Goal: Task Accomplishment & Management: Complete application form

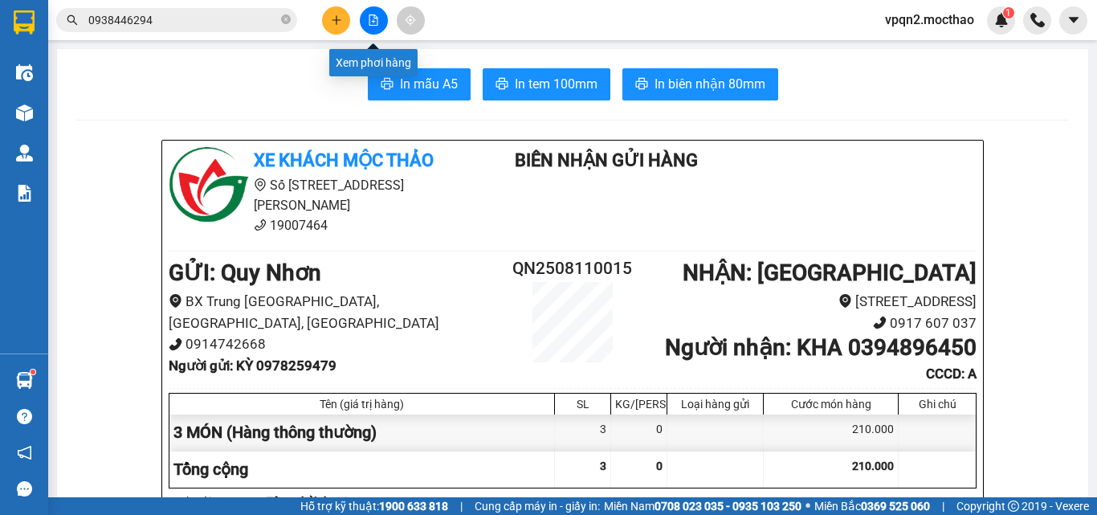
click at [369, 18] on icon "file-add" at bounding box center [373, 19] width 9 height 11
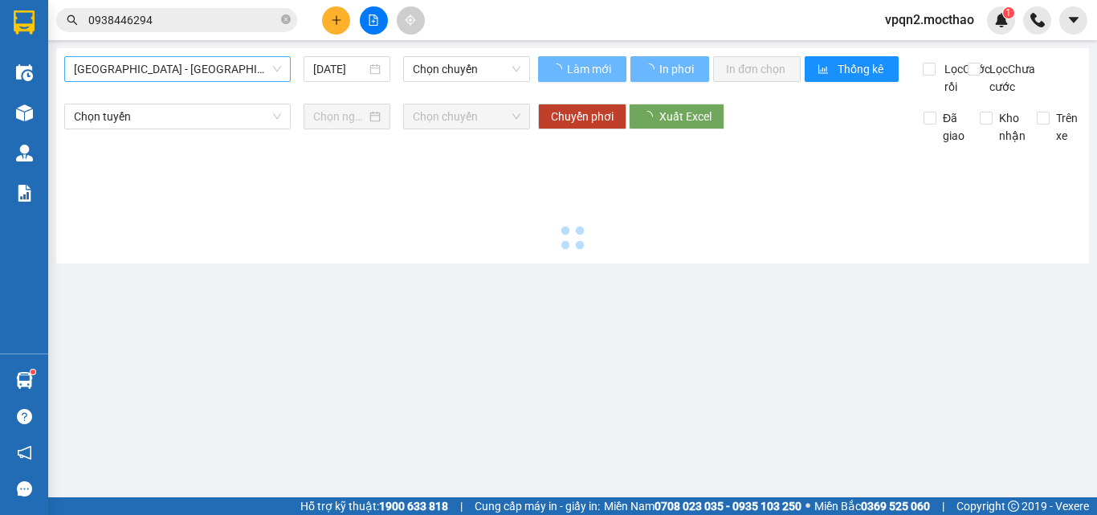
click at [138, 67] on span "[GEOGRAPHIC_DATA] - [GEOGRAPHIC_DATA]" at bounding box center [177, 69] width 207 height 24
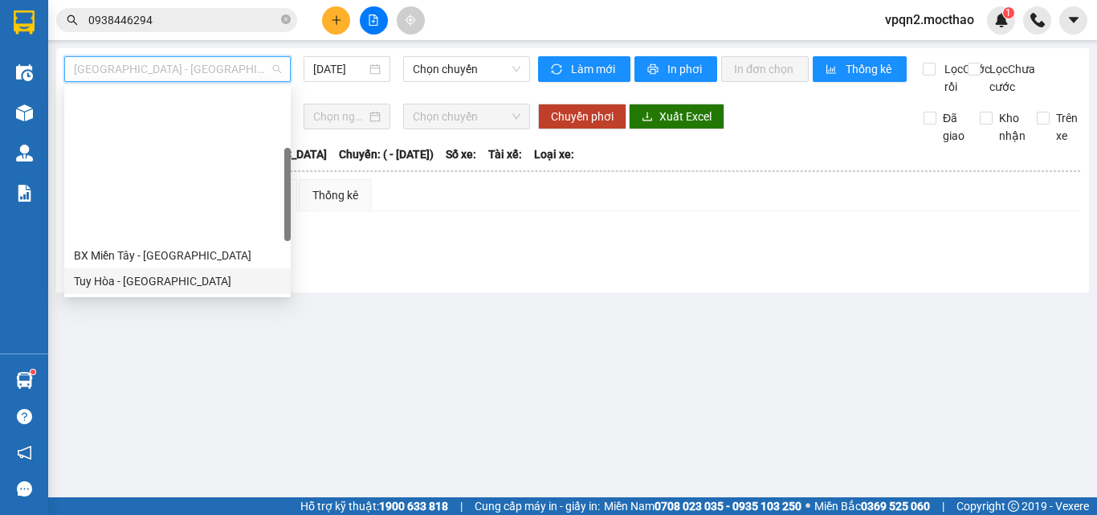
scroll to position [321, 0]
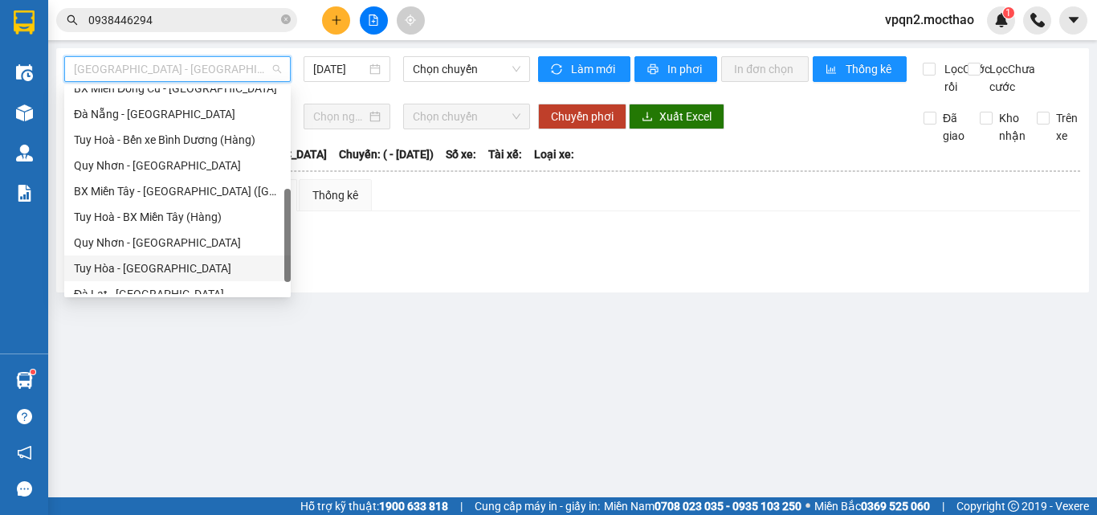
click at [130, 267] on div "Tuy Hòa - [GEOGRAPHIC_DATA]" at bounding box center [177, 268] width 207 height 18
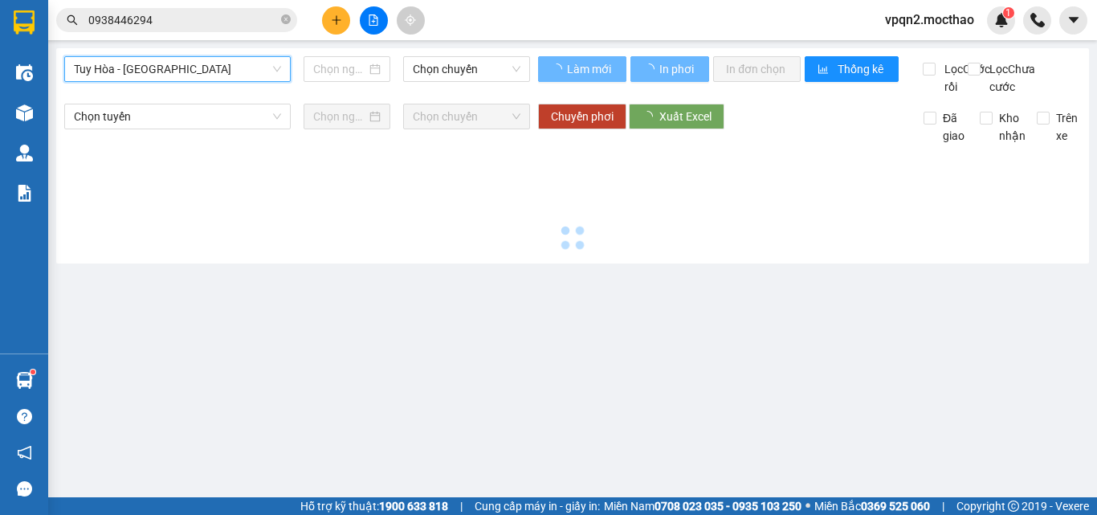
type input "[DATE]"
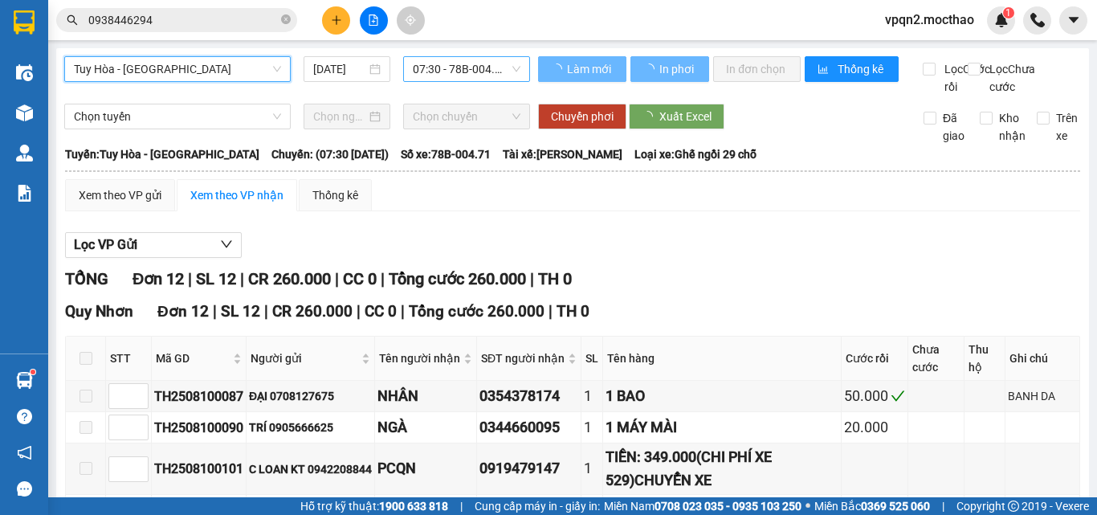
click at [455, 66] on span "07:30 - 78B-004.71" at bounding box center [467, 69] width 108 height 24
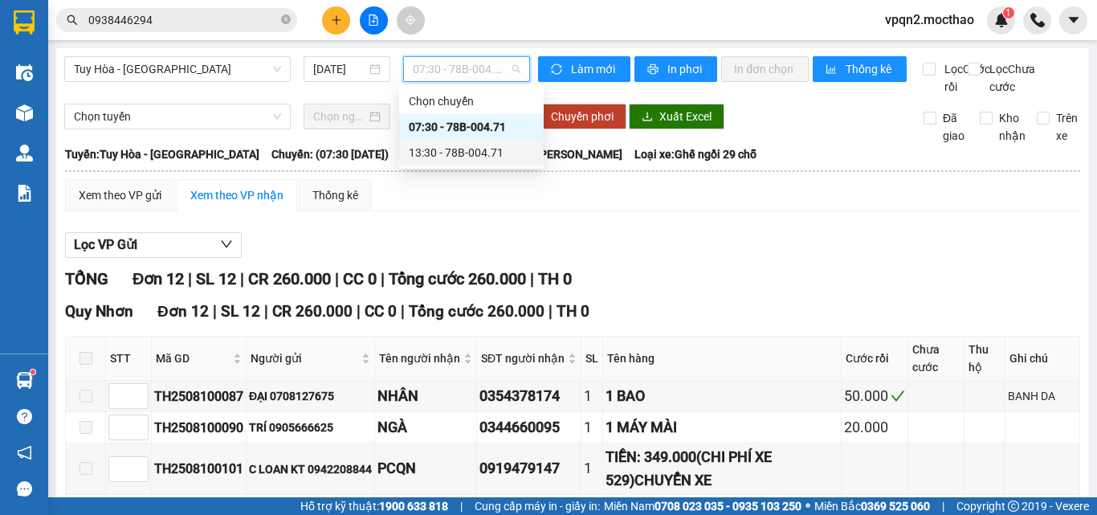
click at [450, 159] on div "13:30 - 78B-004.71" at bounding box center [471, 153] width 125 height 18
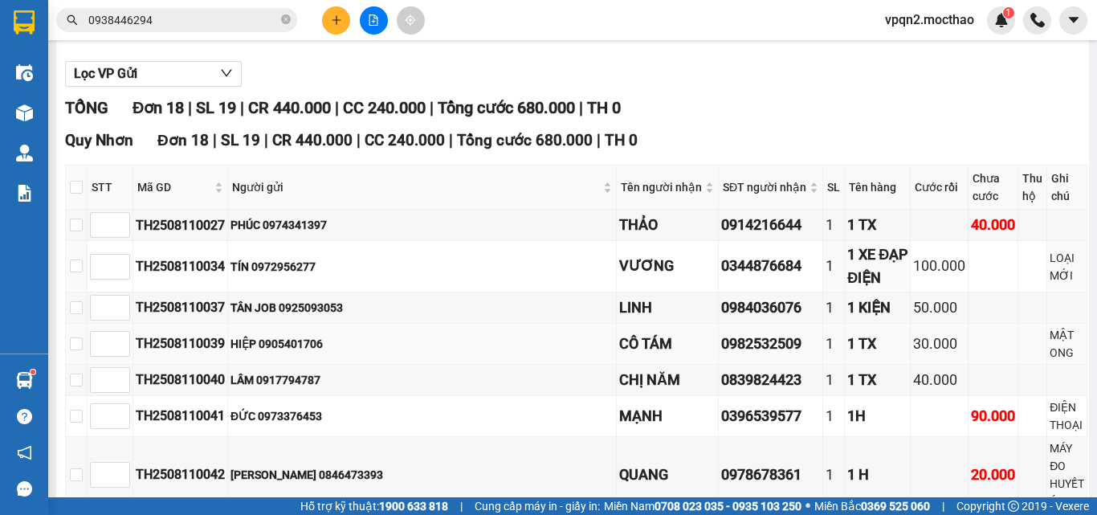
scroll to position [251, 0]
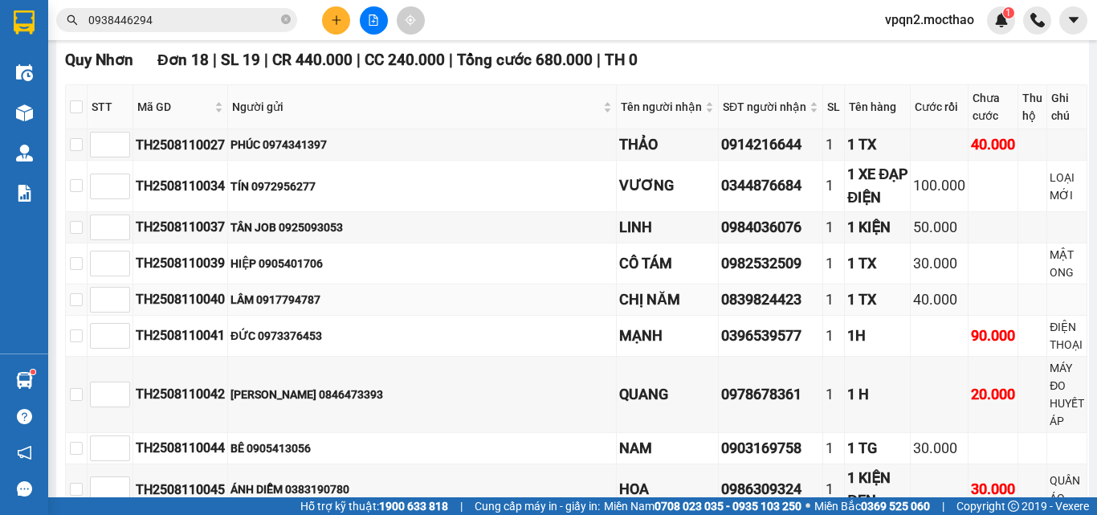
click at [847, 311] on div "1 TX" at bounding box center [877, 299] width 60 height 22
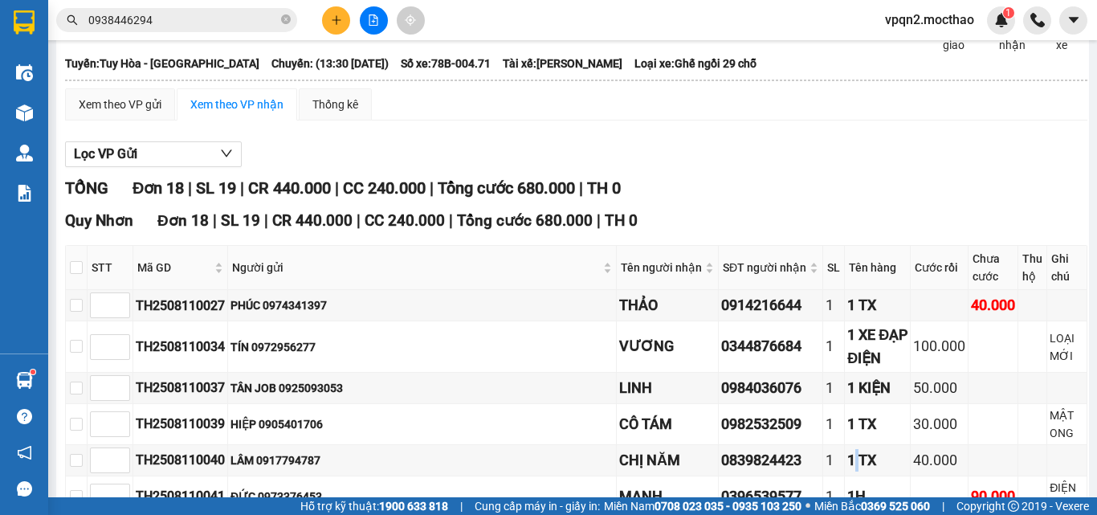
scroll to position [0, 0]
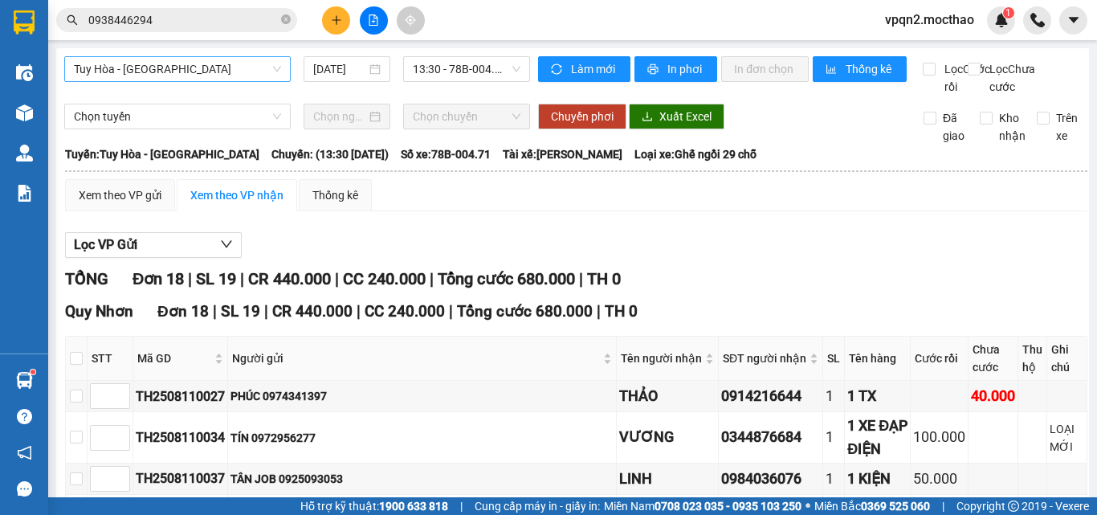
click at [170, 71] on span "Tuy Hòa - [GEOGRAPHIC_DATA]" at bounding box center [177, 69] width 207 height 24
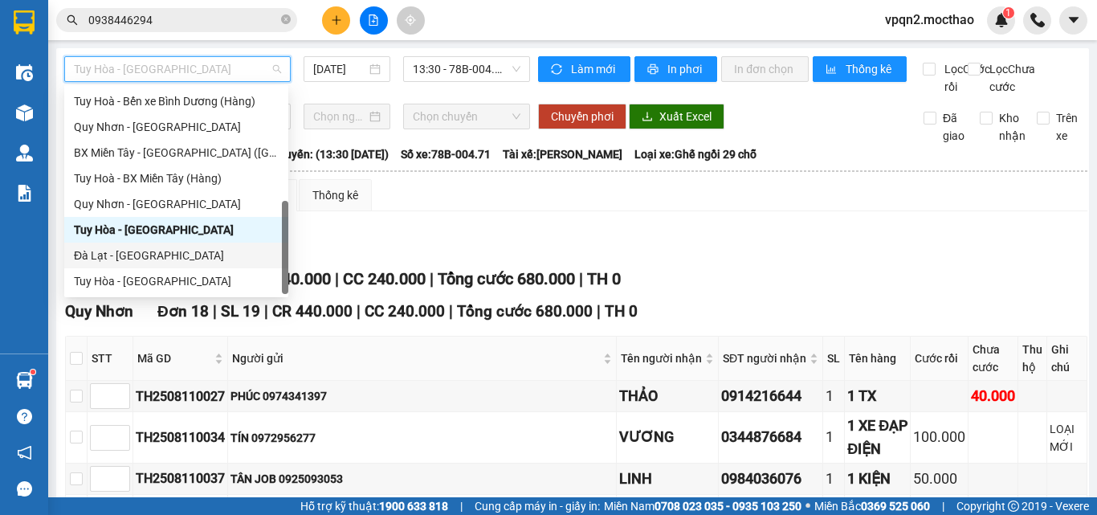
scroll to position [199, 0]
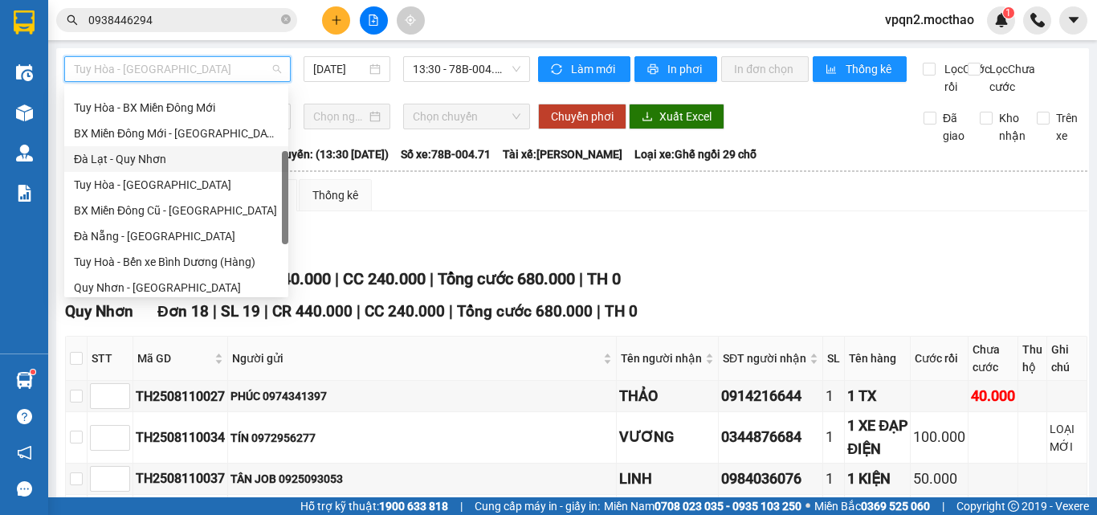
click at [127, 156] on div "Đà Lạt - Quy Nhơn" at bounding box center [176, 159] width 205 height 18
type input "[DATE]"
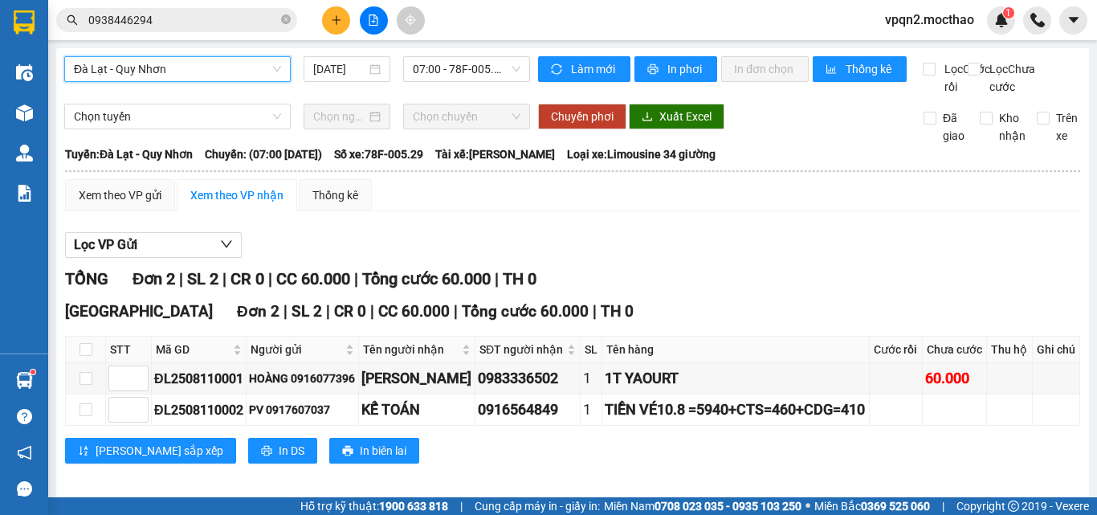
click at [207, 64] on span "Đà Lạt - Quy Nhơn" at bounding box center [177, 69] width 207 height 24
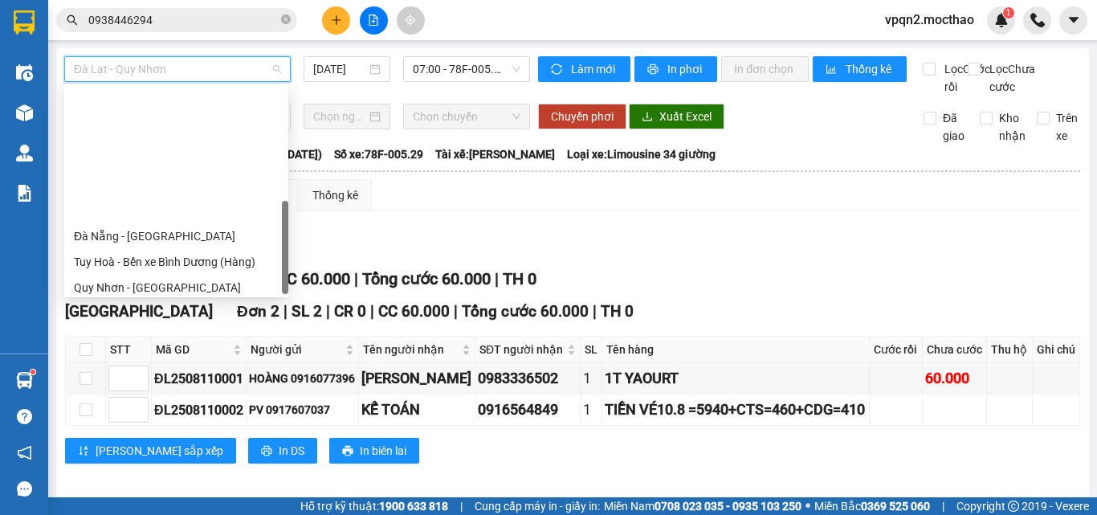
scroll to position [360, 0]
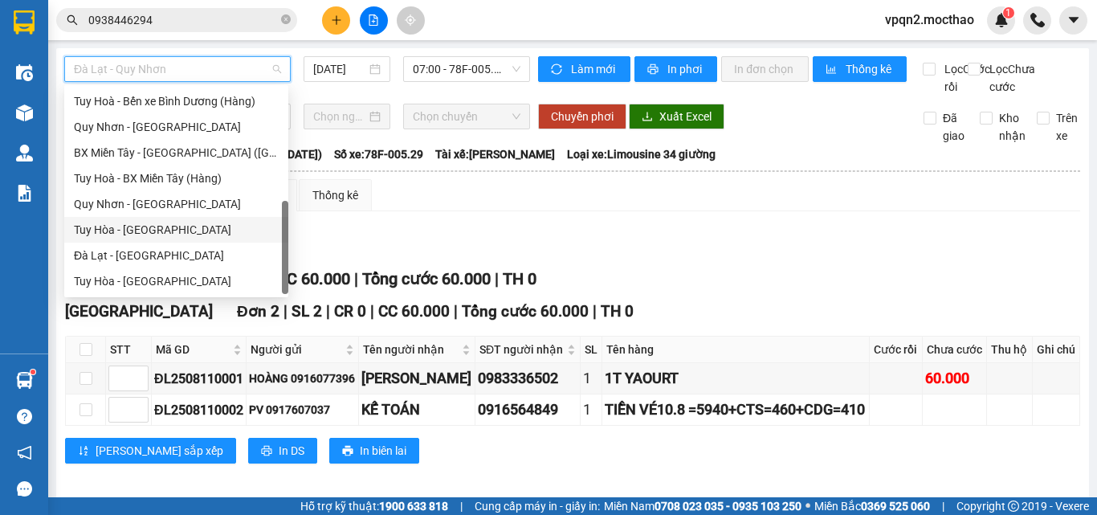
click at [130, 236] on div "Tuy Hòa - [GEOGRAPHIC_DATA]" at bounding box center [176, 230] width 205 height 18
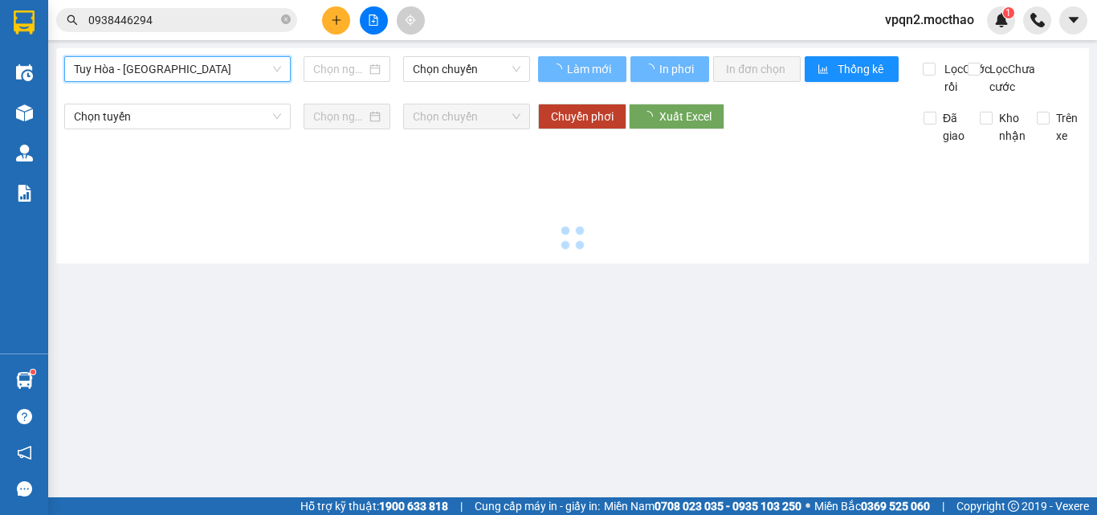
type input "[DATE]"
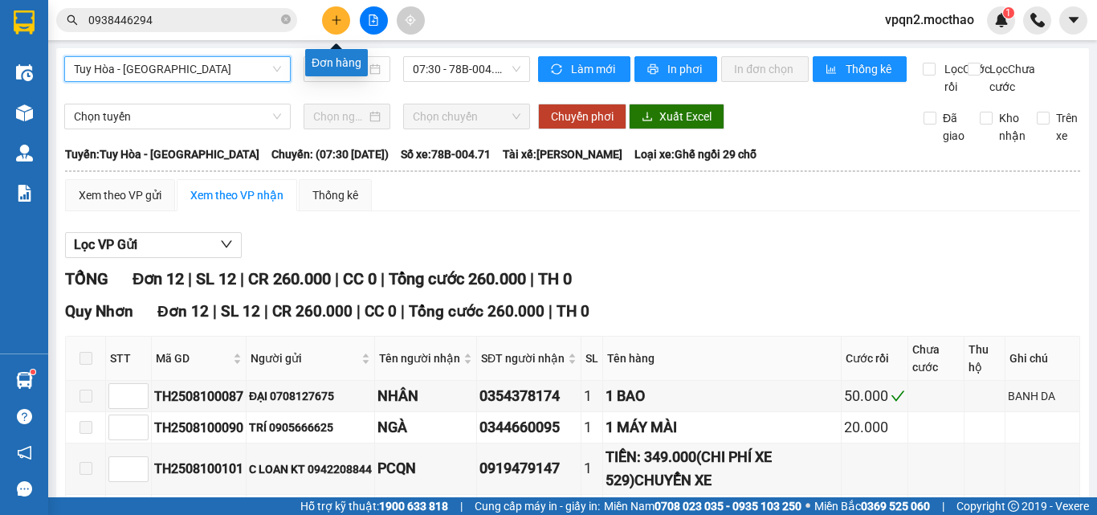
click at [336, 22] on icon "plus" at bounding box center [336, 19] width 11 height 11
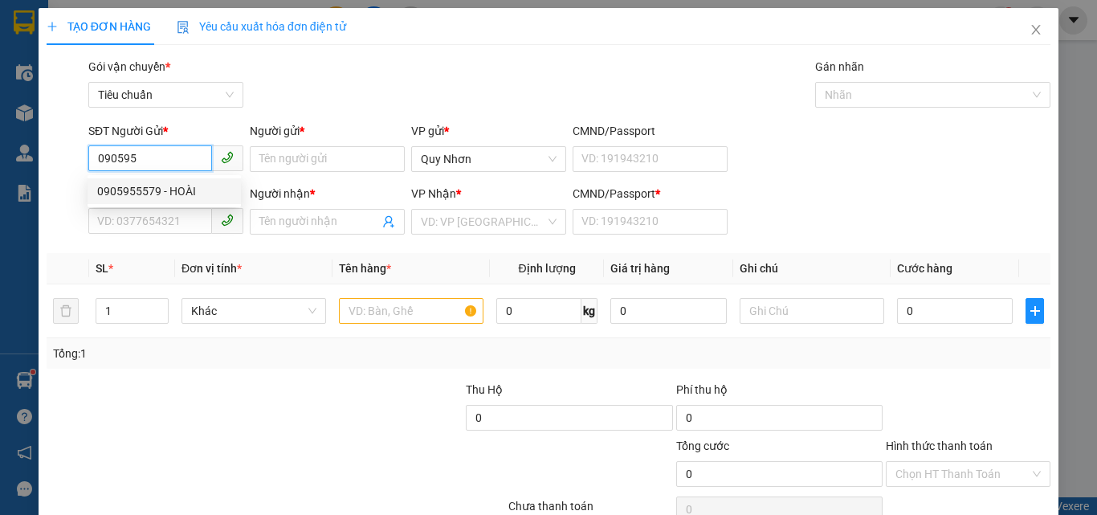
click at [184, 197] on div "0905955579 - HOÀI" at bounding box center [164, 191] width 134 height 18
type input "0905955579"
type input "HOÀI"
type input "0937741827"
type input "BẢO"
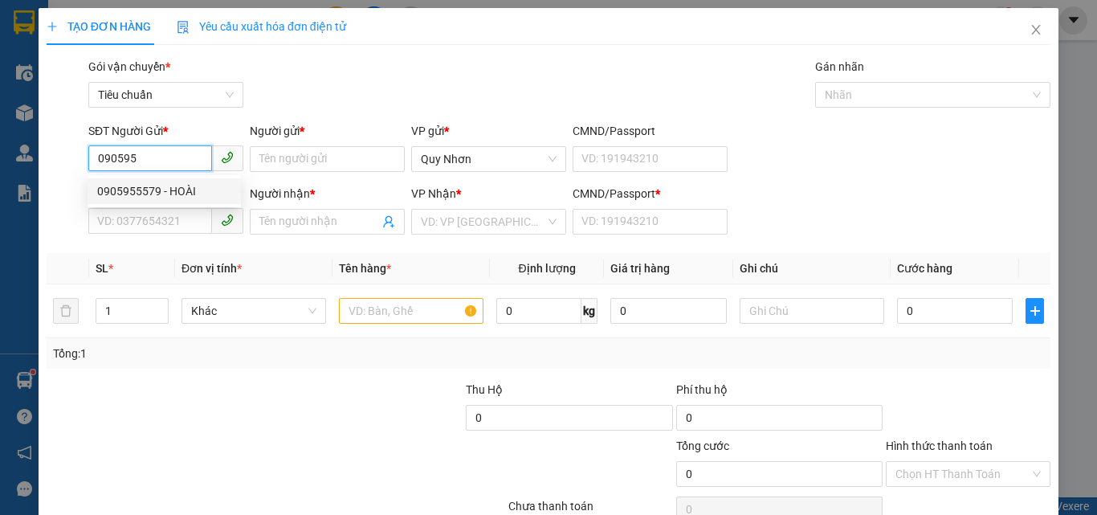
type input "a"
type input "20.000"
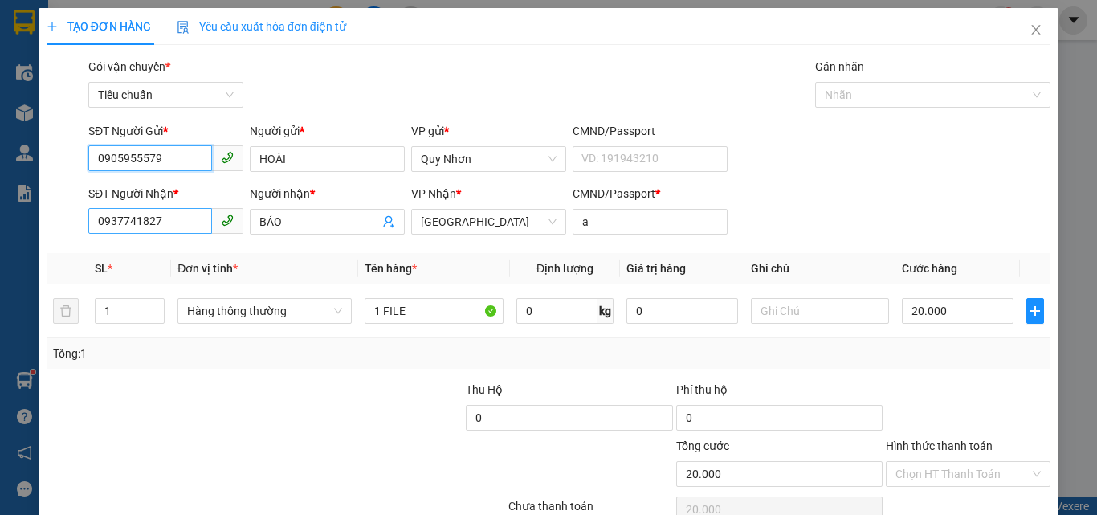
type input "0905955579"
click at [169, 223] on input "0937741827" at bounding box center [150, 221] width 124 height 26
type input "0983239470"
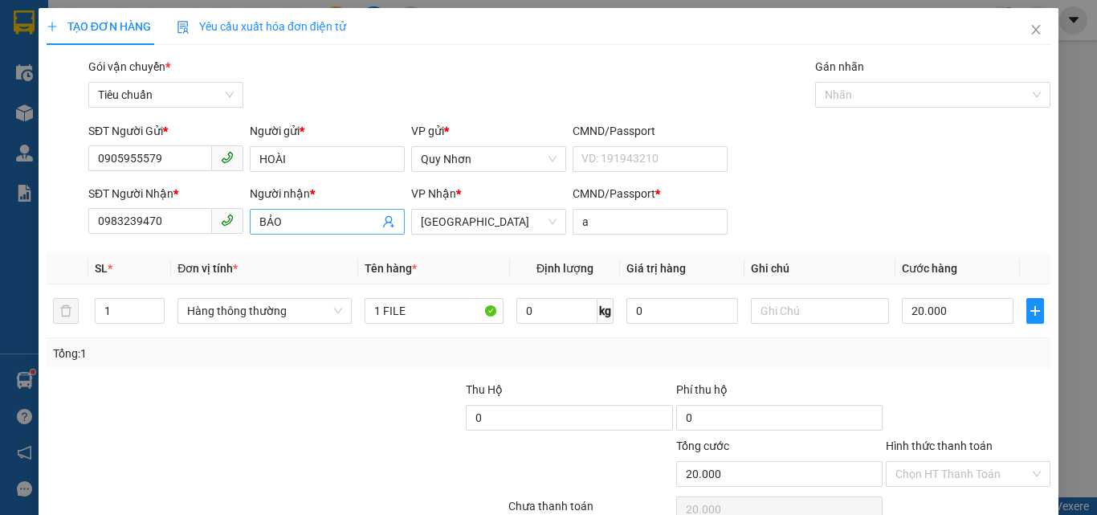
click at [305, 226] on input "BẢO" at bounding box center [319, 222] width 120 height 18
click at [304, 226] on input "BẢO" at bounding box center [319, 222] width 120 height 18
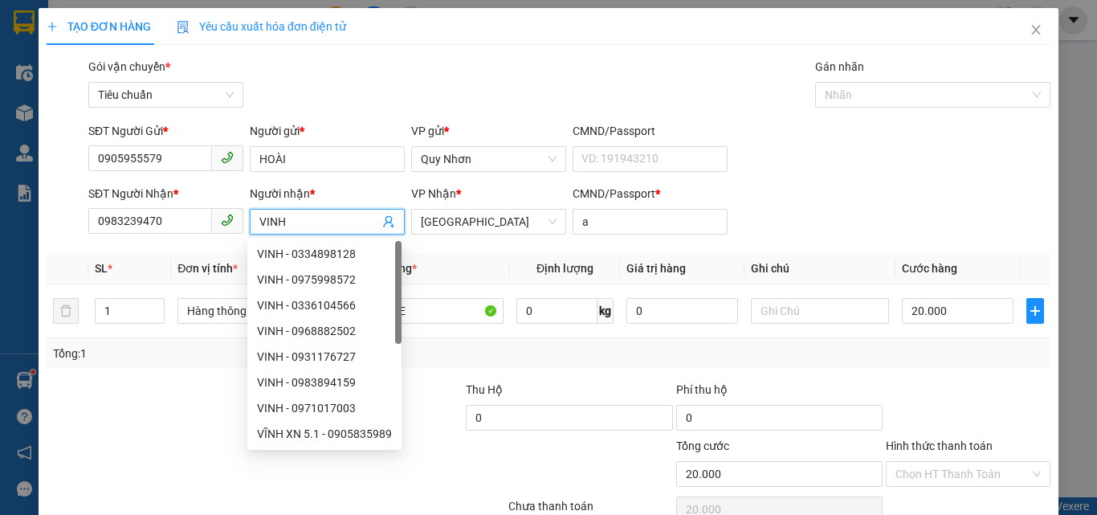
type input "VINH"
click at [459, 90] on div "Gói vận chuyển * Tiêu chuẩn Gán nhãn Nhãn" at bounding box center [569, 86] width 968 height 56
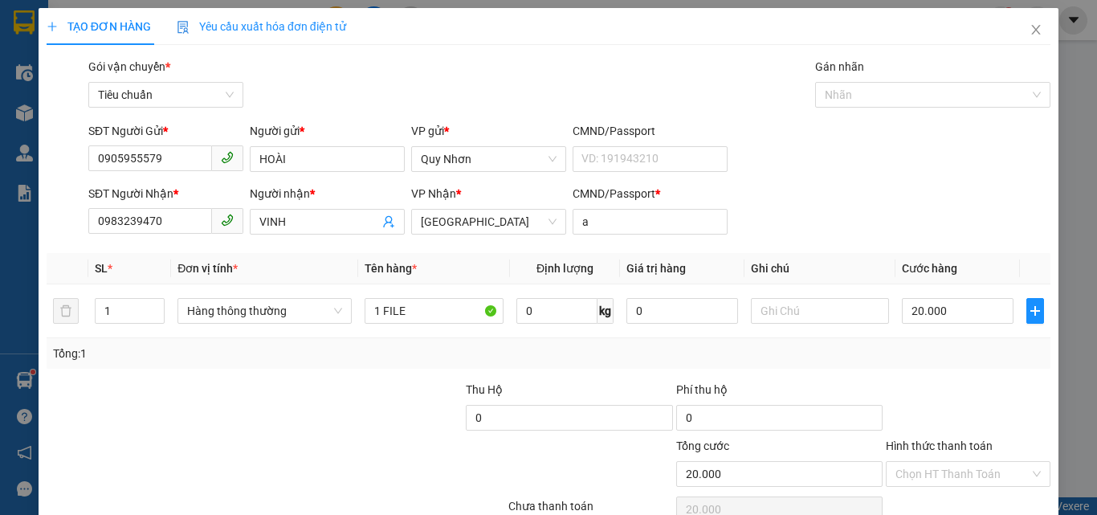
scroll to position [79, 0]
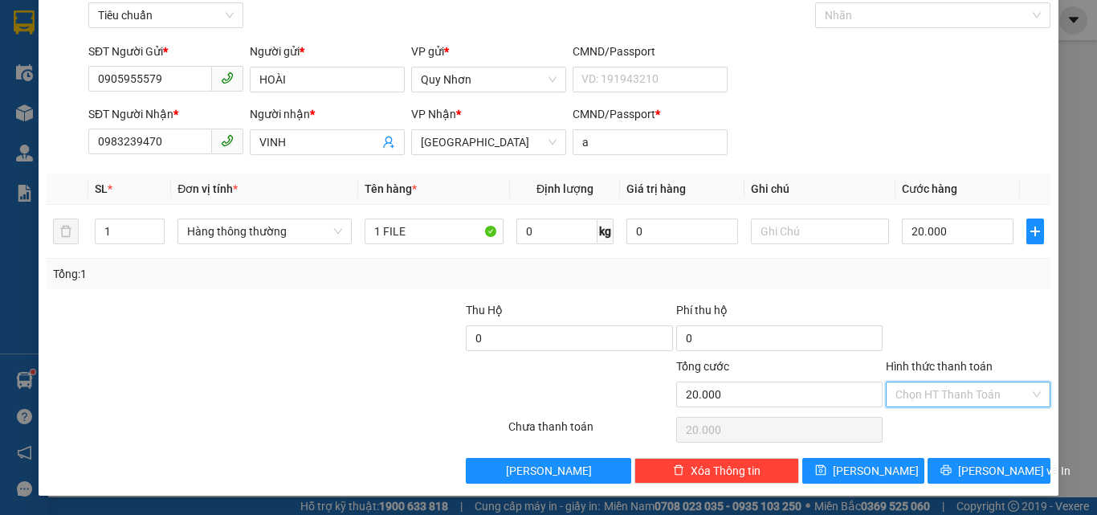
click at [935, 385] on input "Hình thức thanh toán" at bounding box center [962, 394] width 134 height 24
click at [919, 278] on div "Tại văn phòng" at bounding box center [958, 285] width 144 height 18
type input "0"
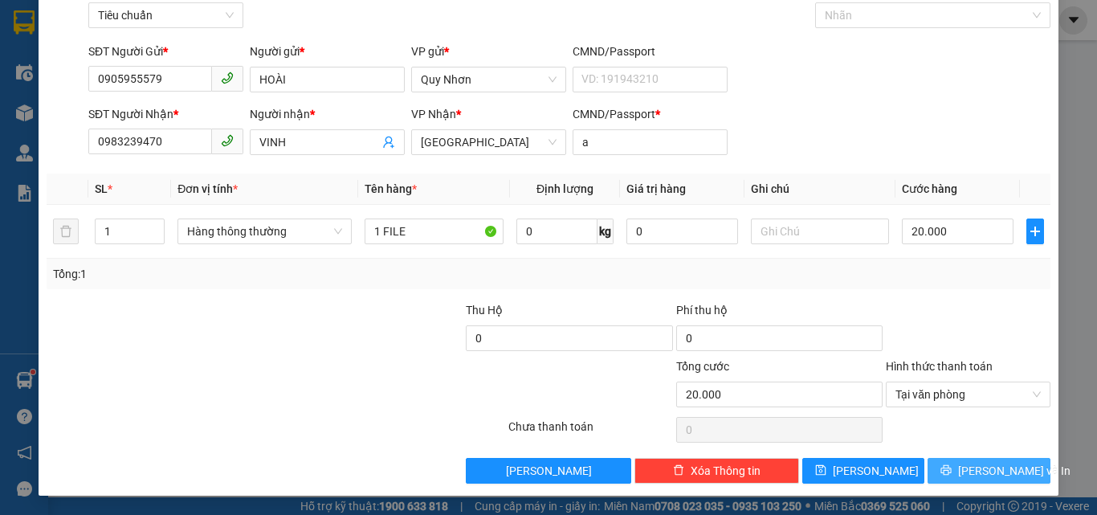
click at [967, 478] on span "[PERSON_NAME] và In" at bounding box center [1014, 471] width 112 height 18
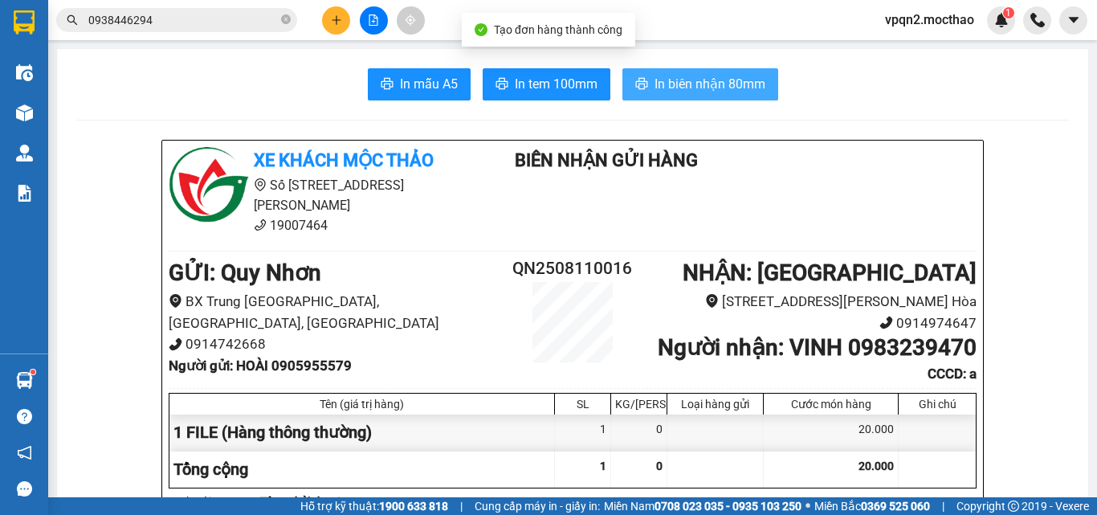
click at [688, 89] on span "In biên nhận 80mm" at bounding box center [709, 84] width 111 height 20
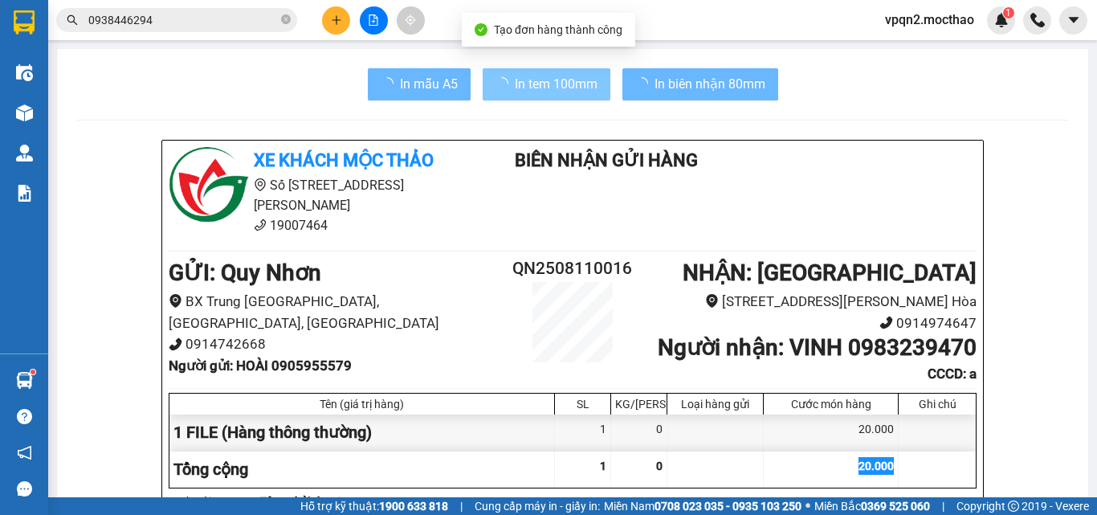
click at [539, 74] on span "In tem 100mm" at bounding box center [556, 84] width 83 height 20
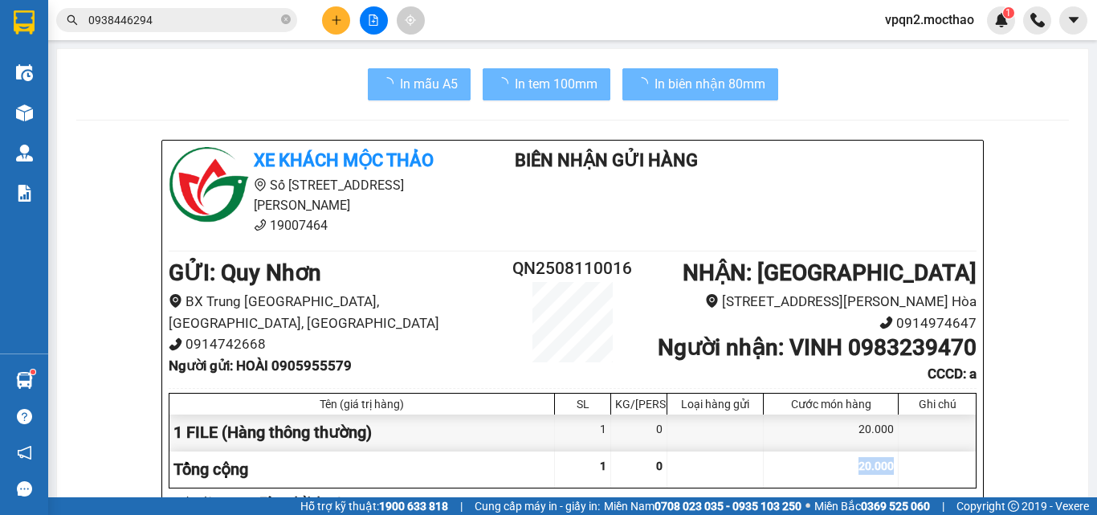
click at [846, 472] on div "Xe khách Mộc Thảo Số [STREET_ADDRESS][PERSON_NAME] Biên Nhận Gửi Hàng GỬI : Q…" at bounding box center [572, 463] width 821 height 645
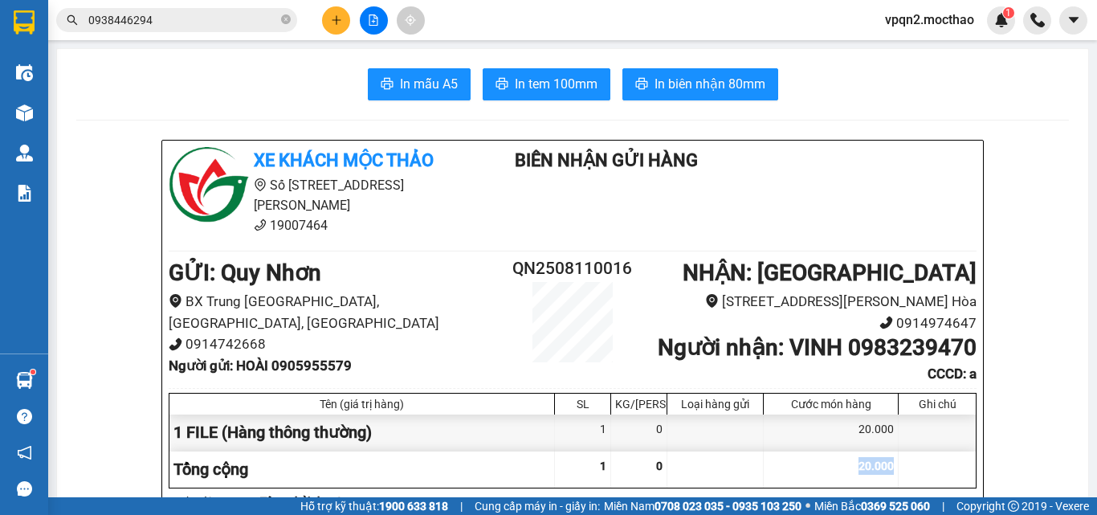
click at [367, 14] on button at bounding box center [374, 20] width 28 height 28
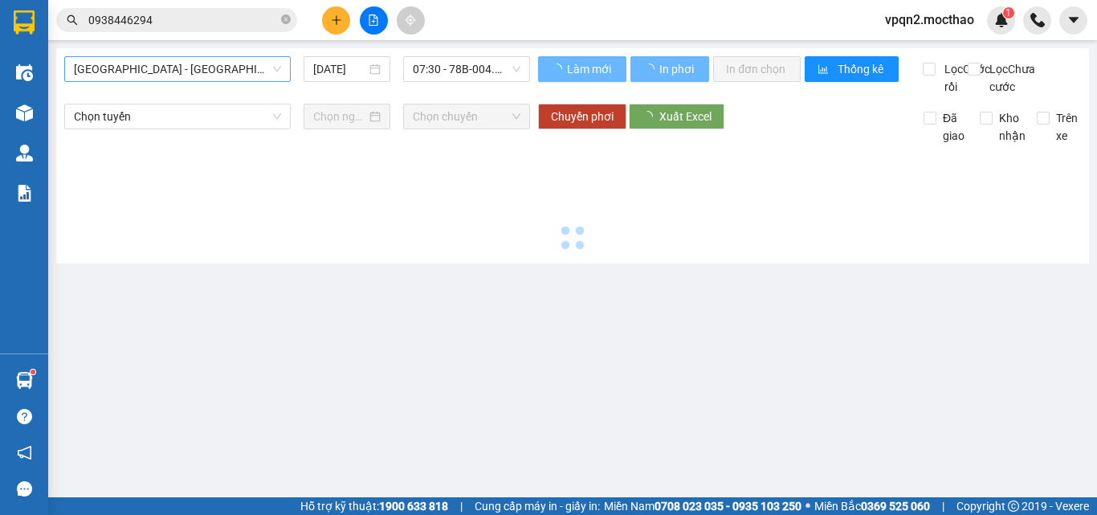
click at [128, 73] on span "[GEOGRAPHIC_DATA] - [GEOGRAPHIC_DATA]" at bounding box center [177, 69] width 207 height 24
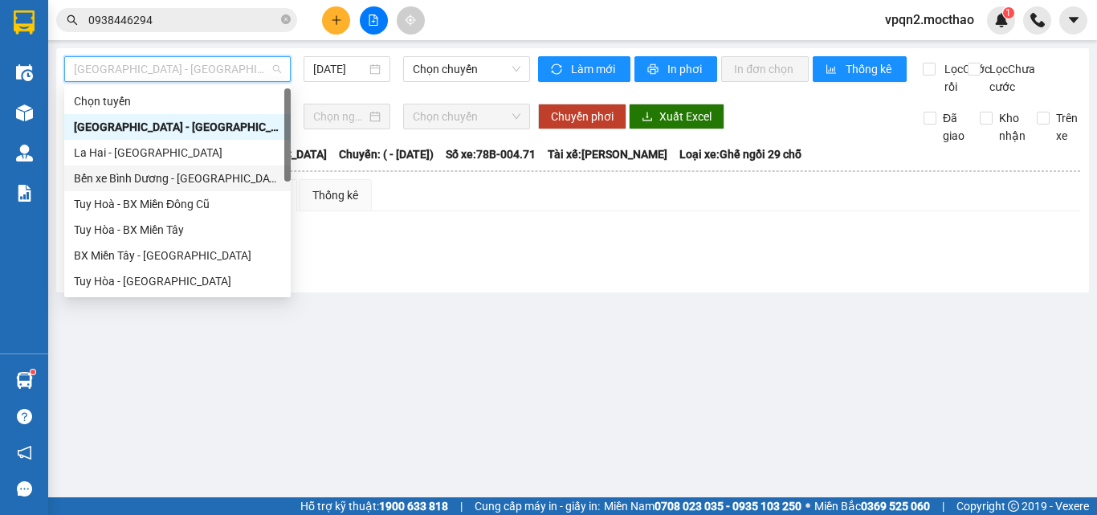
scroll to position [360, 0]
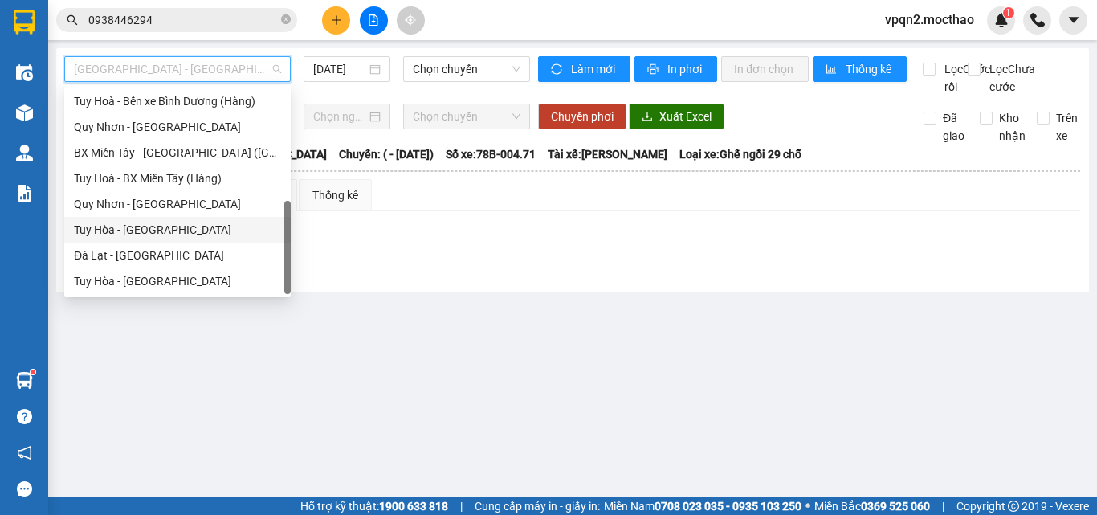
click at [170, 234] on div "Tuy Hòa - [GEOGRAPHIC_DATA]" at bounding box center [177, 230] width 207 height 18
type input "[DATE]"
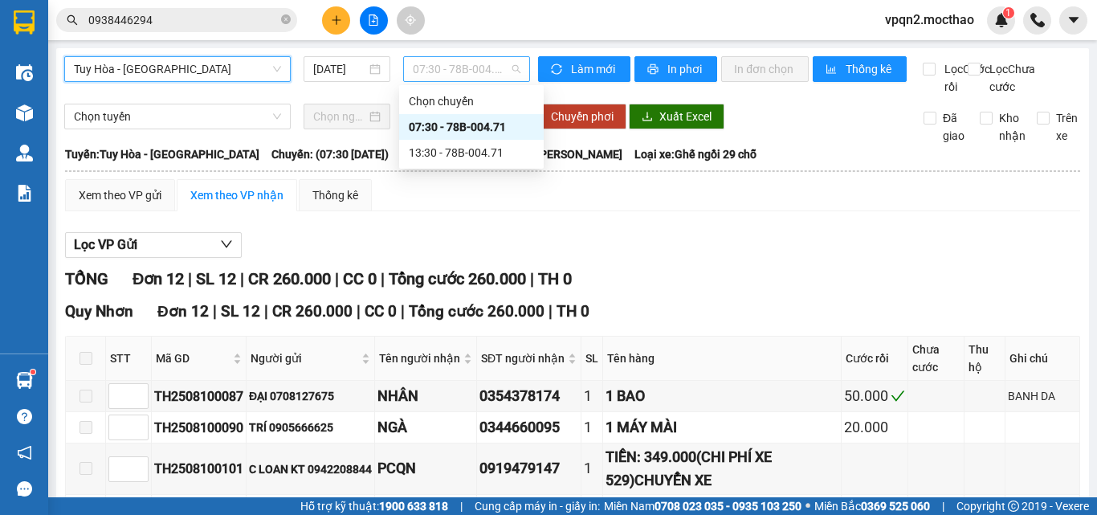
click at [480, 71] on span "07:30 - 78B-004.71" at bounding box center [467, 69] width 108 height 24
click at [475, 145] on div "13:30 - 78B-004.71" at bounding box center [471, 153] width 125 height 18
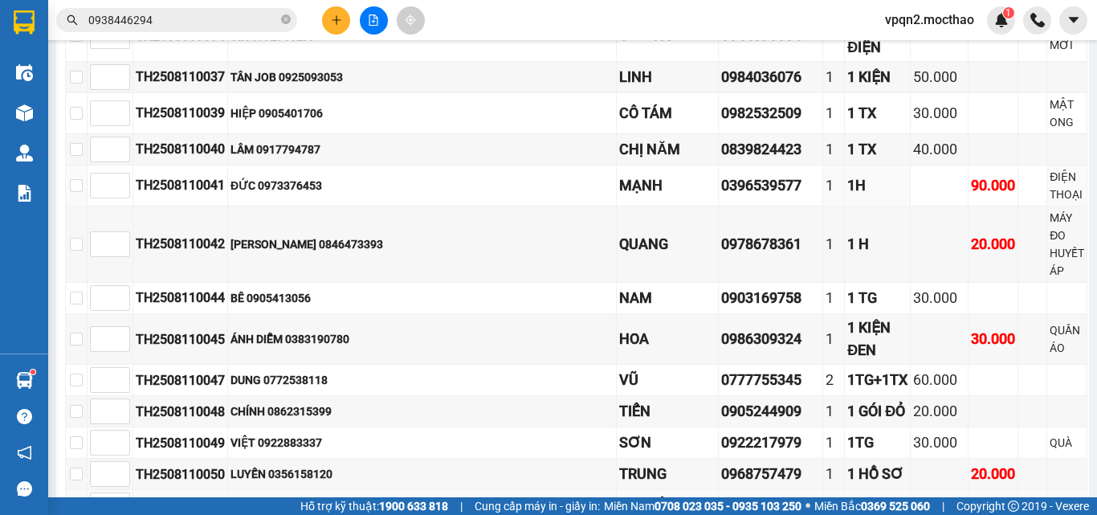
scroll to position [733, 0]
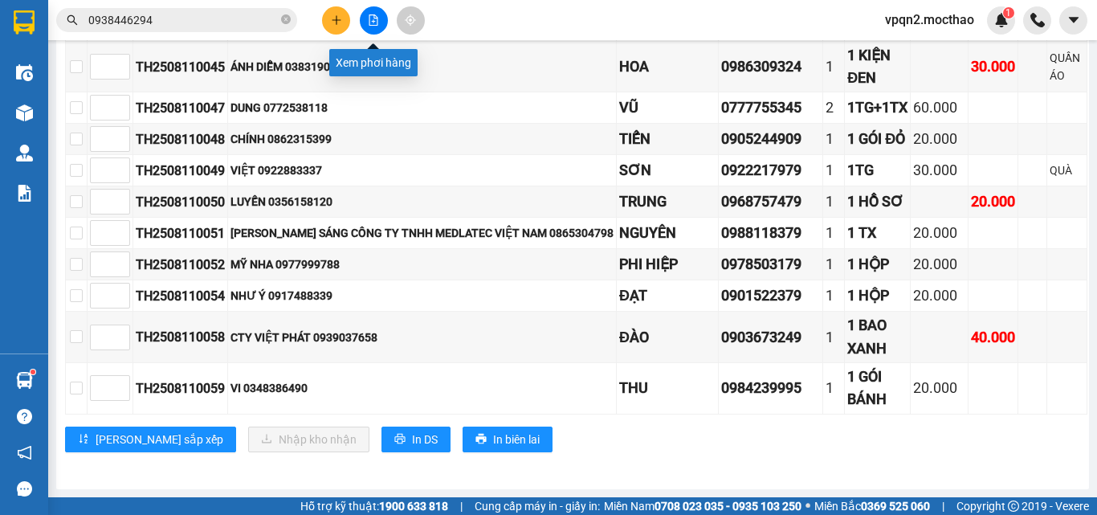
click at [374, 22] on icon "file-add" at bounding box center [373, 19] width 9 height 11
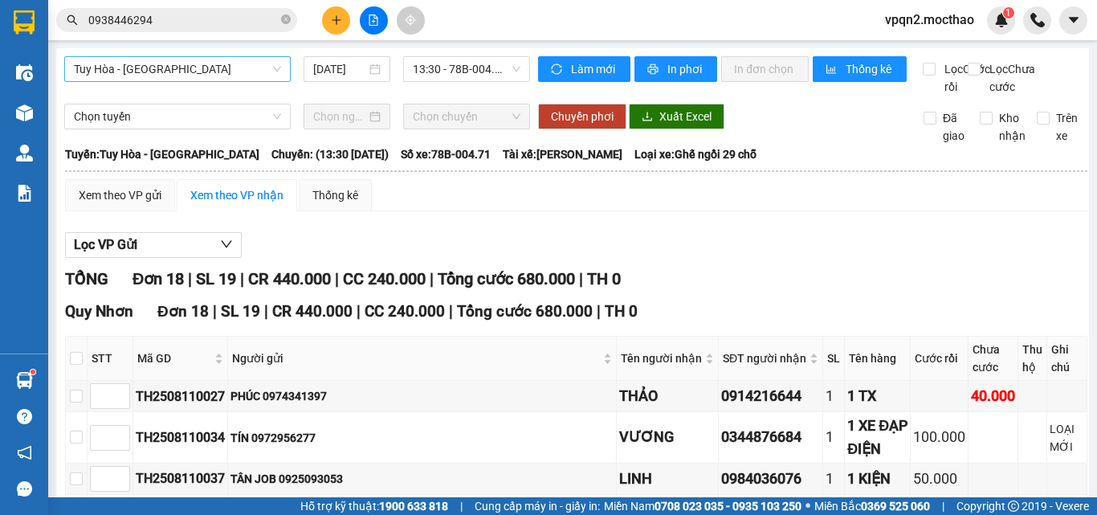
click at [157, 73] on span "Tuy Hòa - [GEOGRAPHIC_DATA]" at bounding box center [177, 69] width 207 height 24
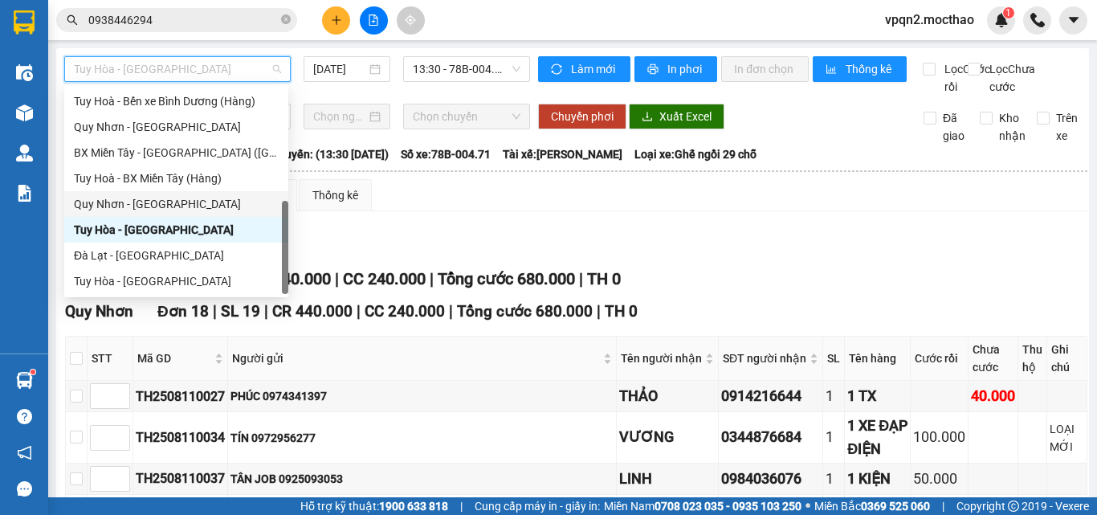
click at [136, 206] on div "Quy Nhơn - [GEOGRAPHIC_DATA]" at bounding box center [176, 204] width 205 height 18
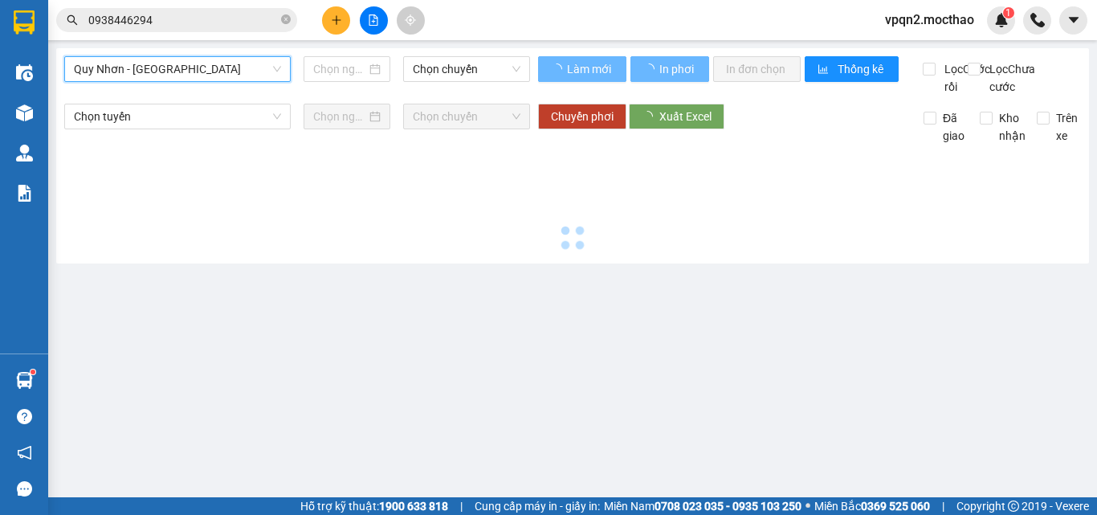
type input "[DATE]"
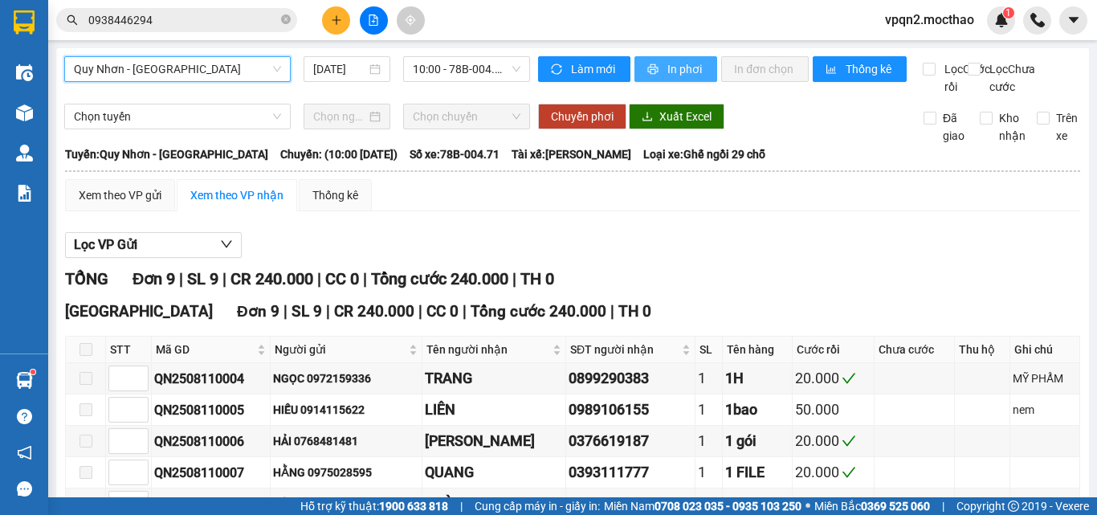
click at [697, 63] on span "In phơi" at bounding box center [685, 69] width 37 height 18
click at [151, 63] on span "Quy Nhơn - [GEOGRAPHIC_DATA]" at bounding box center [177, 69] width 207 height 24
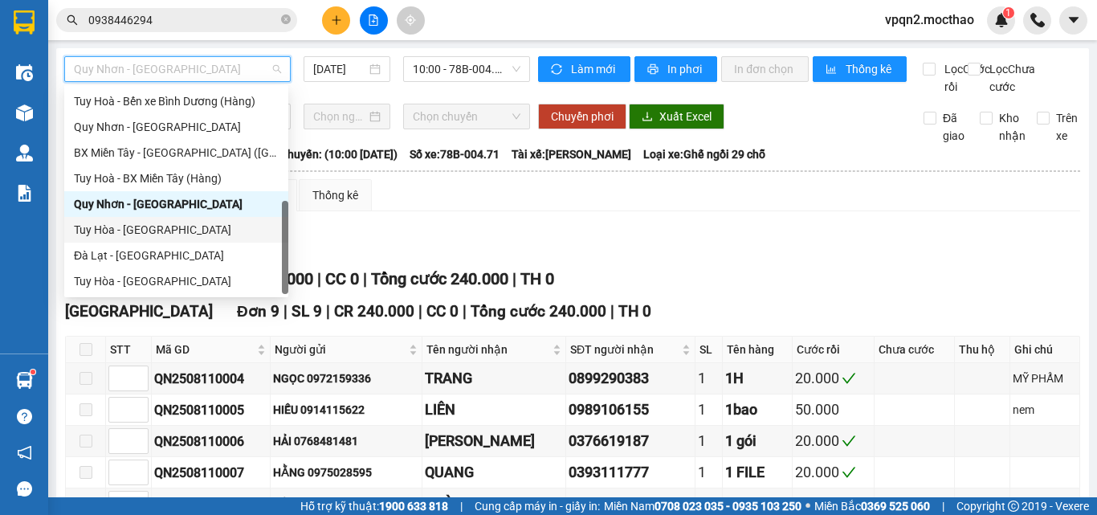
click at [132, 230] on div "Tuy Hòa - [GEOGRAPHIC_DATA]" at bounding box center [176, 230] width 205 height 18
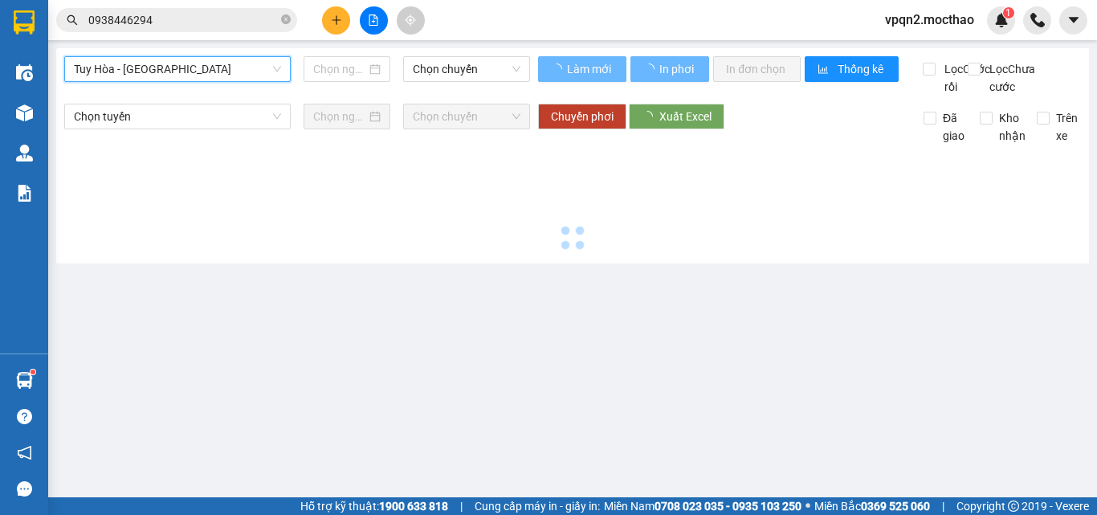
type input "[DATE]"
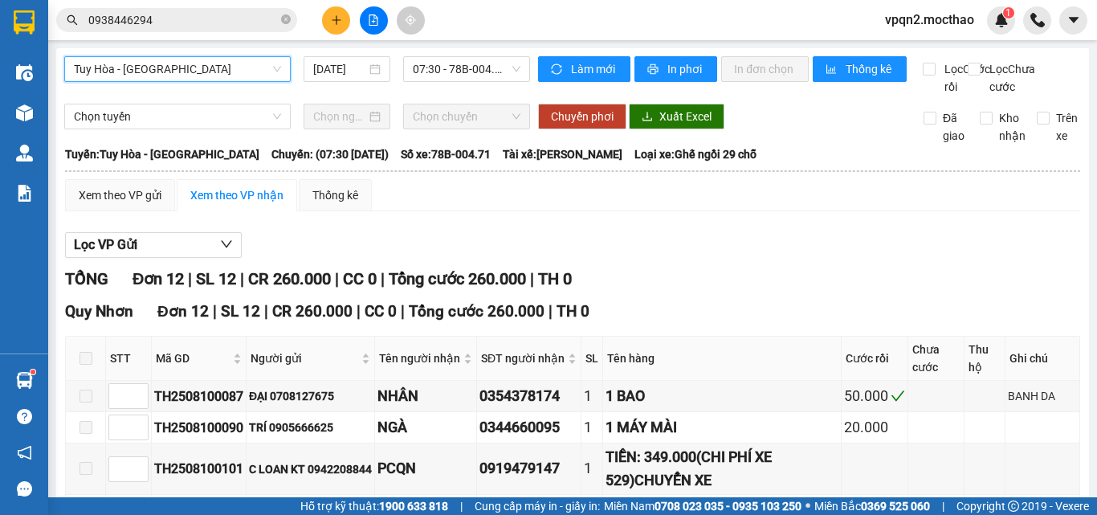
scroll to position [389, 0]
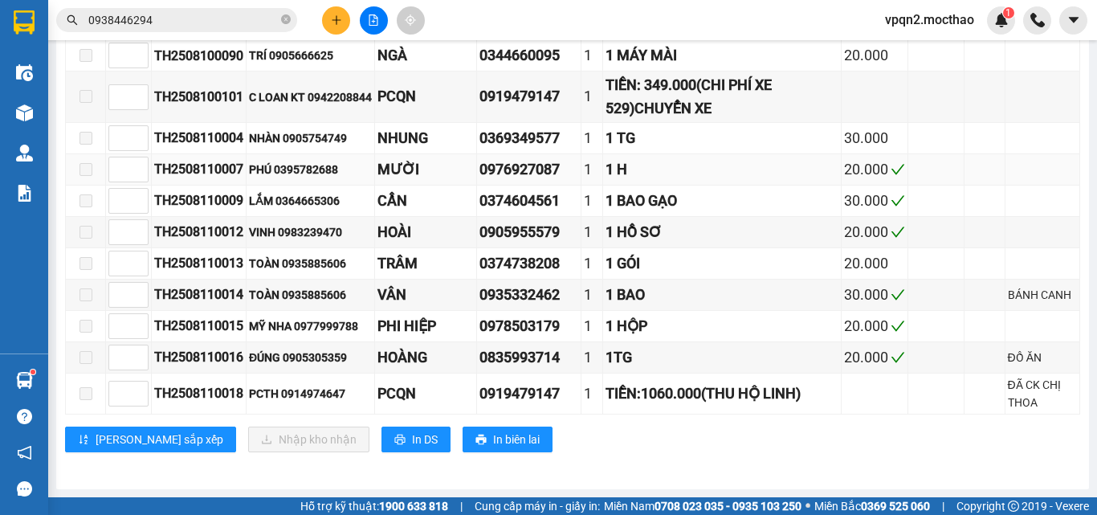
click at [792, 170] on div "1 H" at bounding box center [721, 169] width 233 height 22
click at [792, 293] on div "1 BAO" at bounding box center [721, 294] width 233 height 22
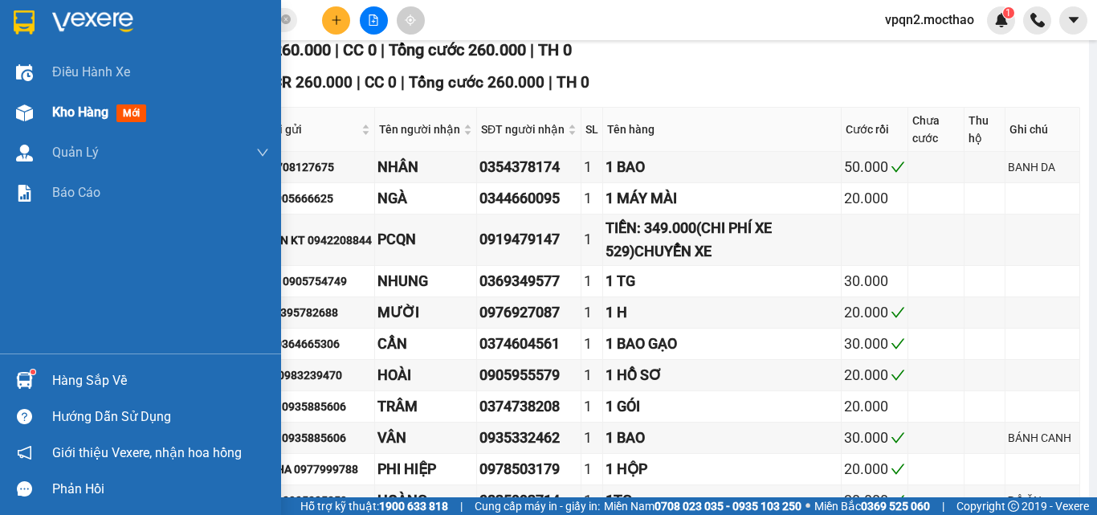
click at [35, 119] on div at bounding box center [24, 113] width 28 height 28
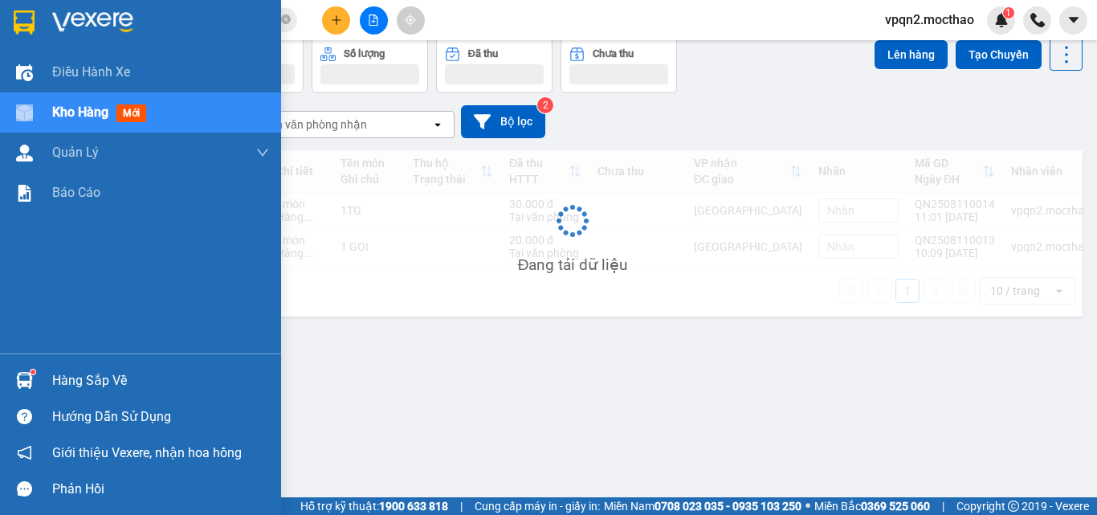
scroll to position [74, 0]
click at [35, 119] on div at bounding box center [24, 113] width 28 height 28
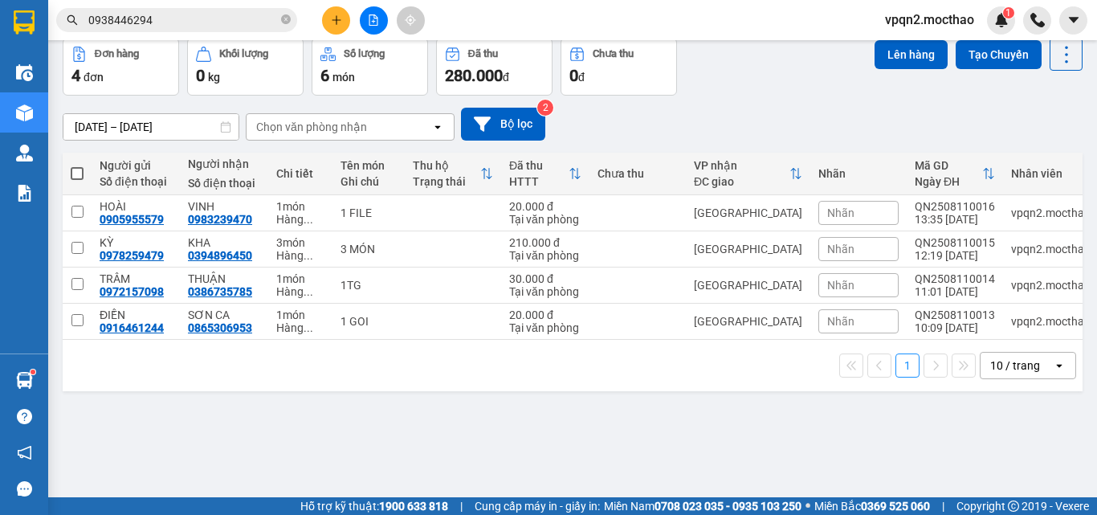
scroll to position [0, 0]
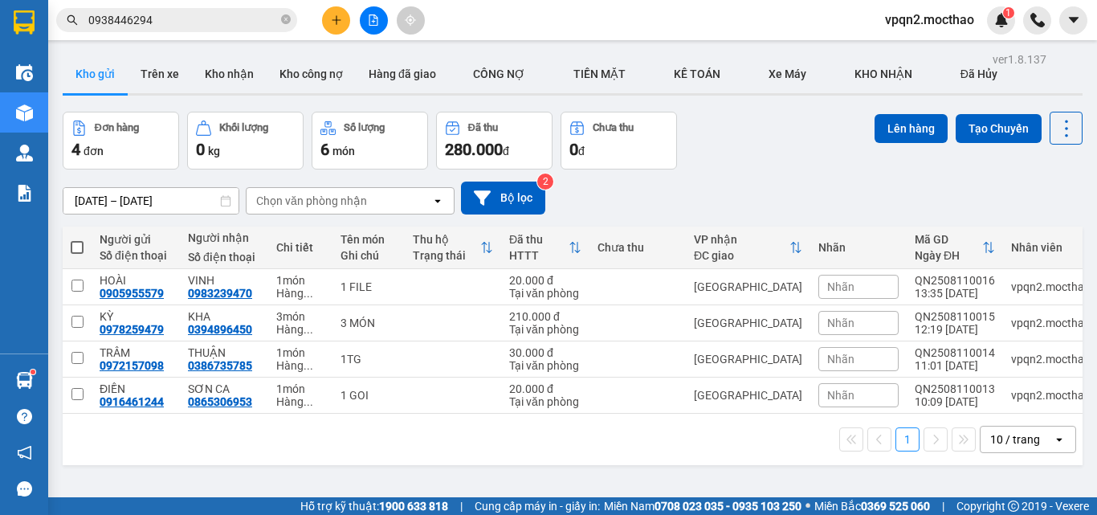
click at [331, 19] on icon "plus" at bounding box center [336, 19] width 11 height 11
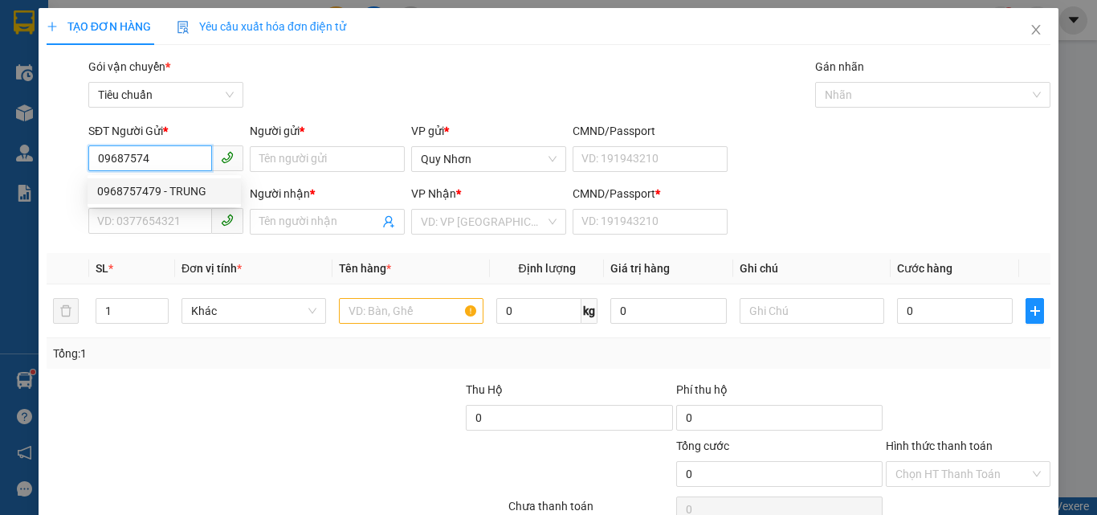
click at [199, 198] on div "0968757479 - TRUNG" at bounding box center [164, 191] width 134 height 18
type input "0968757479"
type input "TRUNG"
type input "0356158120"
type input "LUYẾN"
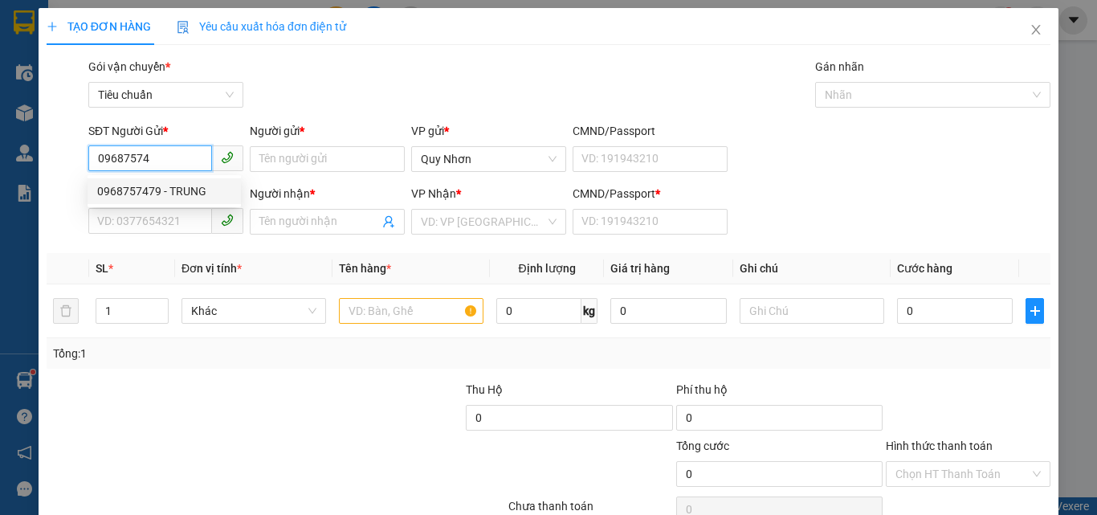
type input "a"
type input "20.000"
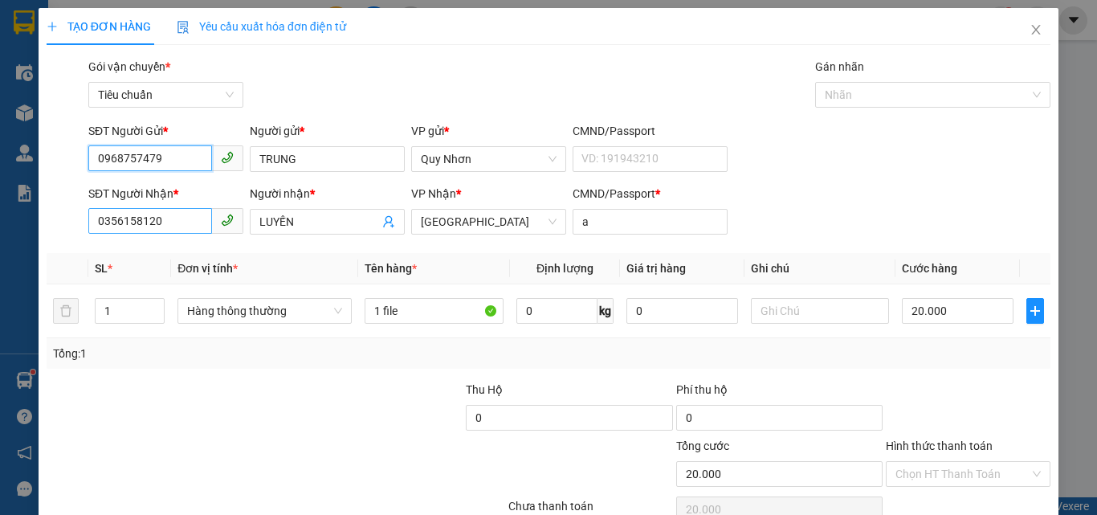
type input "0968757479"
click at [168, 226] on input "0356158120" at bounding box center [150, 221] width 124 height 26
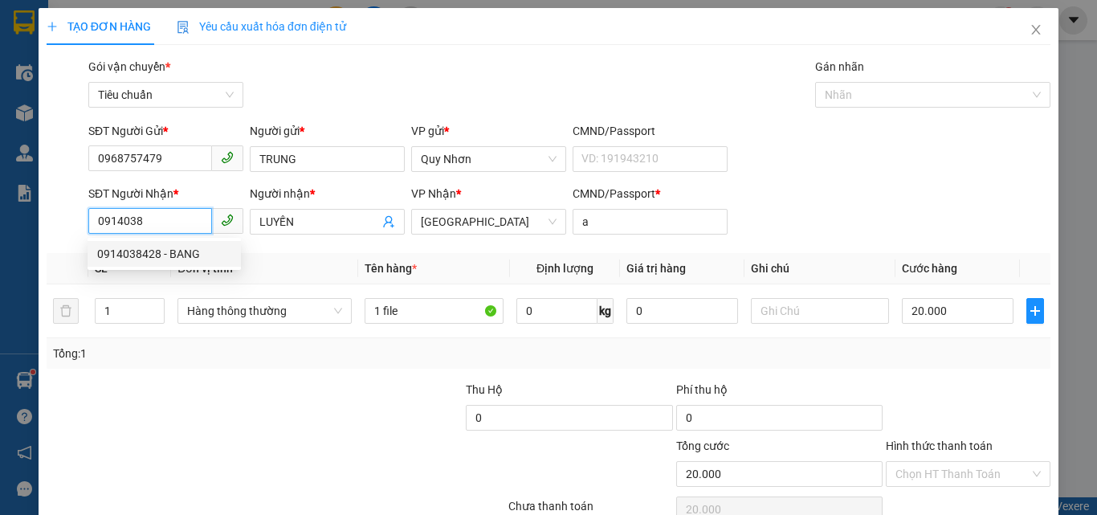
click at [165, 255] on div "0914038428 - BANG" at bounding box center [164, 254] width 134 height 18
type input "0914038428"
type input "BANG"
type input "f"
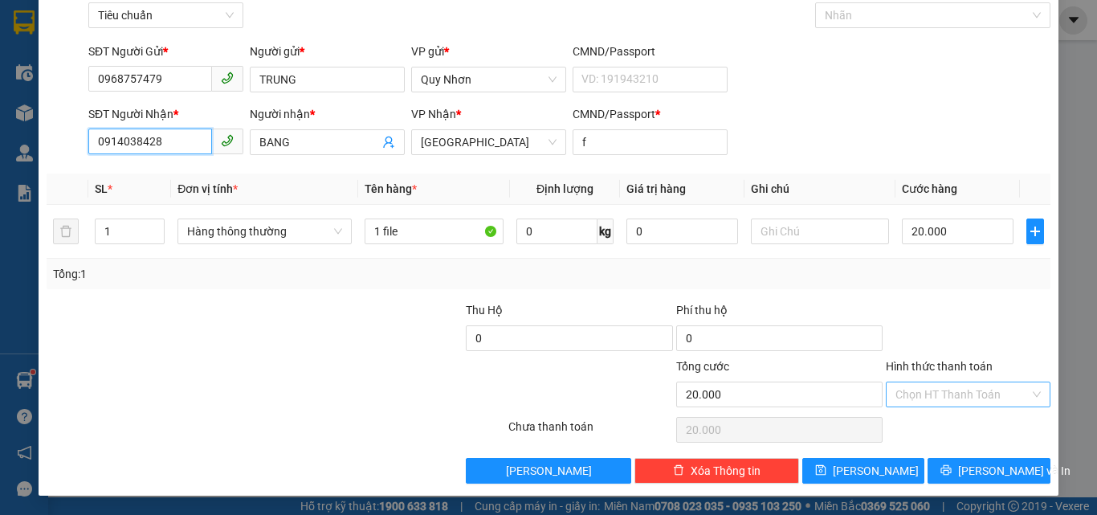
type input "0914038428"
click at [905, 388] on input "Hình thức thanh toán" at bounding box center [962, 394] width 134 height 24
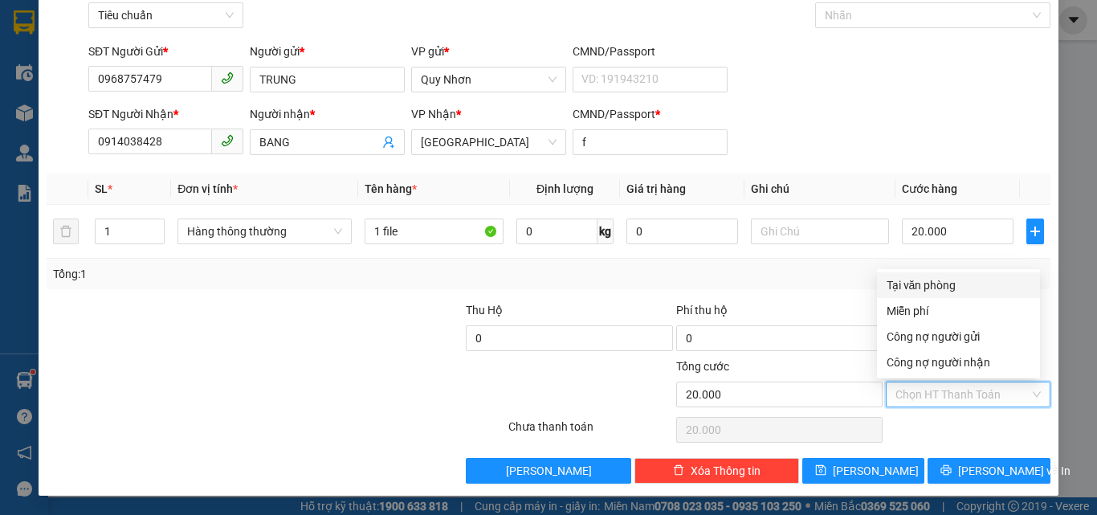
click at [927, 283] on div "Tại văn phòng" at bounding box center [958, 285] width 144 height 18
type input "0"
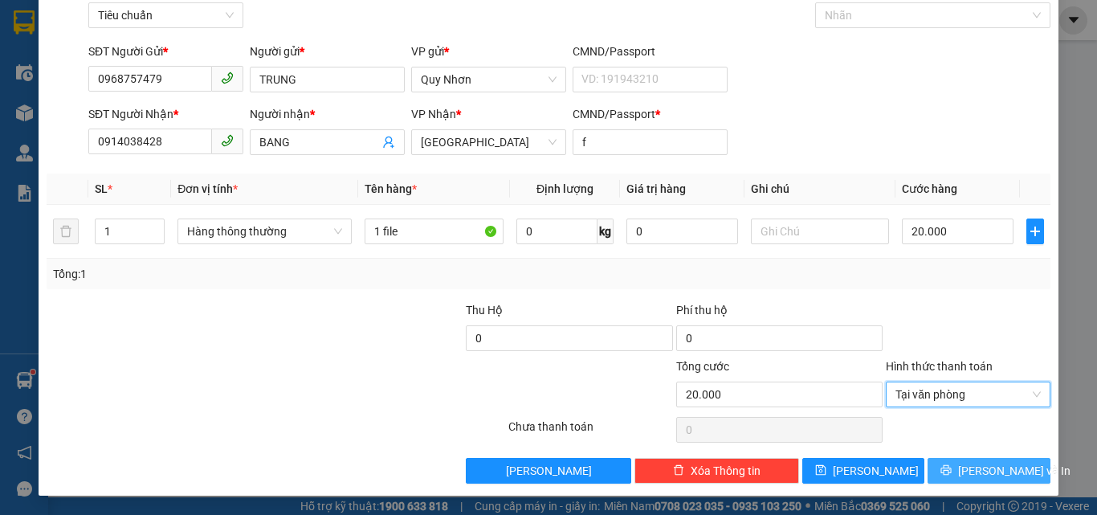
click at [947, 462] on button "[PERSON_NAME] và In" at bounding box center [988, 471] width 123 height 26
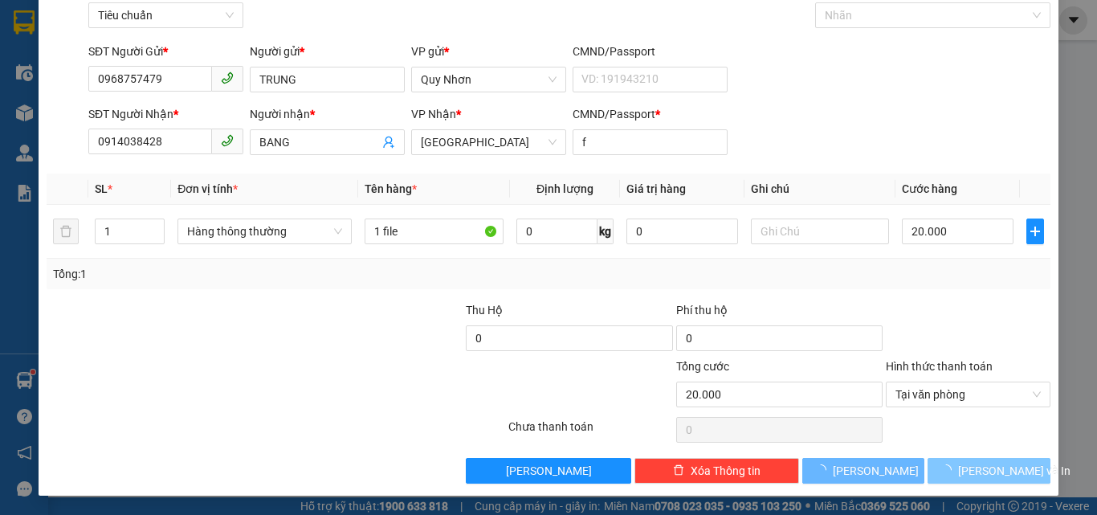
click at [947, 462] on span "button" at bounding box center [949, 471] width 18 height 18
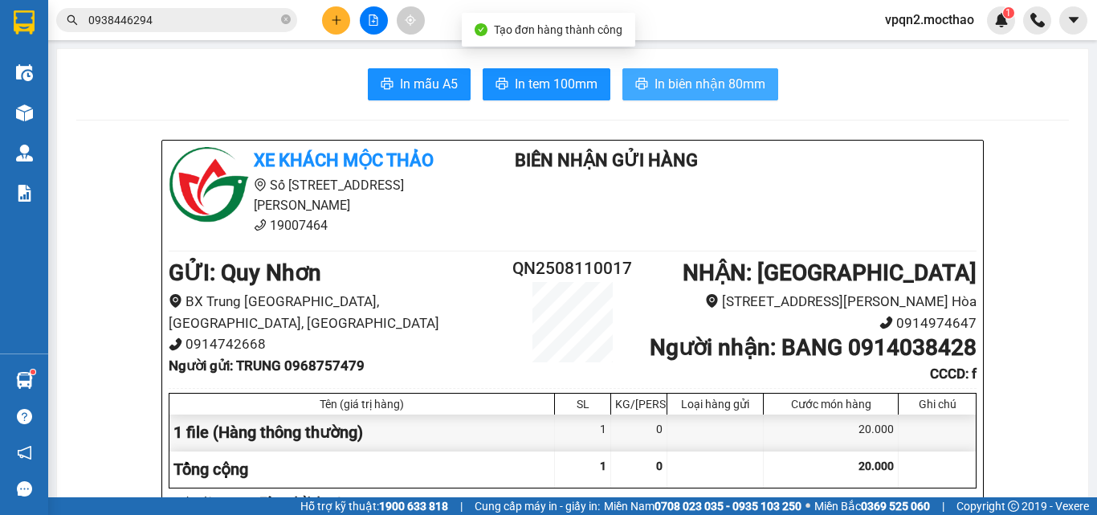
click at [669, 75] on span "In biên nhận 80mm" at bounding box center [709, 84] width 111 height 20
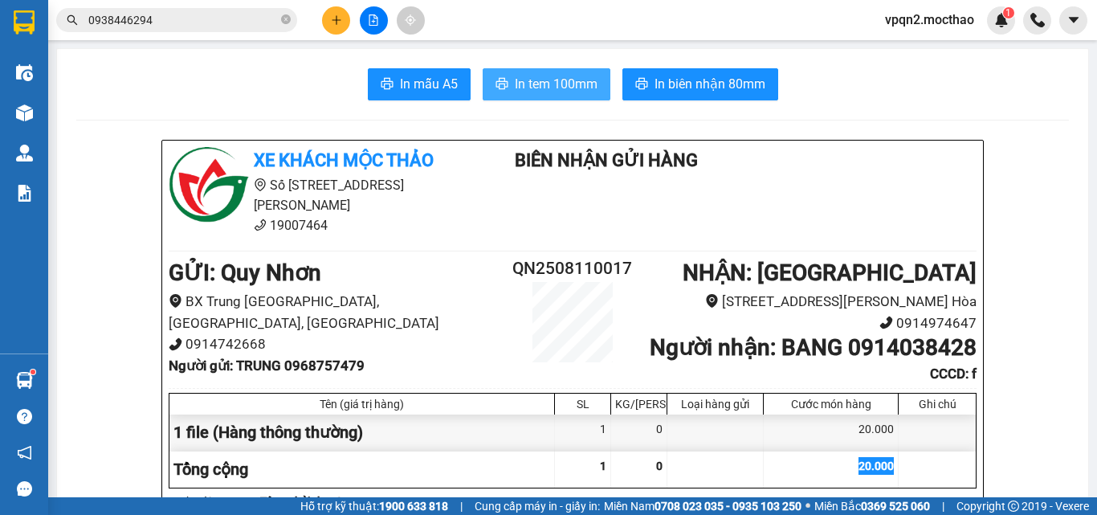
click at [540, 78] on span "In tem 100mm" at bounding box center [556, 84] width 83 height 20
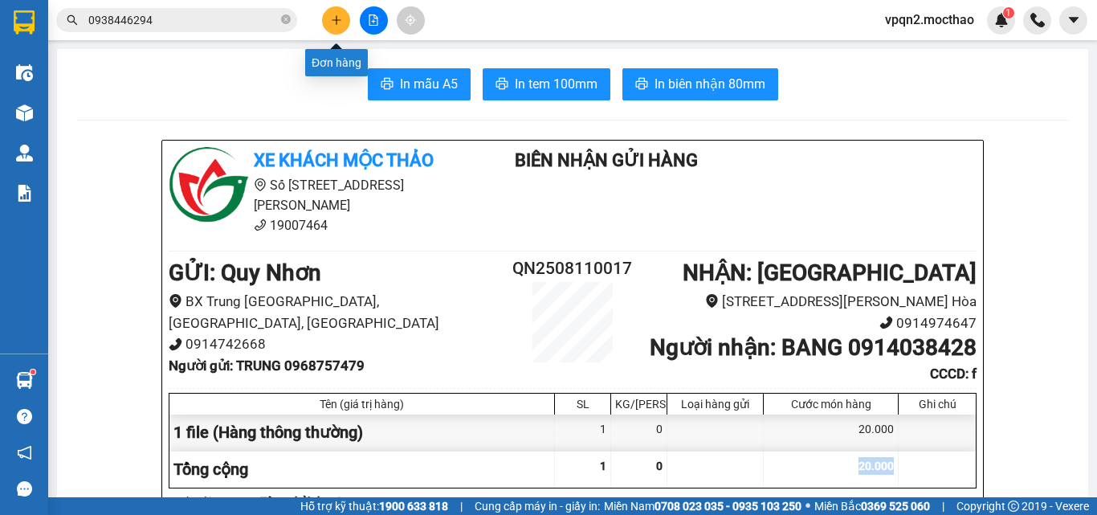
click at [325, 16] on button at bounding box center [336, 20] width 28 height 28
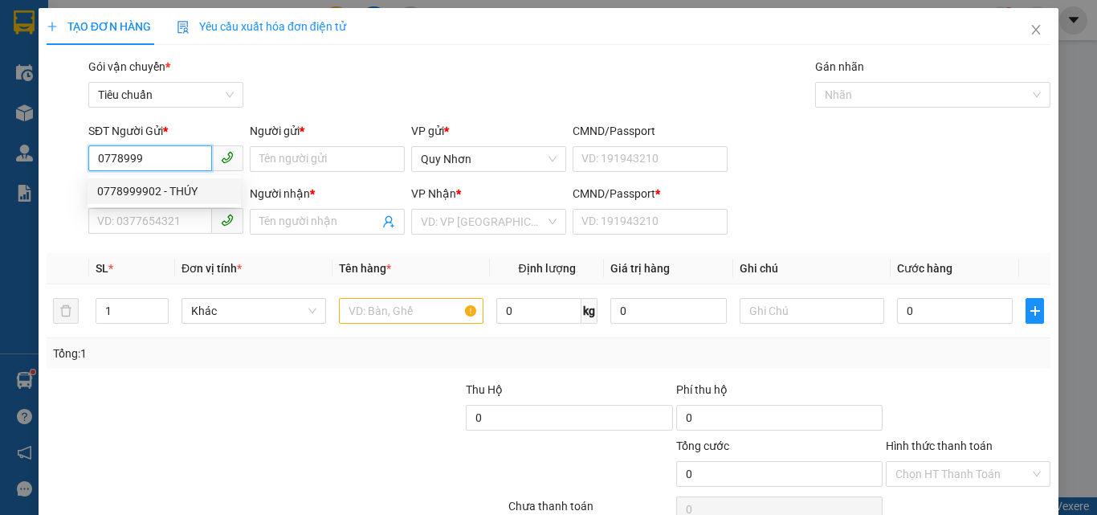
click at [190, 194] on div "0778999902 - THÚY" at bounding box center [164, 191] width 134 height 18
type input "0778999902"
type input "THÚY"
type input "0817393113"
type input "[PERSON_NAME]"
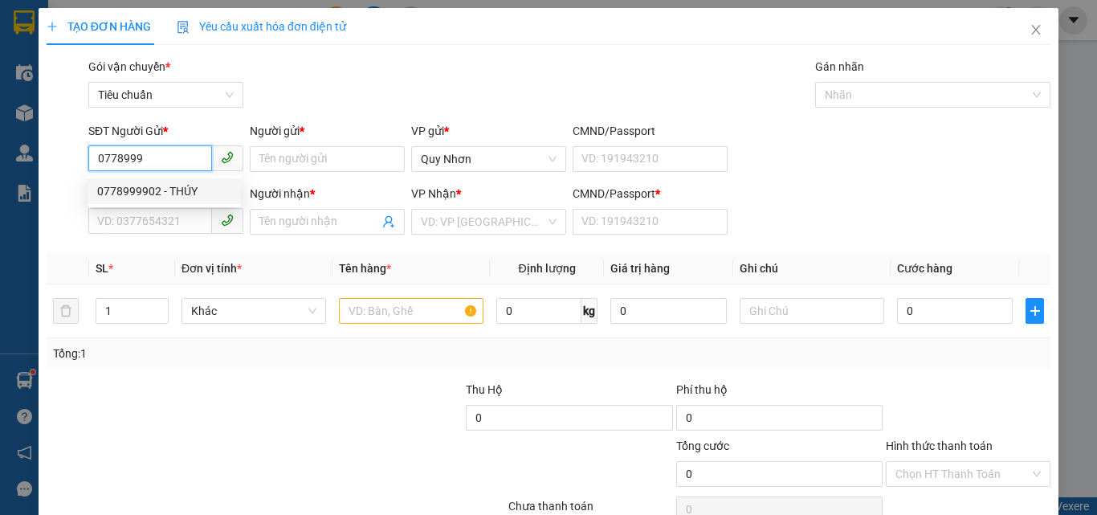
type input "V"
type input "20.000"
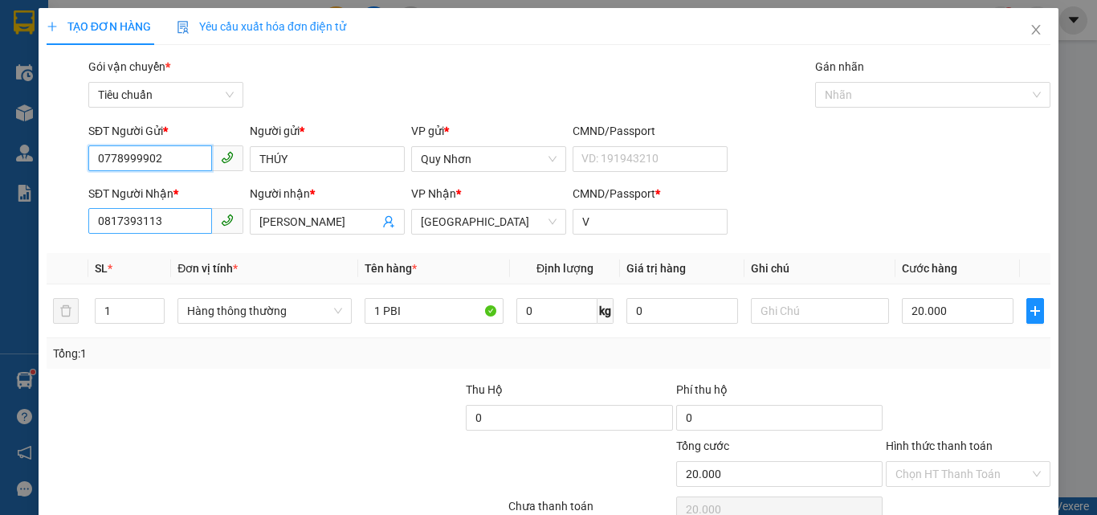
type input "0778999902"
click at [165, 224] on input "0817393113" at bounding box center [150, 221] width 124 height 26
type input "0986108271"
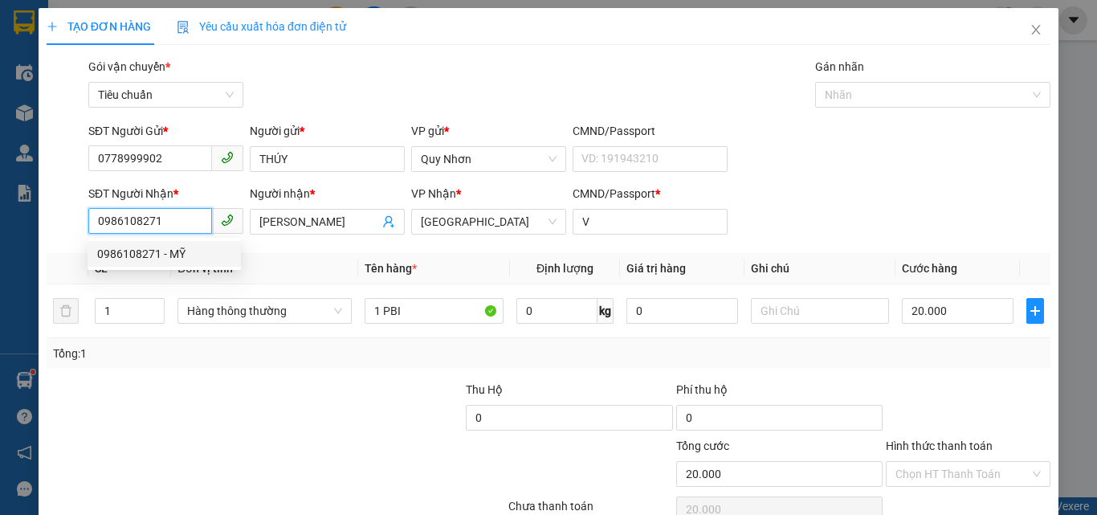
click at [168, 250] on div "0986108271 - MỸ" at bounding box center [164, 254] width 134 height 18
type input "MỸ"
type input "H"
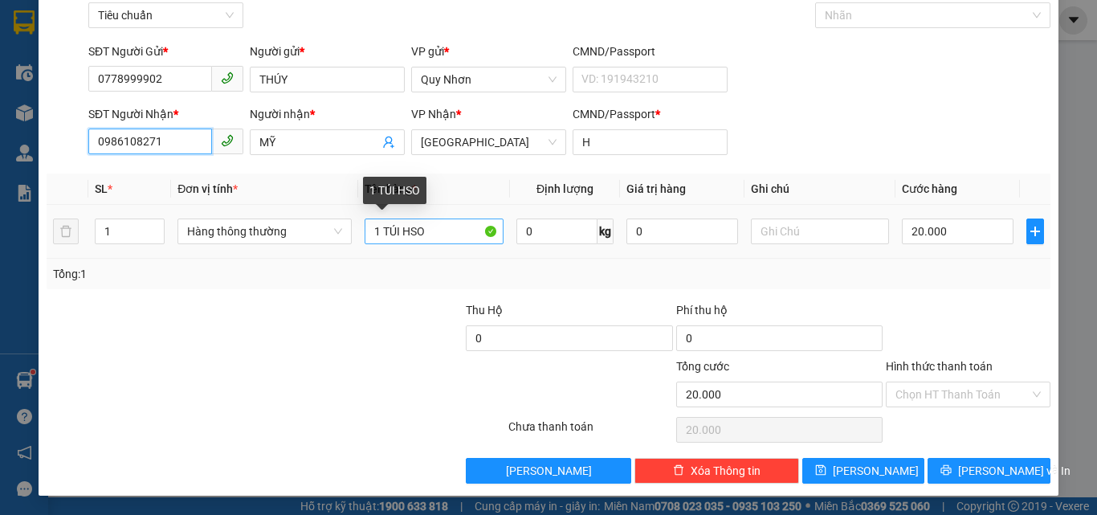
type input "0986108271"
click at [429, 242] on input "1 TÚI HSO" at bounding box center [434, 231] width 139 height 26
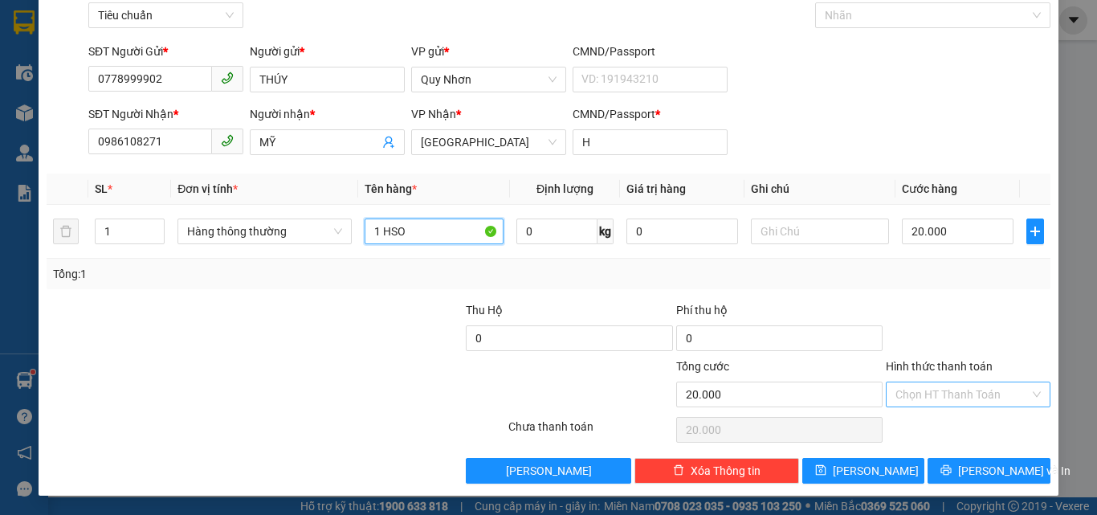
type input "1 HSO"
drag, startPoint x: 928, startPoint y: 396, endPoint x: 921, endPoint y: 316, distance: 79.8
click at [924, 389] on input "Hình thức thanh toán" at bounding box center [962, 394] width 134 height 24
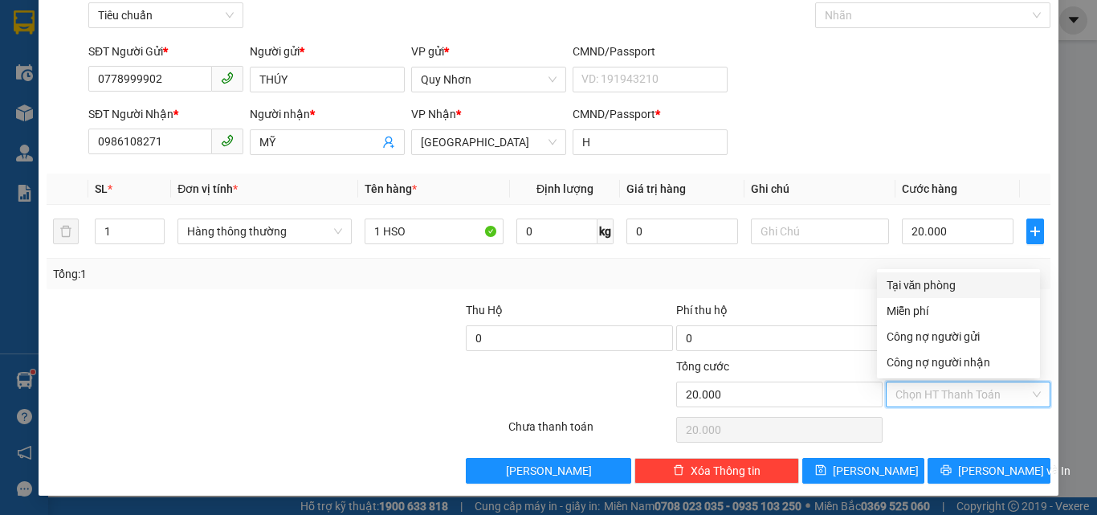
click at [921, 293] on div "Tại văn phòng" at bounding box center [958, 285] width 144 height 18
type input "0"
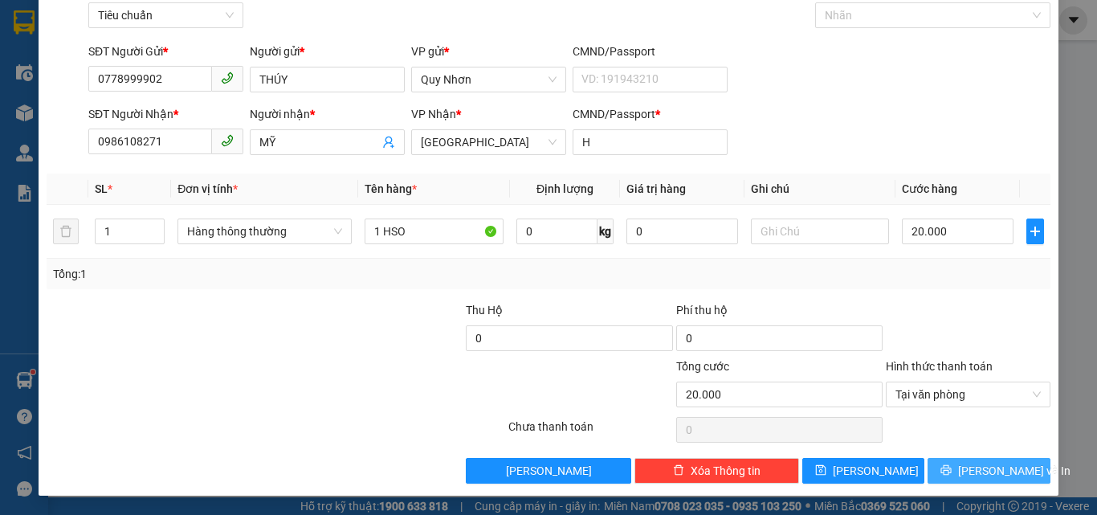
click at [953, 483] on button "[PERSON_NAME] và In" at bounding box center [988, 471] width 123 height 26
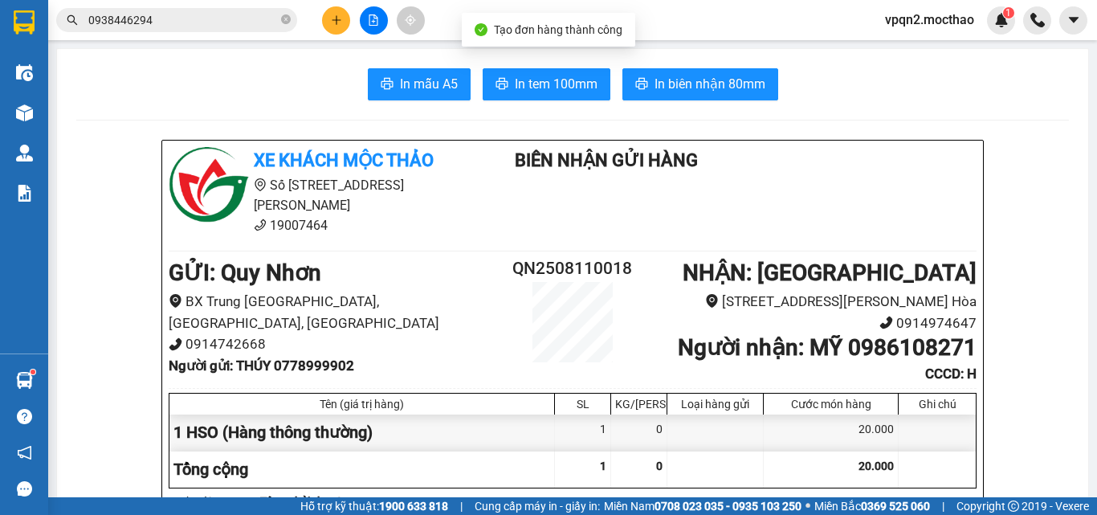
click at [950, 466] on div at bounding box center [936, 469] width 77 height 36
click at [733, 89] on span "In biên nhận 80mm" at bounding box center [709, 84] width 111 height 20
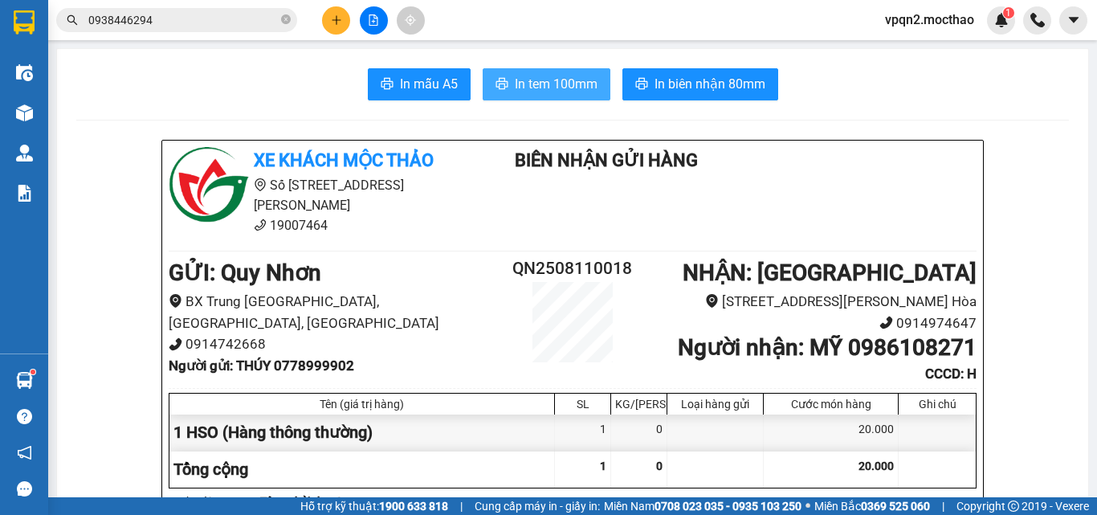
click at [554, 76] on span "In tem 100mm" at bounding box center [556, 84] width 83 height 20
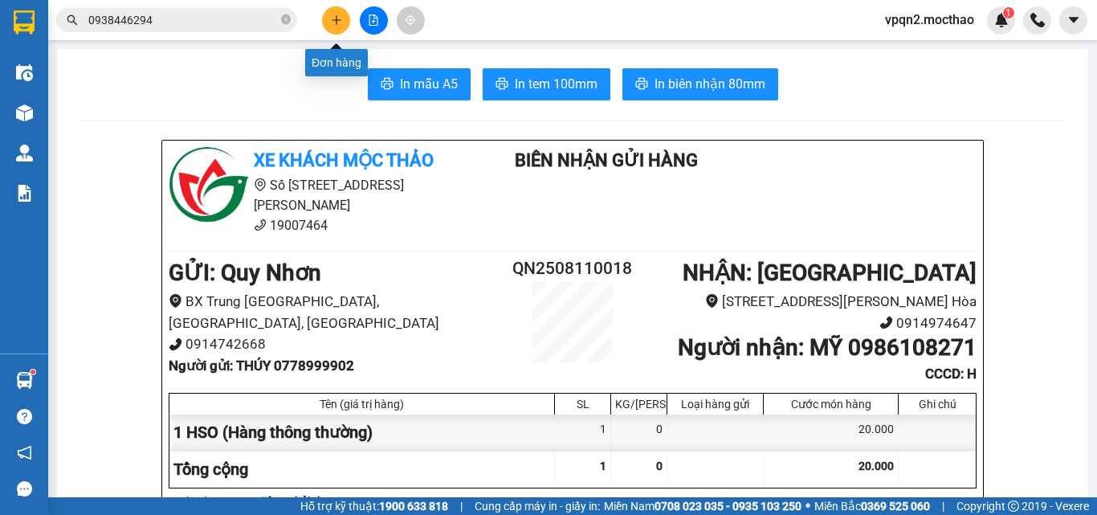
click at [335, 22] on icon "plus" at bounding box center [336, 19] width 11 height 11
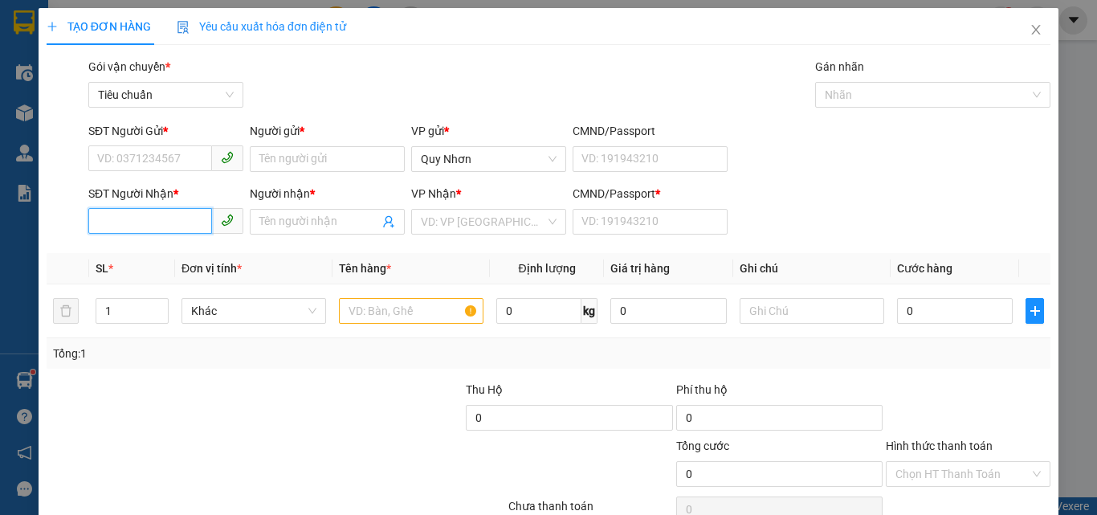
click at [151, 218] on input "SĐT Người Nhận *" at bounding box center [150, 221] width 124 height 26
type input "0379026436"
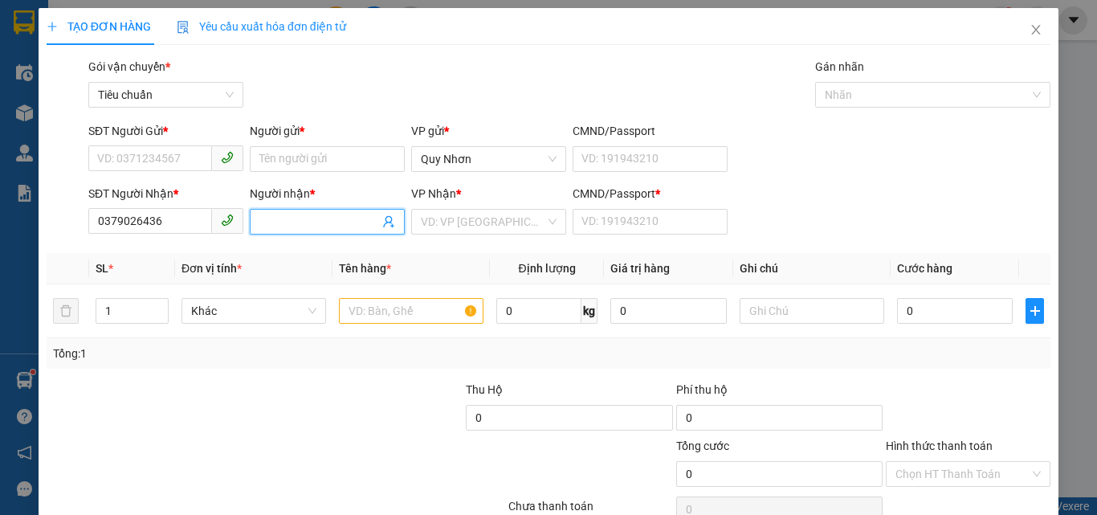
click at [317, 223] on input "Người nhận *" at bounding box center [319, 222] width 120 height 18
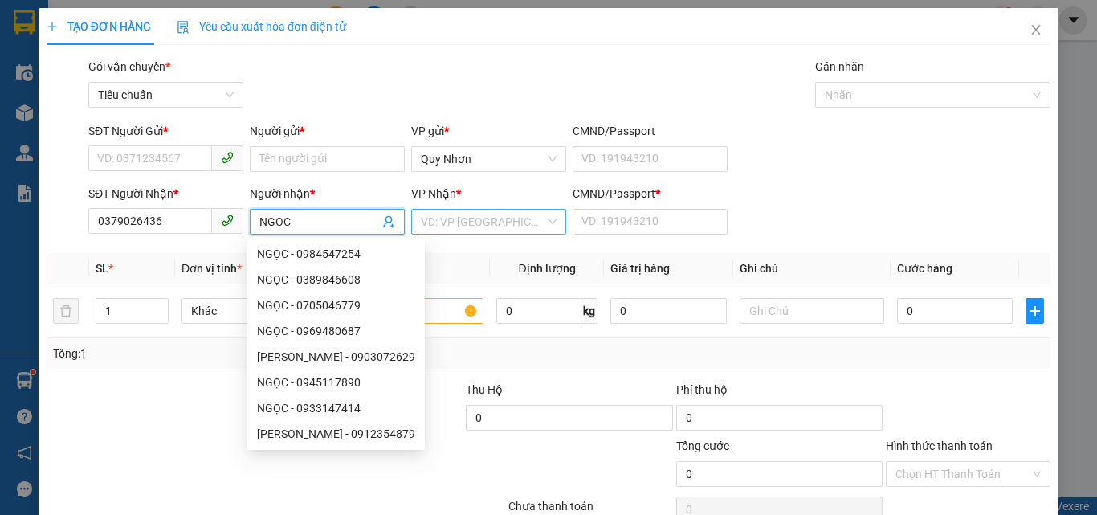
type input "NGỌC"
click at [486, 215] on input "search" at bounding box center [483, 222] width 124 height 24
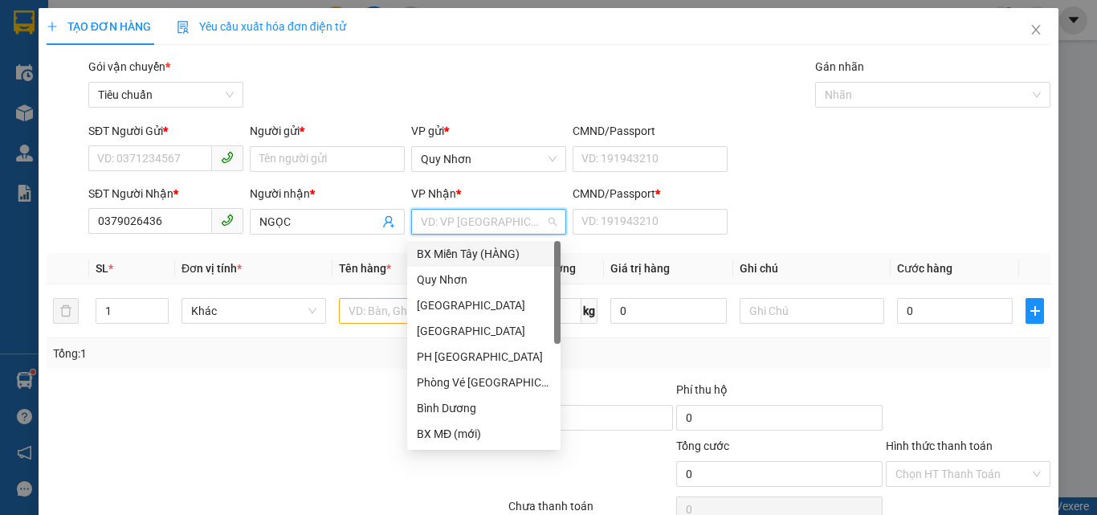
type input "T"
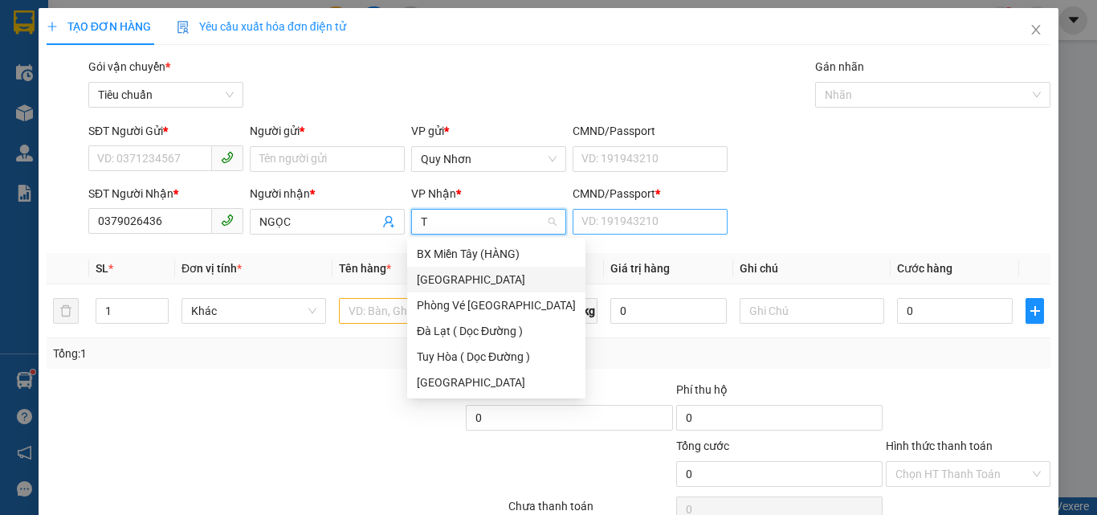
drag, startPoint x: 466, startPoint y: 283, endPoint x: 605, endPoint y: 226, distance: 150.1
click at [487, 273] on div "[GEOGRAPHIC_DATA]" at bounding box center [496, 280] width 159 height 18
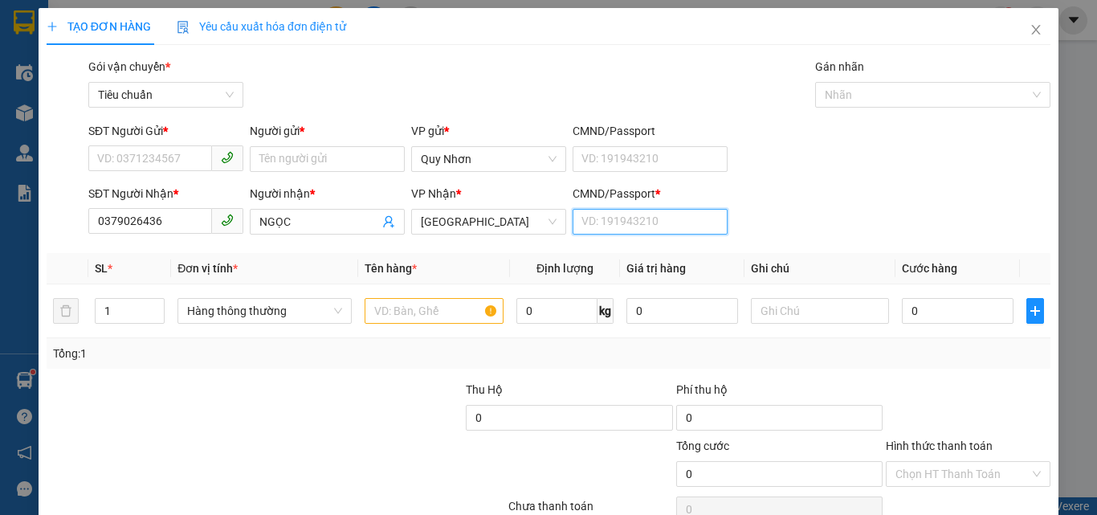
click at [605, 226] on input "CMND/Passport *" at bounding box center [649, 222] width 155 height 26
type input "T"
click at [438, 320] on input "text" at bounding box center [434, 311] width 139 height 26
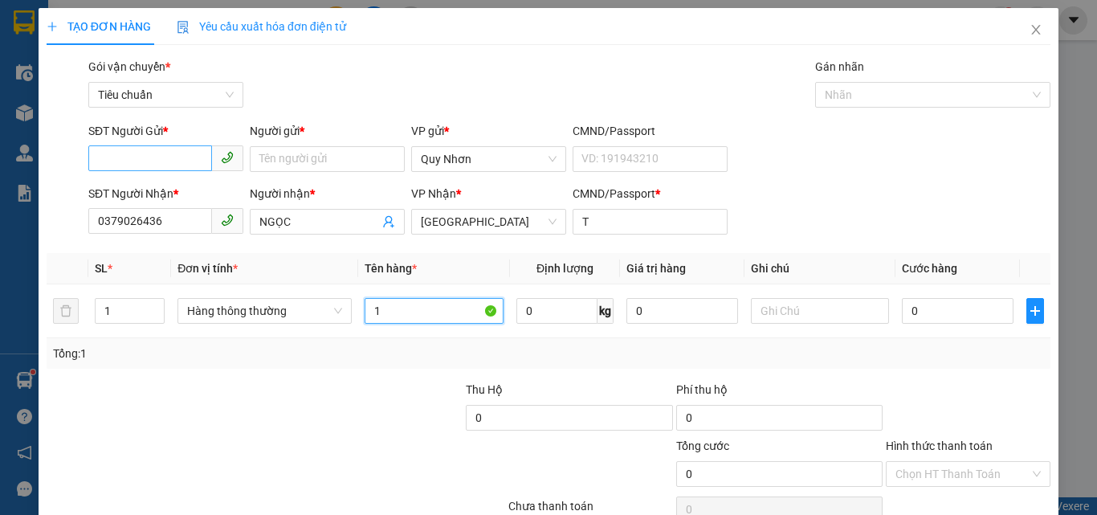
type input "1"
click at [142, 167] on input "SĐT Người Gửi *" at bounding box center [150, 158] width 124 height 26
type input "0396106982"
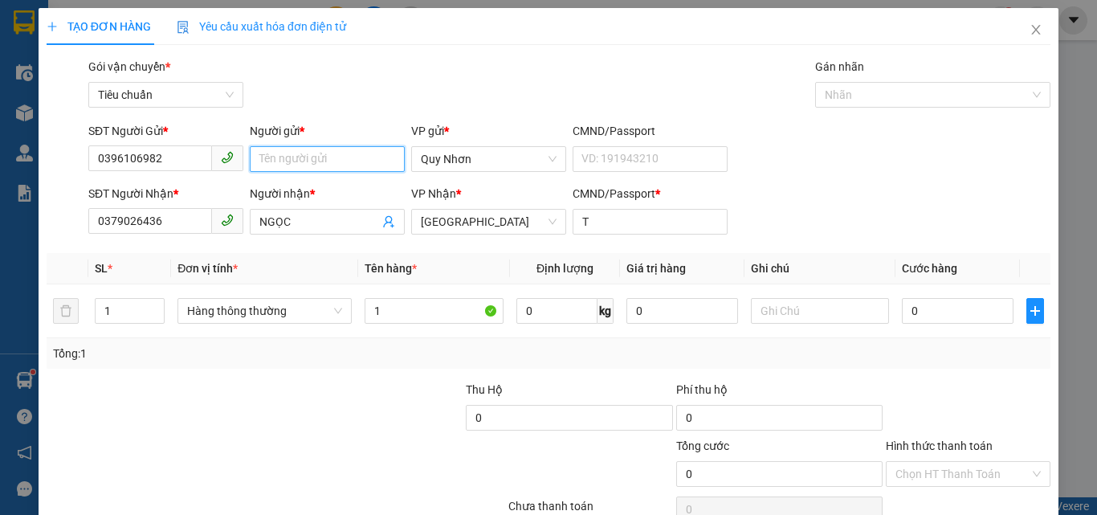
click at [270, 146] on input "Người gửi *" at bounding box center [327, 159] width 155 height 26
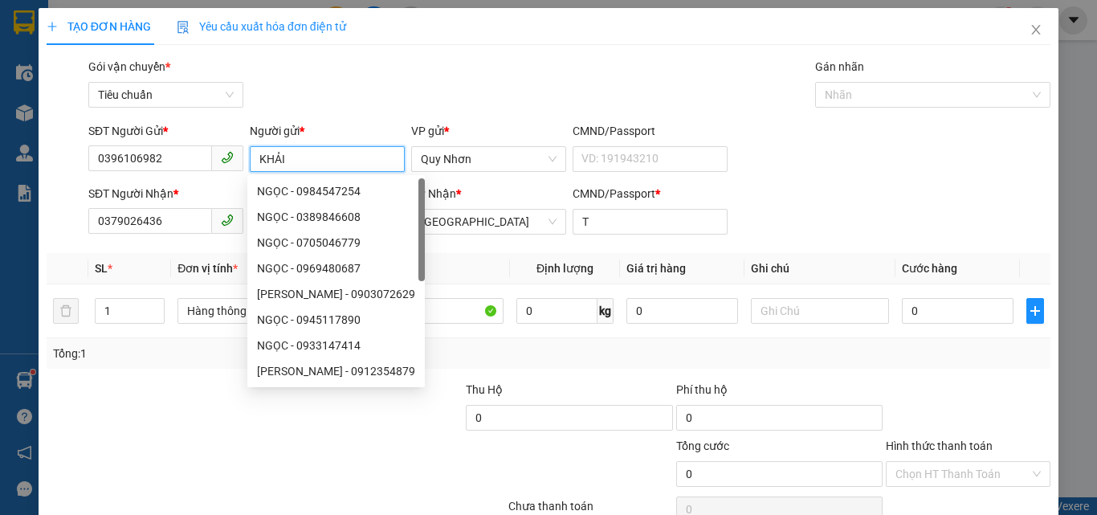
type input "KHẢI"
click at [442, 108] on div "Gói vận chuyển * Tiêu chuẩn Gán nhãn Nhãn" at bounding box center [569, 86] width 968 height 56
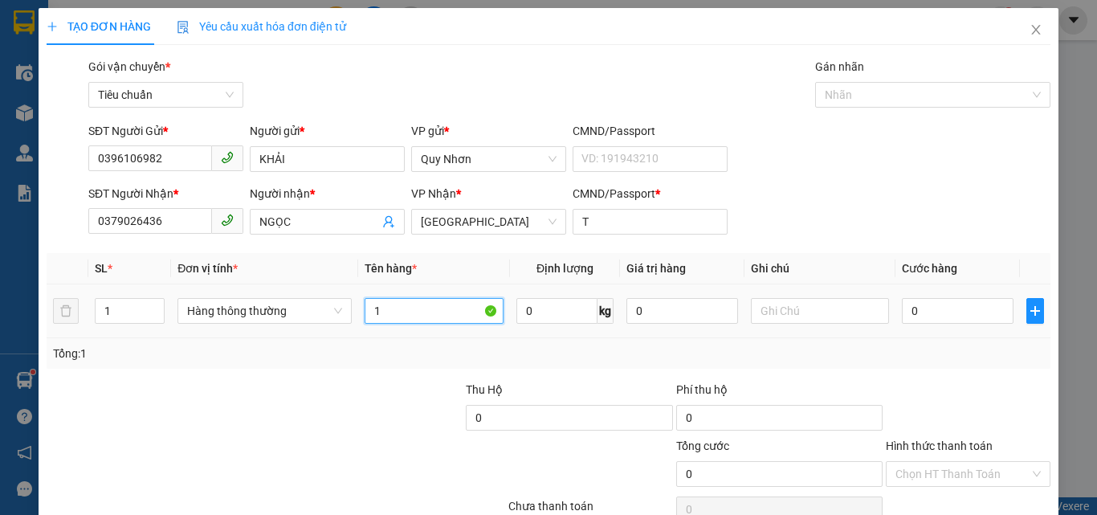
click at [434, 312] on input "1" at bounding box center [434, 311] width 139 height 26
type input "1 FILE"
click at [910, 314] on input "0" at bounding box center [957, 311] width 111 height 26
type input "2"
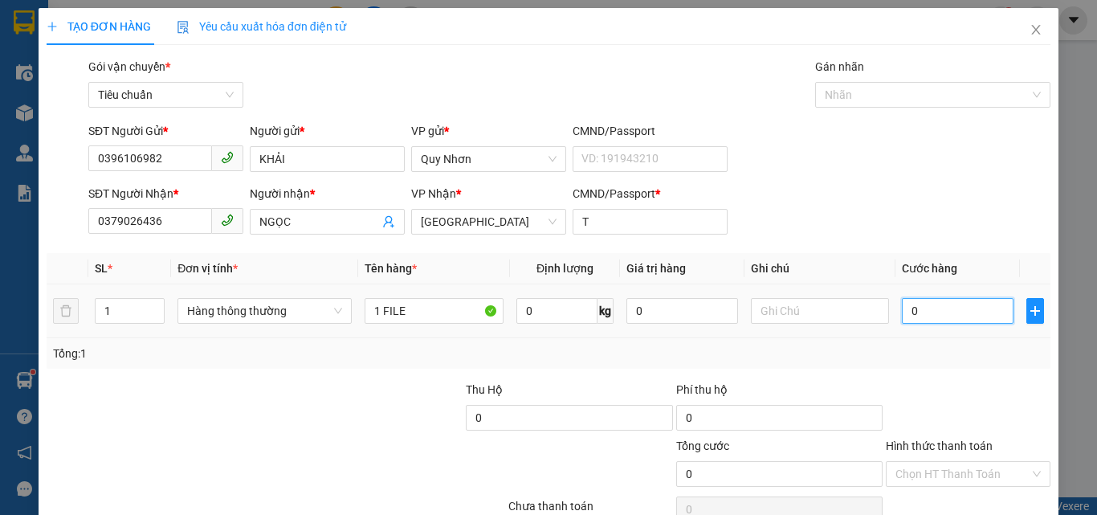
type input "2"
type input "20"
type input "200"
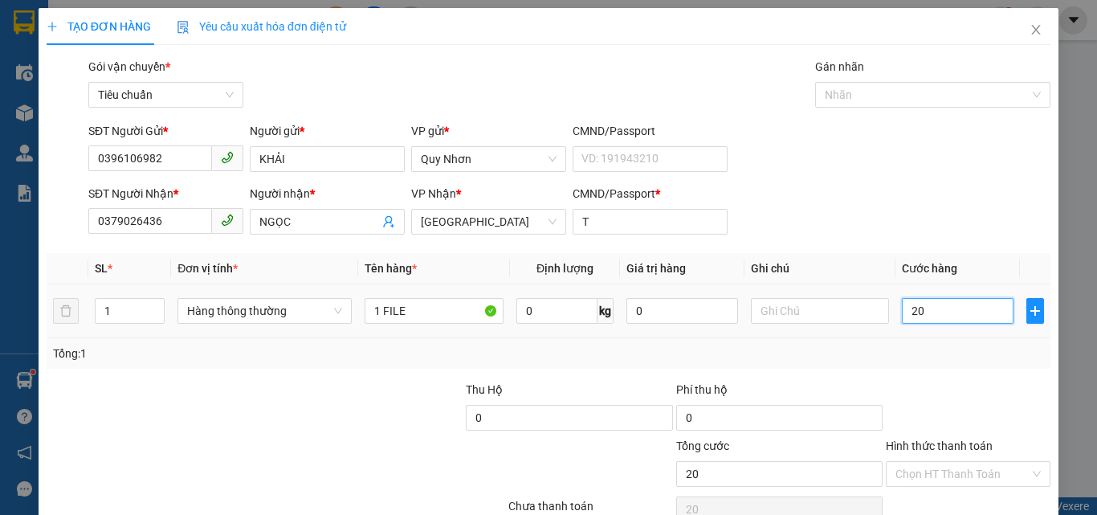
type input "200"
type input "2.000"
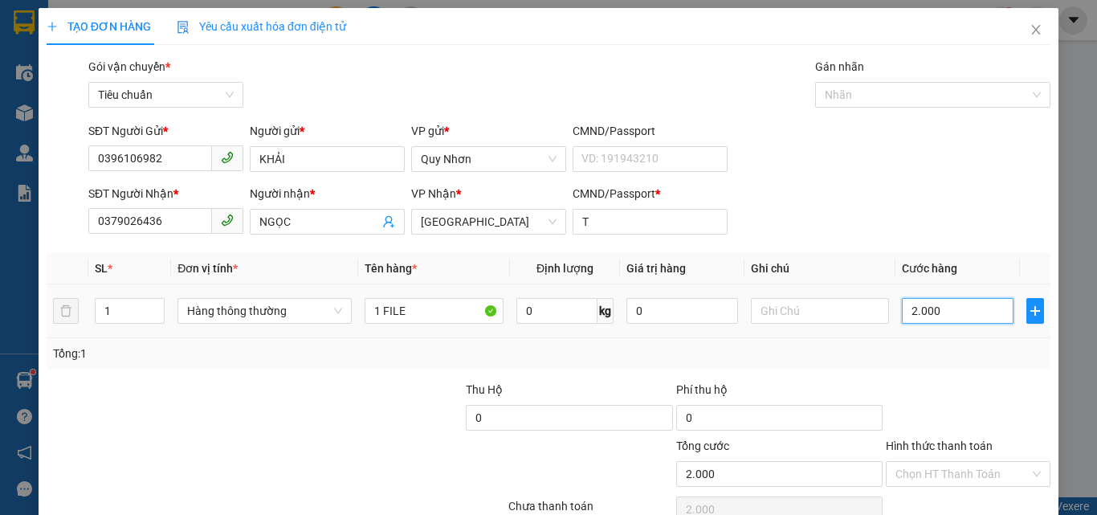
type input "20.000"
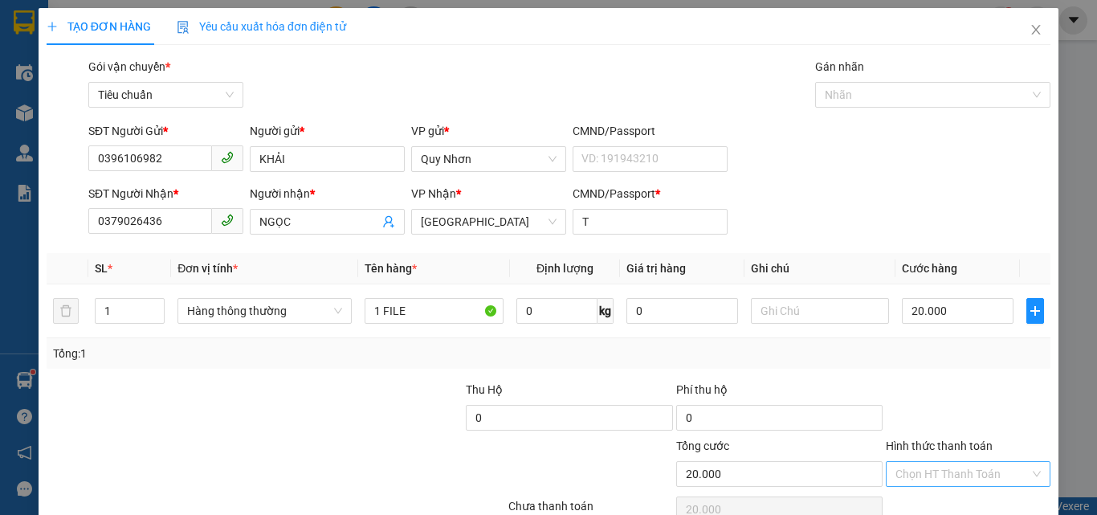
click at [936, 462] on input "Hình thức thanh toán" at bounding box center [962, 474] width 134 height 24
click at [945, 356] on div "Tại văn phòng" at bounding box center [958, 365] width 144 height 18
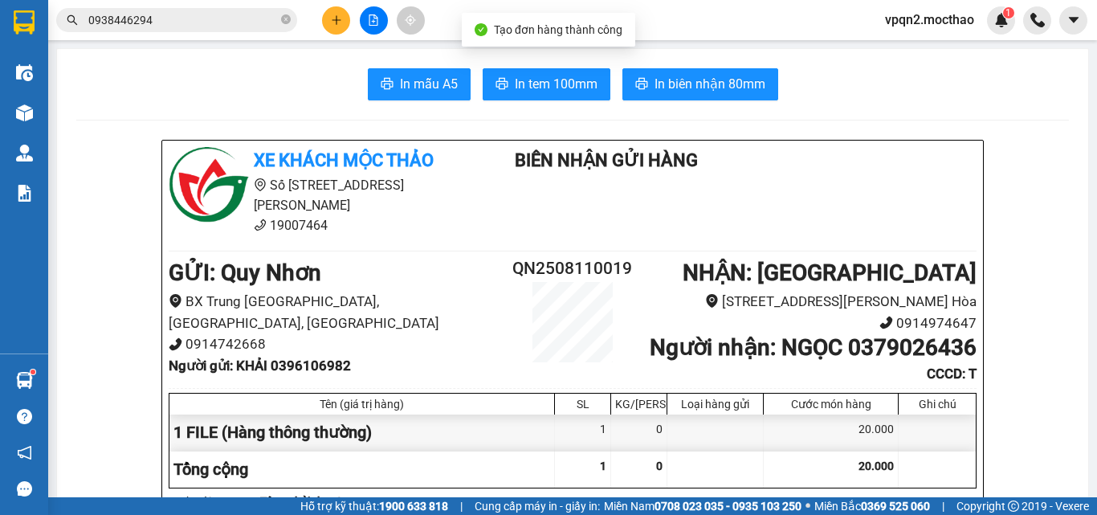
click at [963, 475] on div at bounding box center [936, 469] width 77 height 36
click at [663, 90] on span "In biên nhận 80mm" at bounding box center [709, 84] width 111 height 20
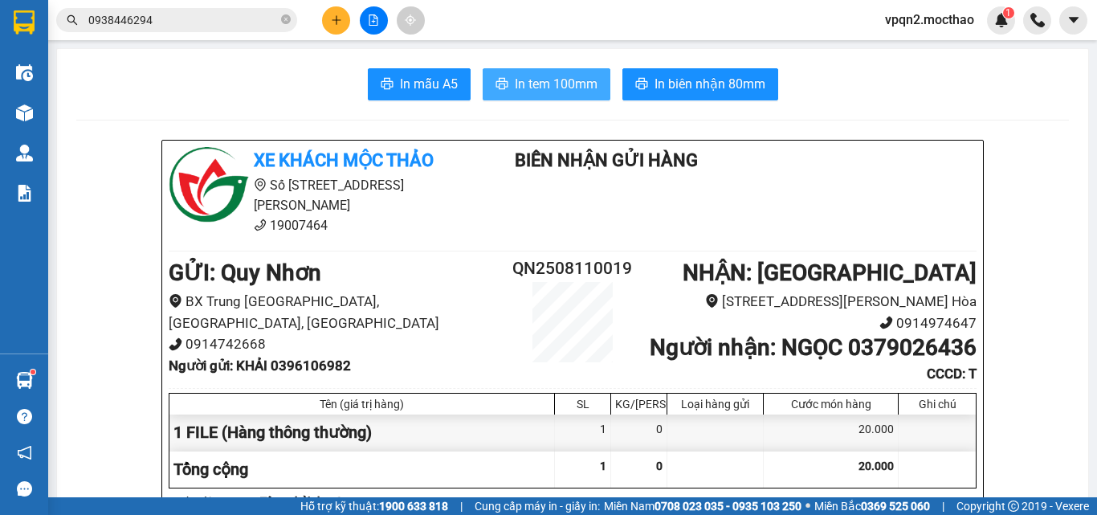
click at [550, 88] on span "In tem 100mm" at bounding box center [556, 84] width 83 height 20
drag, startPoint x: 1096, startPoint y: 10, endPoint x: 43, endPoint y: 113, distance: 1057.6
click at [47, 132] on div "Kho hàng mới" at bounding box center [24, 112] width 48 height 40
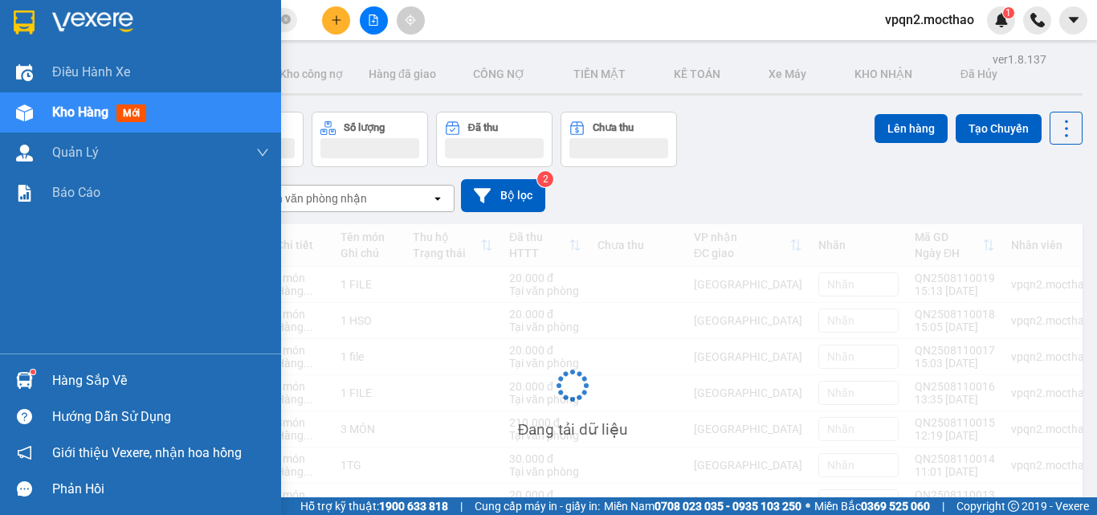
click at [43, 112] on div "Kho hàng mới" at bounding box center [140, 112] width 281 height 40
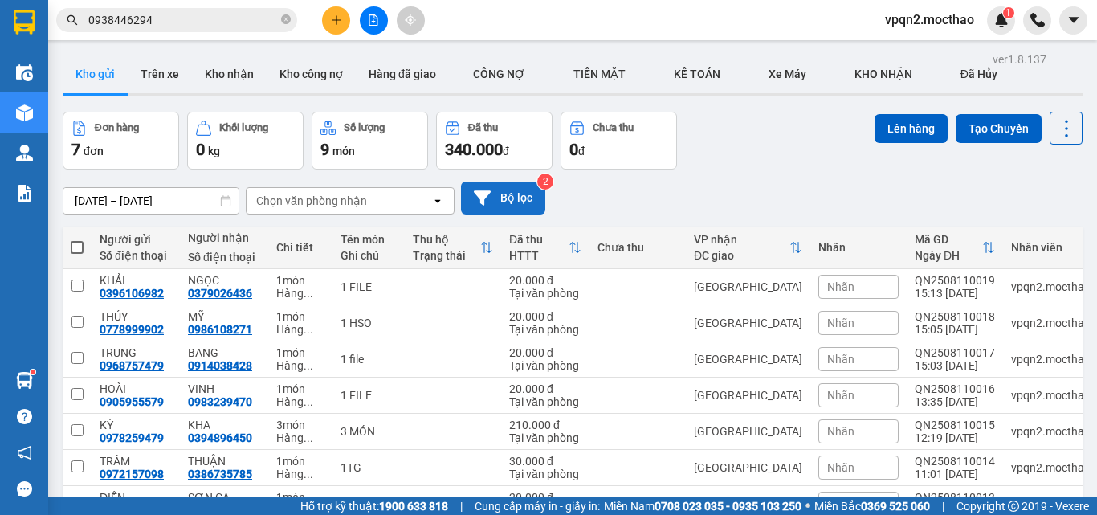
click at [84, 226] on th at bounding box center [77, 247] width 29 height 43
click at [79, 241] on span at bounding box center [77, 247] width 13 height 13
click at [77, 239] on input "checkbox" at bounding box center [77, 239] width 0 height 0
checkbox input "true"
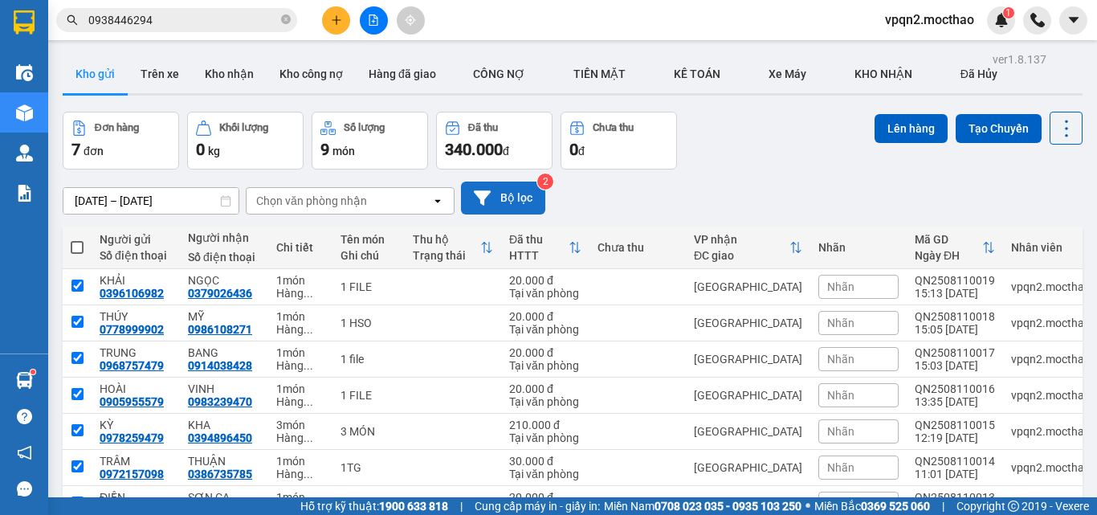
checkbox input "true"
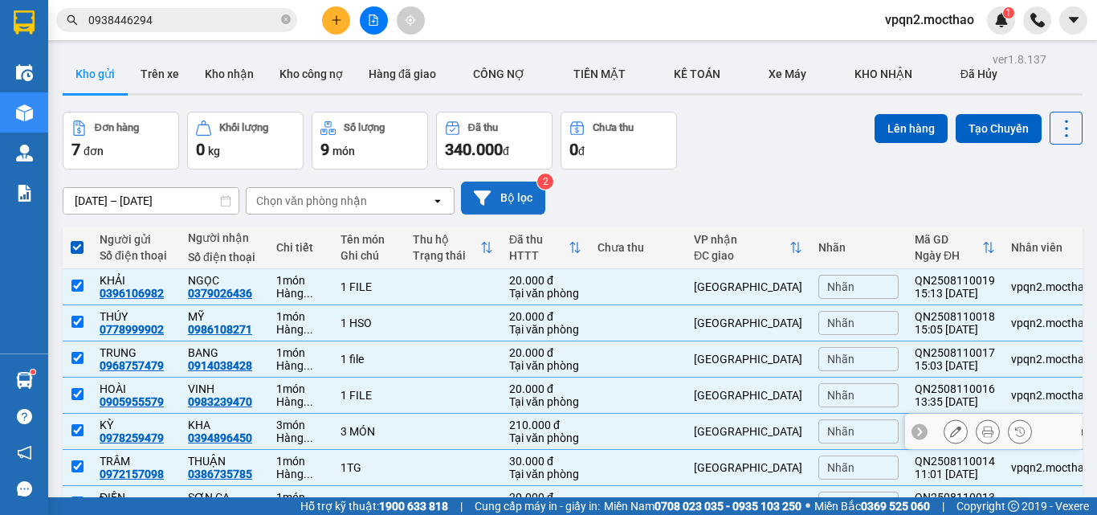
drag, startPoint x: 714, startPoint y: 350, endPoint x: 757, endPoint y: 291, distance: 73.6
click at [715, 425] on div "[GEOGRAPHIC_DATA]" at bounding box center [748, 431] width 108 height 13
checkbox input "false"
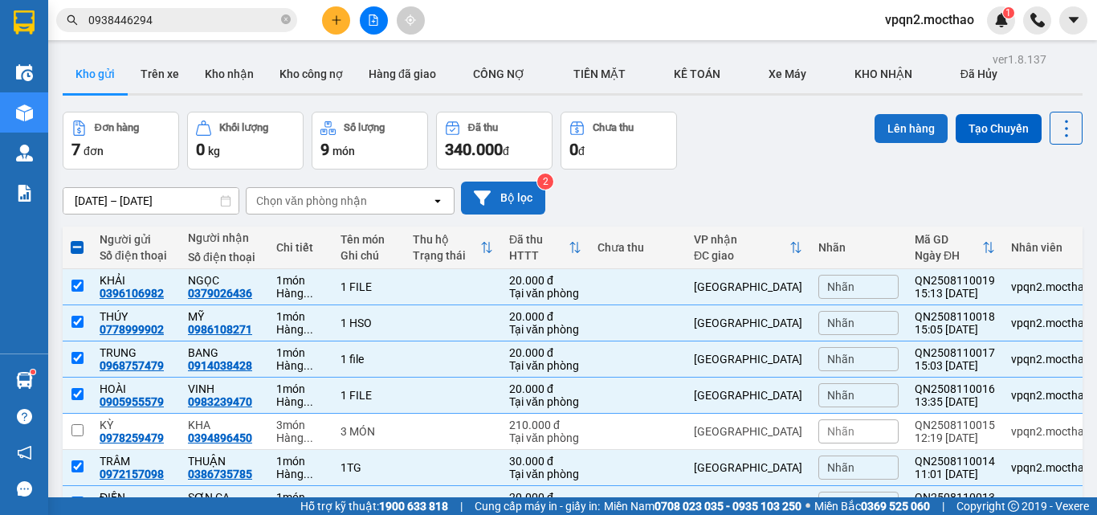
drag, startPoint x: 898, startPoint y: 124, endPoint x: 887, endPoint y: 125, distance: 10.6
click at [892, 125] on button "Lên hàng" at bounding box center [910, 128] width 73 height 29
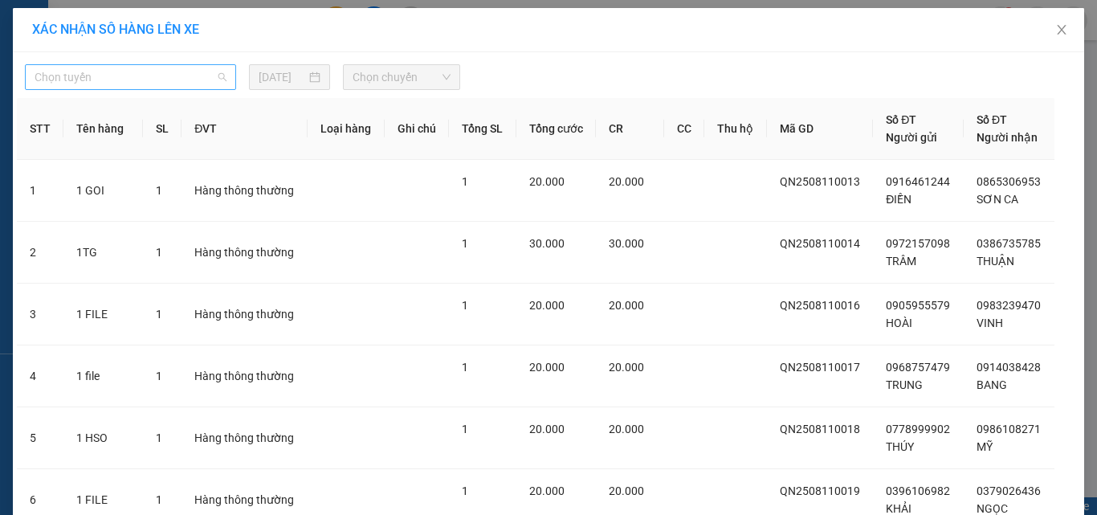
click at [102, 71] on span "Chọn tuyến" at bounding box center [131, 77] width 192 height 24
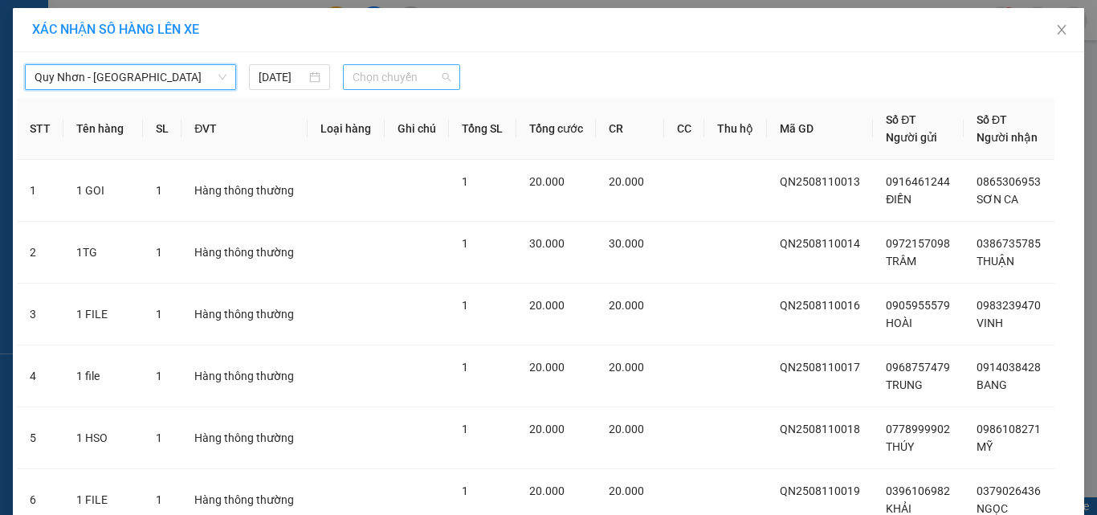
click at [356, 81] on span "Chọn chuyến" at bounding box center [401, 77] width 99 height 24
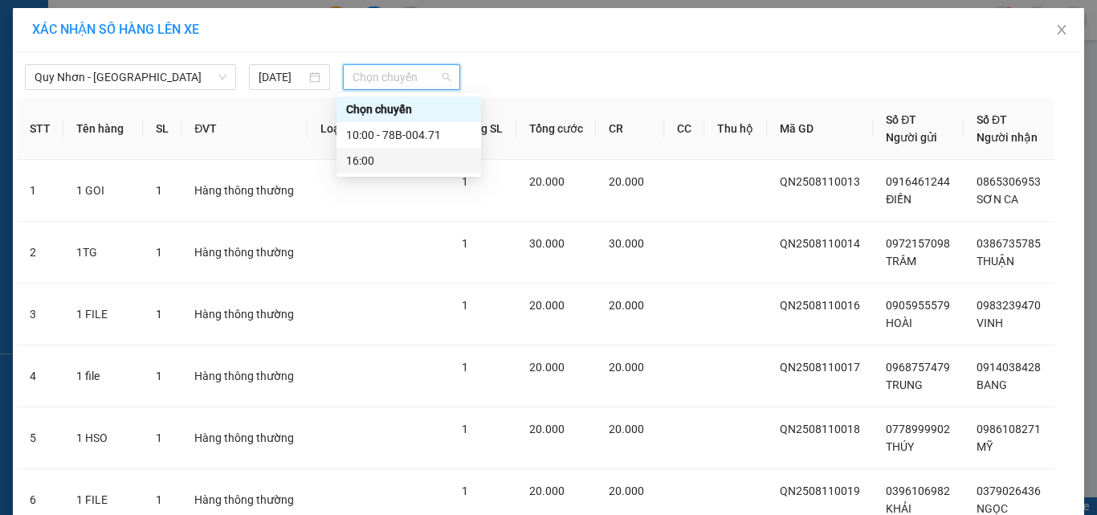
click at [384, 154] on div "16:00" at bounding box center [408, 161] width 125 height 18
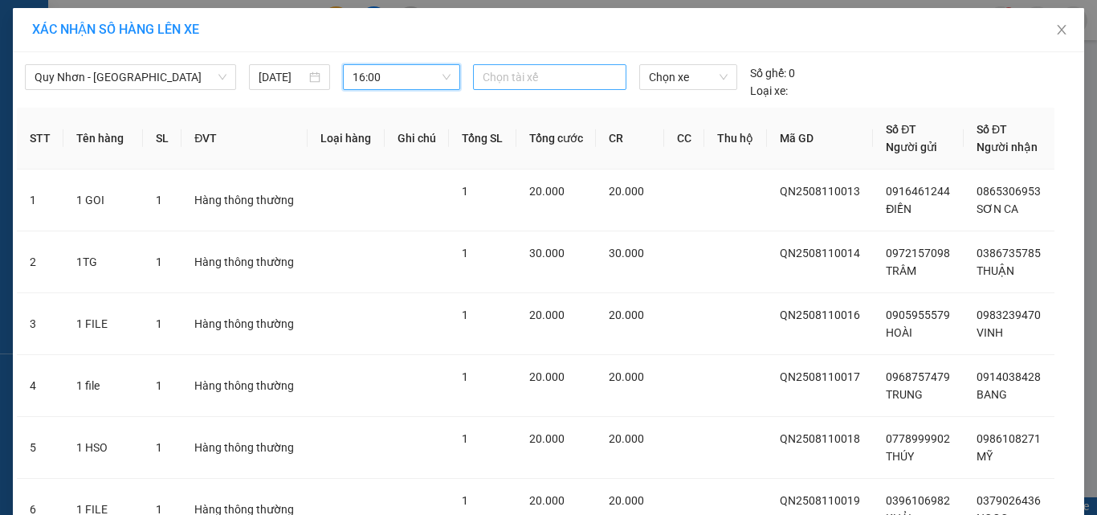
click at [515, 80] on div at bounding box center [550, 76] width 146 height 19
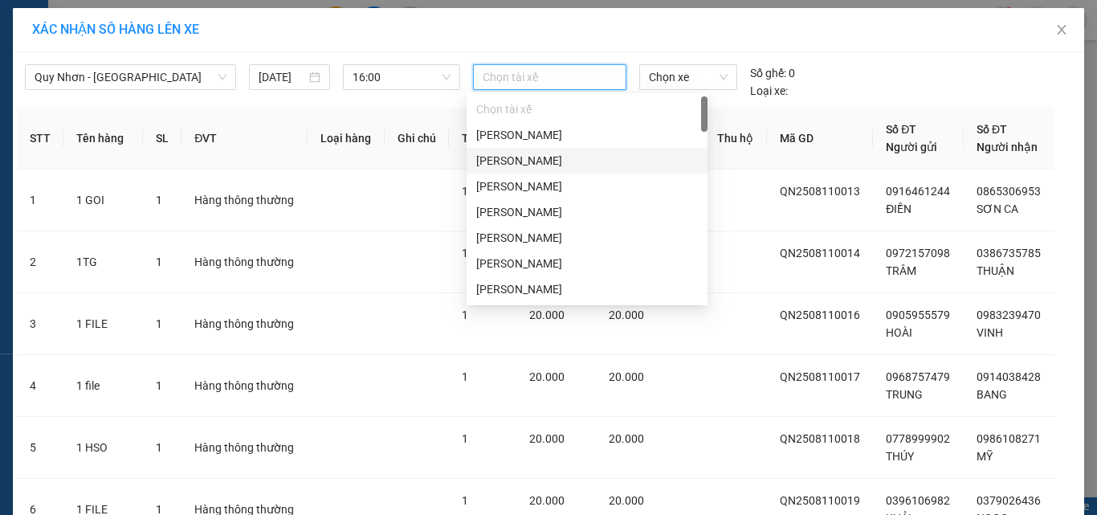
click at [527, 154] on div "[PERSON_NAME]" at bounding box center [587, 161] width 222 height 18
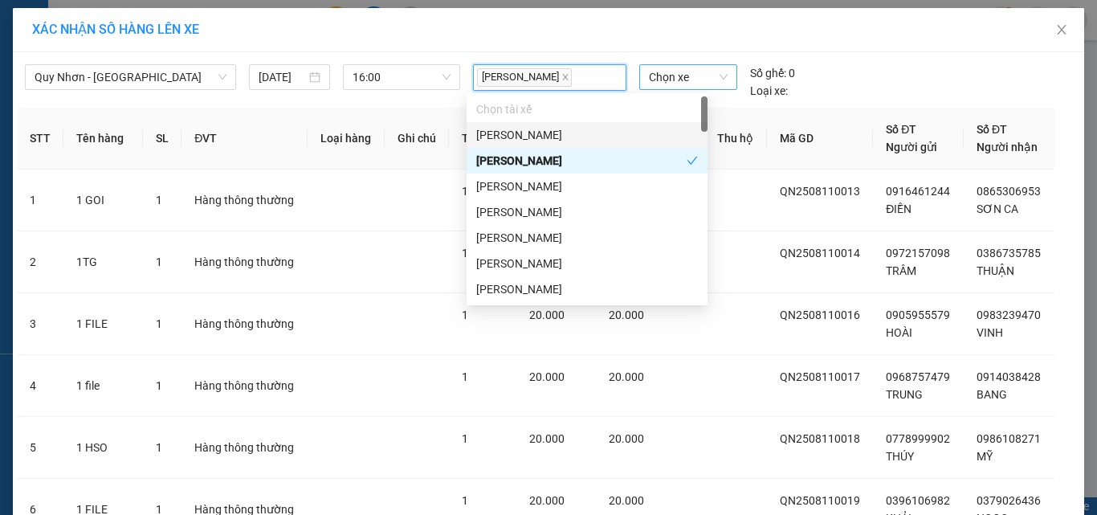
click at [681, 78] on span "Chọn xe" at bounding box center [688, 77] width 79 height 24
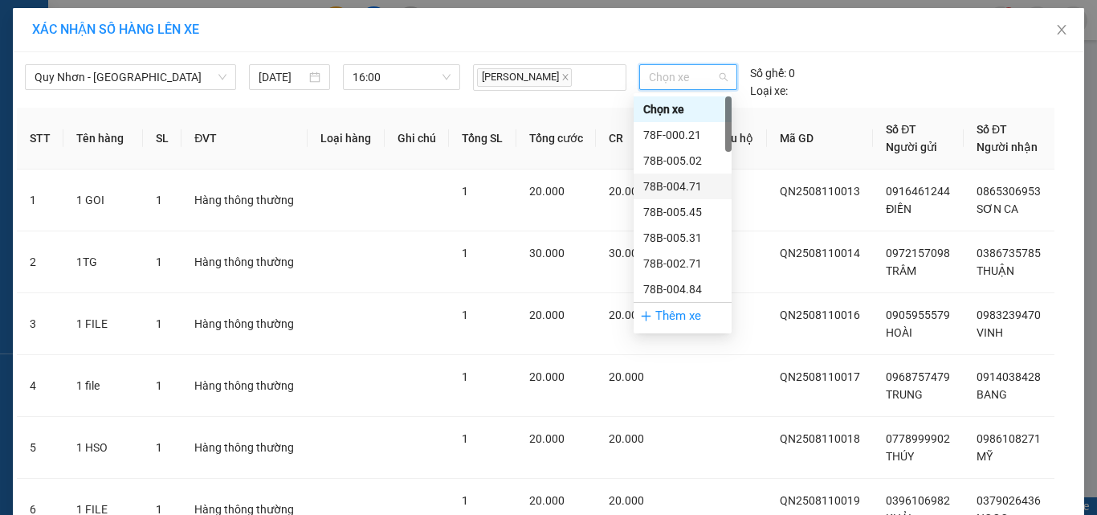
click at [674, 182] on div "78B-004.71" at bounding box center [682, 186] width 79 height 18
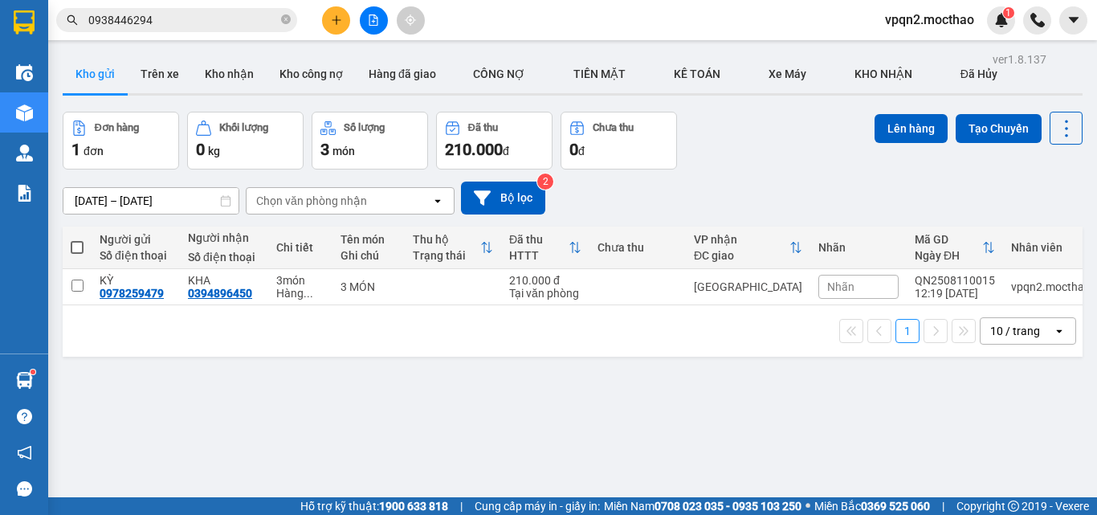
click at [329, 19] on button at bounding box center [336, 20] width 28 height 28
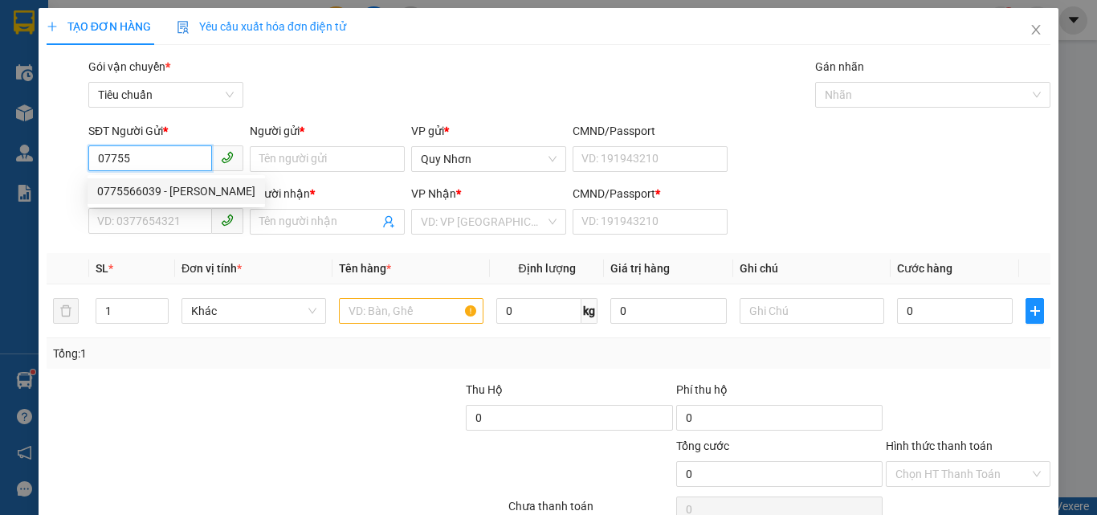
click at [177, 195] on div "0775566039 - [PERSON_NAME]" at bounding box center [176, 191] width 158 height 18
type input "0775566039"
type input "THANH"
type input "0978217557"
type input "HƯNG"
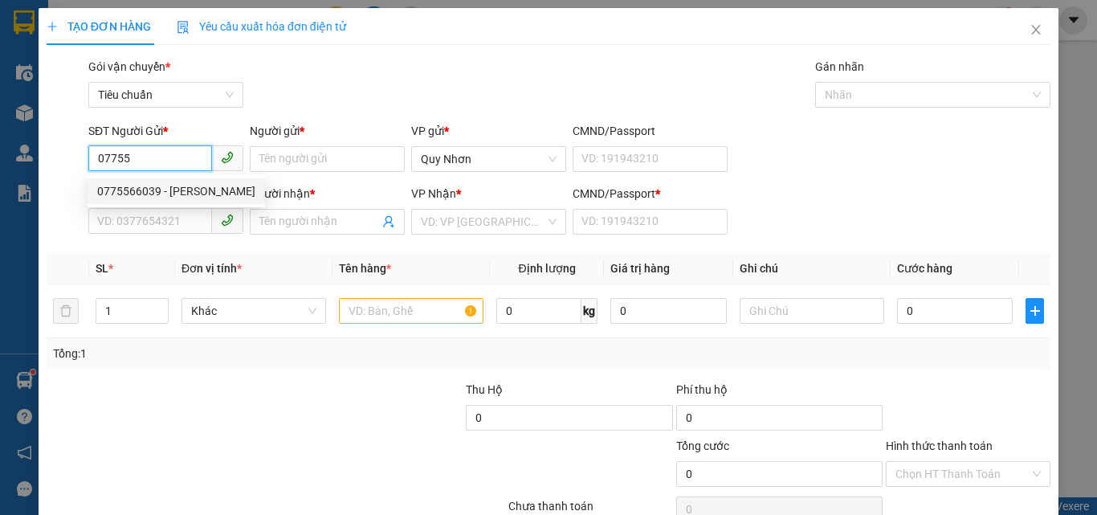
type input "K"
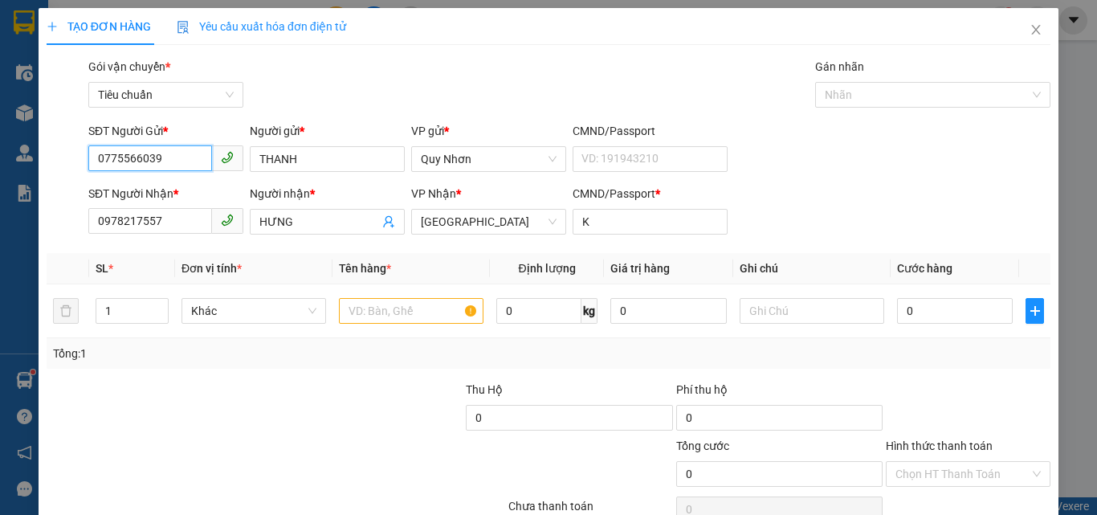
type input "30.000"
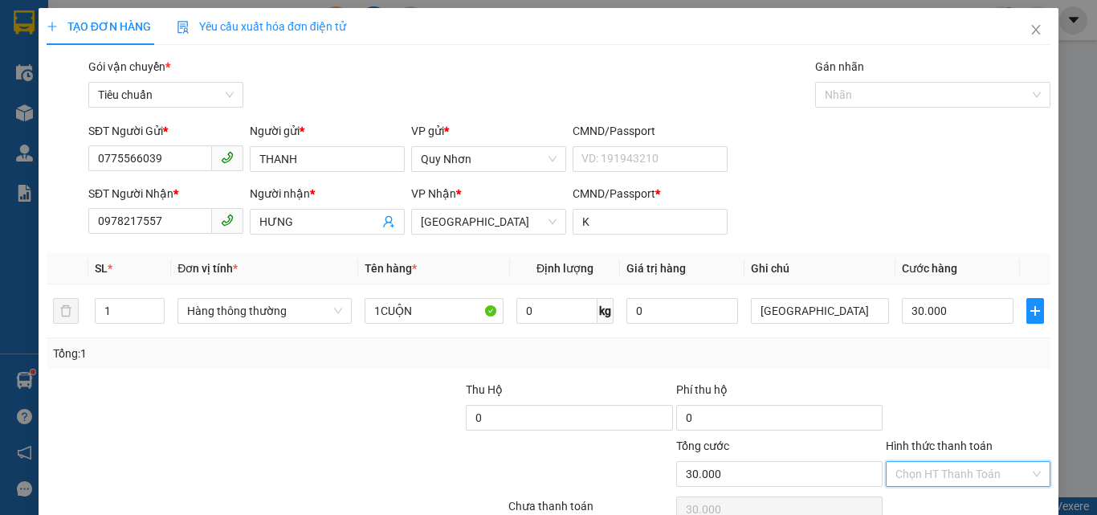
click at [931, 462] on input "Hình thức thanh toán" at bounding box center [962, 474] width 134 height 24
click at [949, 356] on div "Tại văn phòng" at bounding box center [958, 365] width 144 height 18
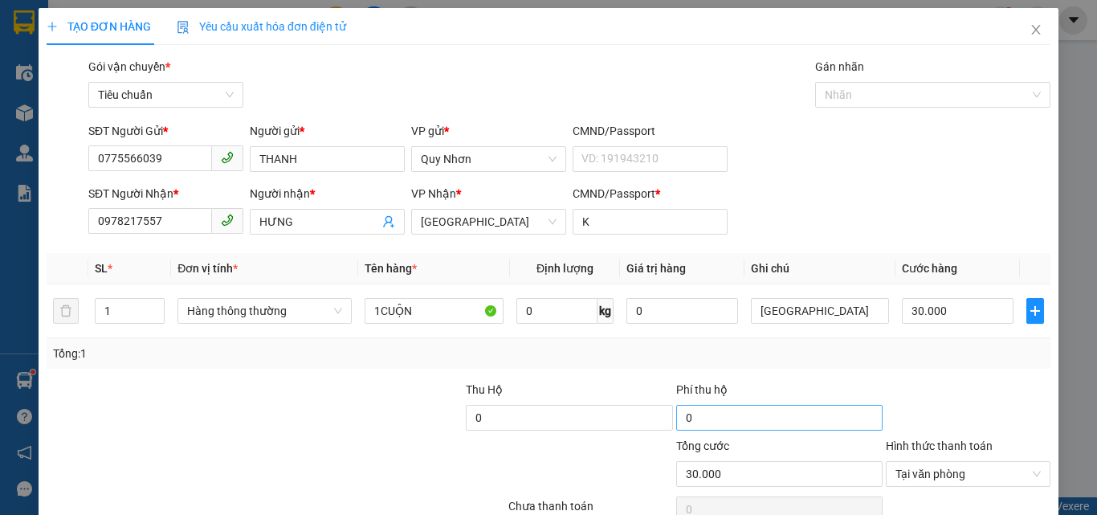
drag, startPoint x: 942, startPoint y: 471, endPoint x: 849, endPoint y: 328, distance: 169.5
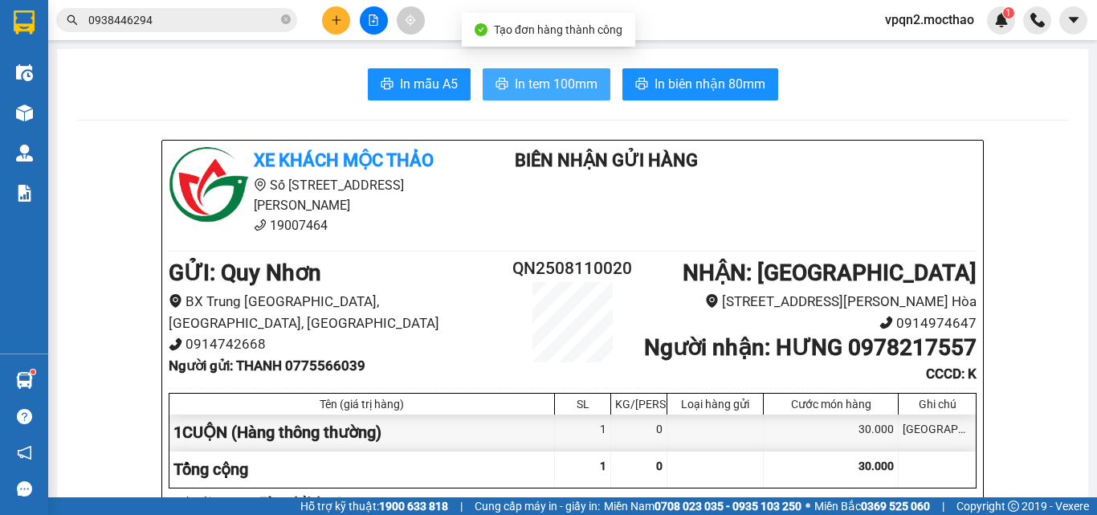
drag, startPoint x: 608, startPoint y: 79, endPoint x: 576, endPoint y: 83, distance: 31.5
click at [604, 79] on div "In mẫu A5 In tem 100mm In biên nhận 80mm" at bounding box center [572, 84] width 992 height 32
click at [556, 88] on span "In tem 100mm" at bounding box center [556, 84] width 83 height 20
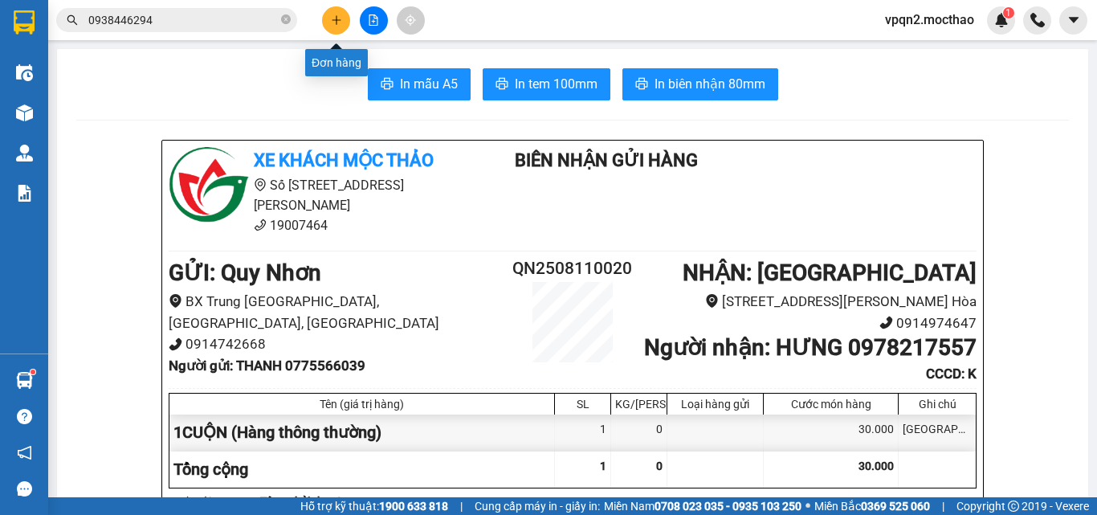
click at [328, 23] on button at bounding box center [336, 20] width 28 height 28
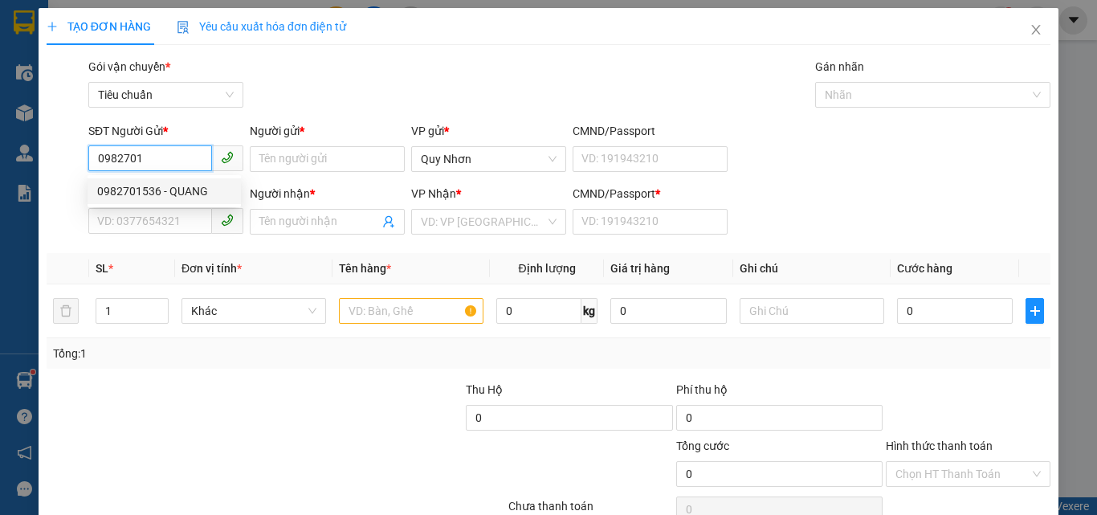
click at [133, 193] on div "0982701536 - QUANG" at bounding box center [164, 191] width 134 height 18
type input "0982701536"
type input "QUANG"
type input "0936067088"
type input "HOÀI"
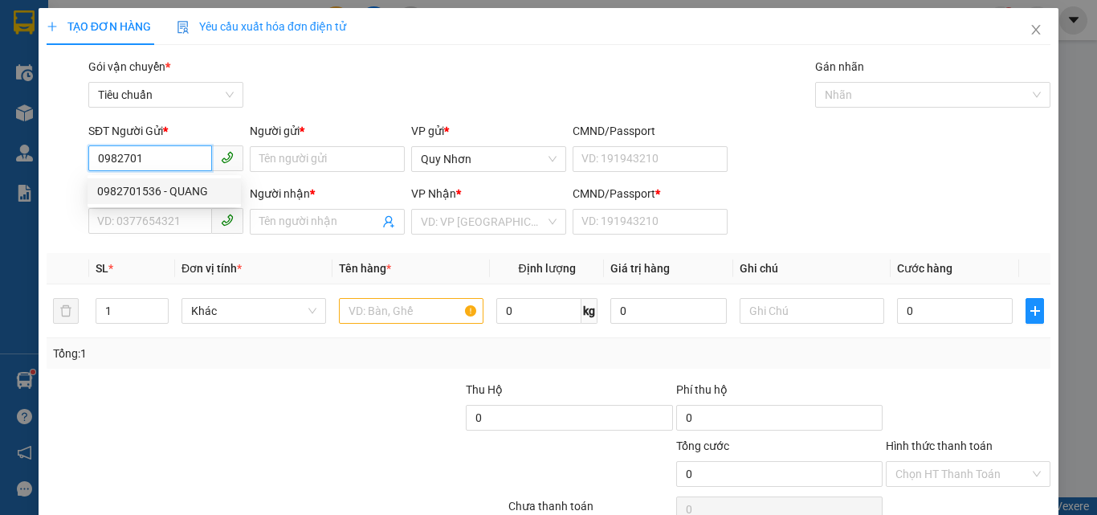
type input "a"
type input "20.000"
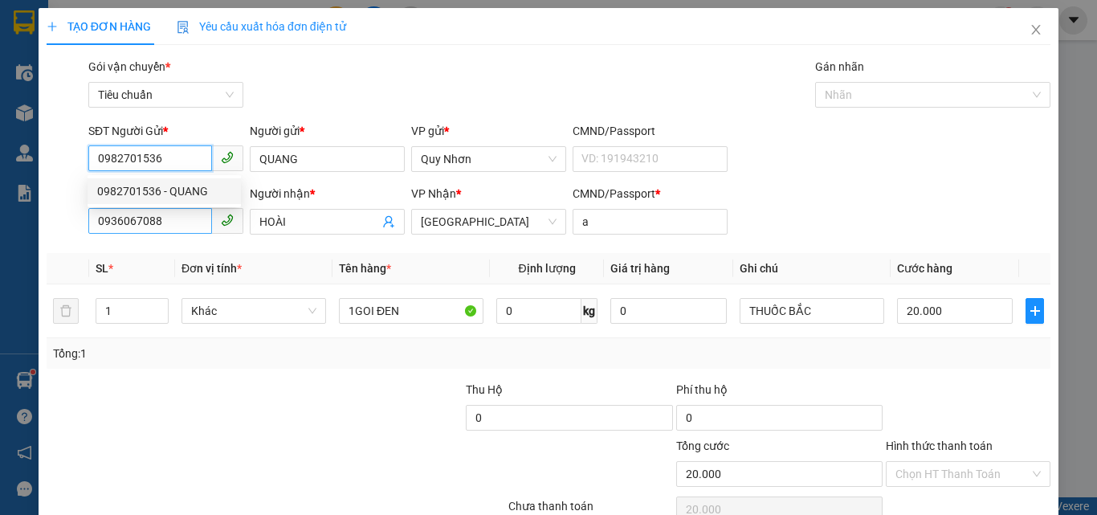
type input "0982701536"
click at [150, 231] on input "0936067088" at bounding box center [150, 221] width 124 height 26
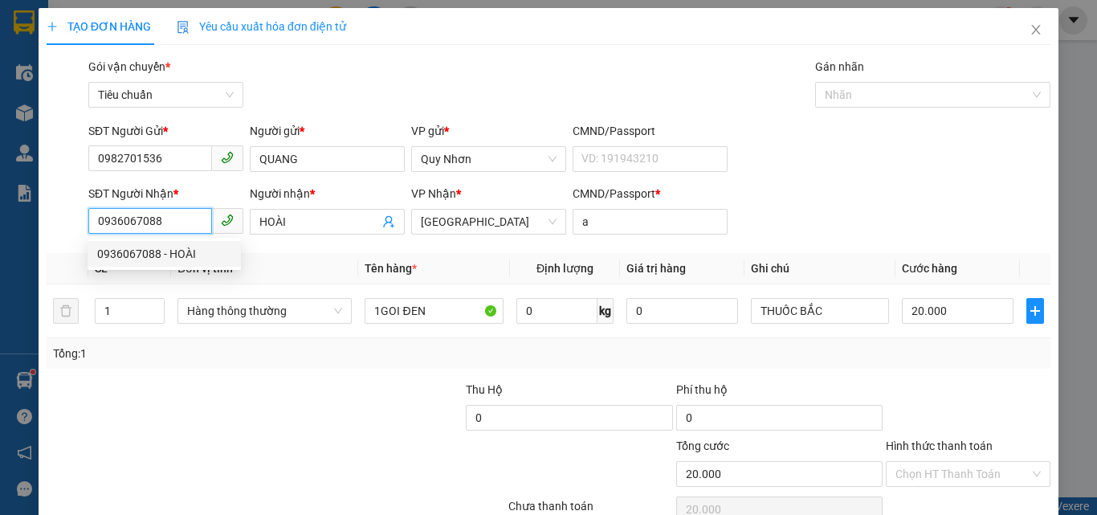
click at [194, 226] on input "0936067088" at bounding box center [150, 221] width 124 height 26
click at [300, 222] on input "HOÀI" at bounding box center [319, 222] width 120 height 18
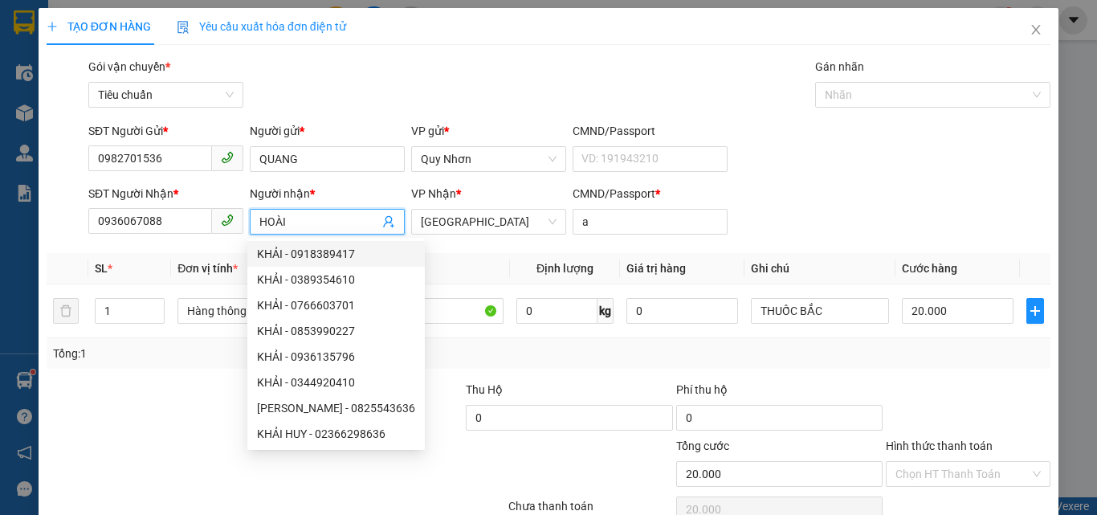
click at [609, 41] on div "TẠO ĐƠN HÀNG Yêu cầu xuất hóa đơn điện tử" at bounding box center [549, 26] width 1004 height 37
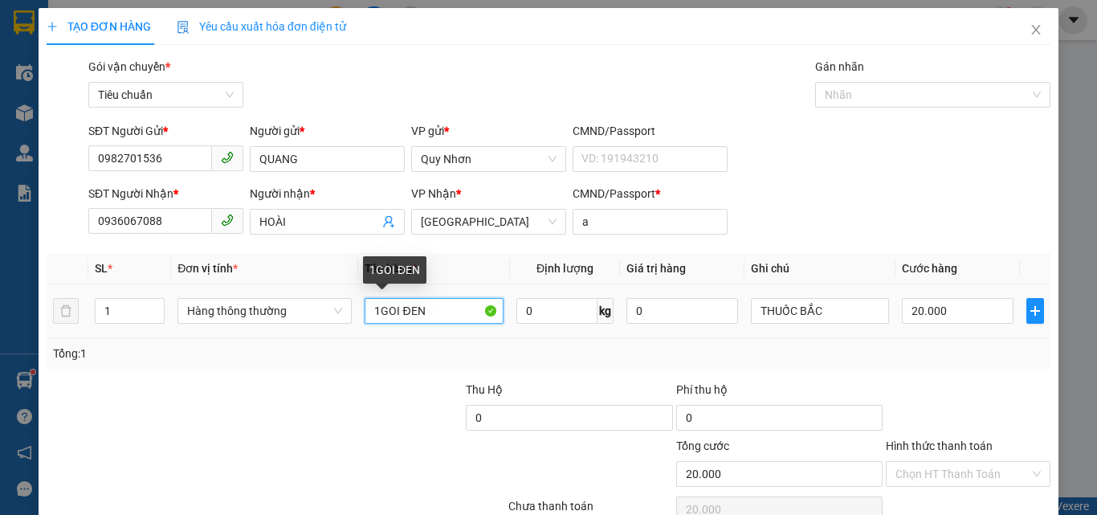
click at [432, 312] on input "1GOI ĐEN" at bounding box center [434, 311] width 139 height 26
type input "1KIEN"
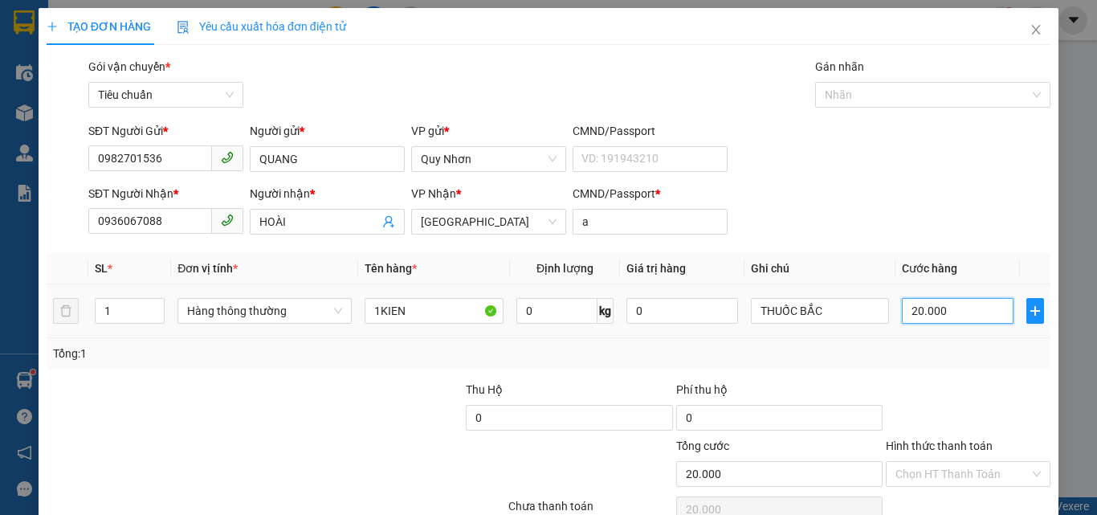
click at [937, 308] on input "20.000" at bounding box center [957, 311] width 111 height 26
click at [834, 321] on input "THUỐC BẮC" at bounding box center [820, 311] width 139 height 26
type input "T"
click at [955, 307] on input "20.000" at bounding box center [957, 311] width 111 height 26
type input "3"
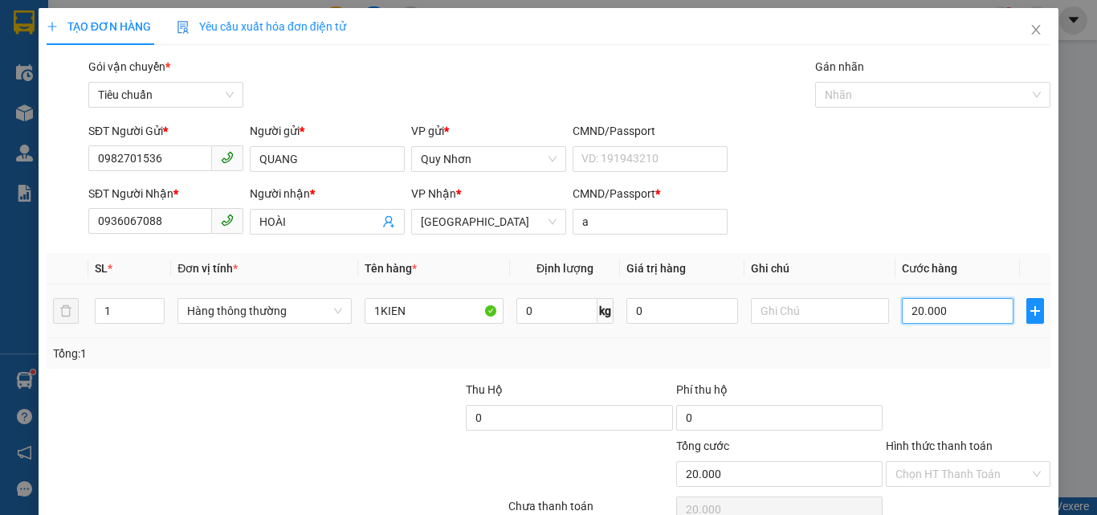
type input "3"
type input "30"
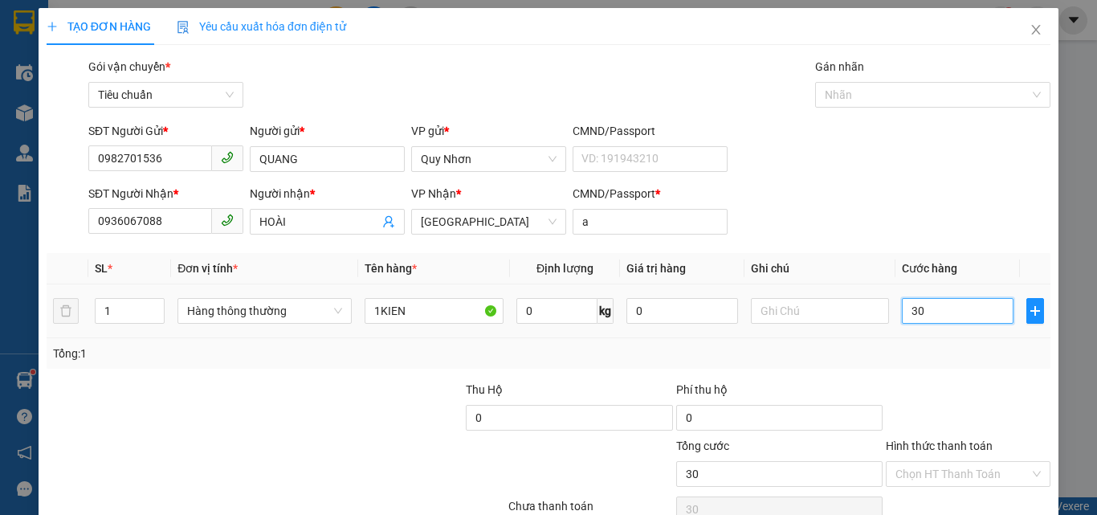
type input "300"
type input "3.000"
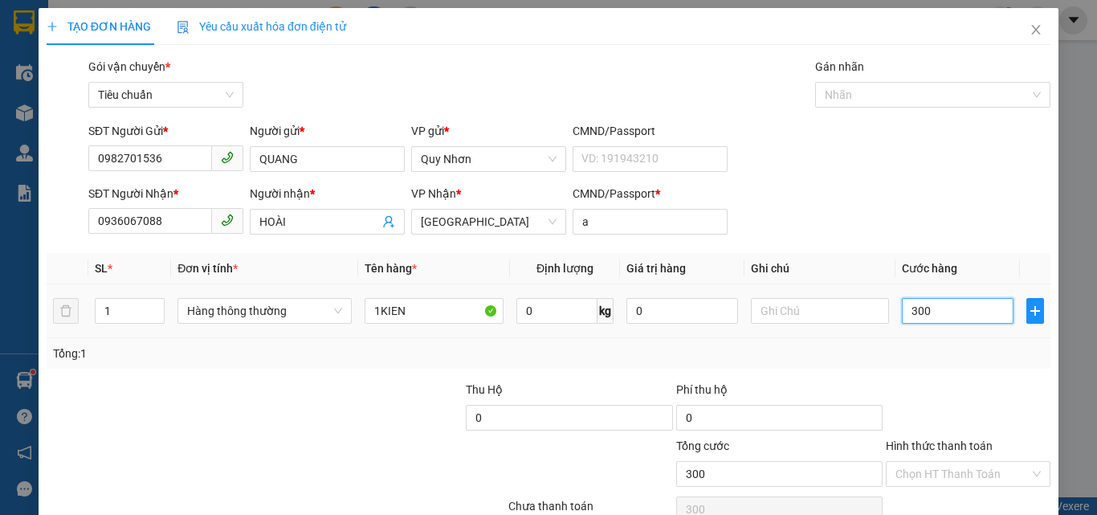
type input "3.000"
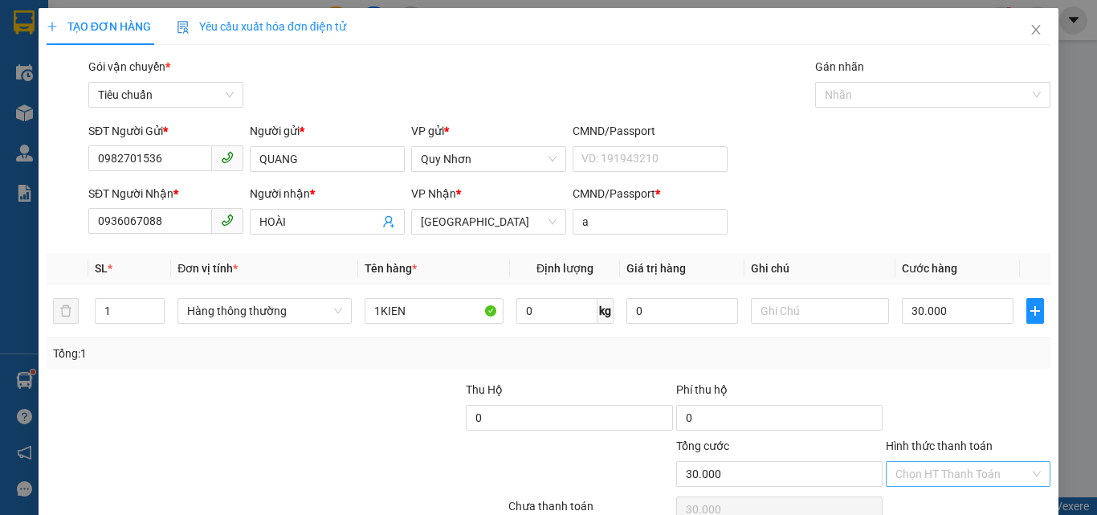
click at [930, 462] on input "Hình thức thanh toán" at bounding box center [962, 474] width 134 height 24
click at [935, 356] on div "Tại văn phòng" at bounding box center [958, 365] width 144 height 18
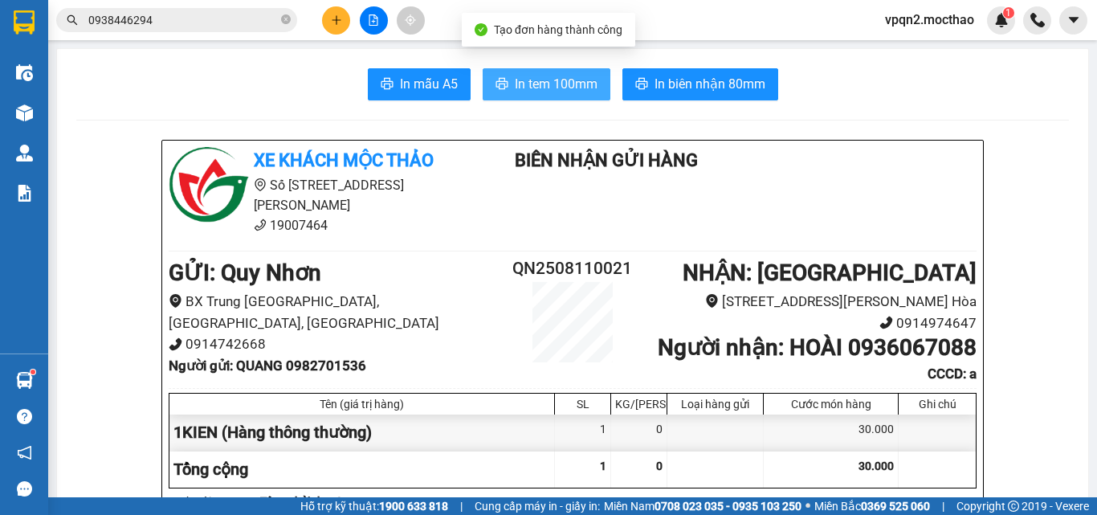
click at [582, 75] on span "In tem 100mm" at bounding box center [556, 84] width 83 height 20
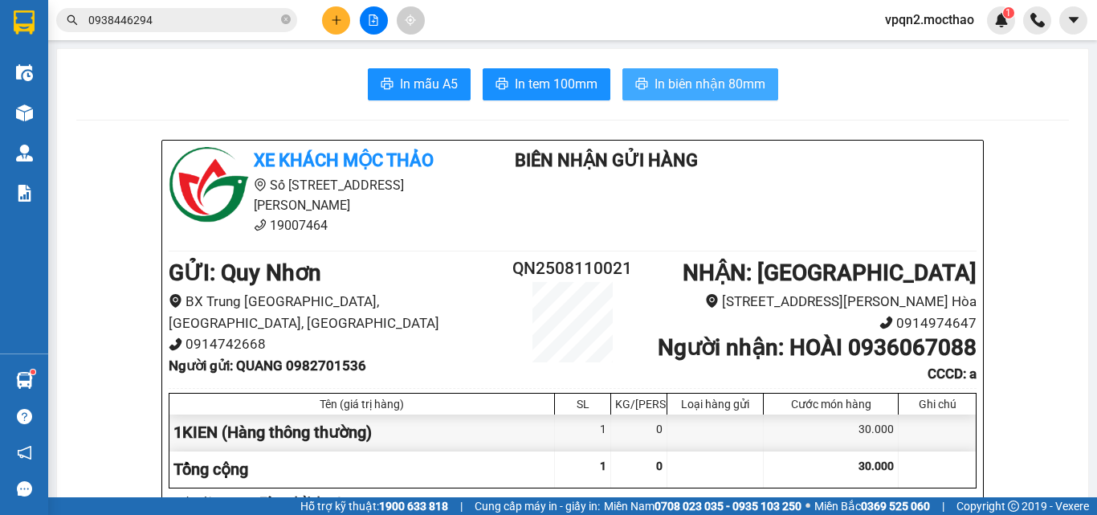
click at [728, 88] on span "In biên nhận 80mm" at bounding box center [709, 84] width 111 height 20
click at [375, 26] on button at bounding box center [374, 20] width 28 height 28
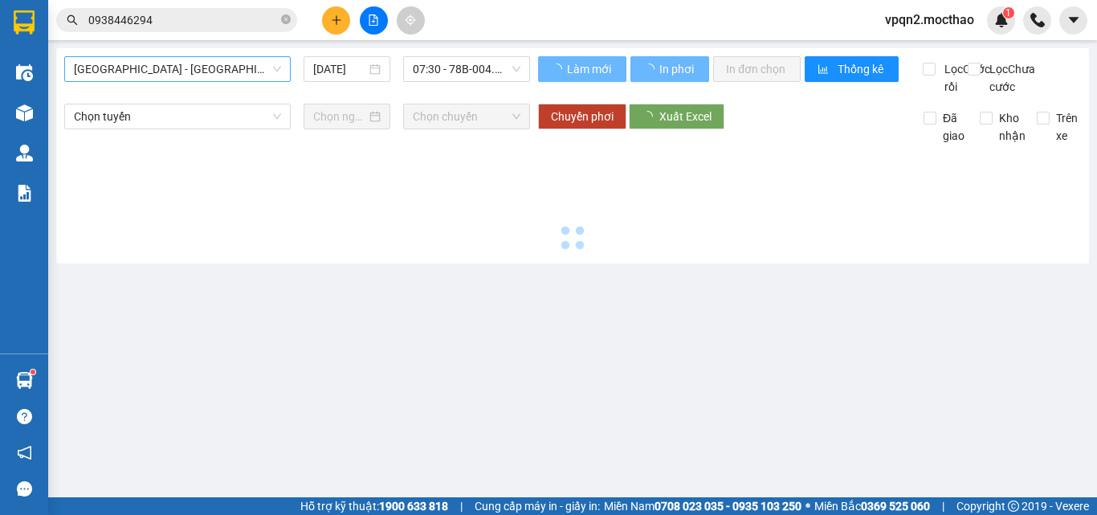
click at [188, 70] on span "[GEOGRAPHIC_DATA] - [GEOGRAPHIC_DATA]" at bounding box center [177, 69] width 207 height 24
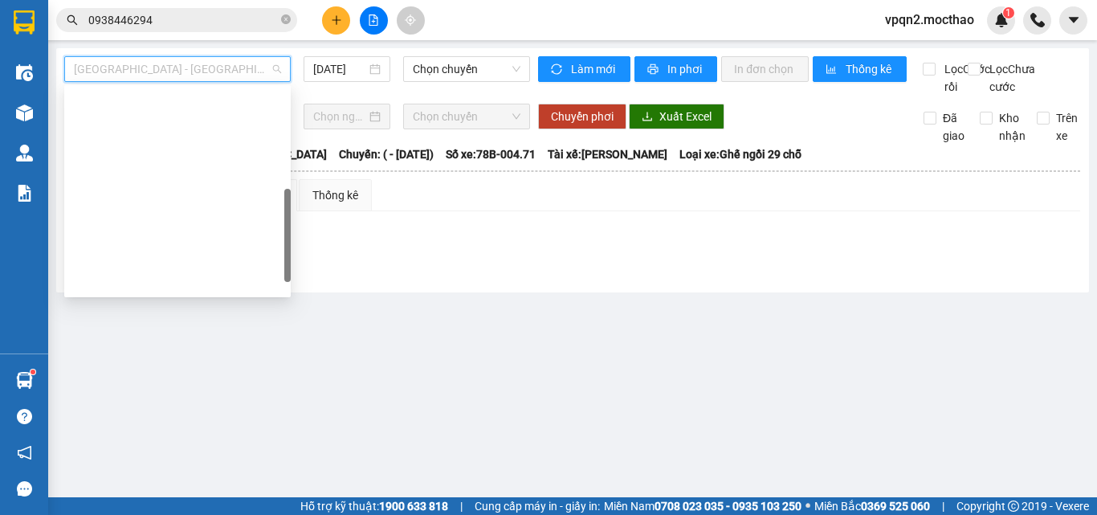
type input "[DATE]"
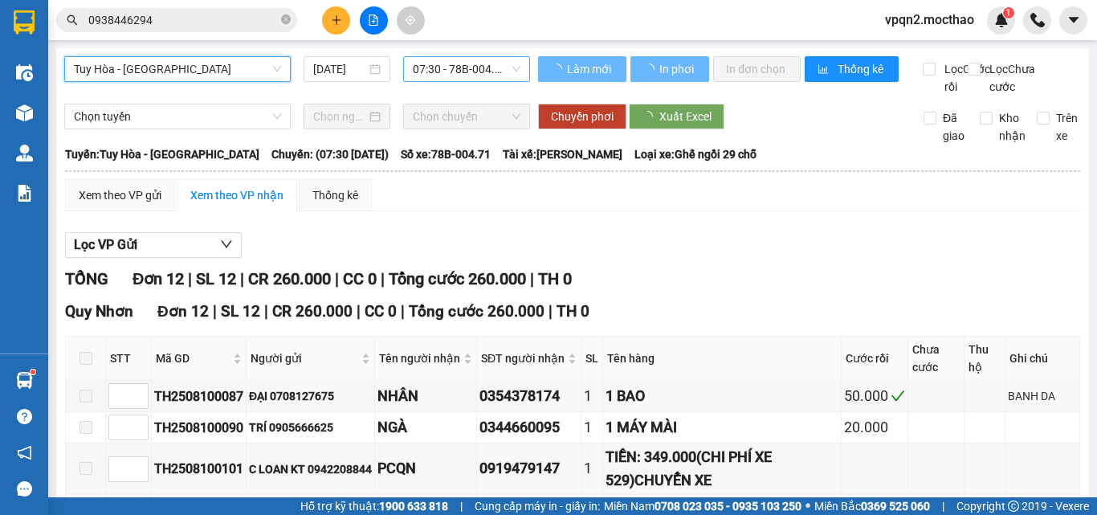
click at [462, 71] on span "07:30 - 78B-004.71" at bounding box center [467, 69] width 108 height 24
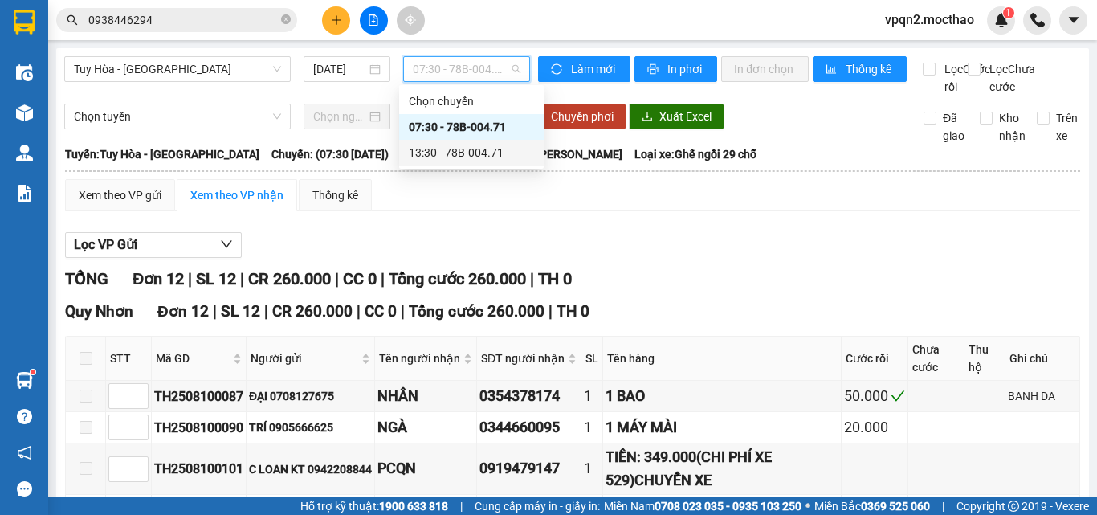
click at [458, 150] on div "13:30 - 78B-004.71" at bounding box center [471, 153] width 125 height 18
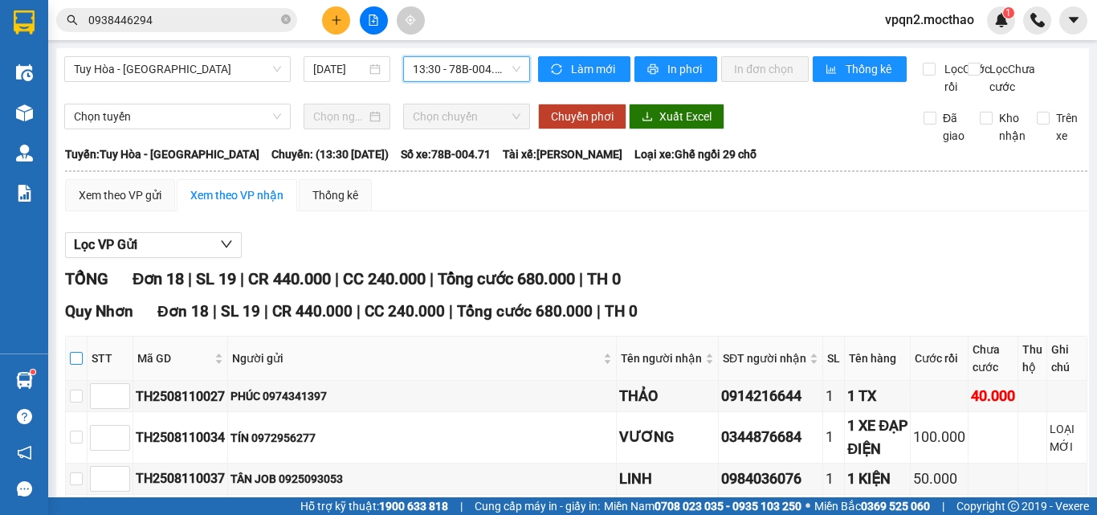
click at [75, 352] on input "checkbox" at bounding box center [76, 358] width 13 height 13
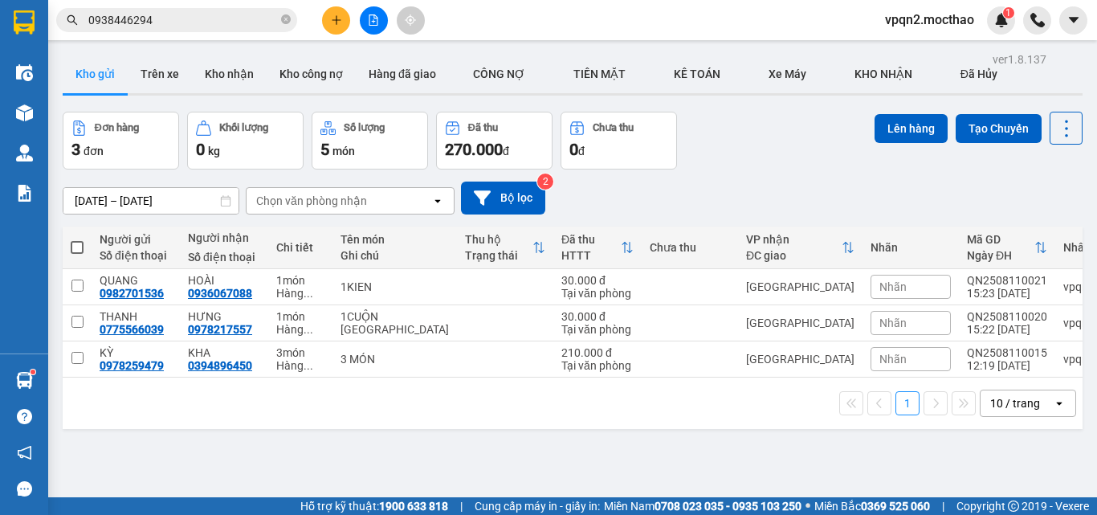
click at [333, 452] on div "ver 1.8.137 Kho gửi Trên xe Kho nhận Kho công nợ Hàng đã giao CÔNG NỢ TIỀN MĂ…" at bounding box center [572, 305] width 1033 height 515
drag, startPoint x: 333, startPoint y: 452, endPoint x: 417, endPoint y: 17, distance: 443.1
click at [333, 448] on div "ver 1.8.137 Kho gửi Trên xe Kho nhận Kho công nợ Hàng đã giao CÔNG NỢ TIỀN MĂ…" at bounding box center [572, 305] width 1033 height 515
click at [372, 28] on button at bounding box center [374, 20] width 28 height 28
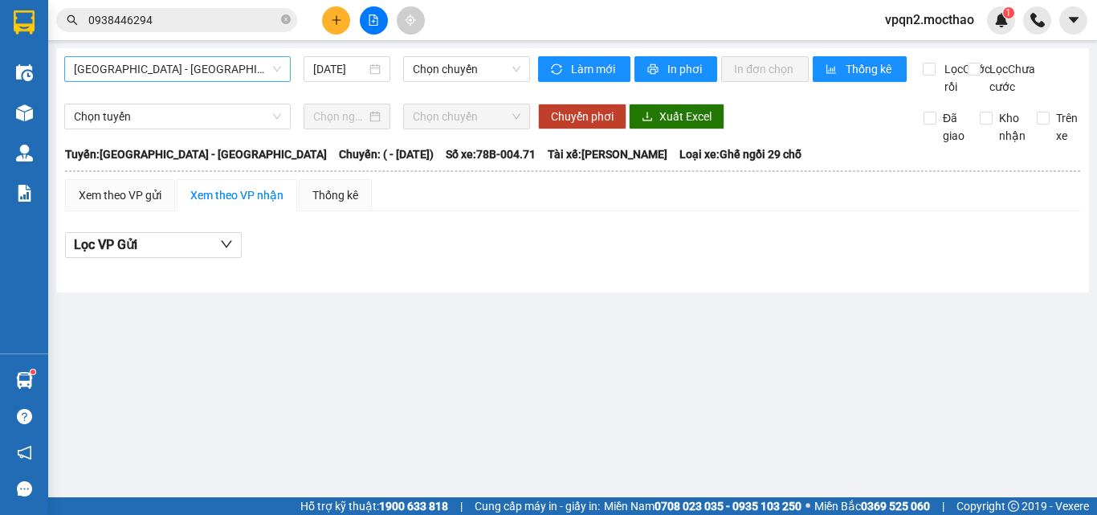
click at [198, 69] on span "[GEOGRAPHIC_DATA] - [GEOGRAPHIC_DATA]" at bounding box center [177, 69] width 207 height 24
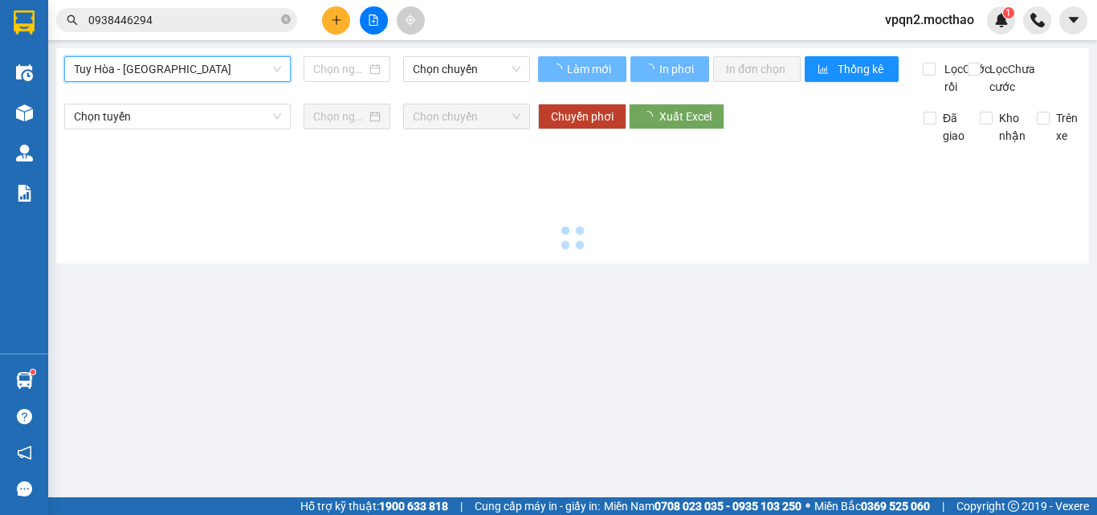
type input "[DATE]"
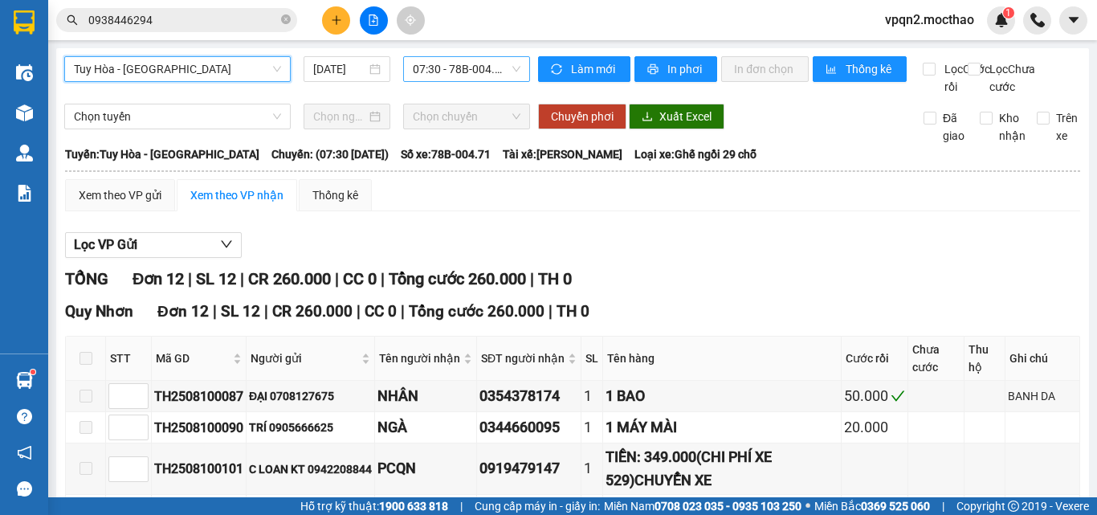
click at [458, 70] on span "07:30 - 78B-004.71" at bounding box center [467, 69] width 108 height 24
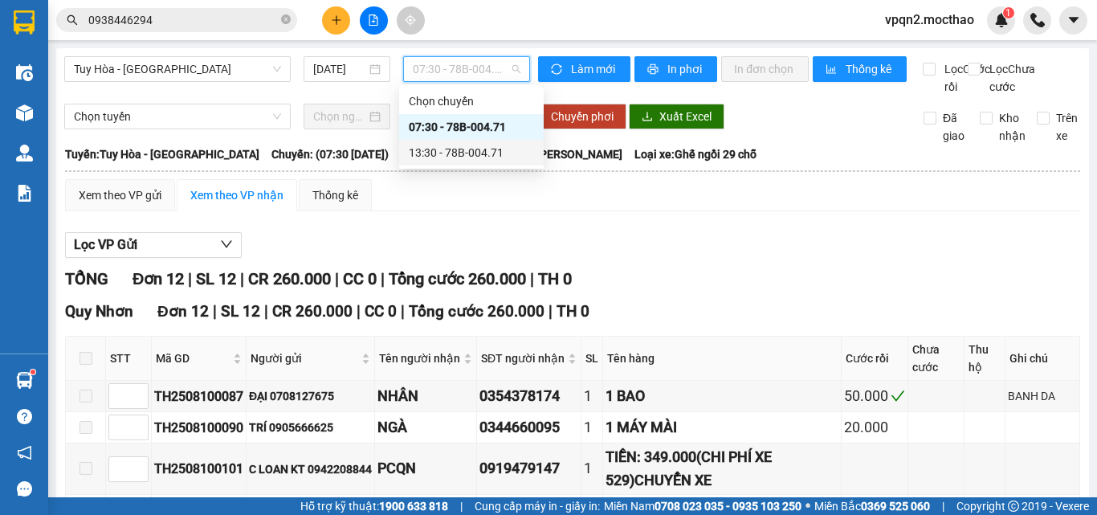
click at [438, 155] on div "13:30 - 78B-004.71" at bounding box center [471, 153] width 125 height 18
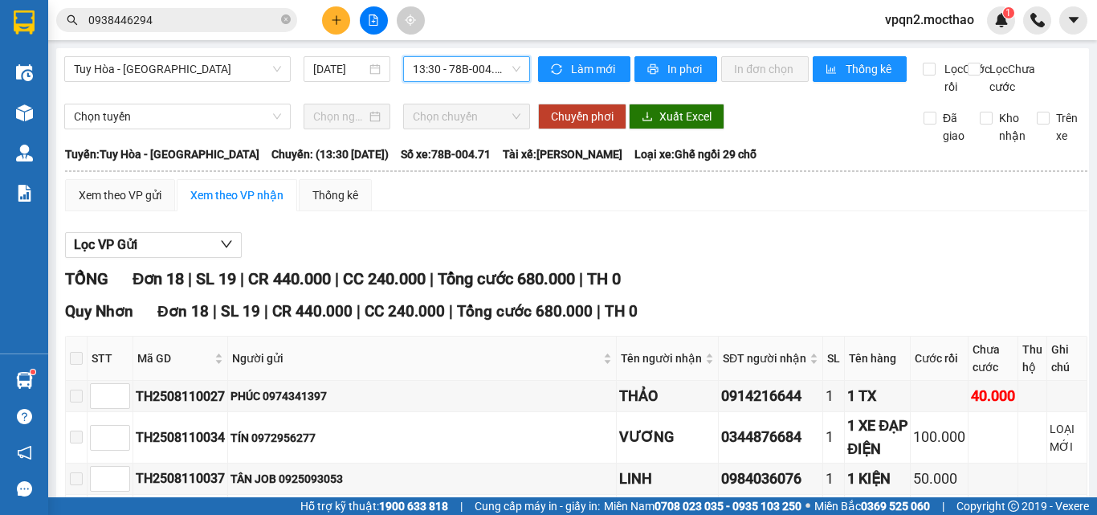
click at [75, 352] on span at bounding box center [76, 358] width 13 height 13
click at [332, 16] on icon "plus" at bounding box center [336, 19] width 11 height 11
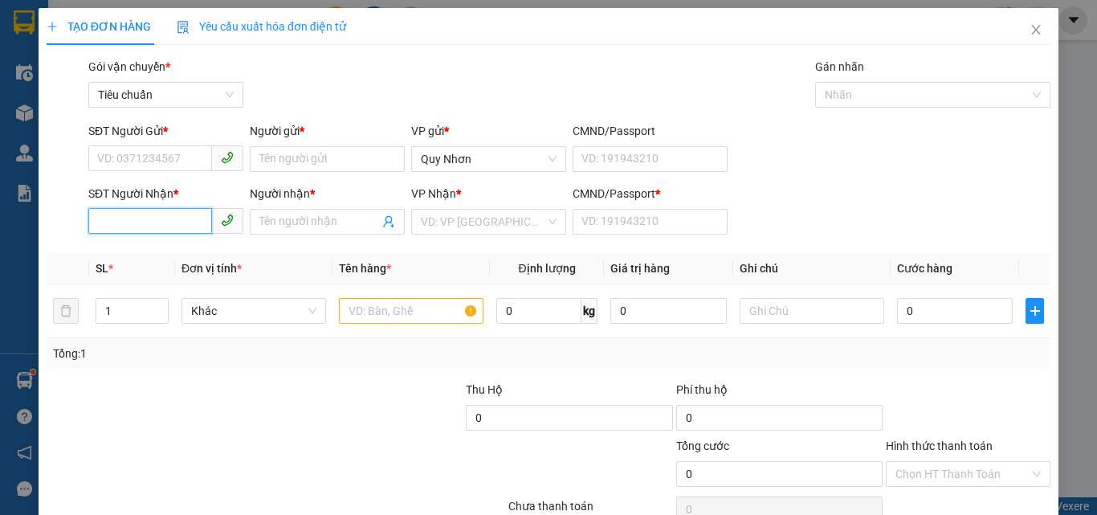
click at [158, 214] on input "SĐT Người Nhận *" at bounding box center [150, 221] width 124 height 26
type input "0905777539"
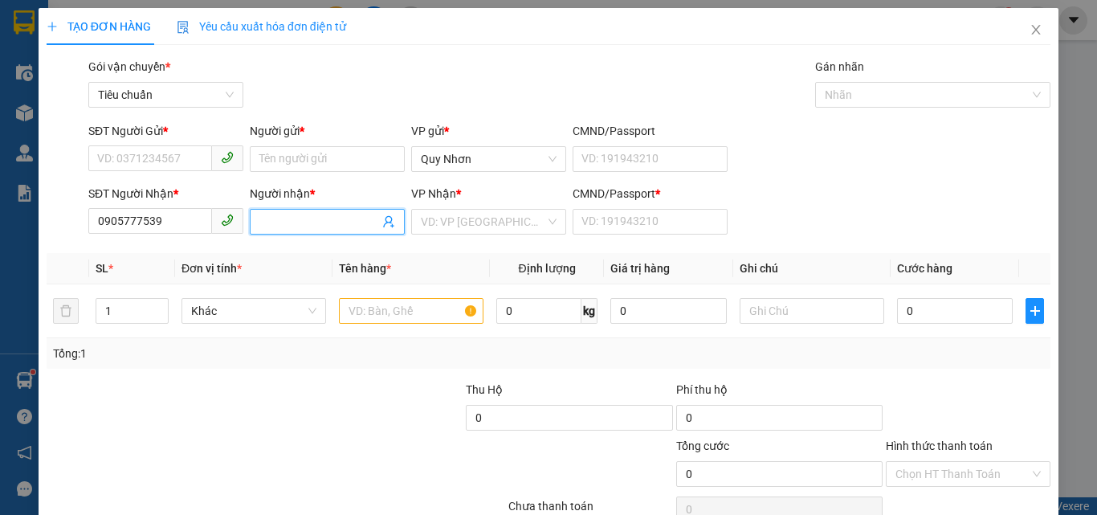
click at [265, 218] on input "Người nhận *" at bounding box center [319, 222] width 120 height 18
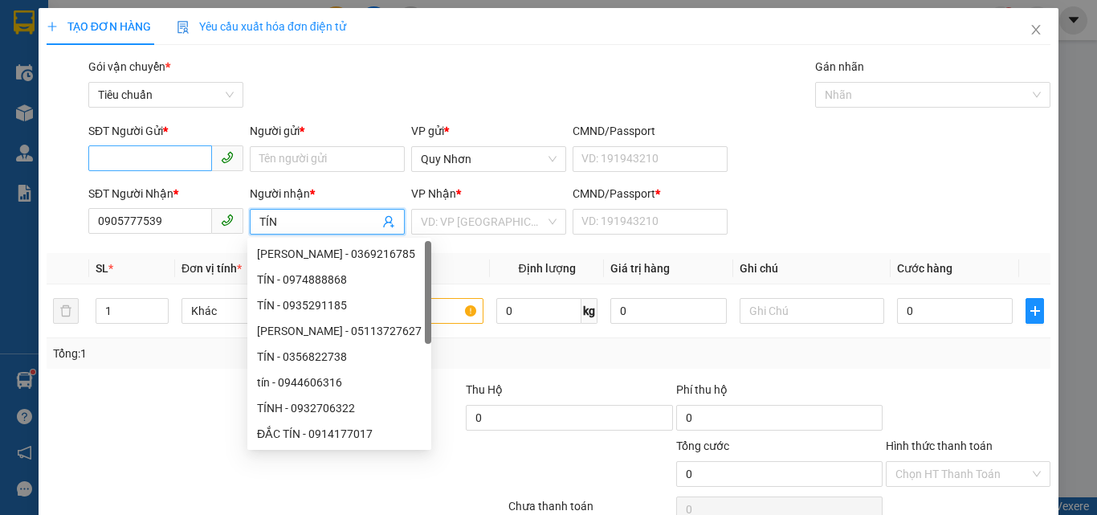
type input "TÍN"
click at [161, 152] on input "SĐT Người Gửi *" at bounding box center [150, 158] width 124 height 26
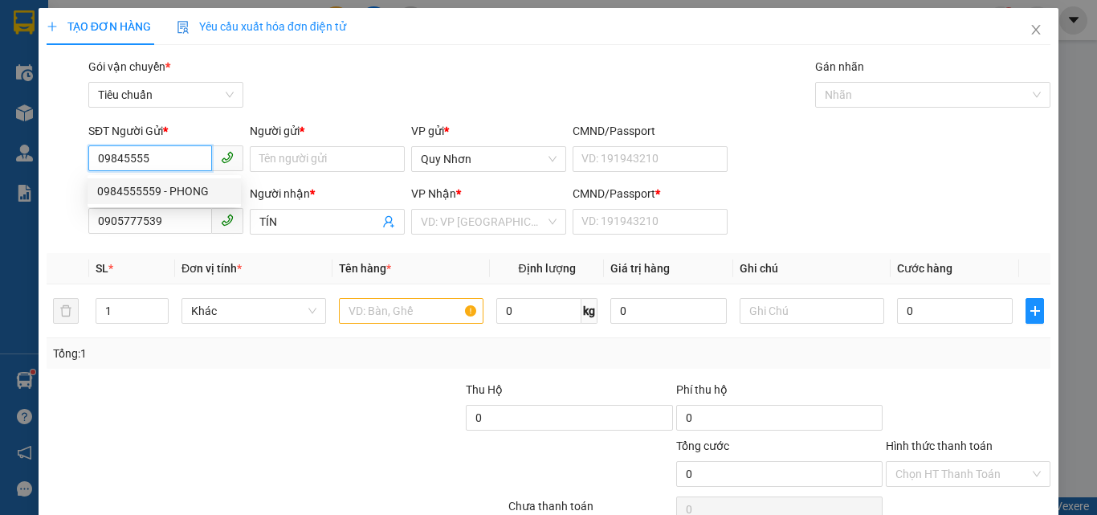
click at [159, 190] on div "0984555559 - PHONG" at bounding box center [164, 191] width 134 height 18
type input "0984555559"
type input "PHONG"
type input "30.000"
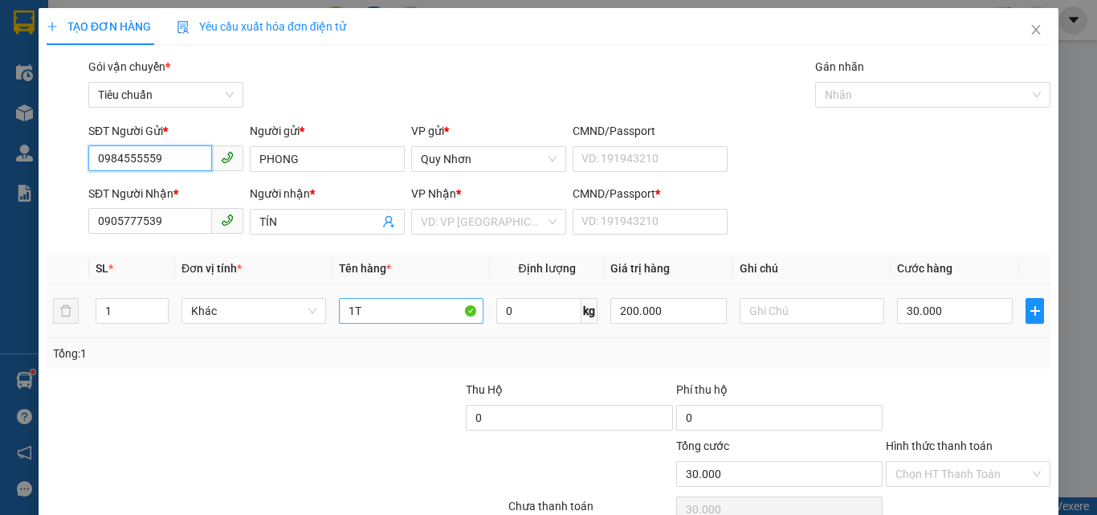
type input "0984555559"
click at [402, 312] on input "1T" at bounding box center [411, 311] width 145 height 26
type input "1H"
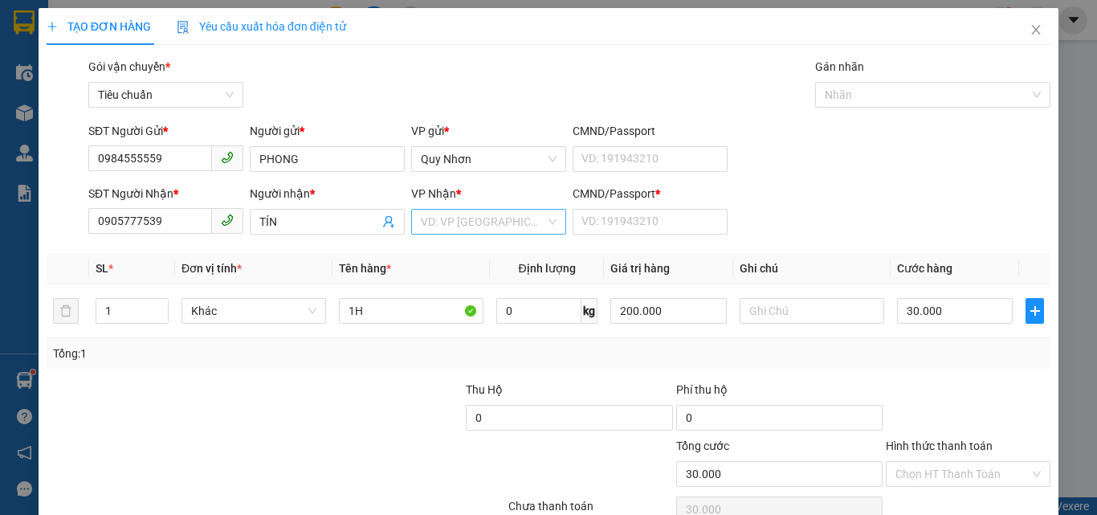
click at [459, 228] on input "search" at bounding box center [483, 222] width 124 height 24
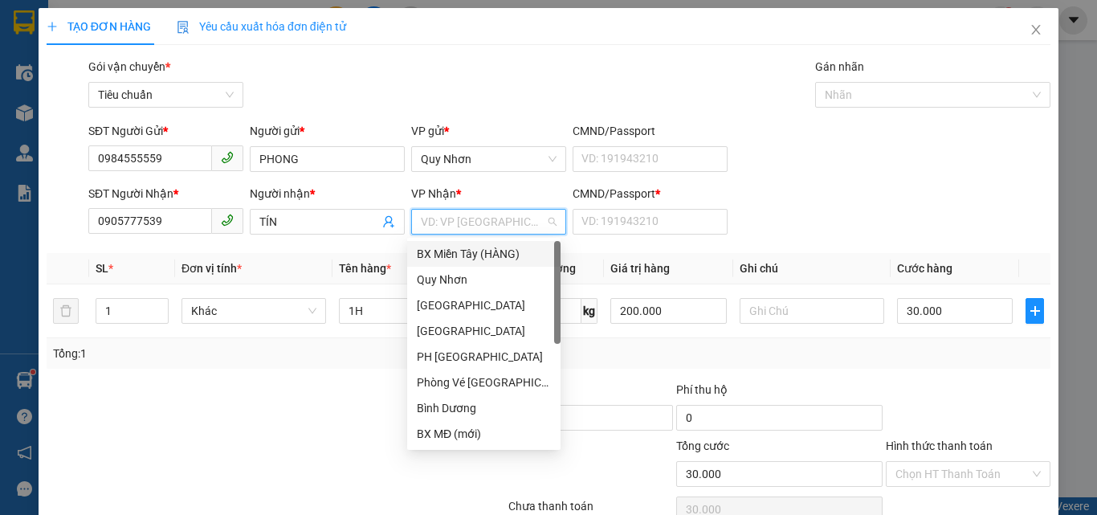
type input "T"
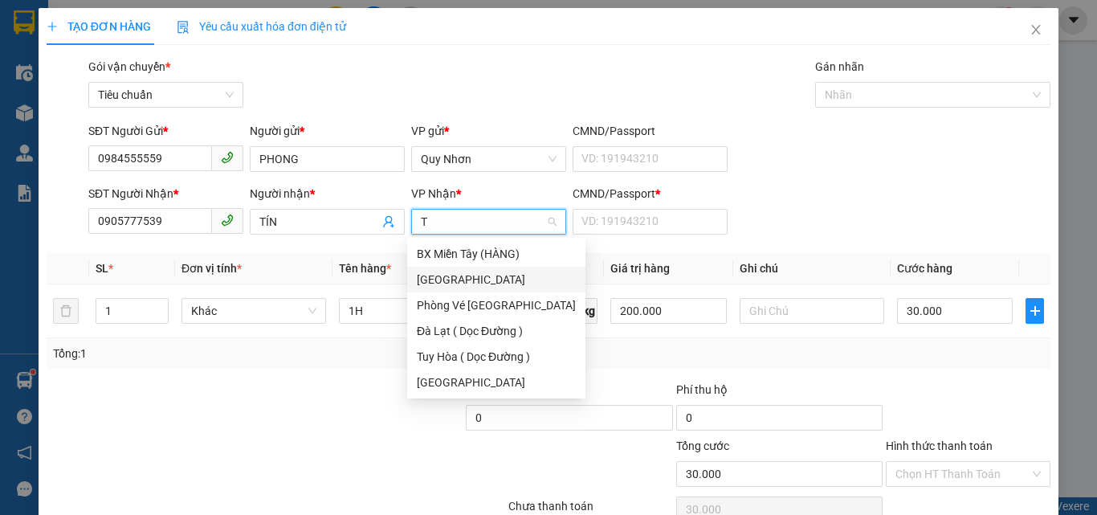
drag, startPoint x: 479, startPoint y: 275, endPoint x: 542, endPoint y: 250, distance: 67.7
click at [483, 274] on div "[GEOGRAPHIC_DATA]" at bounding box center [496, 280] width 159 height 18
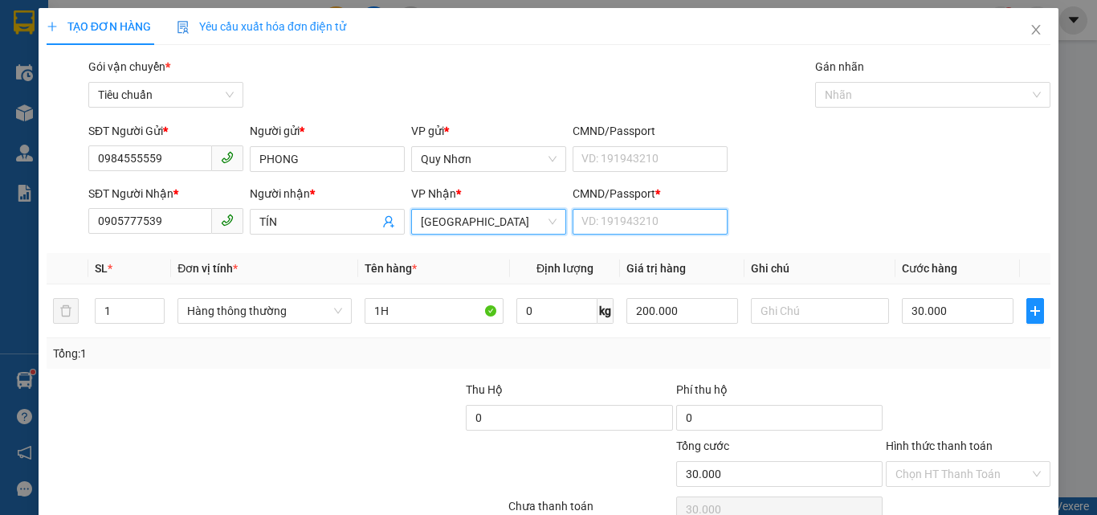
click at [603, 221] on input "CMND/Passport *" at bounding box center [649, 222] width 155 height 26
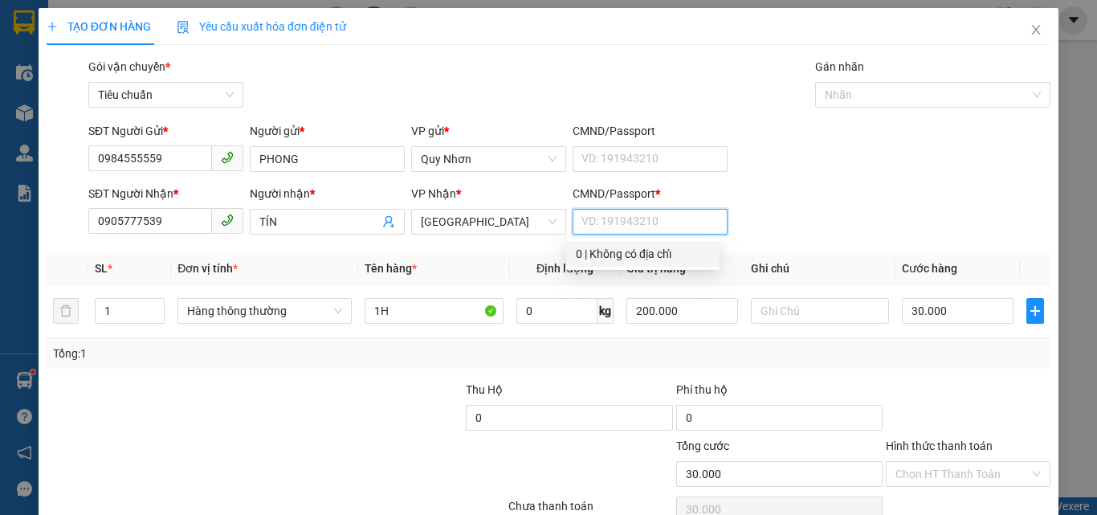
type input "G"
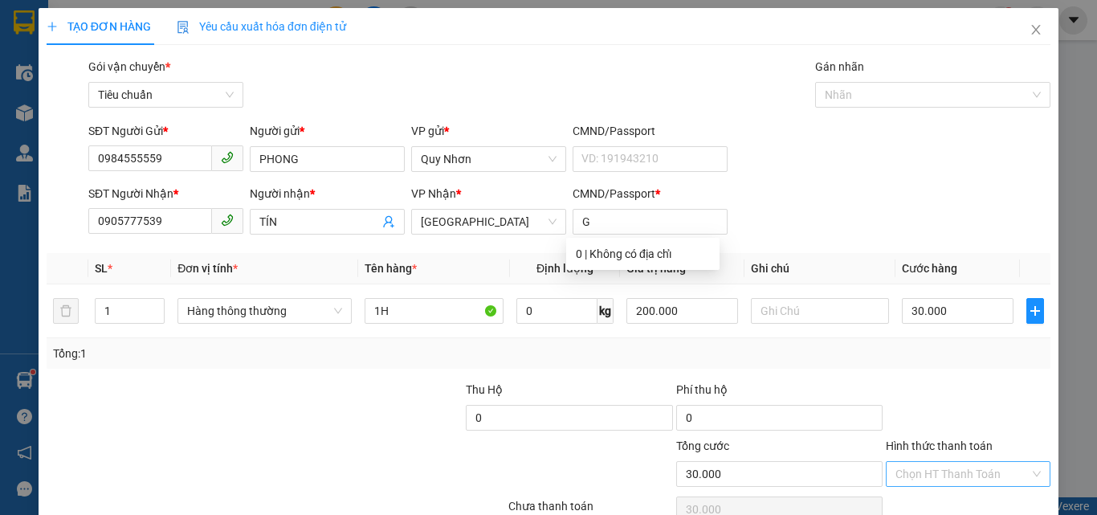
drag, startPoint x: 919, startPoint y: 473, endPoint x: 921, endPoint y: 462, distance: 10.7
click at [919, 473] on input "Hình thức thanh toán" at bounding box center [962, 474] width 134 height 24
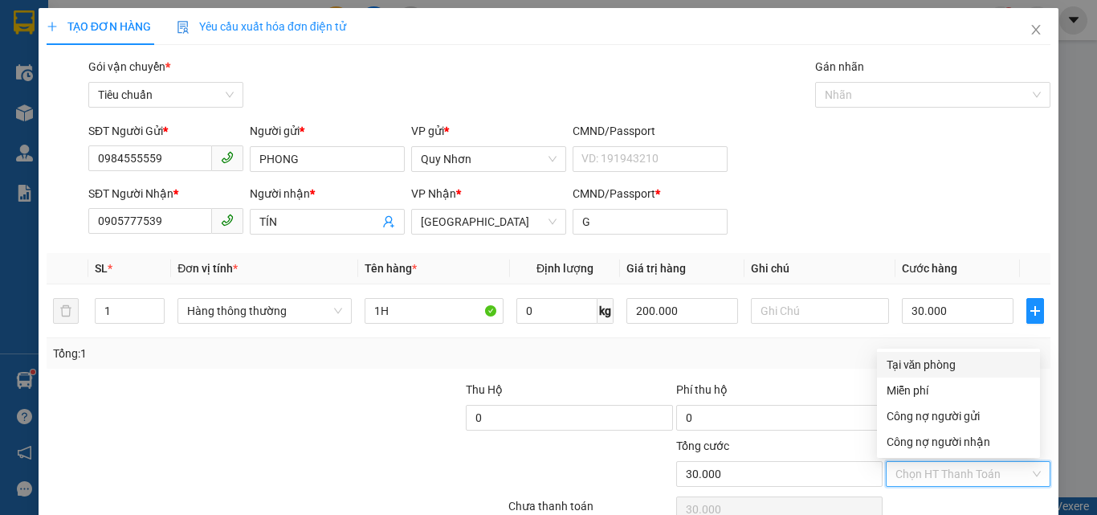
click at [939, 368] on div "Tại văn phòng" at bounding box center [958, 365] width 144 height 18
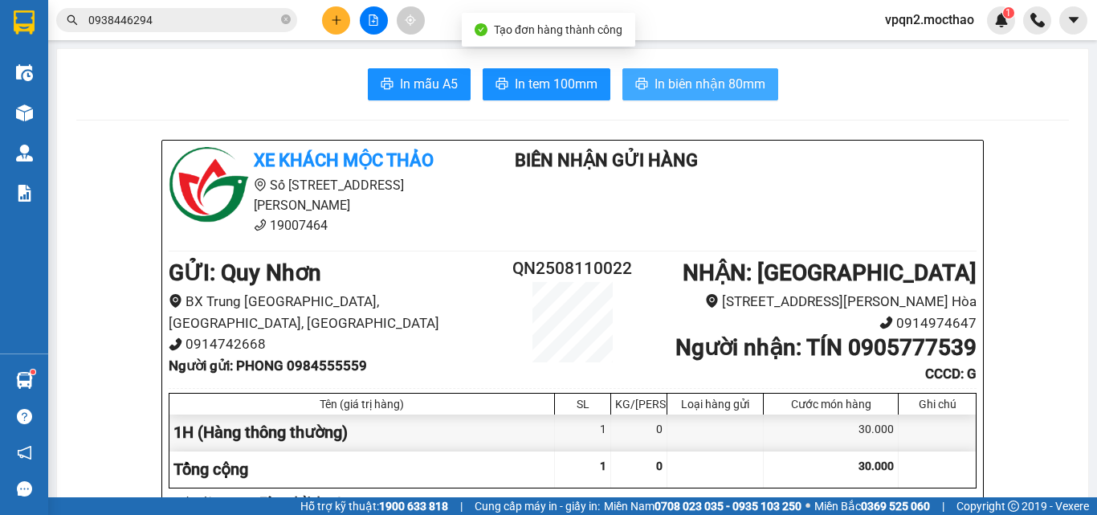
click at [713, 88] on span "In biên nhận 80mm" at bounding box center [709, 84] width 111 height 20
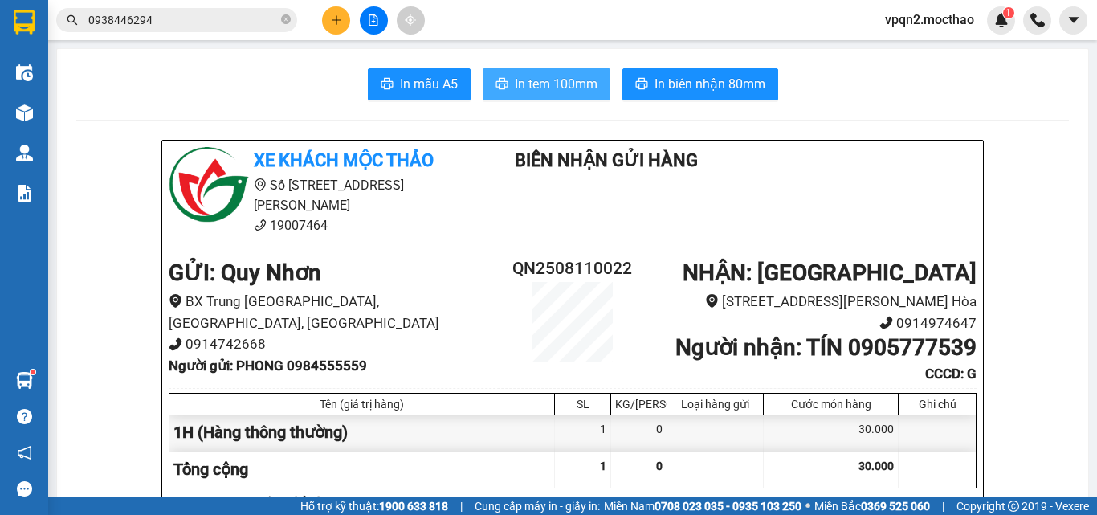
click at [574, 88] on span "In tem 100mm" at bounding box center [556, 84] width 83 height 20
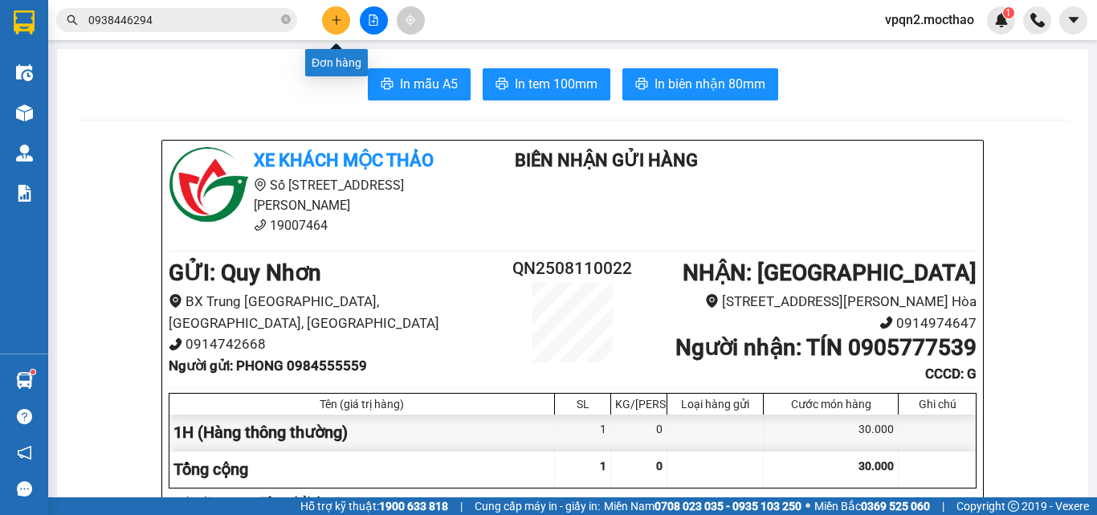
click at [337, 15] on icon "plus" at bounding box center [336, 19] width 11 height 11
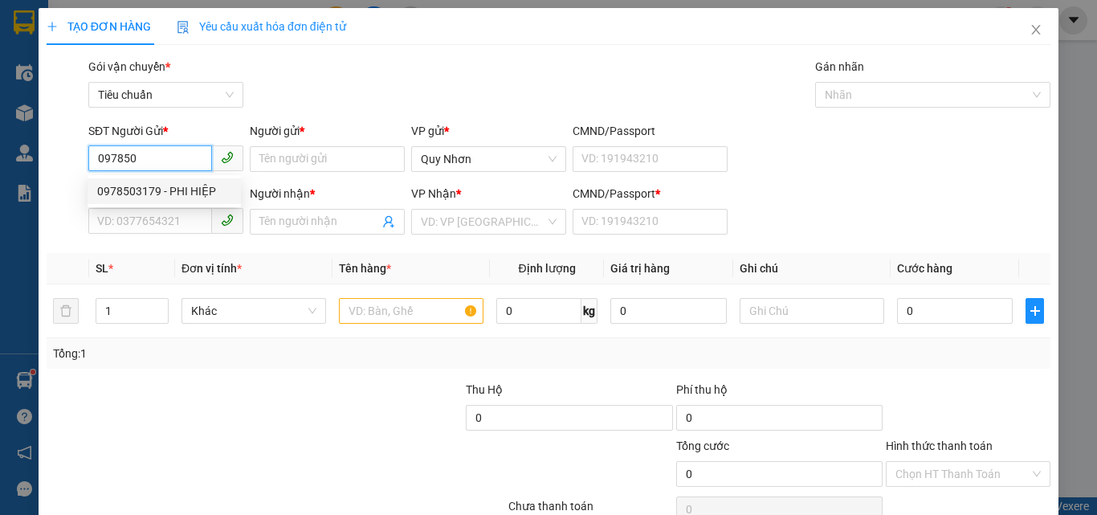
click at [188, 188] on div "0978503179 - PHI HIỆP" at bounding box center [164, 191] width 134 height 18
type input "0978503179"
type input "PHI HIỆP"
type input "0914110055"
type input "BS Loan"
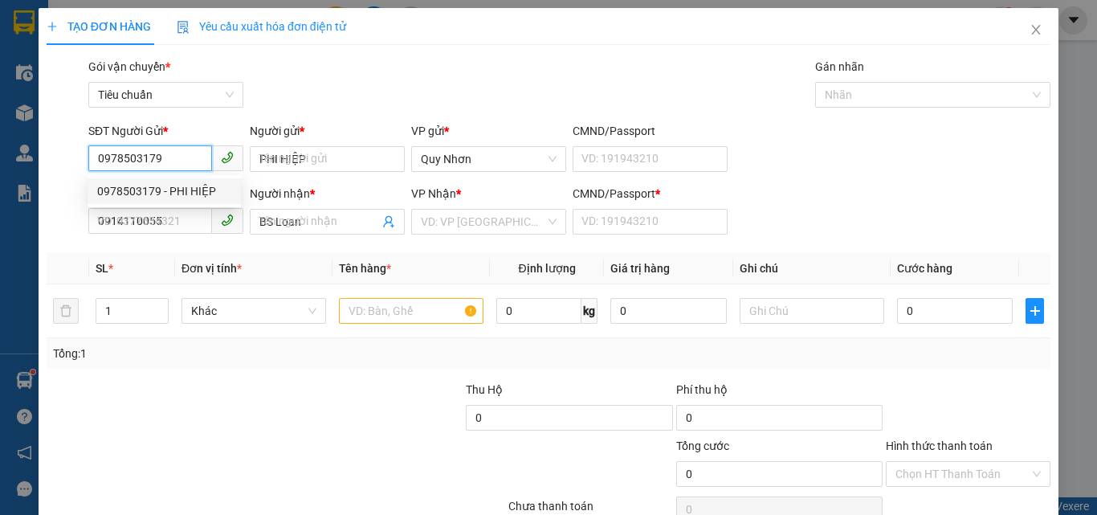
type input "a"
type input "20.000"
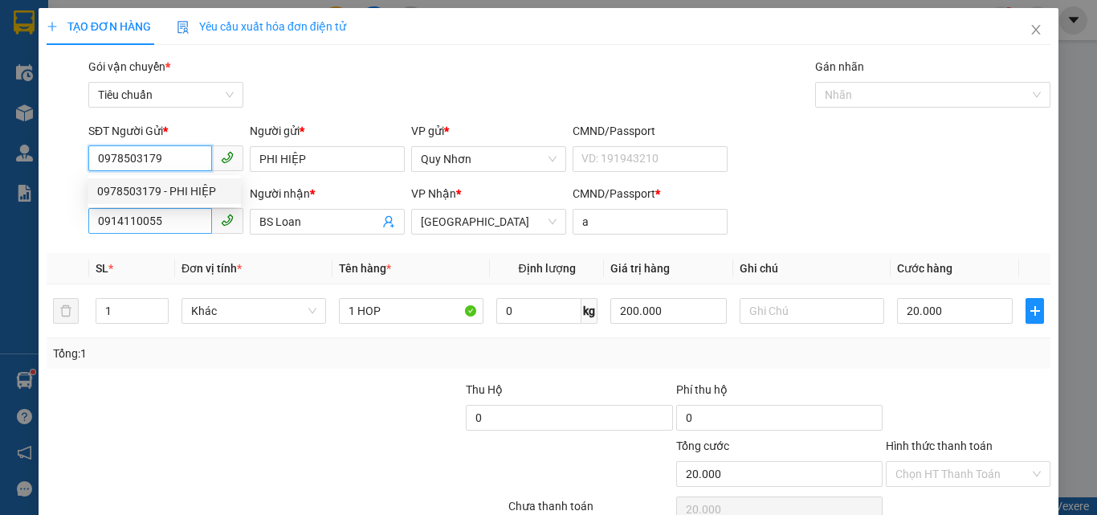
type input "0978503179"
click at [172, 218] on input "0914110055" at bounding box center [150, 221] width 124 height 26
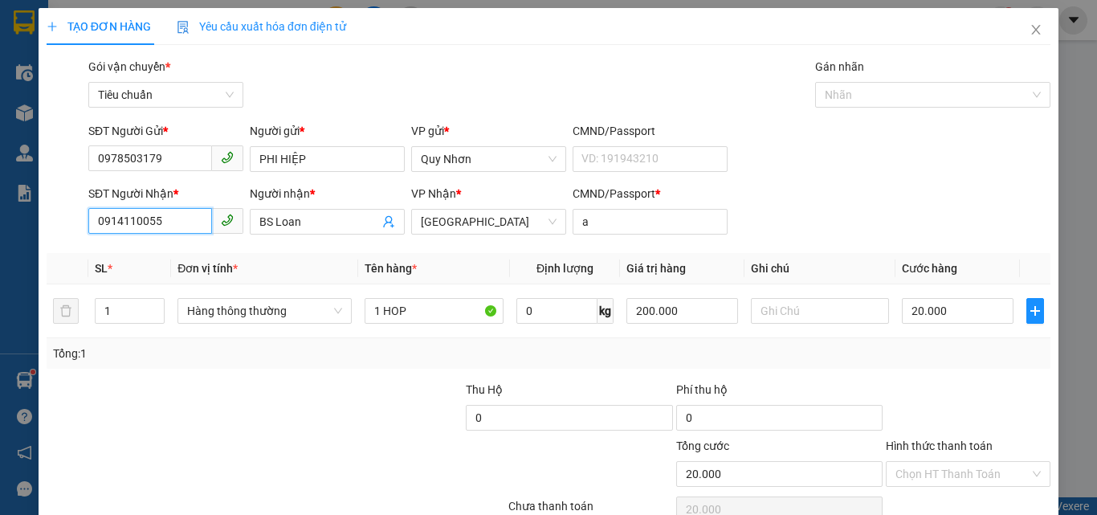
click at [172, 218] on input "0914110055" at bounding box center [150, 221] width 124 height 26
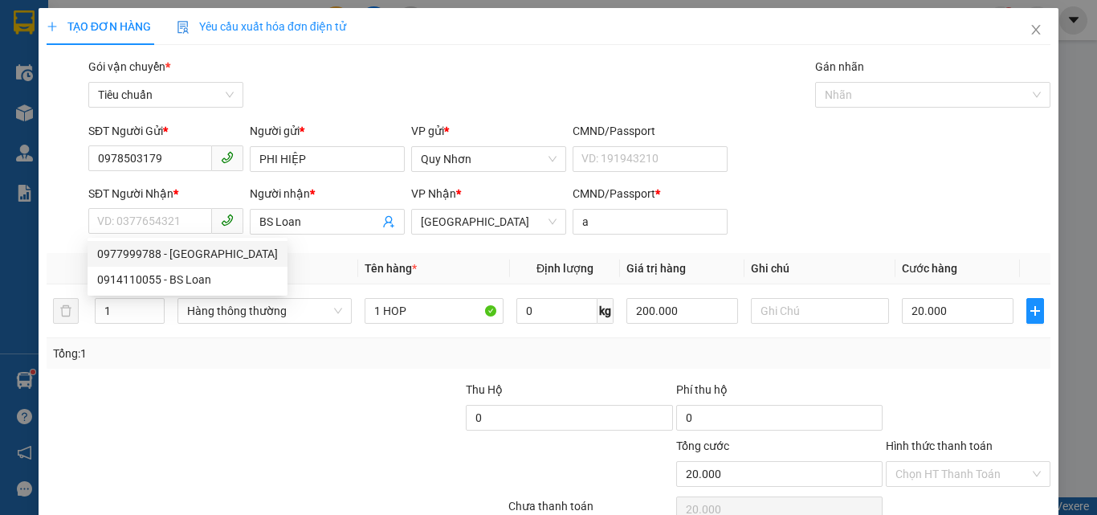
click at [183, 238] on div "0977999788 0914110055 0977999788 - [GEOGRAPHIC_DATA] 0914110055 - BS Loan" at bounding box center [188, 267] width 200 height 58
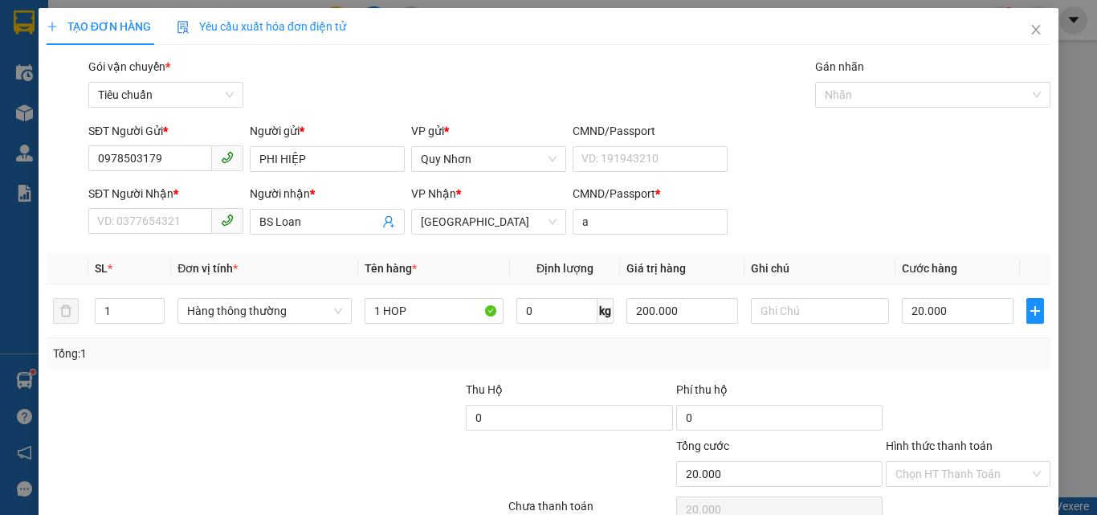
click at [179, 255] on th "Đơn vị tính *" at bounding box center [264, 268] width 187 height 31
click at [183, 213] on input "SĐT Người Nhận *" at bounding box center [150, 221] width 124 height 26
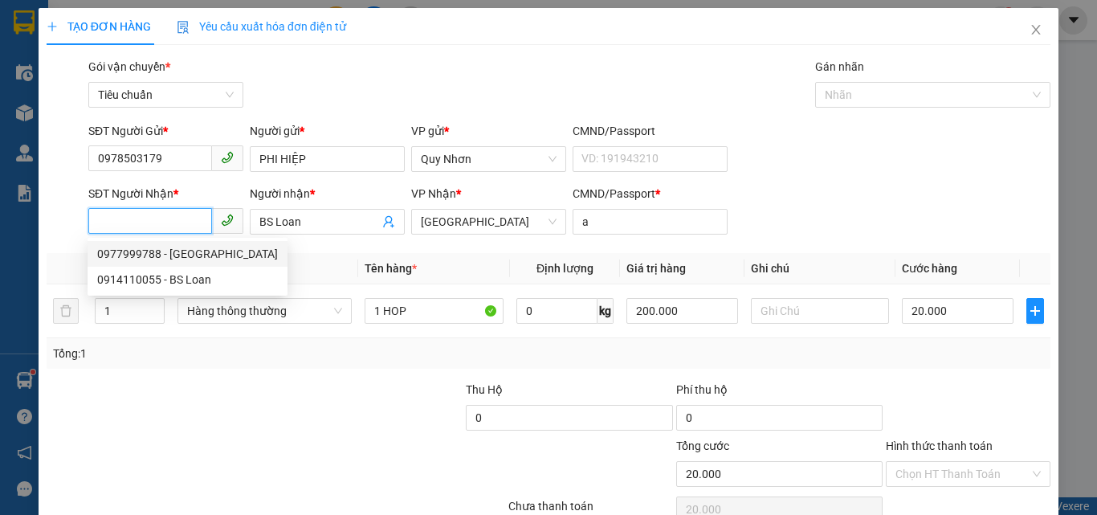
click at [180, 258] on div "0977999788 - [GEOGRAPHIC_DATA]" at bounding box center [187, 254] width 181 height 18
type input "0977999788"
type input "[GEOGRAPHIC_DATA]"
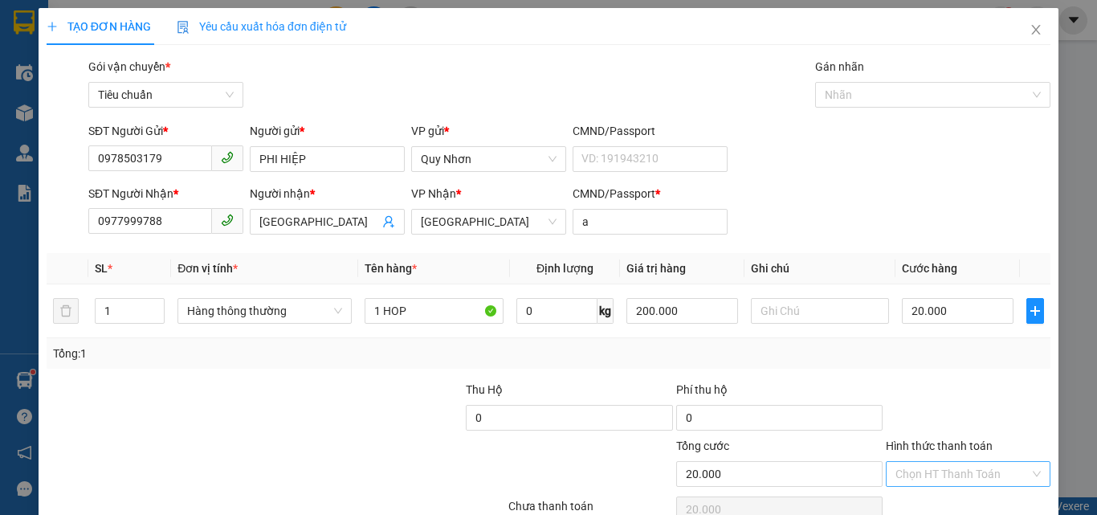
click at [922, 462] on input "Hình thức thanh toán" at bounding box center [962, 474] width 134 height 24
drag, startPoint x: 943, startPoint y: 287, endPoint x: 938, endPoint y: 375, distance: 87.7
click at [943, 356] on div "Tại văn phòng" at bounding box center [958, 365] width 144 height 18
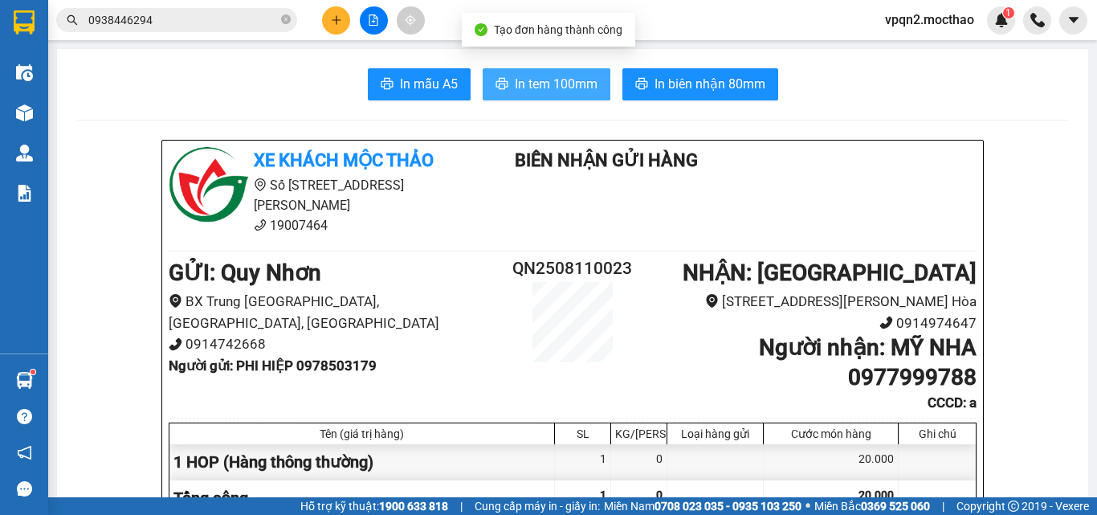
click at [539, 94] on span "In tem 100mm" at bounding box center [556, 84] width 83 height 20
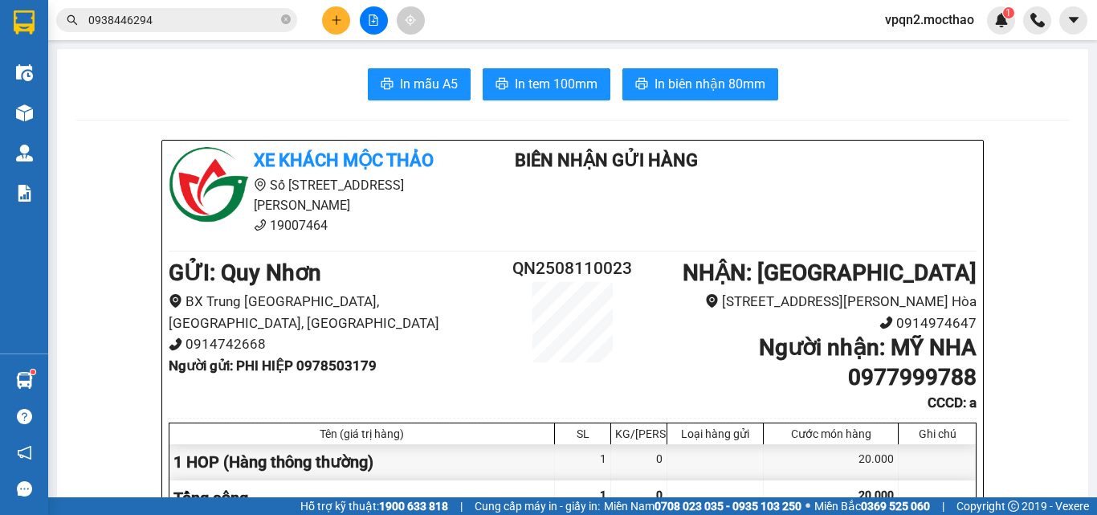
click at [336, 10] on button at bounding box center [336, 20] width 28 height 28
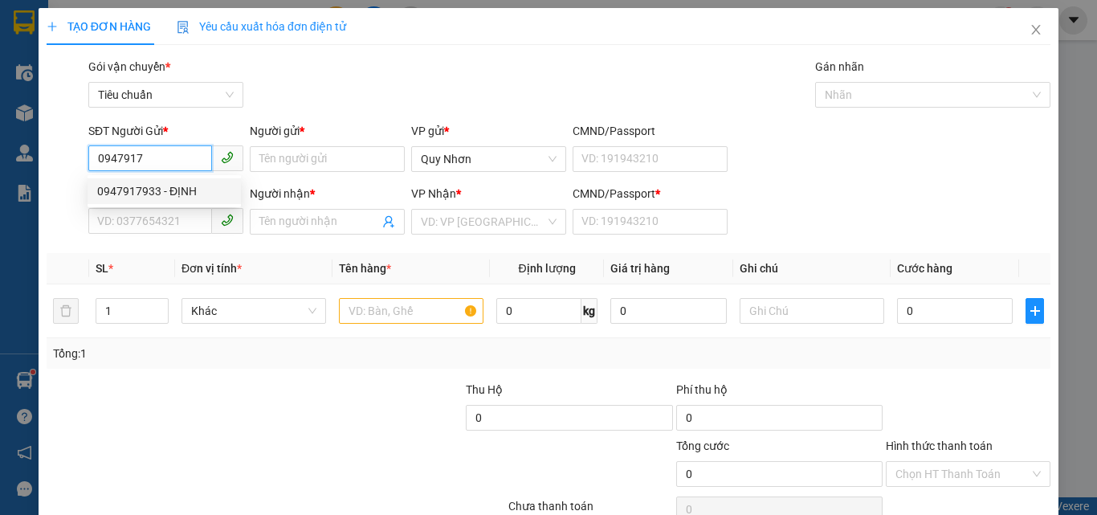
click at [167, 192] on div "0947917933 - ĐỊNH" at bounding box center [164, 191] width 134 height 18
type input "0947917933"
type input "ĐỊNH"
type input "0905004060"
type input "HOA BIẾN"
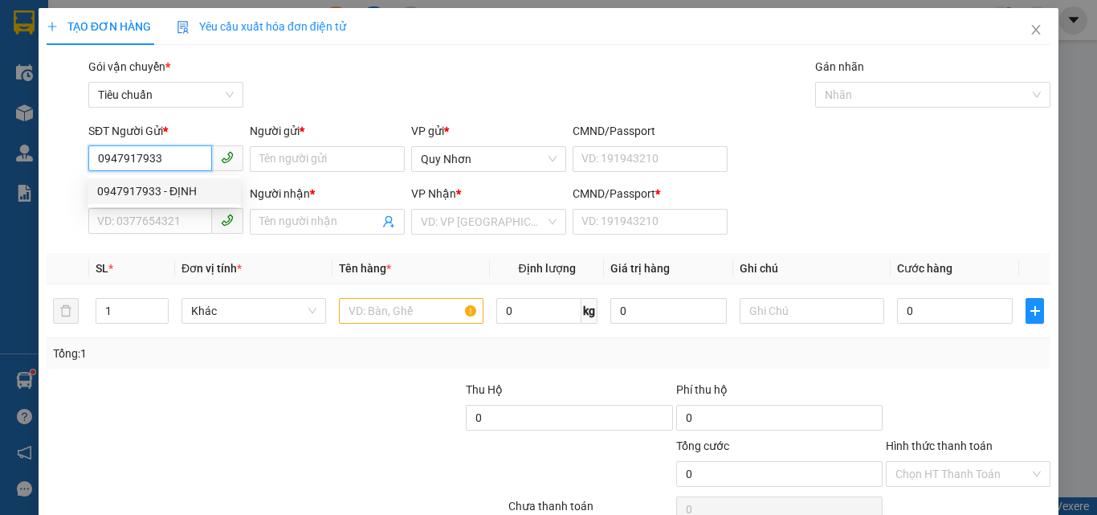
type input "x"
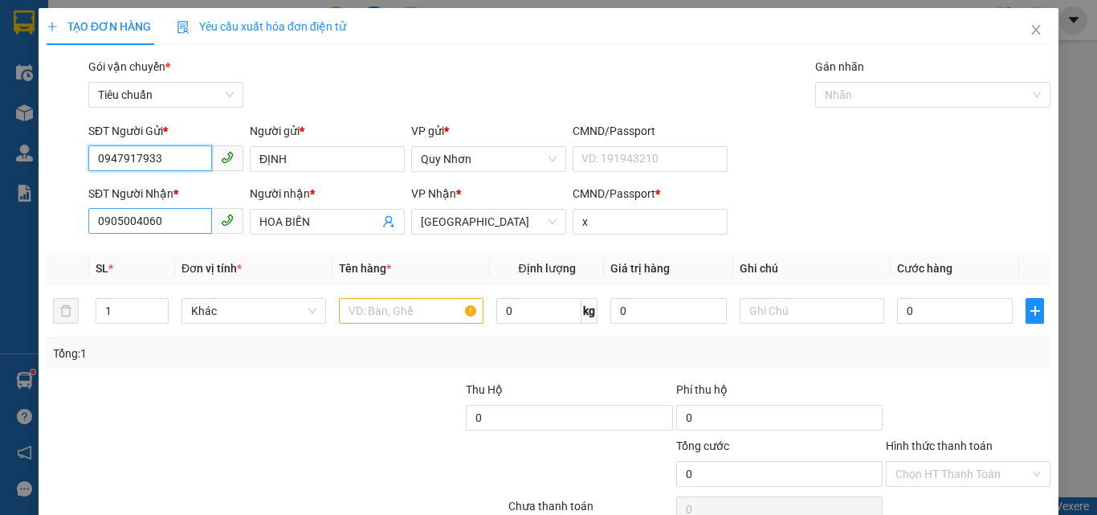
type input "0947917933"
click at [169, 214] on input "0905004060" at bounding box center [150, 221] width 124 height 26
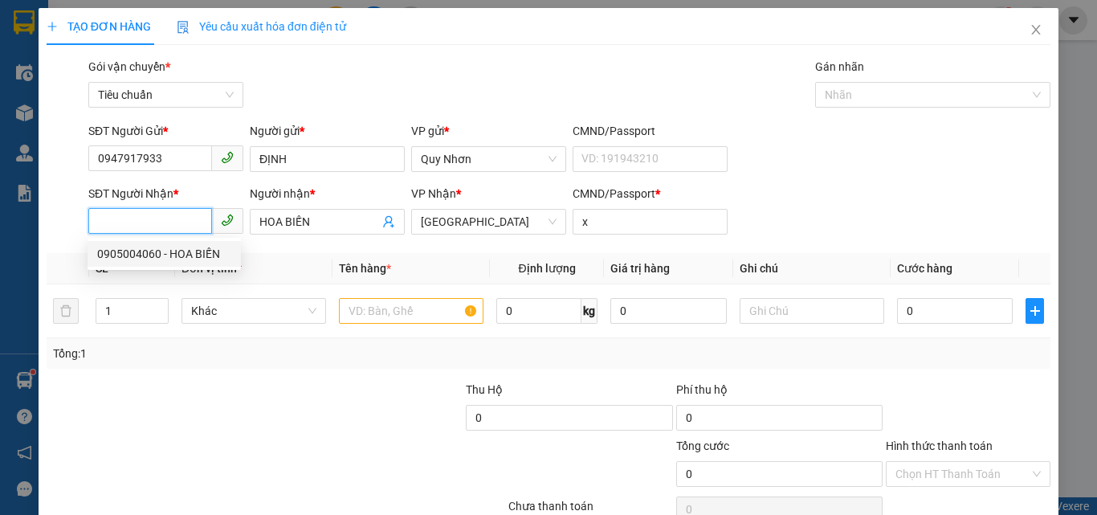
type input "30.000"
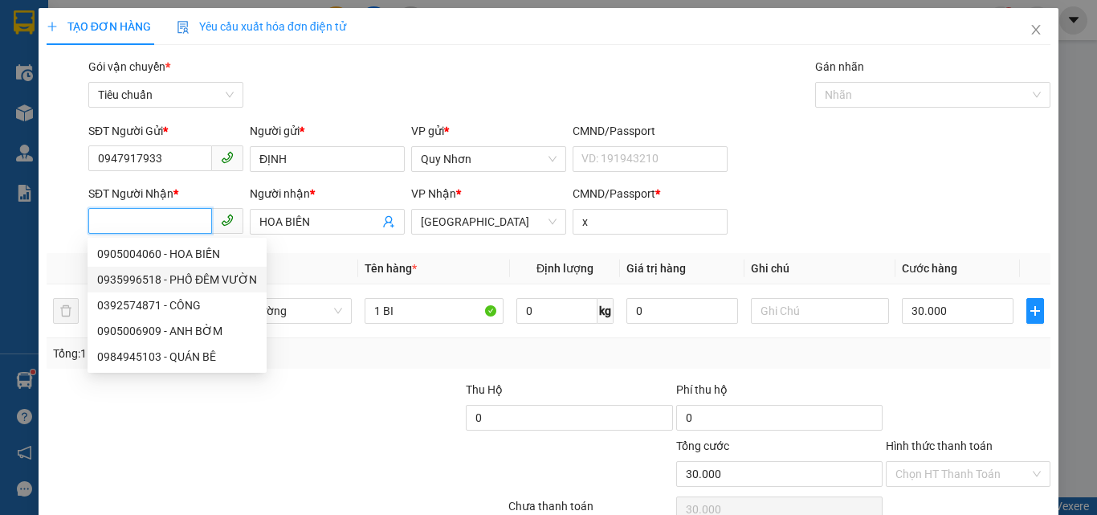
click at [182, 269] on div "0935996518 - PHỐ ĐÊM VƯỜN" at bounding box center [177, 280] width 179 height 26
type input "0935996518"
type input "PHỐ ĐÊM VƯỜN"
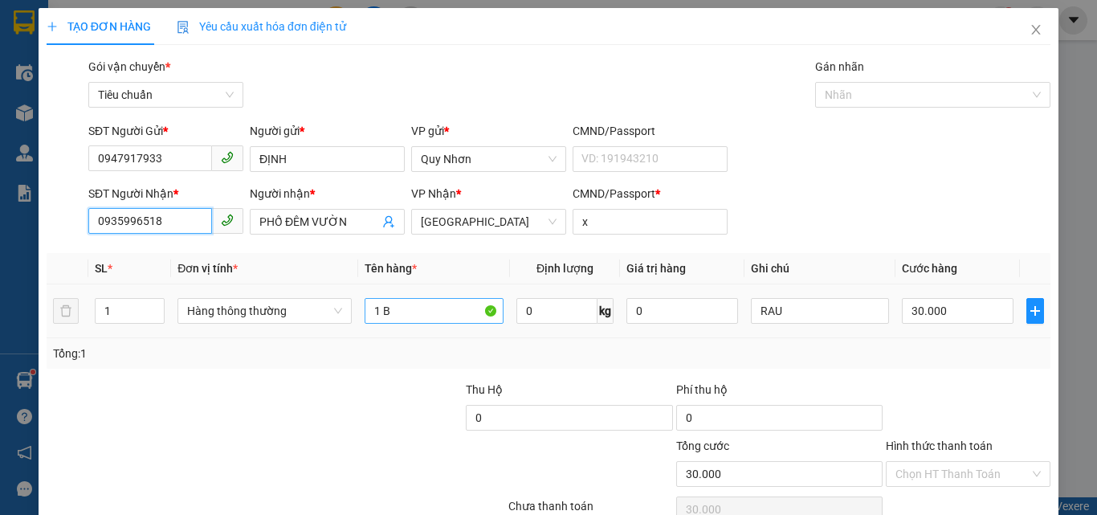
type input "0935996518"
click at [405, 316] on input "1 B" at bounding box center [434, 311] width 139 height 26
type input "1 BI"
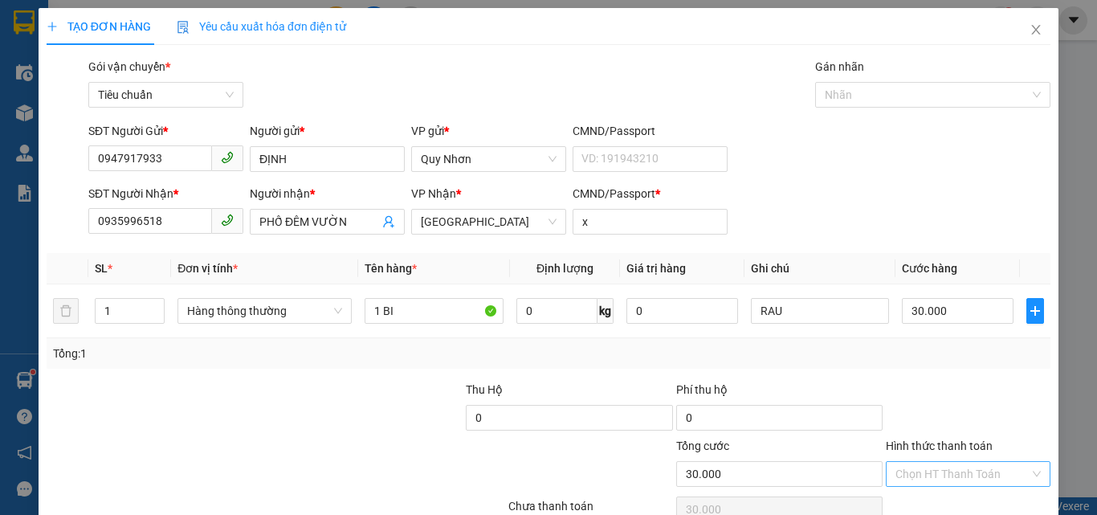
click at [938, 462] on input "Hình thức thanh toán" at bounding box center [962, 474] width 134 height 24
click at [948, 356] on div "Tại văn phòng" at bounding box center [958, 365] width 144 height 18
type input "0"
click at [950, 454] on div "Transit Pickup Surcharge Ids Transit Deliver Surcharge Ids Transit Deliver Surc…" at bounding box center [549, 310] width 1004 height 505
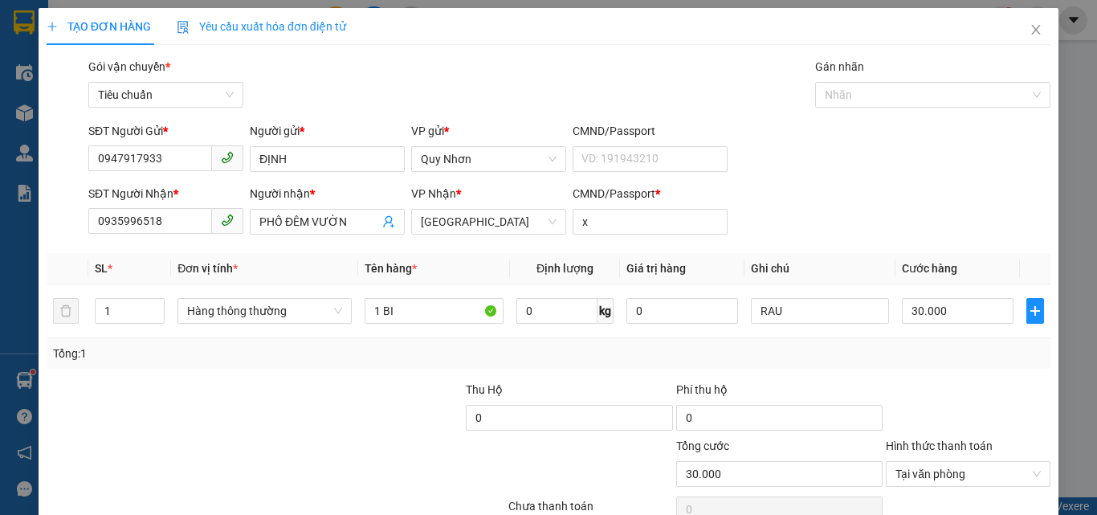
drag, startPoint x: 950, startPoint y: 475, endPoint x: 927, endPoint y: 462, distance: 26.6
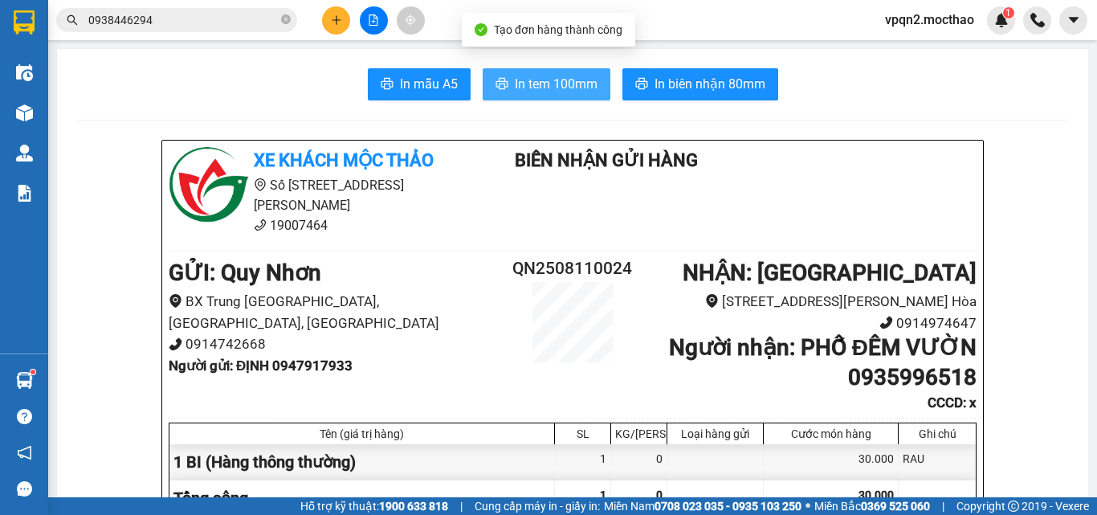
click at [561, 87] on span "In tem 100mm" at bounding box center [556, 84] width 83 height 20
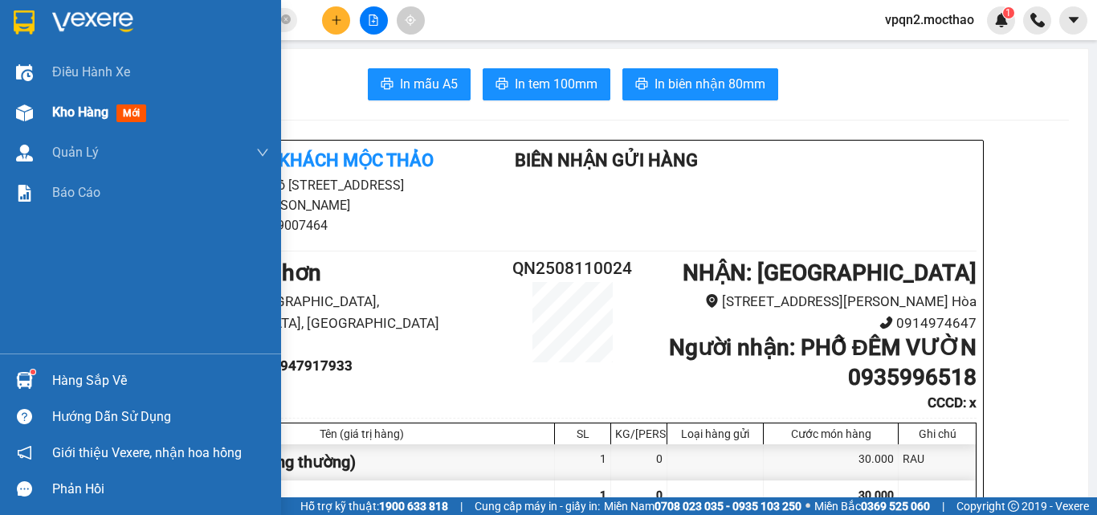
click at [29, 116] on img at bounding box center [24, 112] width 17 height 17
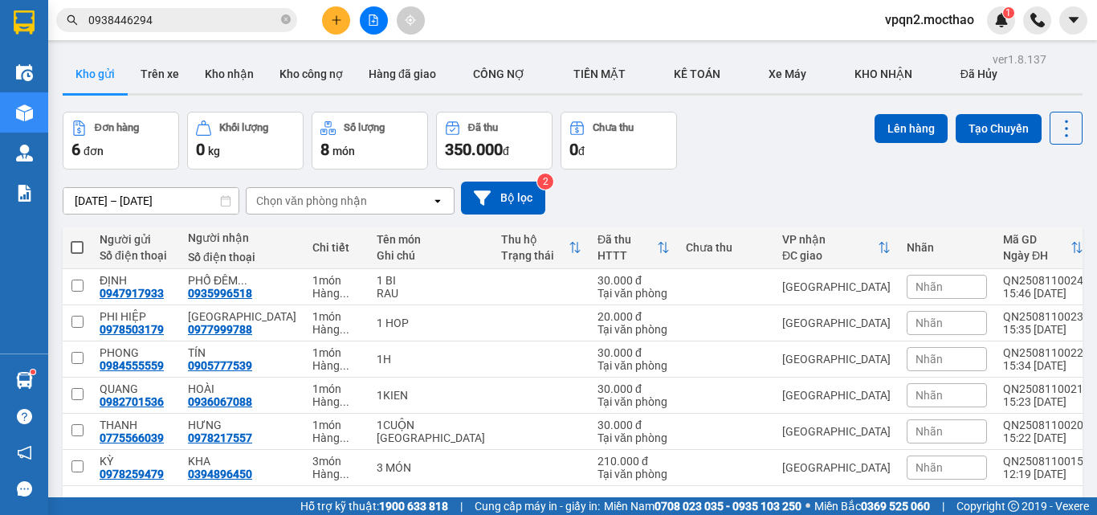
click at [79, 243] on span at bounding box center [77, 247] width 13 height 13
click at [77, 239] on input "checkbox" at bounding box center [77, 239] width 0 height 0
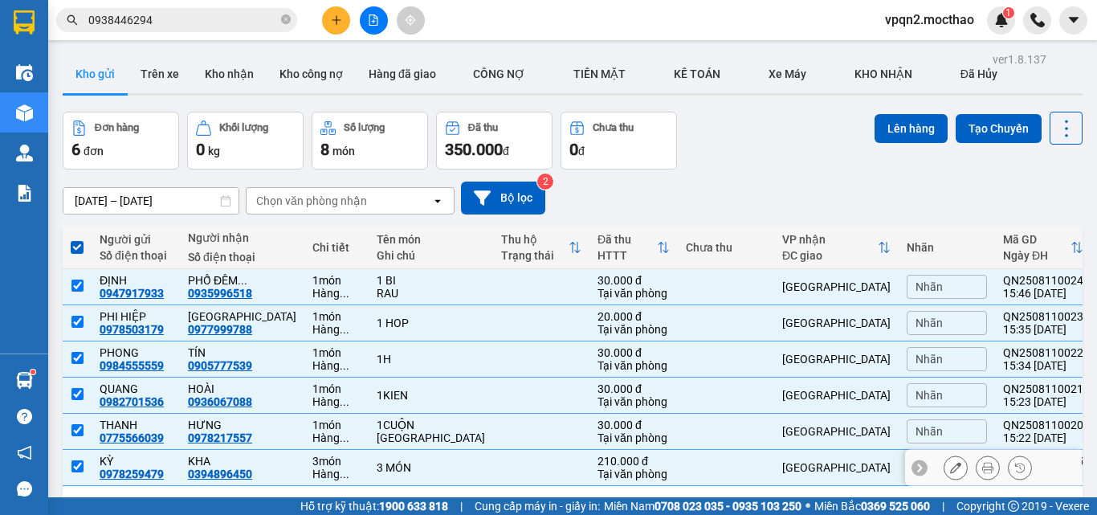
click at [782, 461] on div "[GEOGRAPHIC_DATA]" at bounding box center [836, 467] width 108 height 13
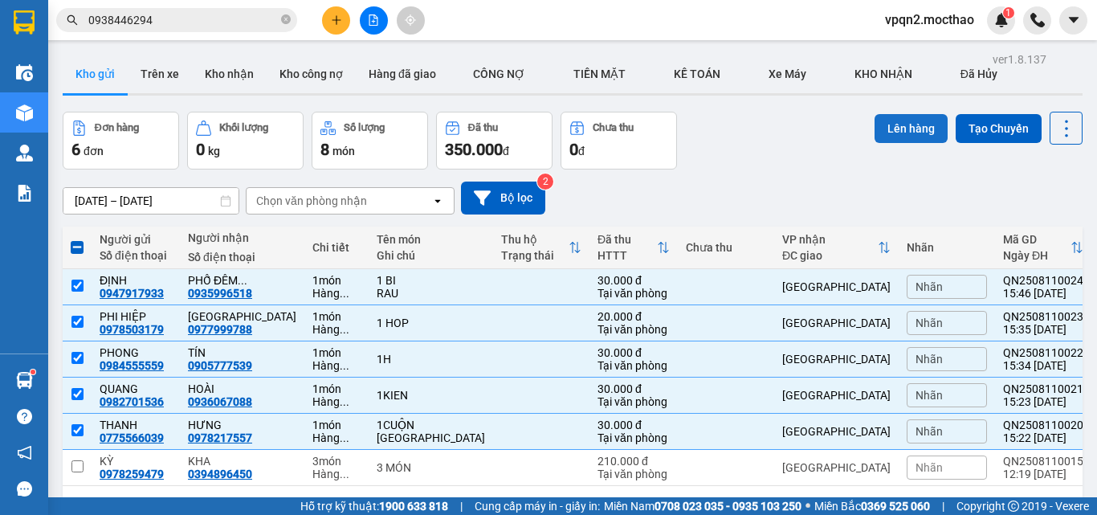
click at [898, 114] on button "Lên hàng" at bounding box center [910, 128] width 73 height 29
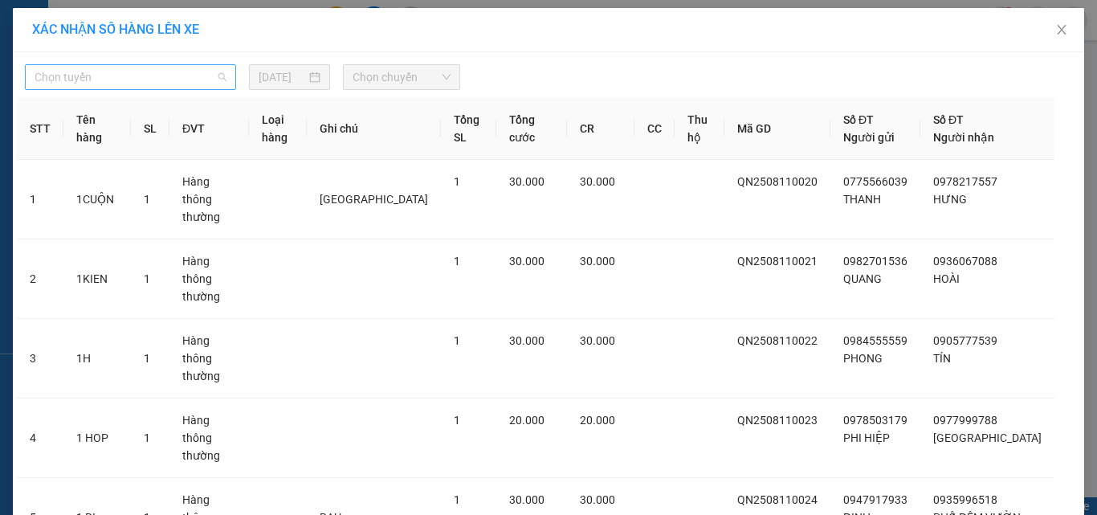
click at [89, 73] on span "Chọn tuyến" at bounding box center [131, 77] width 192 height 24
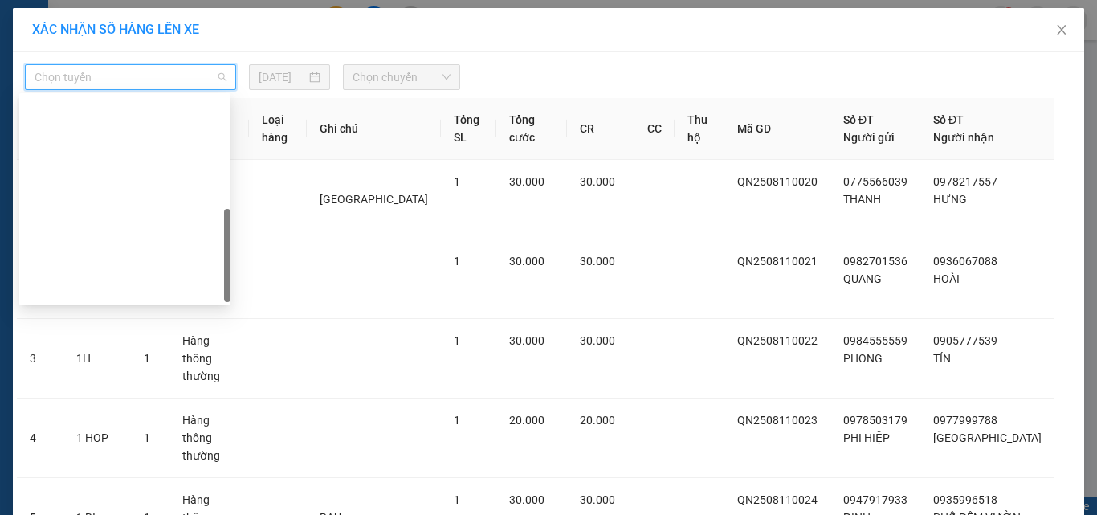
drag, startPoint x: 116, startPoint y: 216, endPoint x: 136, endPoint y: 202, distance: 24.9
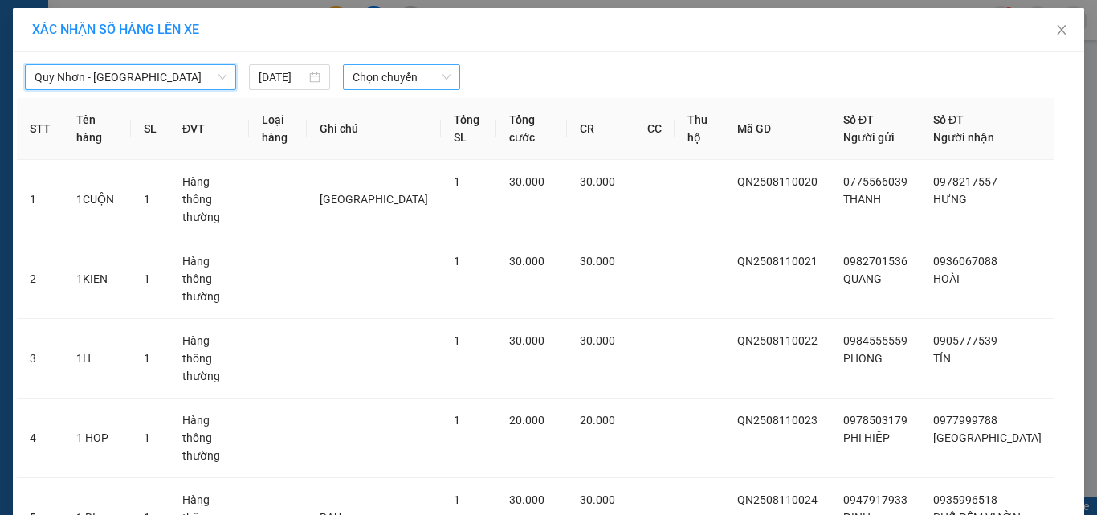
click at [369, 88] on span "Chọn chuyến" at bounding box center [401, 77] width 99 height 24
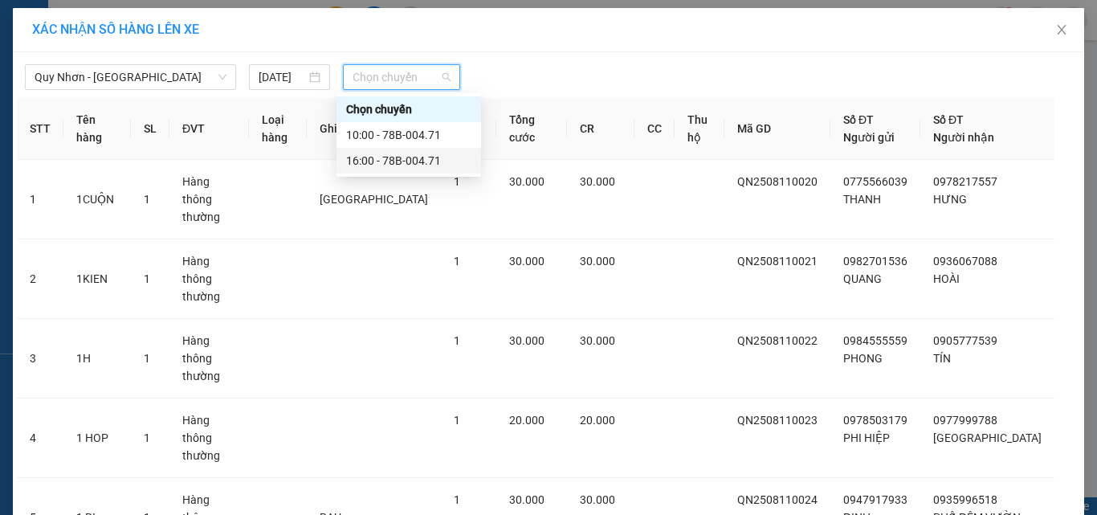
click at [378, 161] on div "16:00 - 78B-004.71" at bounding box center [408, 161] width 125 height 18
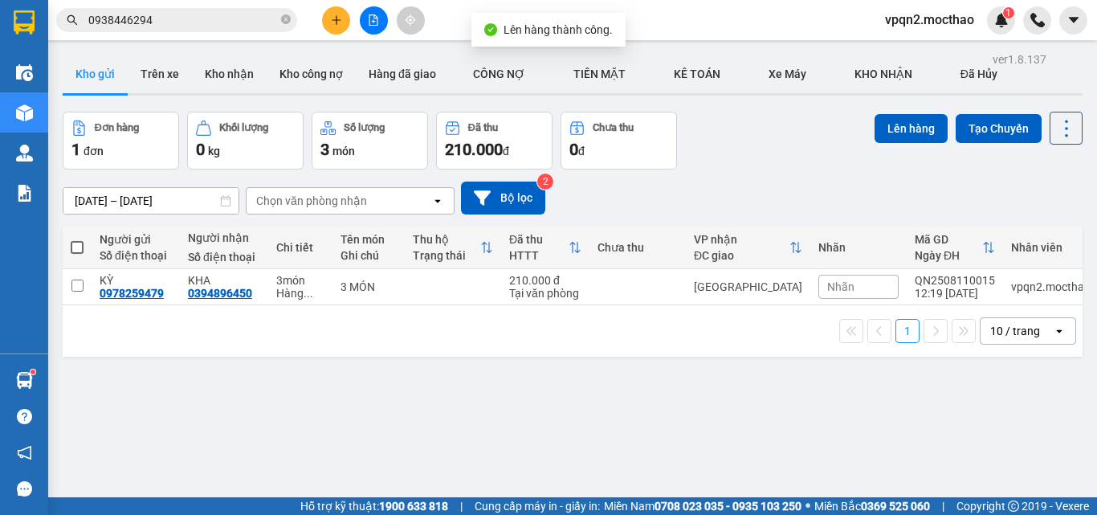
click at [367, 28] on button at bounding box center [374, 20] width 28 height 28
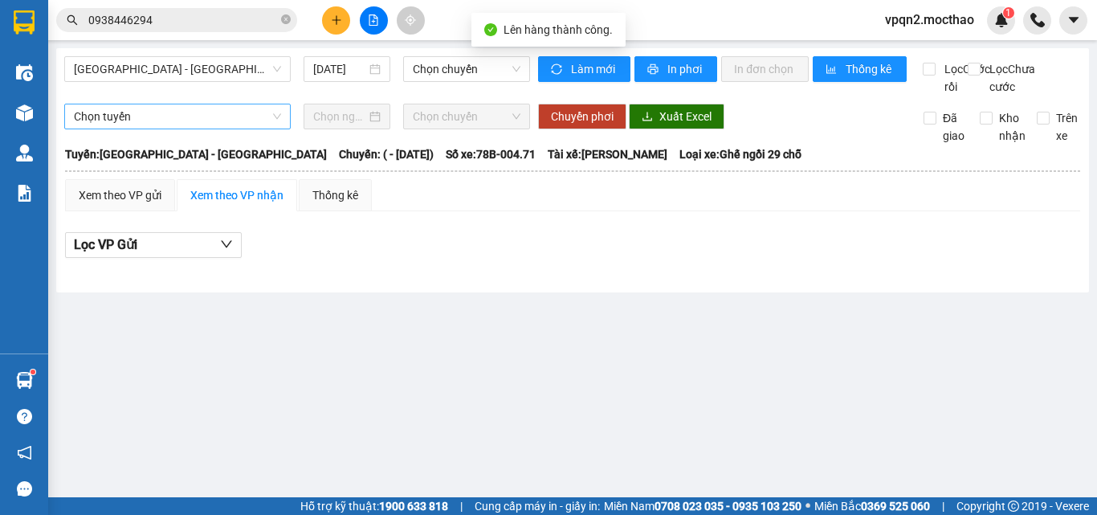
click at [205, 74] on span "[GEOGRAPHIC_DATA] - [GEOGRAPHIC_DATA]" at bounding box center [177, 69] width 207 height 24
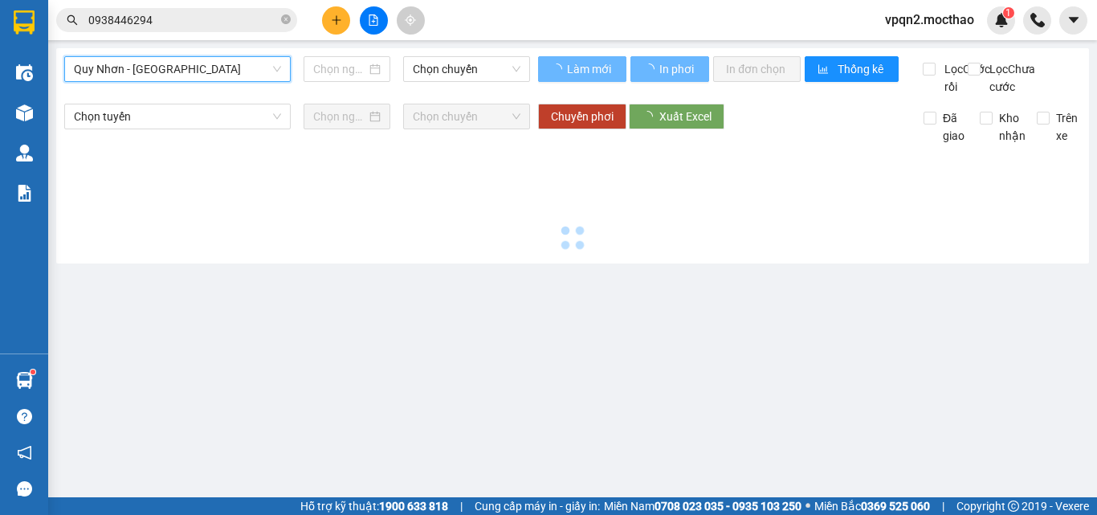
type input "[DATE]"
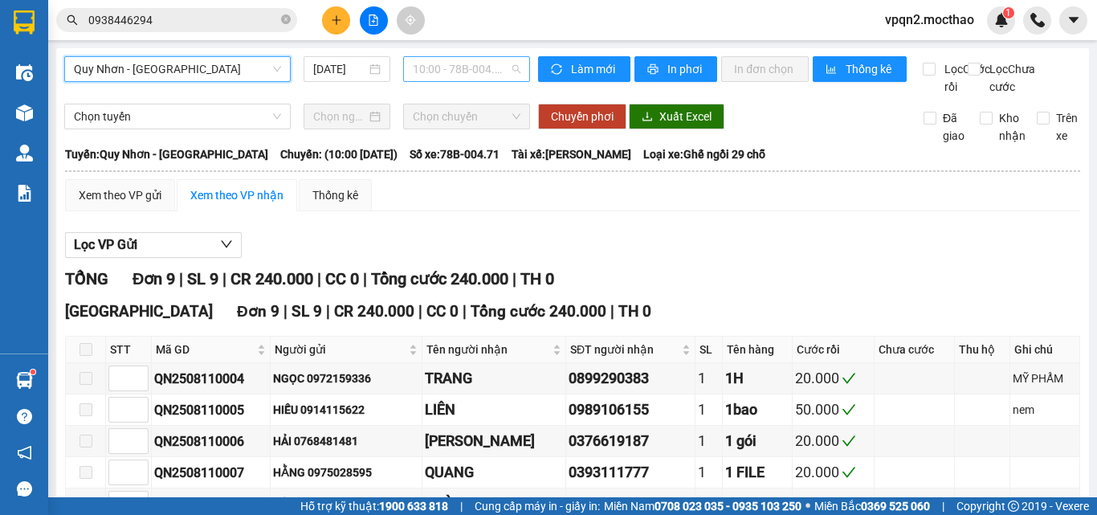
click at [454, 73] on span "10:00 - 78B-004.71" at bounding box center [467, 69] width 108 height 24
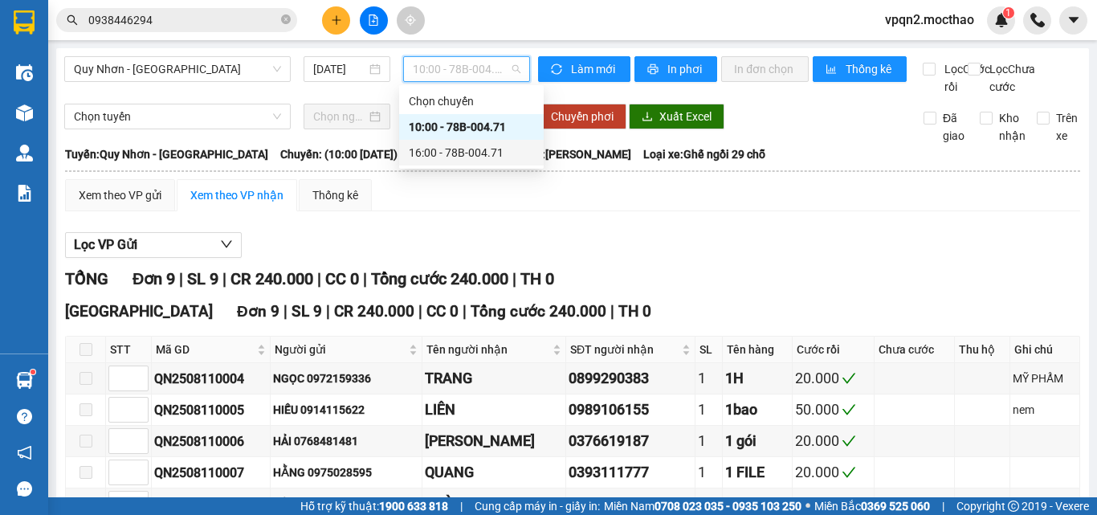
click at [449, 153] on div "16:00 - 78B-004.71" at bounding box center [471, 153] width 125 height 18
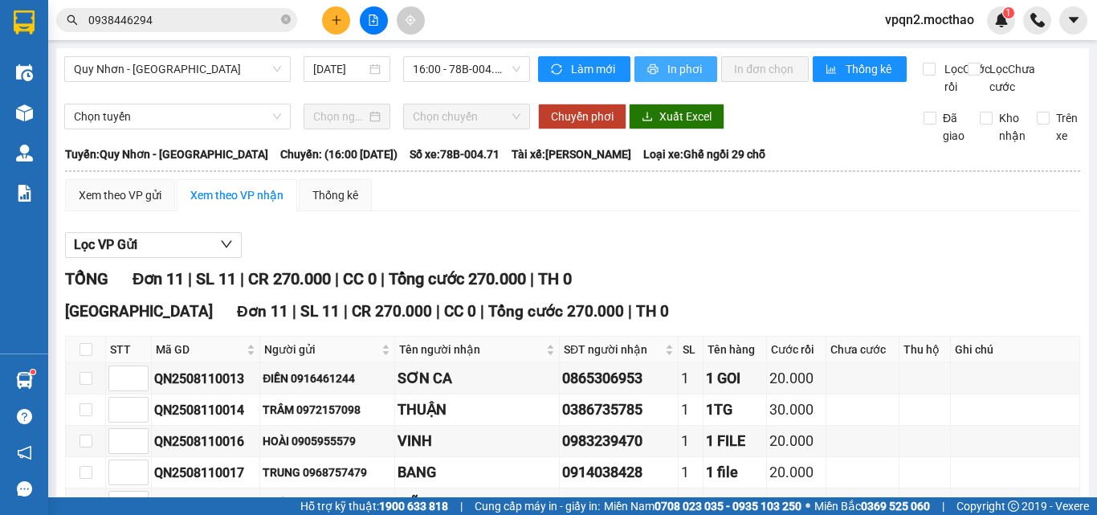
click at [667, 63] on span "In phơi" at bounding box center [685, 69] width 37 height 18
click at [340, 14] on button at bounding box center [336, 20] width 28 height 28
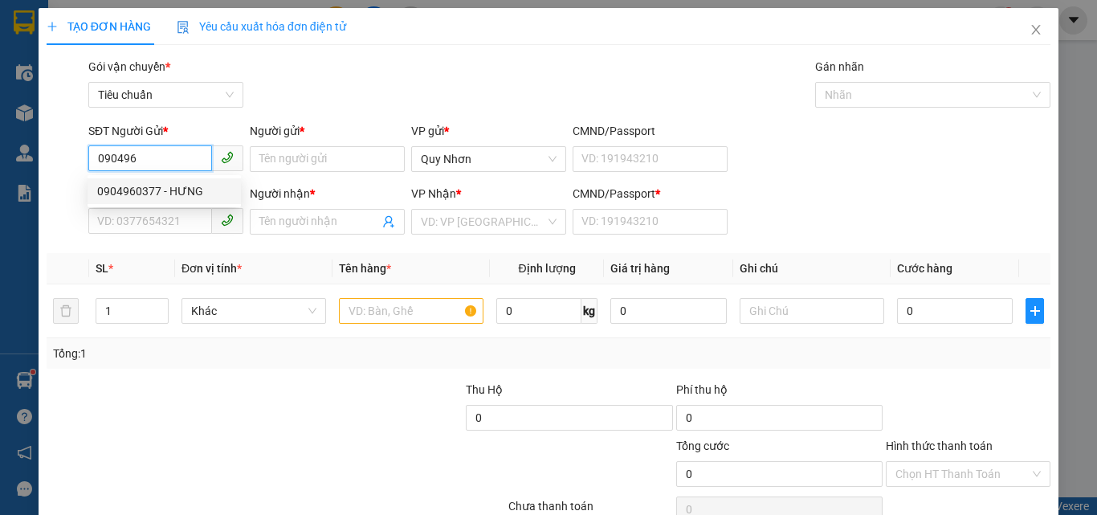
click at [158, 201] on div "0904960377 - HƯNG" at bounding box center [164, 191] width 153 height 26
type input "0904960377"
type input "HƯNG"
type input "0904960377"
type input "HƯNG"
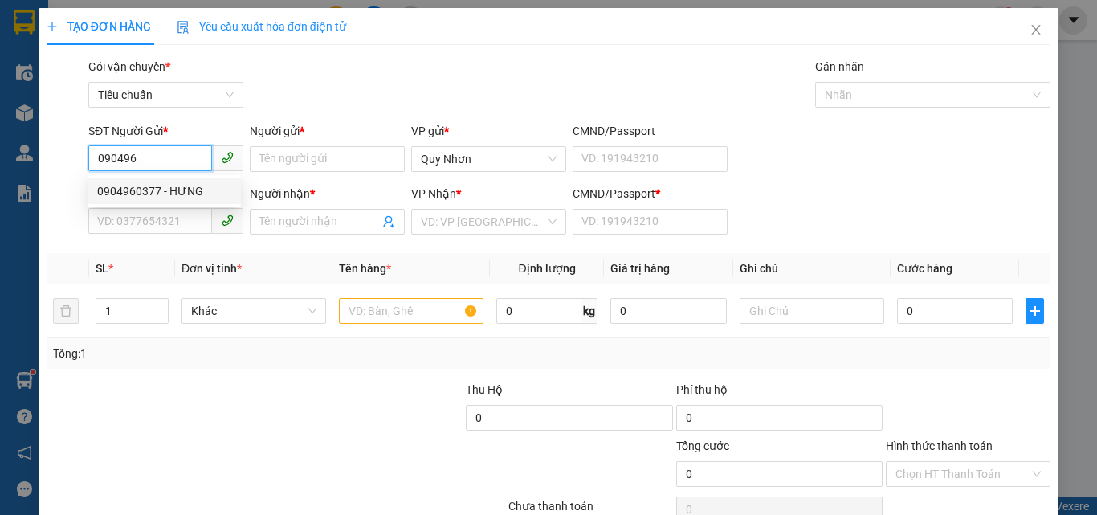
type input "T"
type input "20.000"
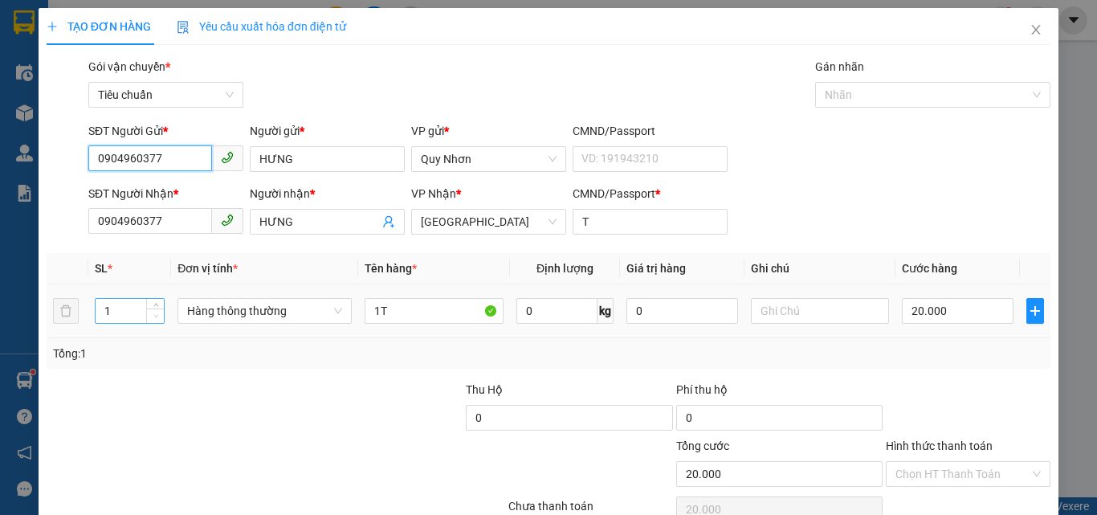
click at [158, 309] on span "Decrease Value" at bounding box center [155, 315] width 18 height 14
click at [157, 308] on span "Decrease Value" at bounding box center [155, 315] width 18 height 14
type input "0904960377"
type input "2"
click at [155, 305] on icon "up" at bounding box center [156, 307] width 6 height 6
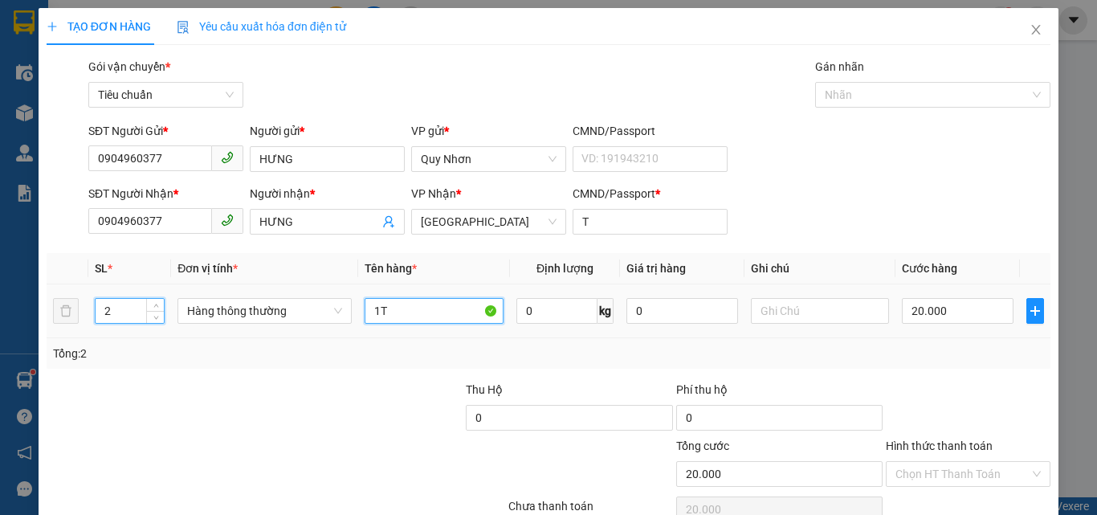
click at [421, 311] on input "1T" at bounding box center [434, 311] width 139 height 26
type input "0"
type input "1"
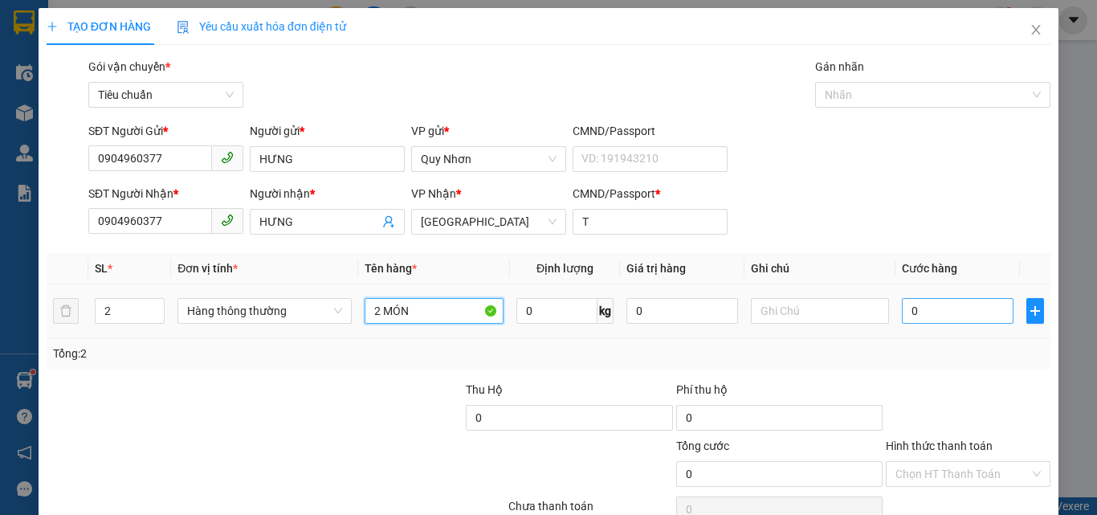
type input "2 MÓN"
click at [918, 302] on input "0" at bounding box center [957, 311] width 111 height 26
type input "6"
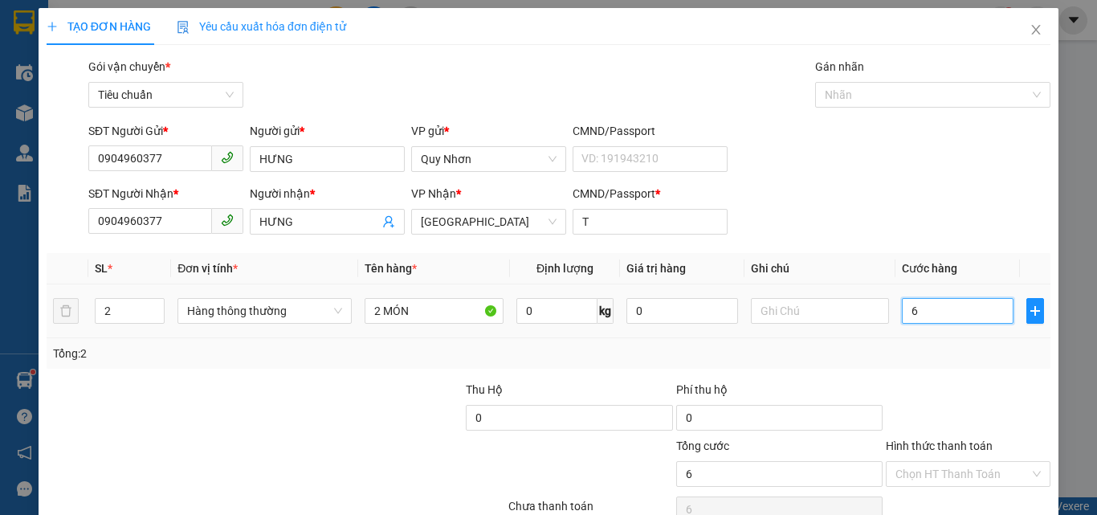
type input "60"
type input "600"
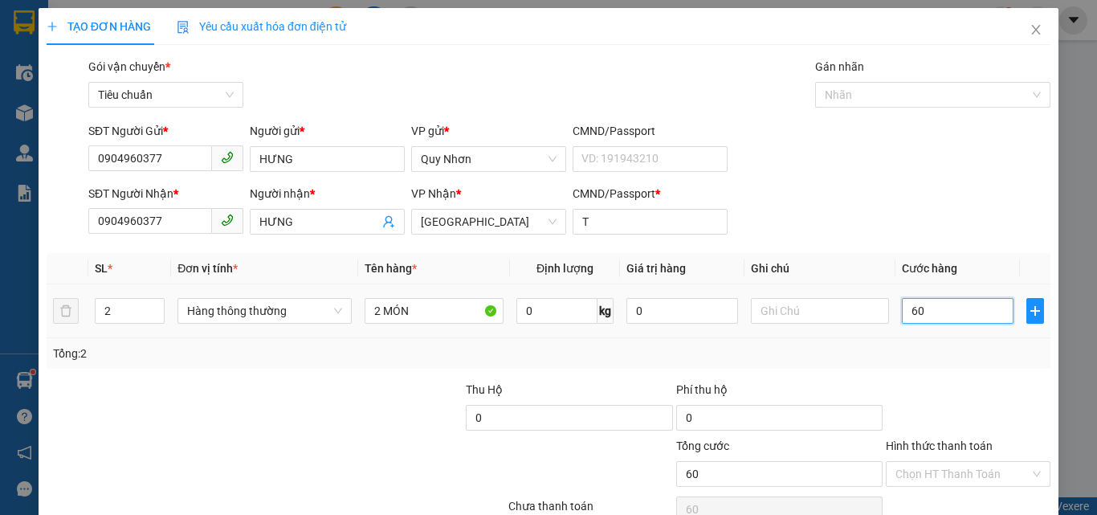
type input "600"
type input "6.000"
type input "60.000"
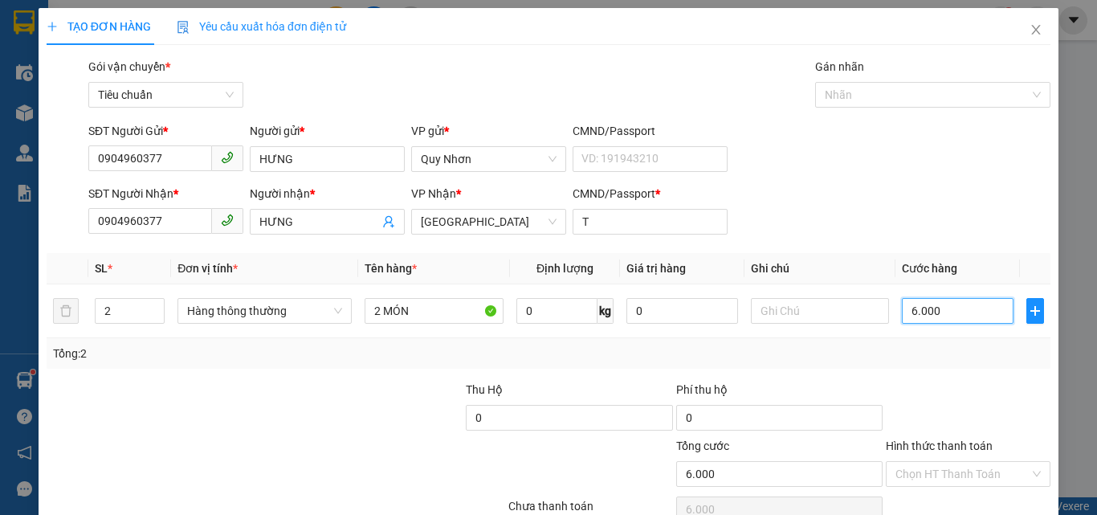
type input "60.000"
type input "600.000"
type input "60.000"
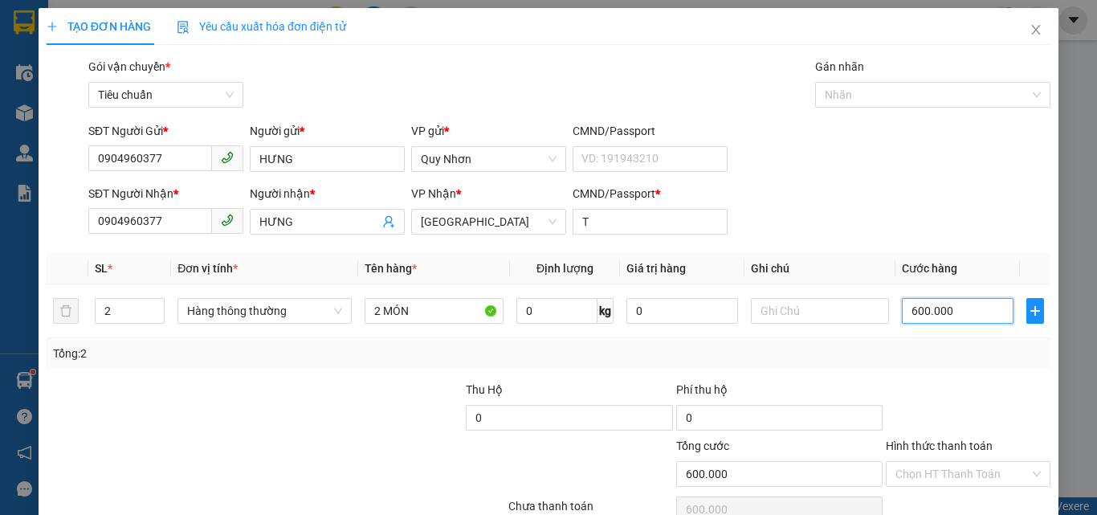
type input "60.000"
click at [955, 462] on input "Hình thức thanh toán" at bounding box center [962, 474] width 134 height 24
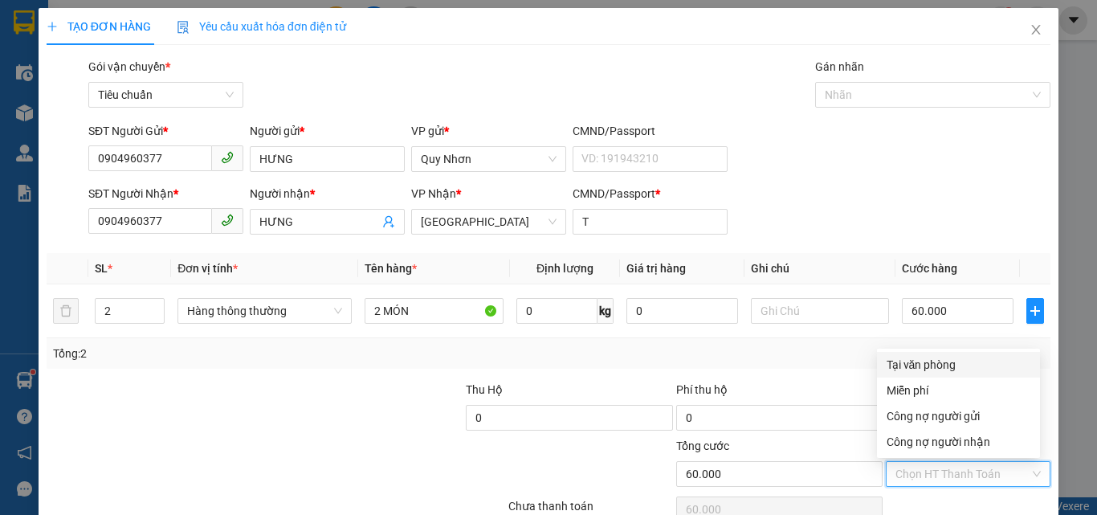
drag, startPoint x: 958, startPoint y: 289, endPoint x: 954, endPoint y: 377, distance: 87.6
click at [958, 356] on div "Tại văn phòng" at bounding box center [958, 365] width 144 height 18
type input "0"
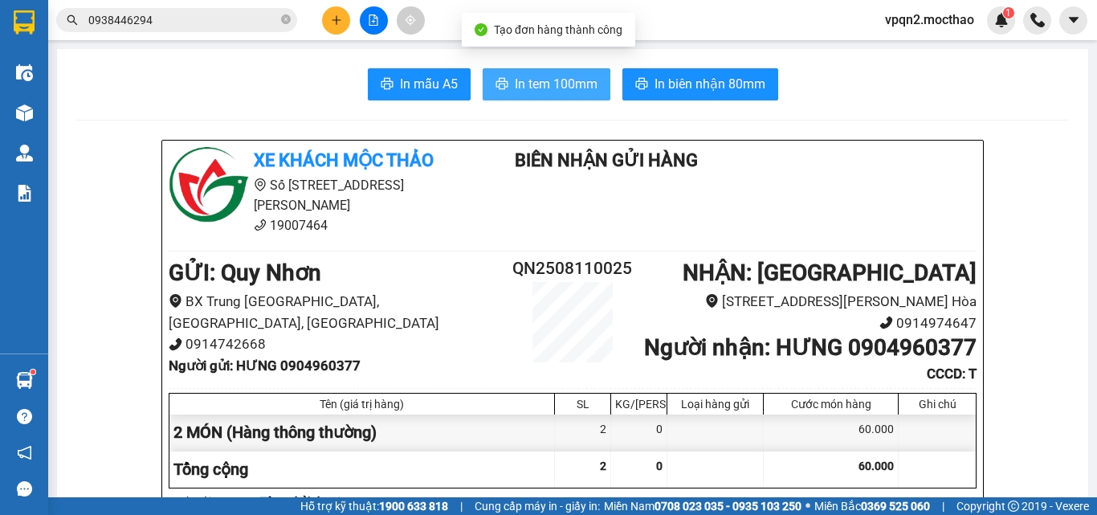
click at [544, 74] on span "In tem 100mm" at bounding box center [556, 84] width 83 height 20
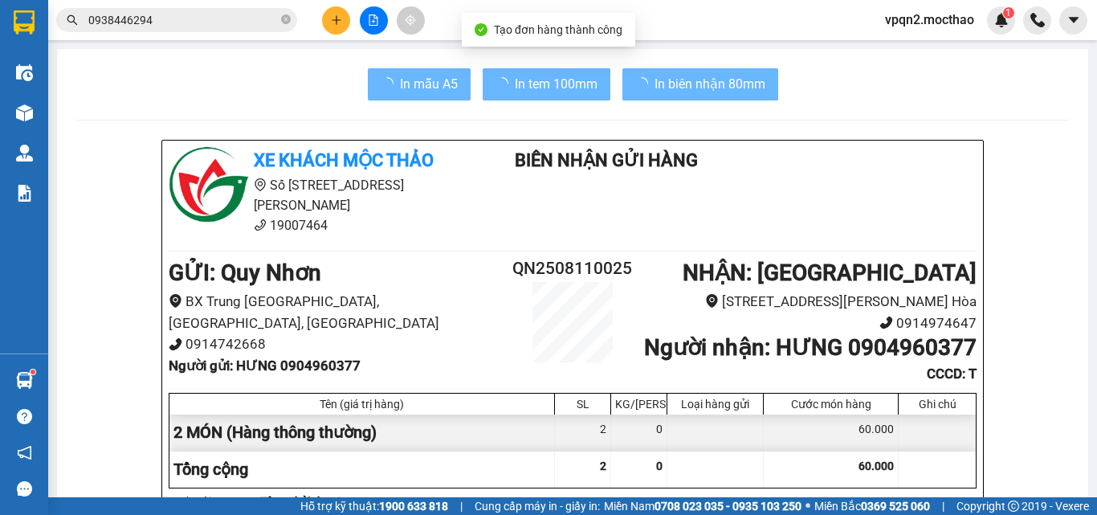
click at [843, 446] on div "60.000" at bounding box center [831, 432] width 135 height 36
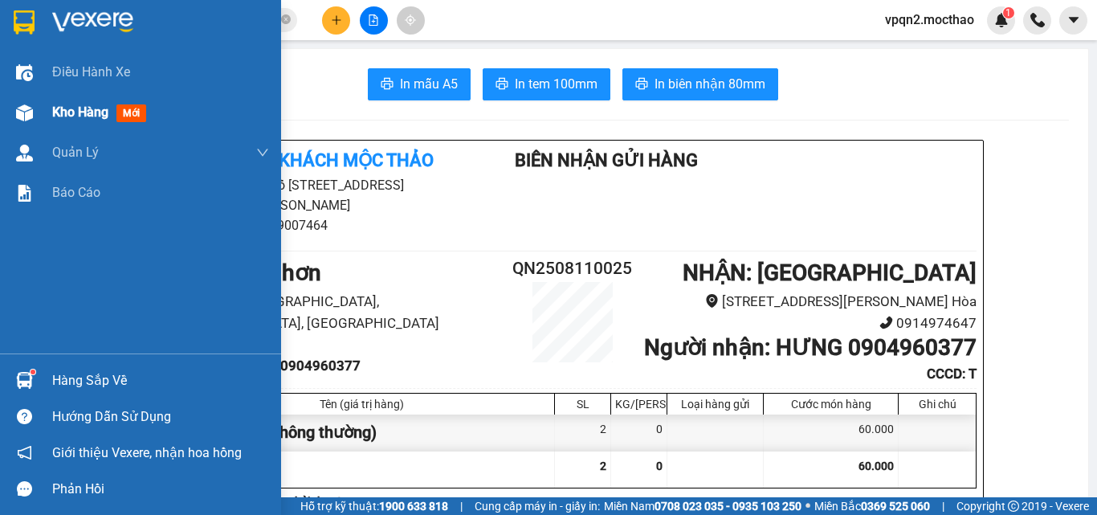
click at [56, 100] on div "Kho hàng mới" at bounding box center [160, 112] width 217 height 40
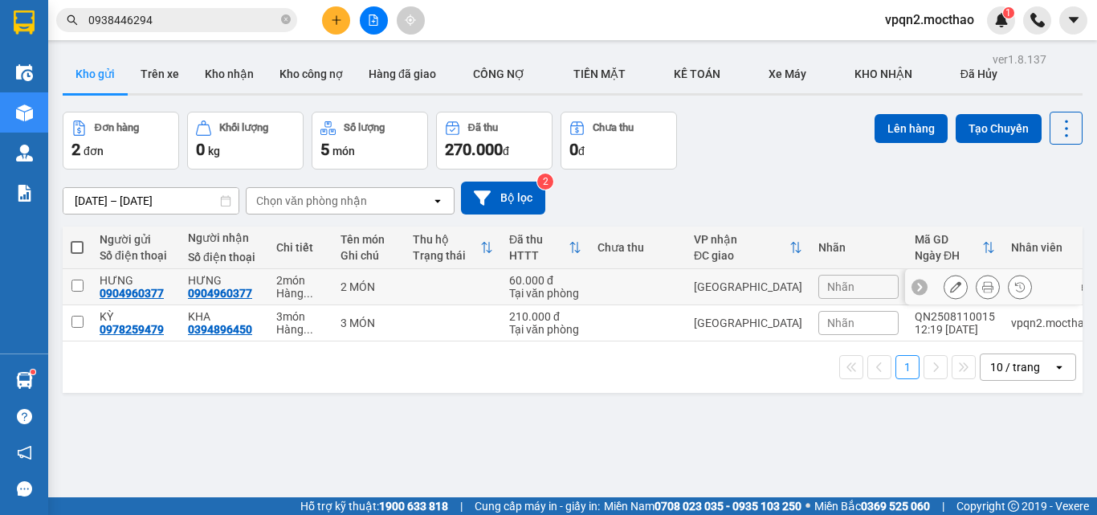
drag, startPoint x: 682, startPoint y: 293, endPoint x: 754, endPoint y: 234, distance: 93.6
click at [682, 292] on td at bounding box center [637, 287] width 96 height 36
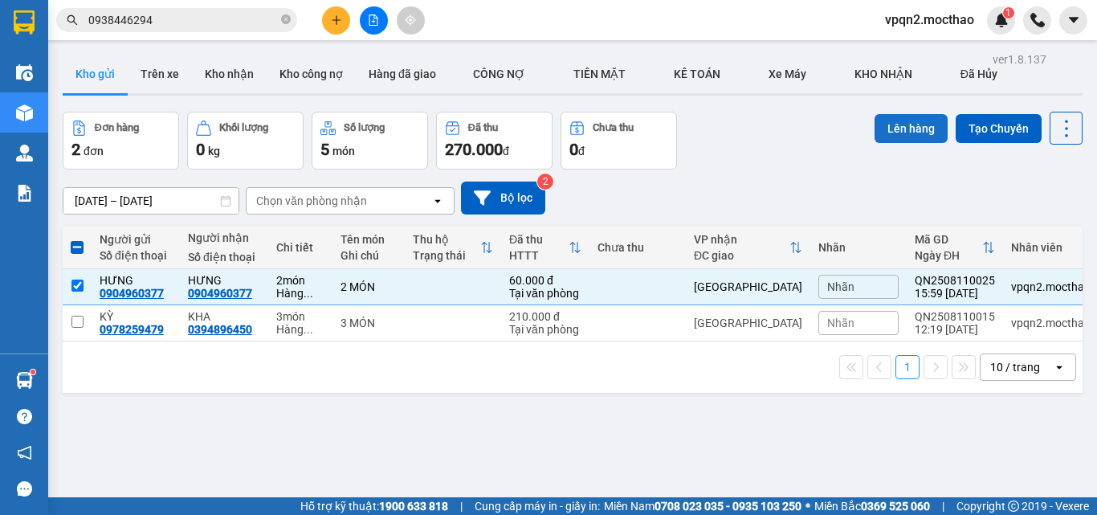
click at [874, 130] on button "Lên hàng" at bounding box center [910, 128] width 73 height 29
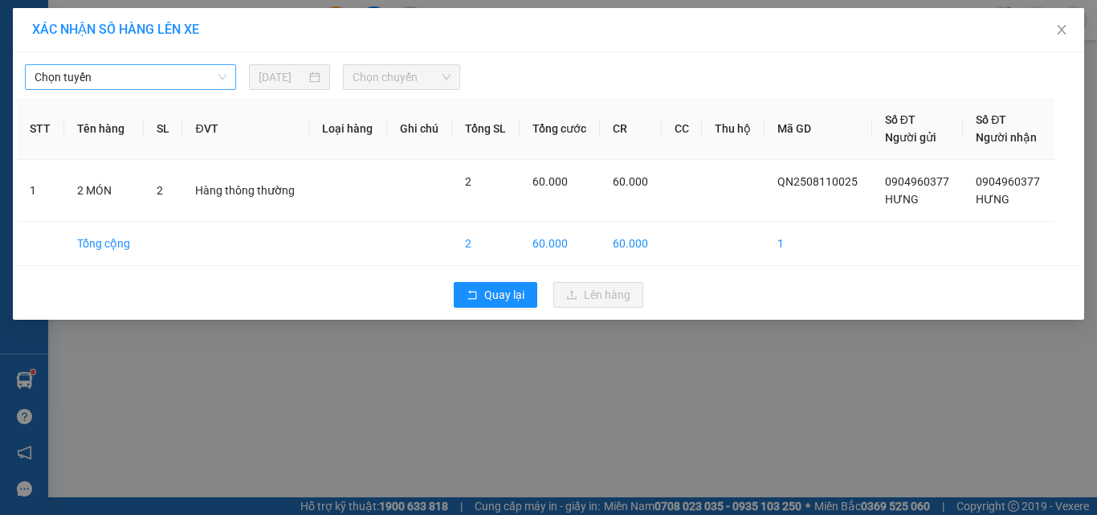
click at [72, 69] on span "Chọn tuyến" at bounding box center [131, 77] width 192 height 24
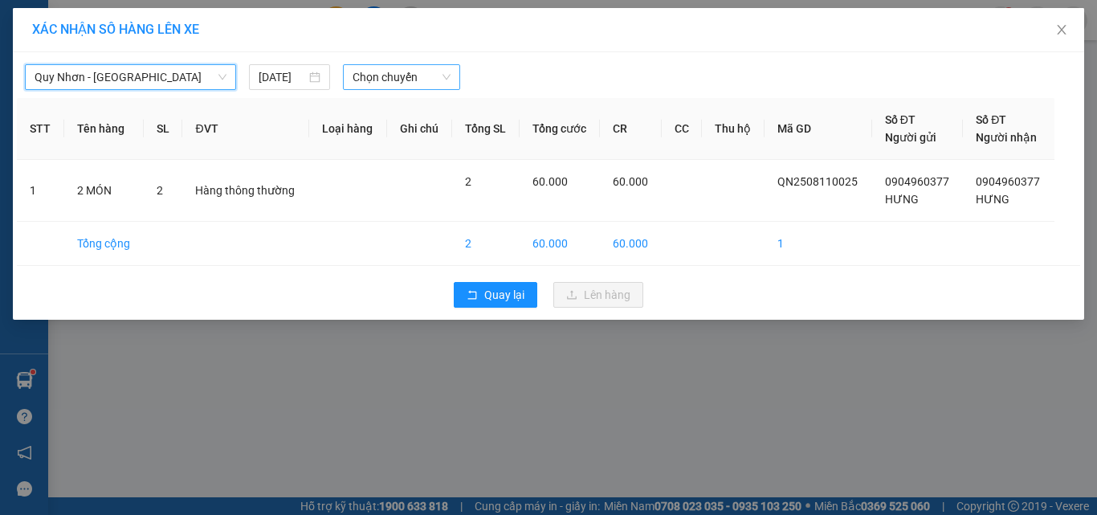
click at [374, 83] on span "Chọn chuyến" at bounding box center [401, 77] width 99 height 24
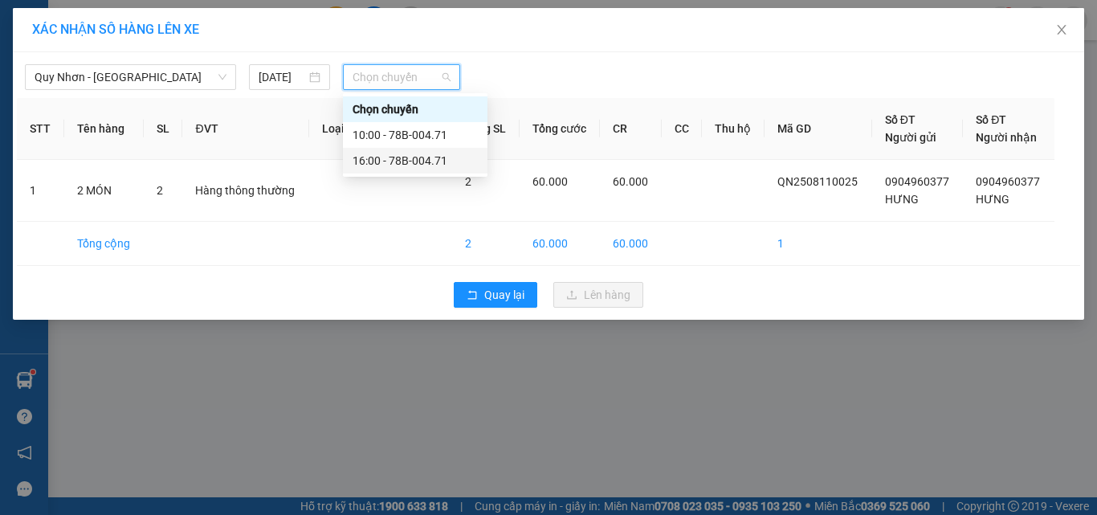
click at [389, 159] on div "16:00 - 78B-004.71" at bounding box center [414, 161] width 125 height 18
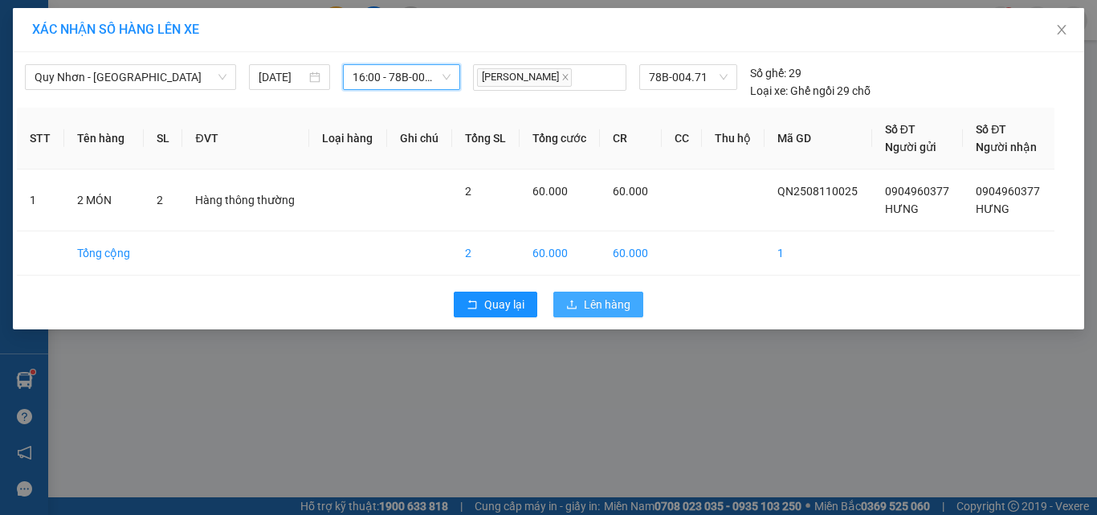
click at [607, 308] on span "Lên hàng" at bounding box center [607, 304] width 47 height 18
click at [607, 311] on span "Lên hàng" at bounding box center [607, 304] width 47 height 18
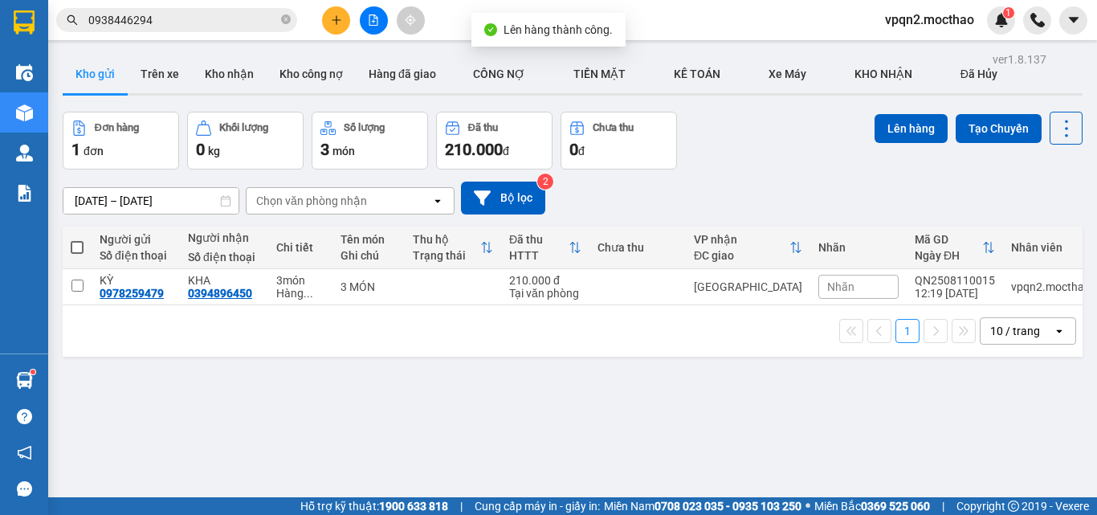
click at [381, 28] on button at bounding box center [374, 20] width 28 height 28
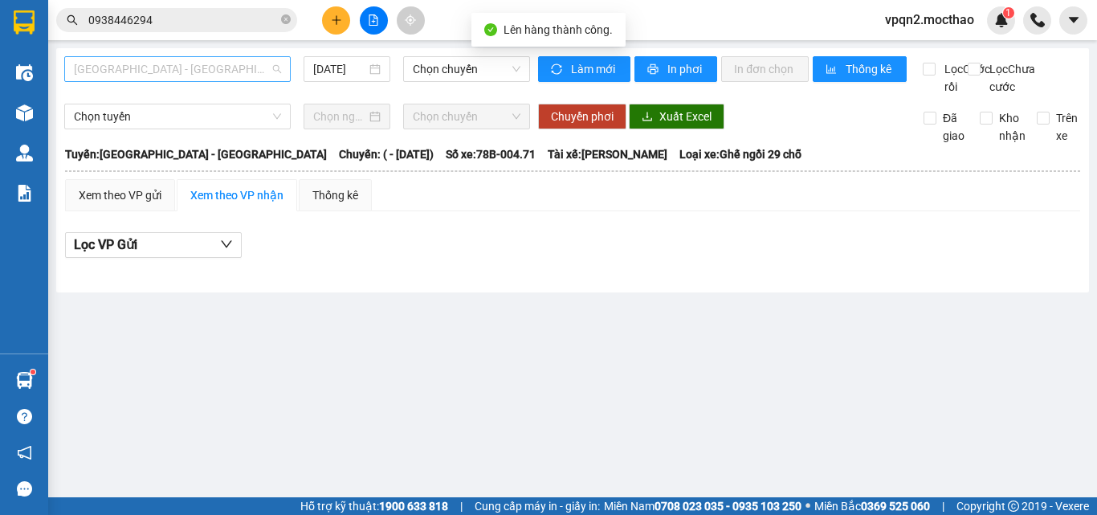
click at [242, 75] on span "[GEOGRAPHIC_DATA] - [GEOGRAPHIC_DATA]" at bounding box center [177, 69] width 207 height 24
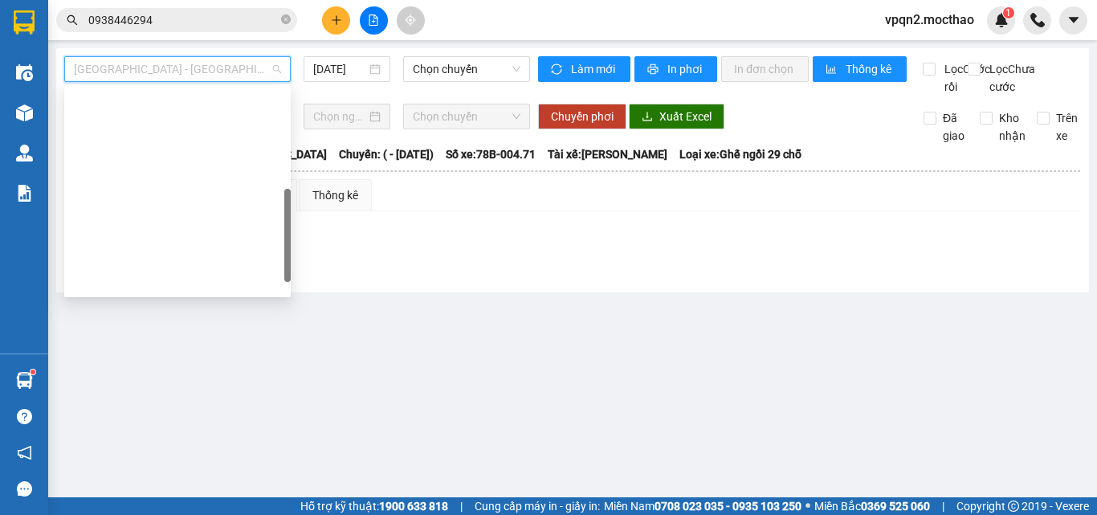
type input "[DATE]"
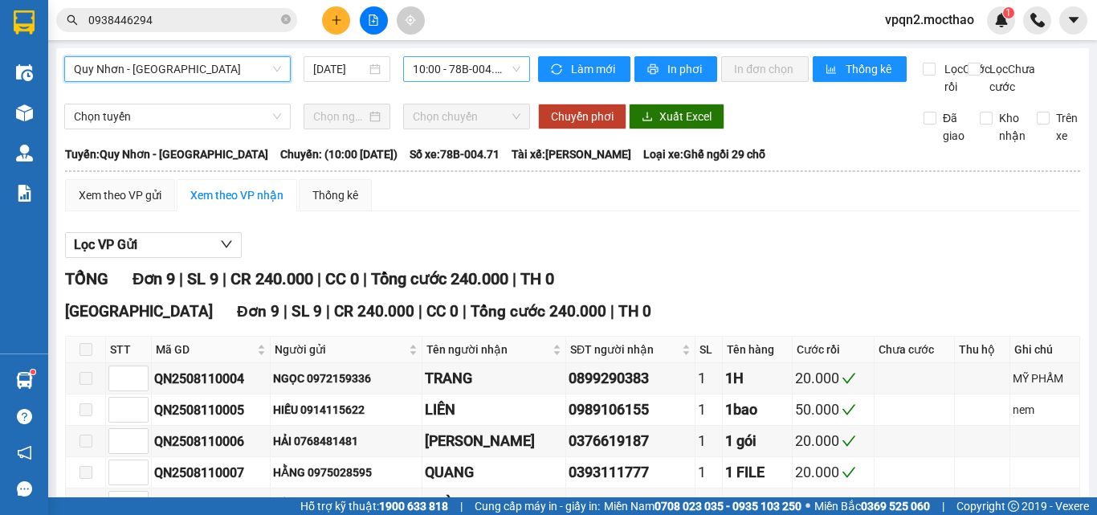
click at [434, 61] on span "10:00 - 78B-004.71" at bounding box center [467, 69] width 108 height 24
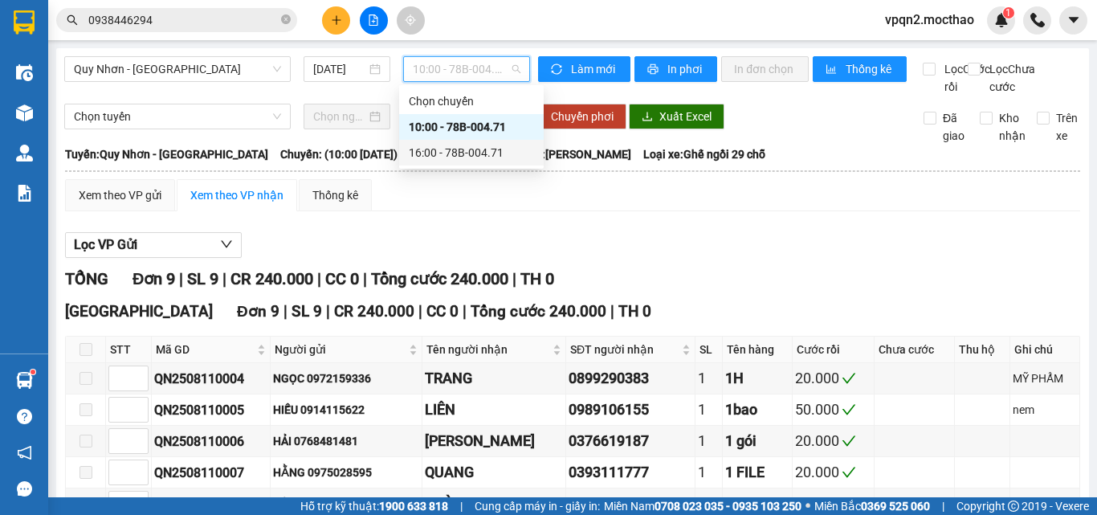
click at [422, 153] on div "16:00 - 78B-004.71" at bounding box center [471, 153] width 125 height 18
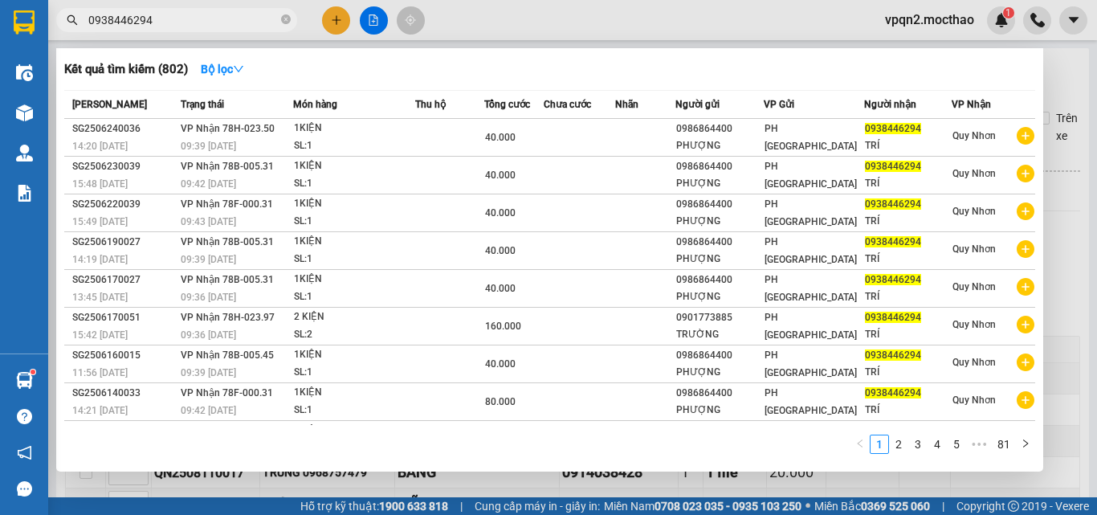
click at [207, 23] on input "0938446294" at bounding box center [182, 20] width 189 height 18
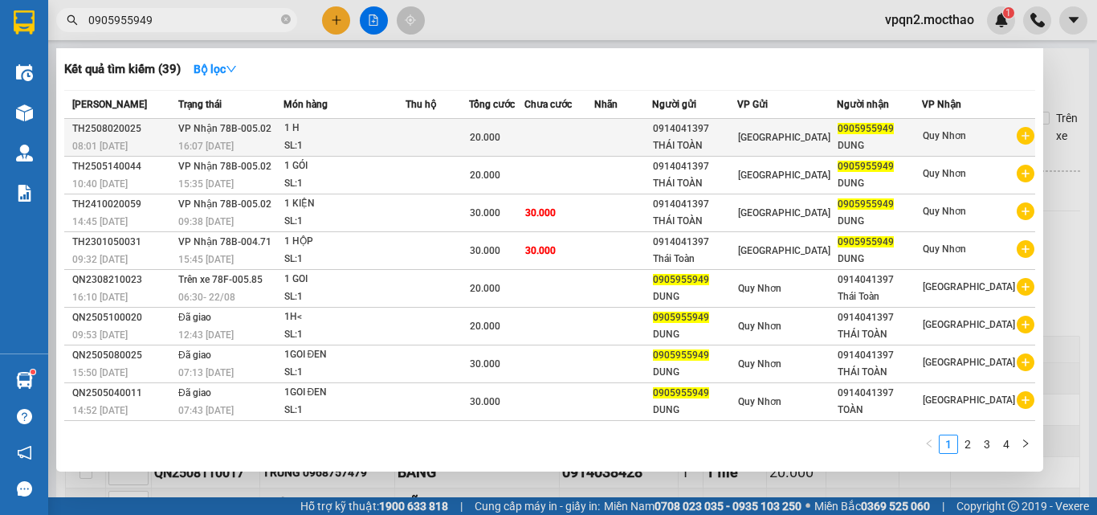
type input "0905955949"
click at [736, 143] on div "THÁI TOÀN" at bounding box center [695, 145] width 84 height 17
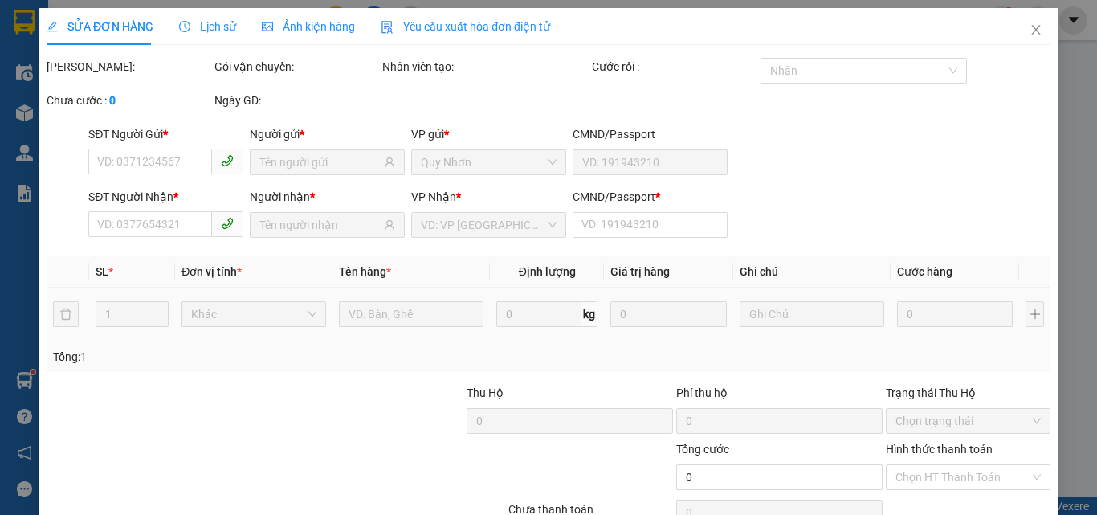
type input "0914041397"
type input "THÁI TOÀN"
type input "0905955949"
type input "DUNG"
type input "1"
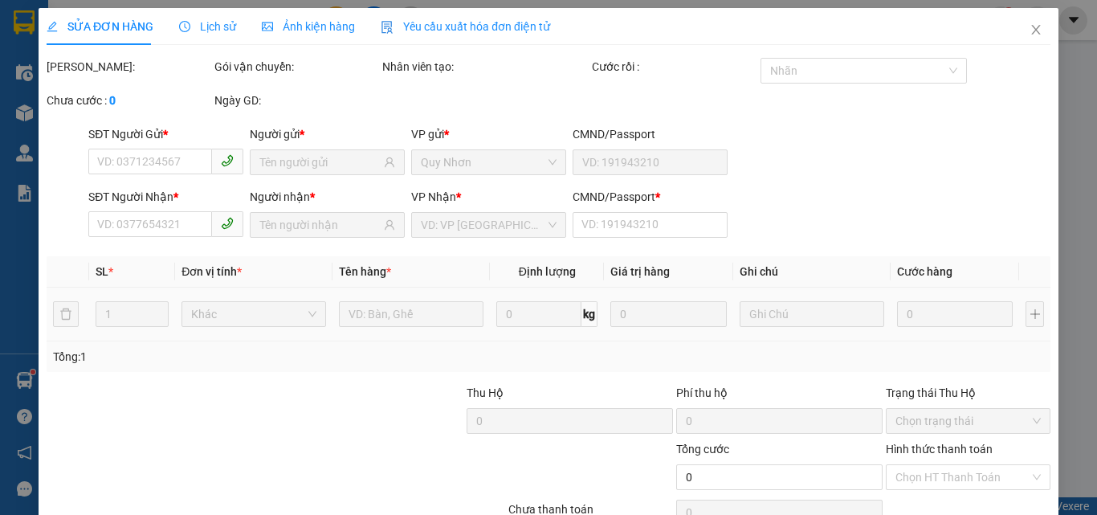
type input "20.000"
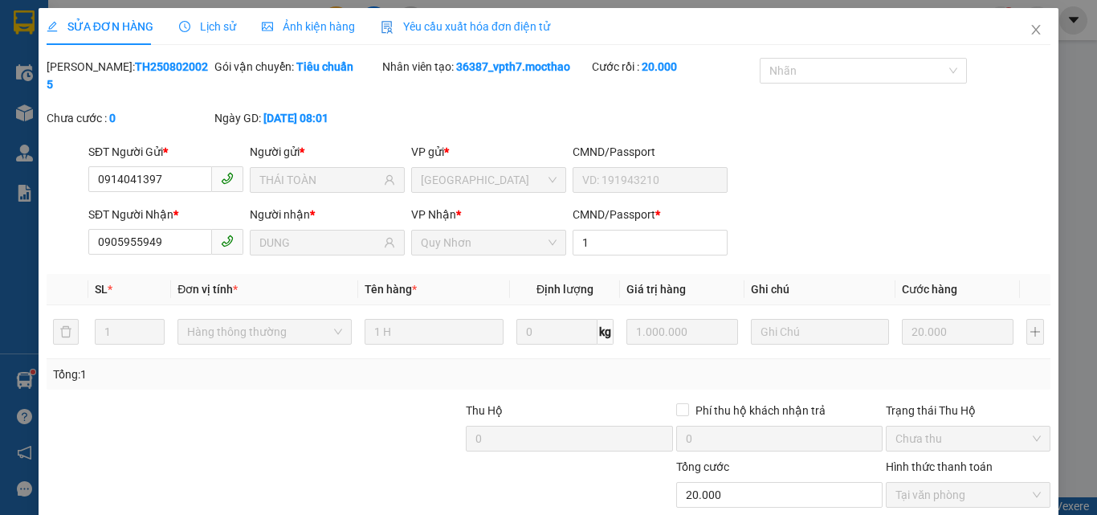
click at [1034, 32] on span "Close" at bounding box center [1035, 30] width 45 height 45
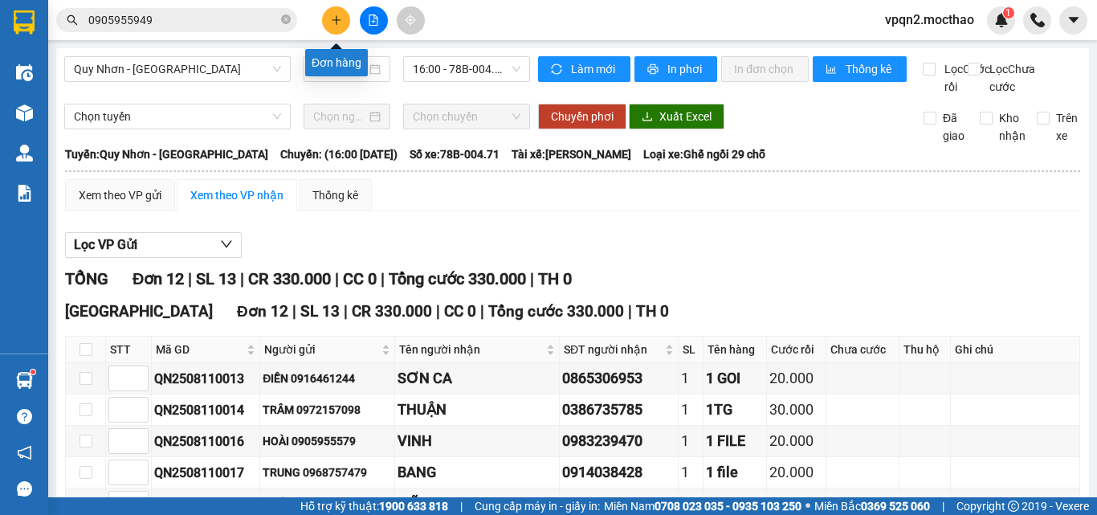
click at [331, 18] on icon "plus" at bounding box center [336, 19] width 11 height 11
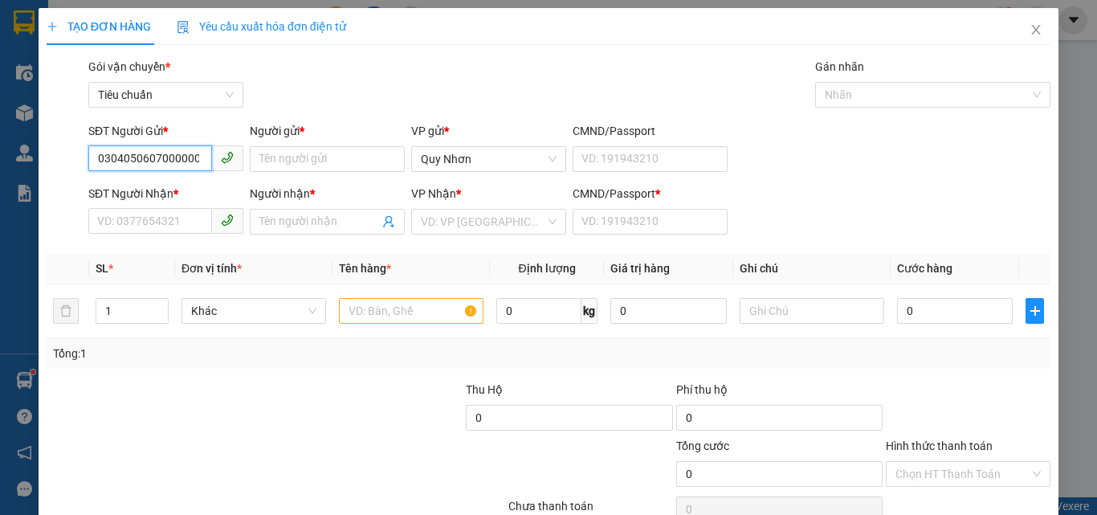
click at [177, 157] on input "030405060700000000000000000000000000000000000000000" at bounding box center [150, 158] width 124 height 26
click at [177, 157] on input "0" at bounding box center [150, 158] width 124 height 26
type input "00000000000000000"
click at [153, 152] on input "00000000000000000" at bounding box center [150, 158] width 124 height 26
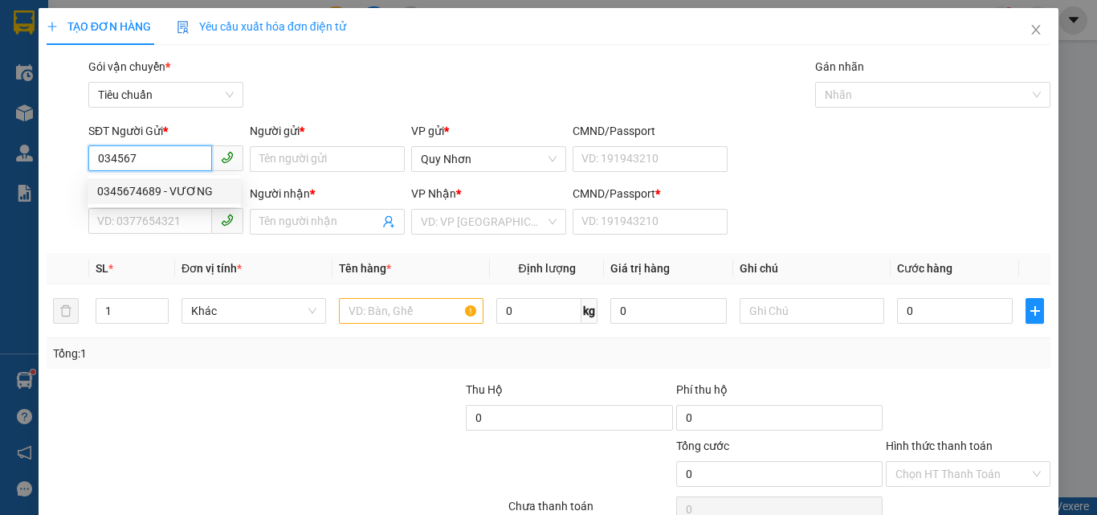
click at [150, 186] on div "0345674689 - VƯƠNG" at bounding box center [164, 191] width 134 height 18
type input "0345674689"
type input "VƯƠNG"
type input "0962622224"
type input "ÚT DUYÊN"
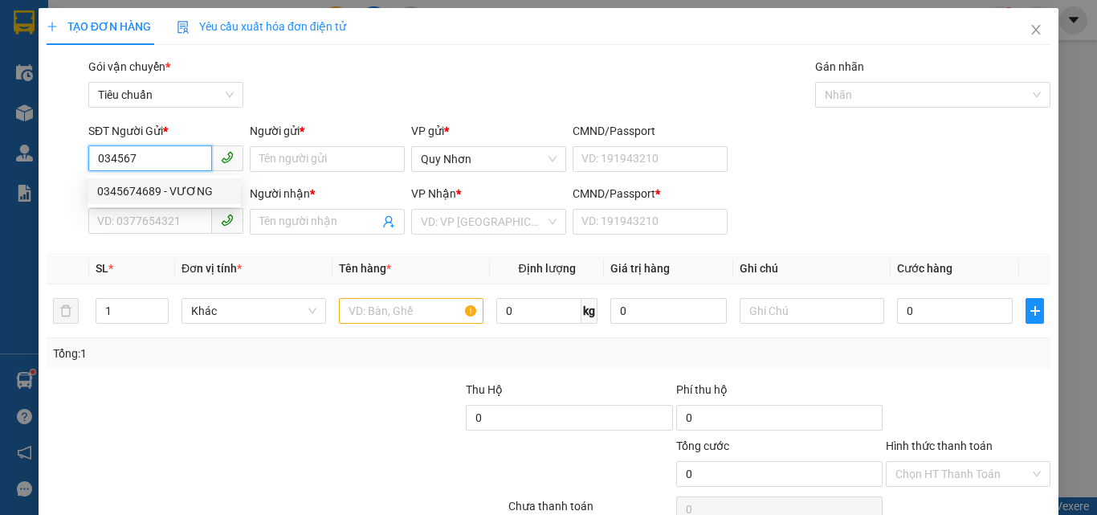
type input "A"
type input "30.000"
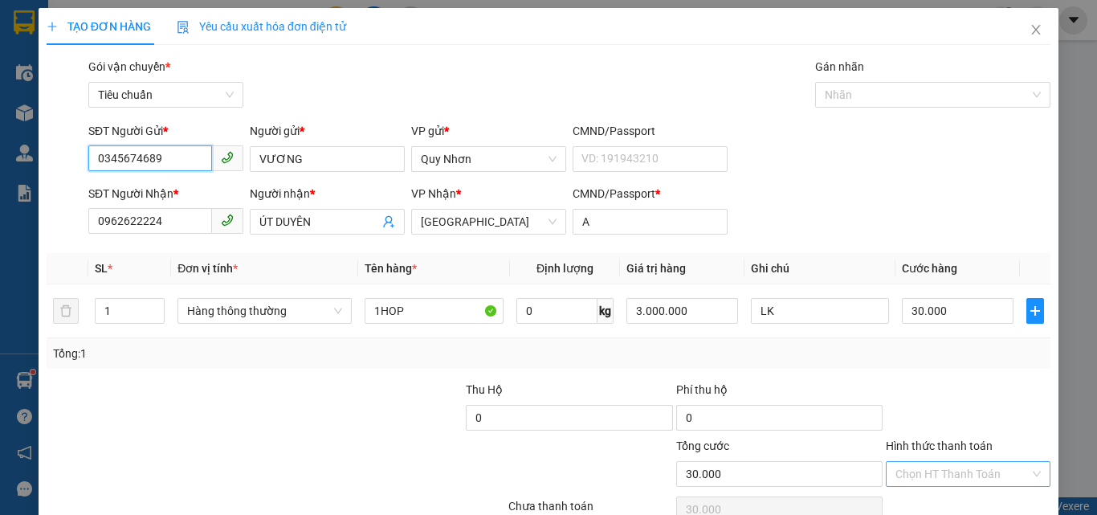
type input "0345674689"
click at [935, 462] on input "Hình thức thanh toán" at bounding box center [962, 474] width 134 height 24
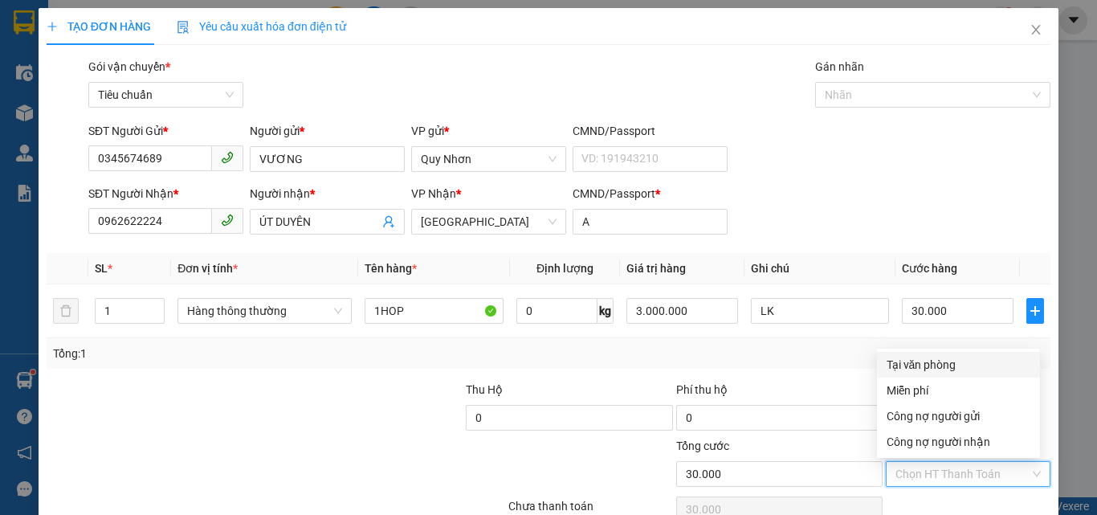
drag, startPoint x: 944, startPoint y: 279, endPoint x: 944, endPoint y: 380, distance: 100.4
click at [944, 356] on div "Tại văn phòng" at bounding box center [958, 365] width 144 height 18
type input "0"
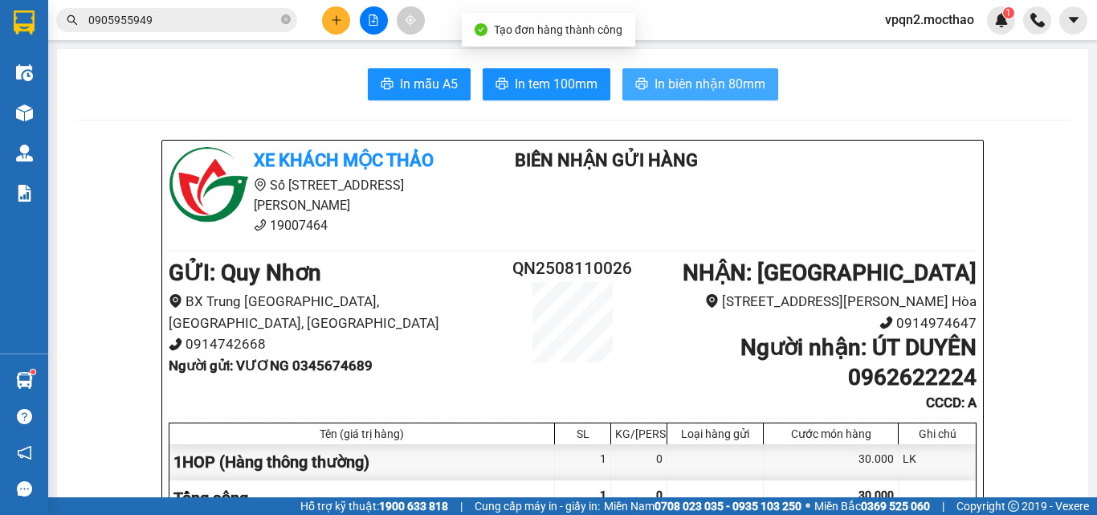
click at [712, 84] on span "In biên nhận 80mm" at bounding box center [709, 84] width 111 height 20
drag, startPoint x: 680, startPoint y: 73, endPoint x: 928, endPoint y: 74, distance: 248.1
click at [681, 74] on button "In biên nhận 80mm" at bounding box center [700, 84] width 156 height 32
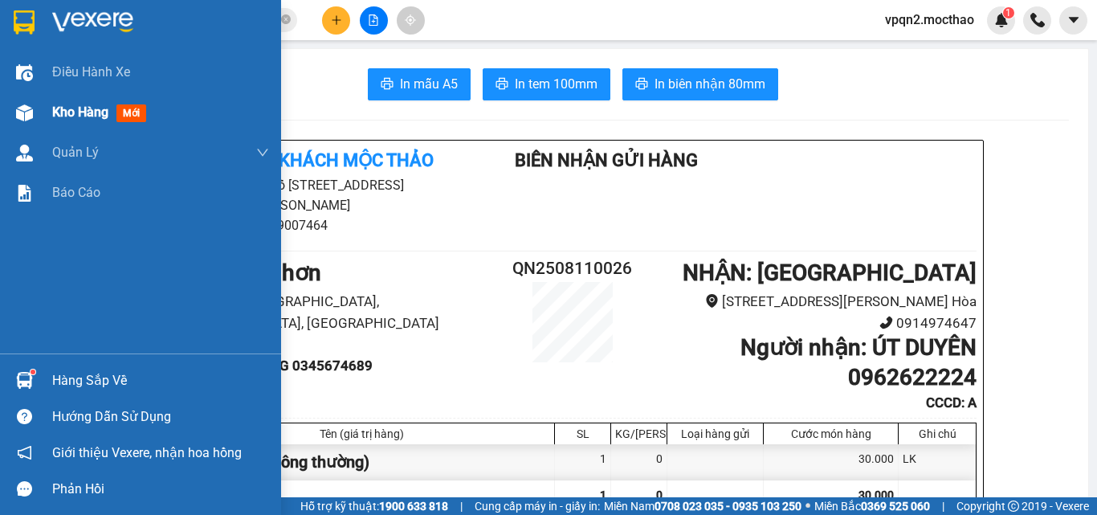
click at [38, 128] on div "Kho hàng mới" at bounding box center [140, 112] width 281 height 40
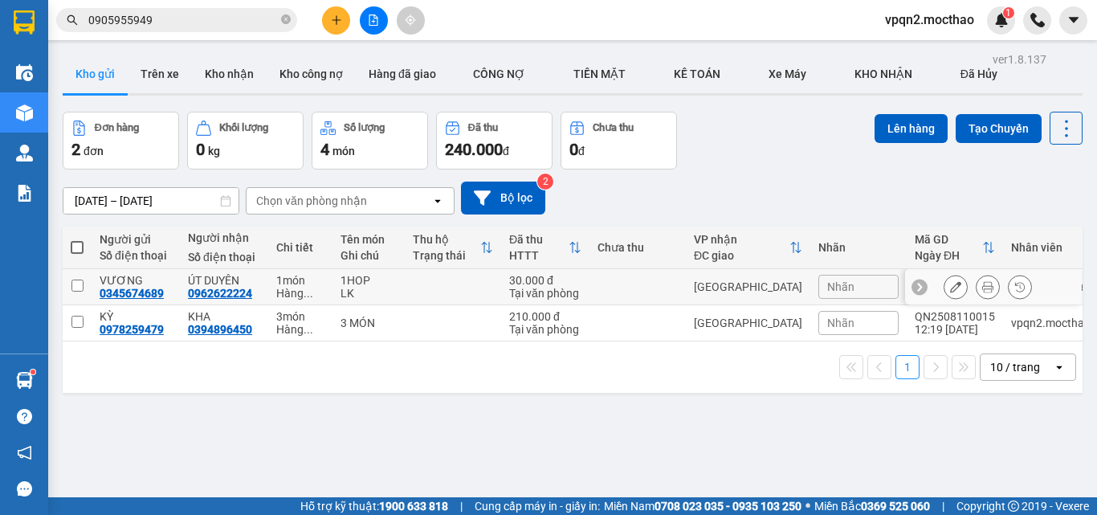
click at [982, 288] on icon at bounding box center [987, 286] width 11 height 11
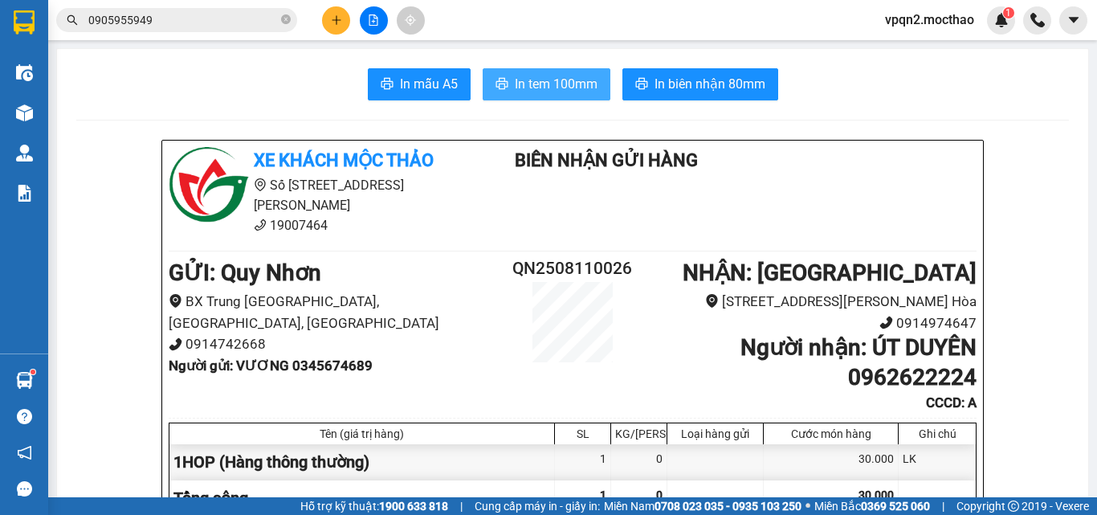
click at [556, 82] on span "In tem 100mm" at bounding box center [556, 84] width 83 height 20
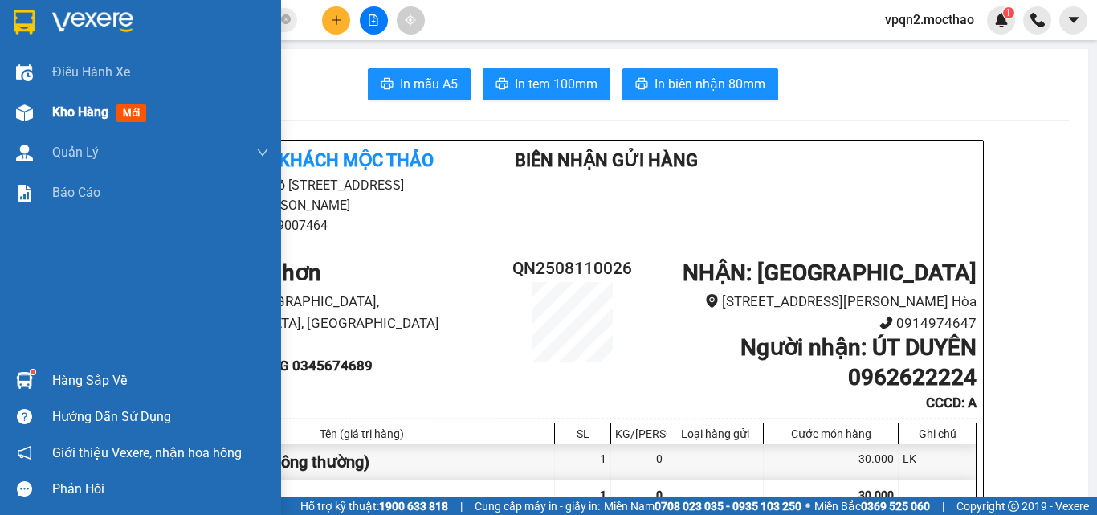
click at [38, 116] on div at bounding box center [24, 113] width 28 height 28
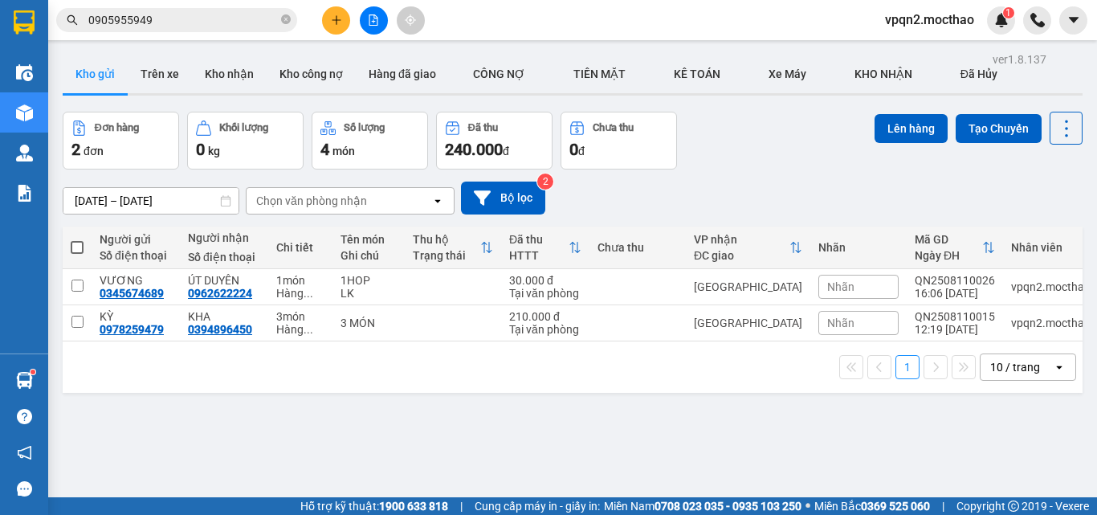
click at [373, 20] on icon "file-add" at bounding box center [373, 19] width 11 height 11
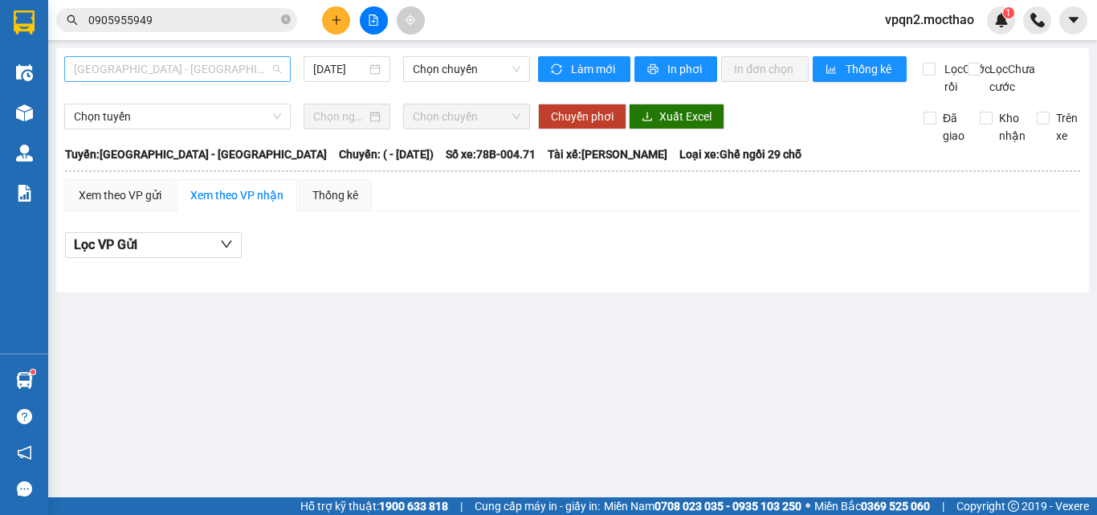
click at [218, 67] on span "[GEOGRAPHIC_DATA] - [GEOGRAPHIC_DATA]" at bounding box center [177, 69] width 207 height 24
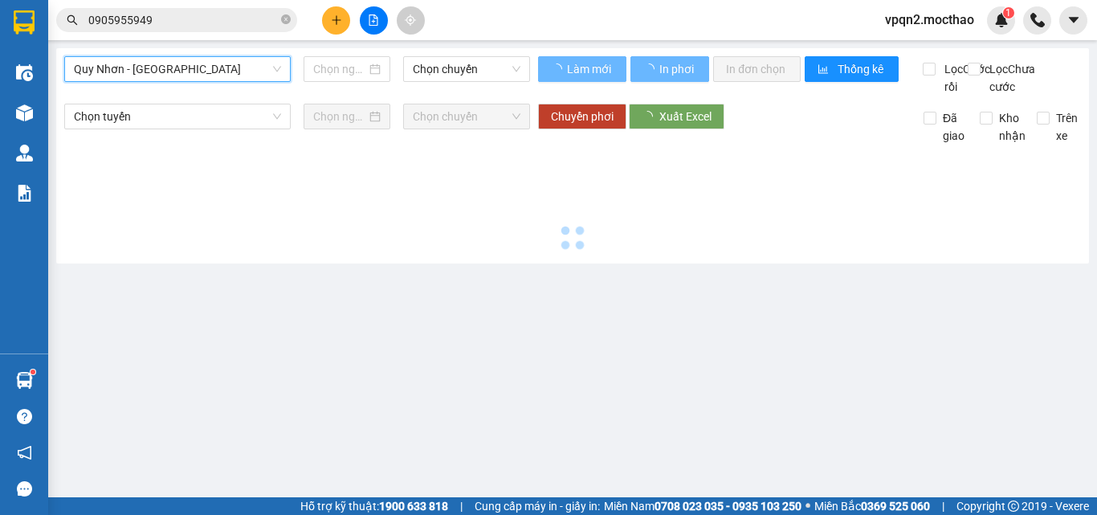
type input "[DATE]"
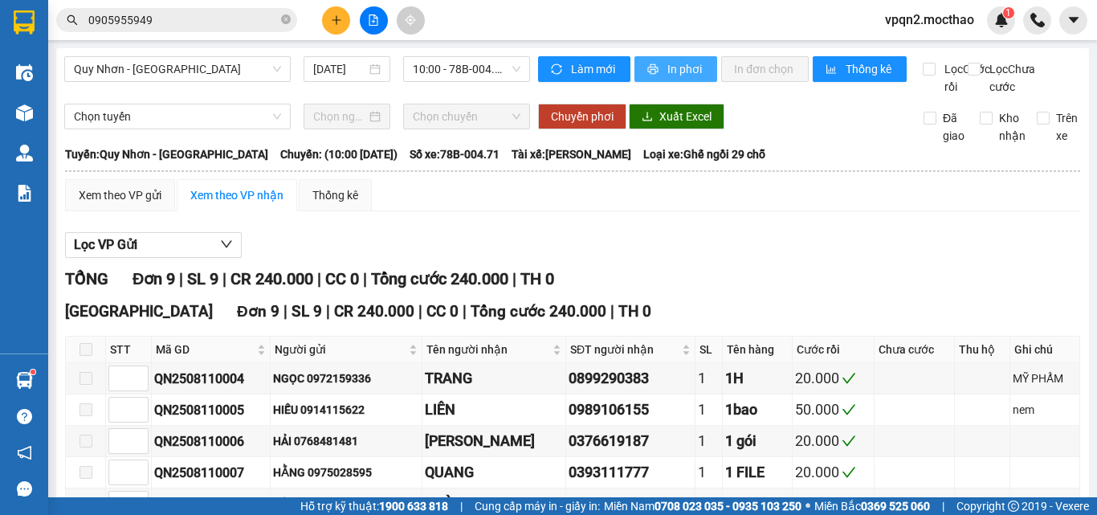
click at [695, 59] on button "In phơi" at bounding box center [675, 69] width 83 height 26
click at [452, 63] on span "10:00 - 78B-004.71" at bounding box center [467, 69] width 108 height 24
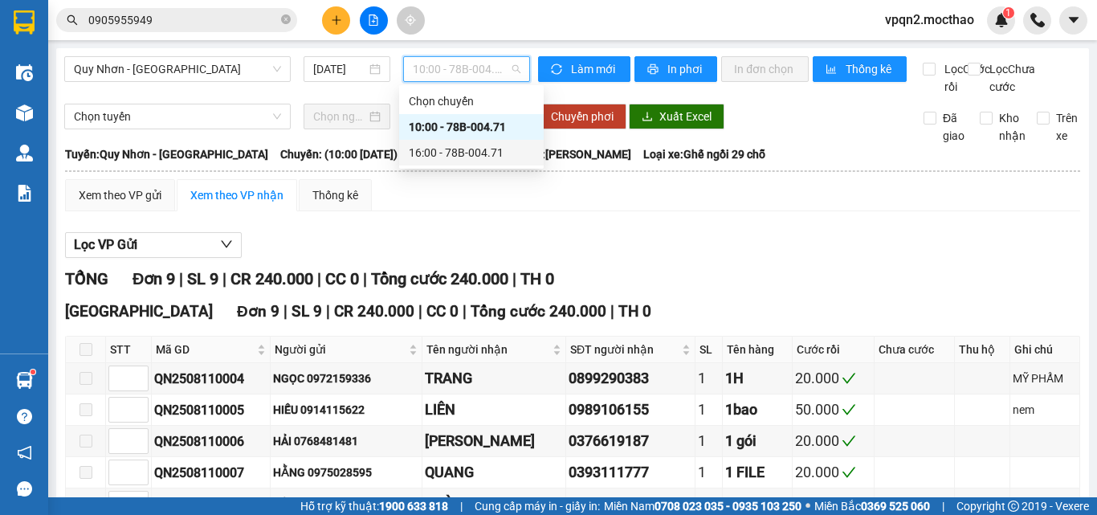
click at [463, 151] on div "16:00 - 78B-004.71" at bounding box center [471, 153] width 125 height 18
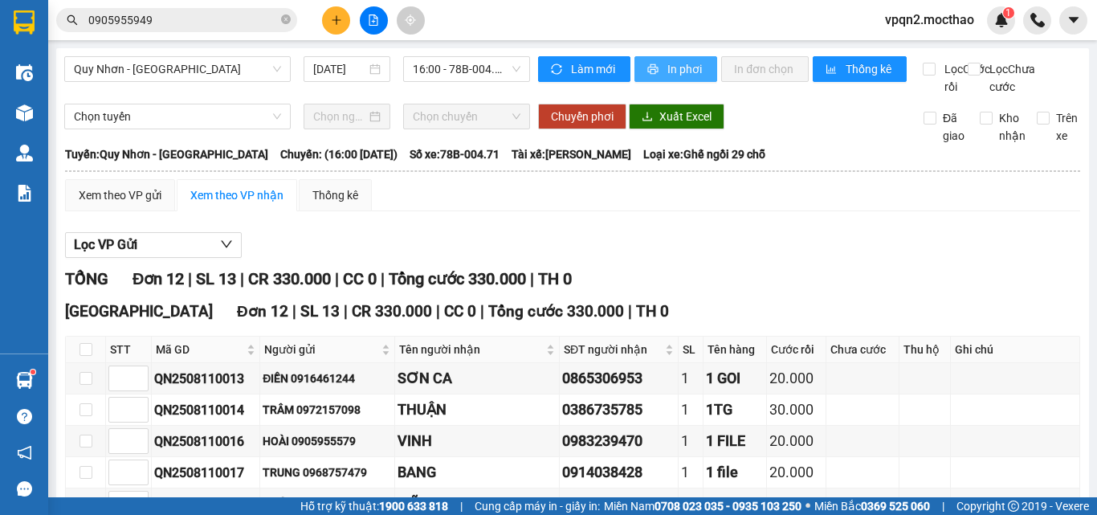
click at [690, 75] on span "In phơi" at bounding box center [685, 69] width 37 height 18
click at [328, 25] on button at bounding box center [336, 20] width 28 height 28
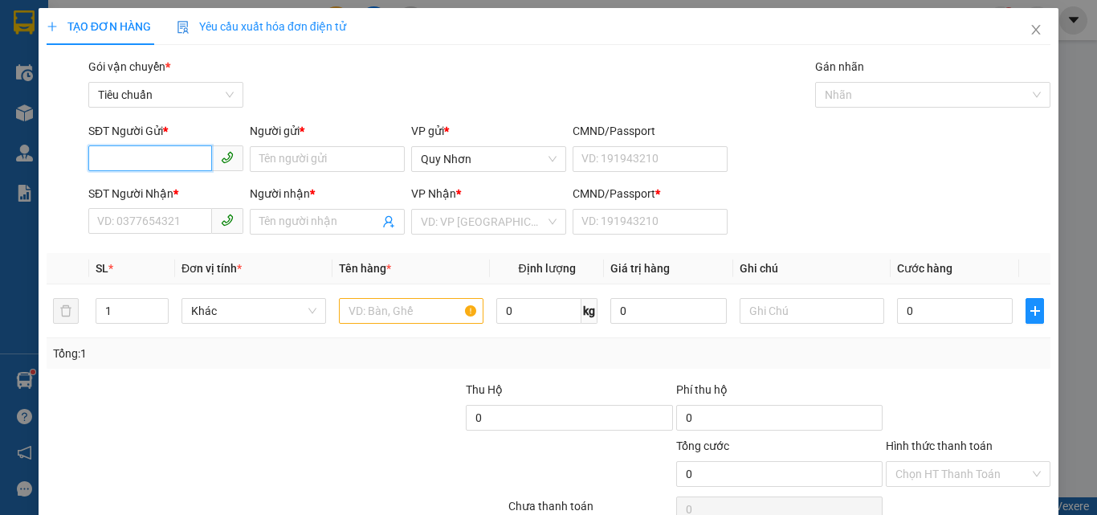
click at [164, 157] on input "SĐT Người Gửi *" at bounding box center [150, 158] width 124 height 26
type input "0364152425"
click at [161, 193] on div "0364152425 - HẰNG" at bounding box center [164, 191] width 134 height 18
type input "HẰNG"
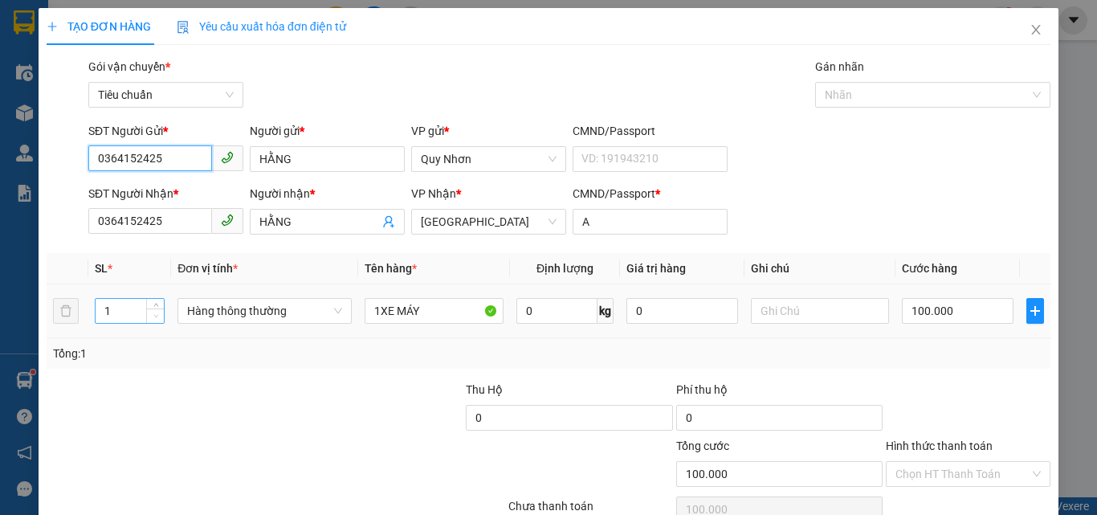
click at [156, 309] on span "Decrease Value" at bounding box center [155, 315] width 18 height 14
click at [153, 299] on span "Increase Value" at bounding box center [155, 306] width 18 height 14
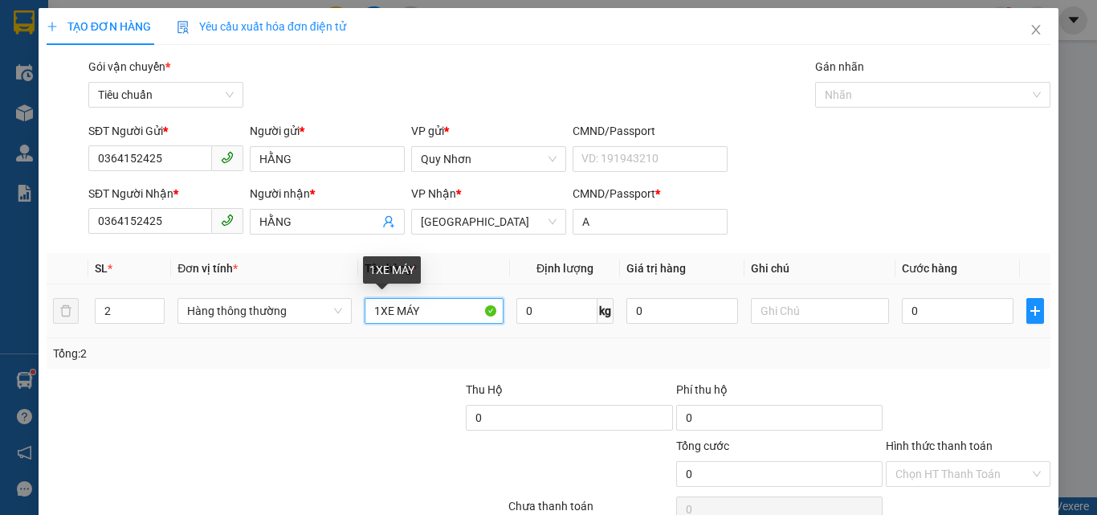
drag, startPoint x: 444, startPoint y: 313, endPoint x: 380, endPoint y: 319, distance: 64.5
click at [380, 319] on input "1XE MÁY" at bounding box center [434, 311] width 139 height 26
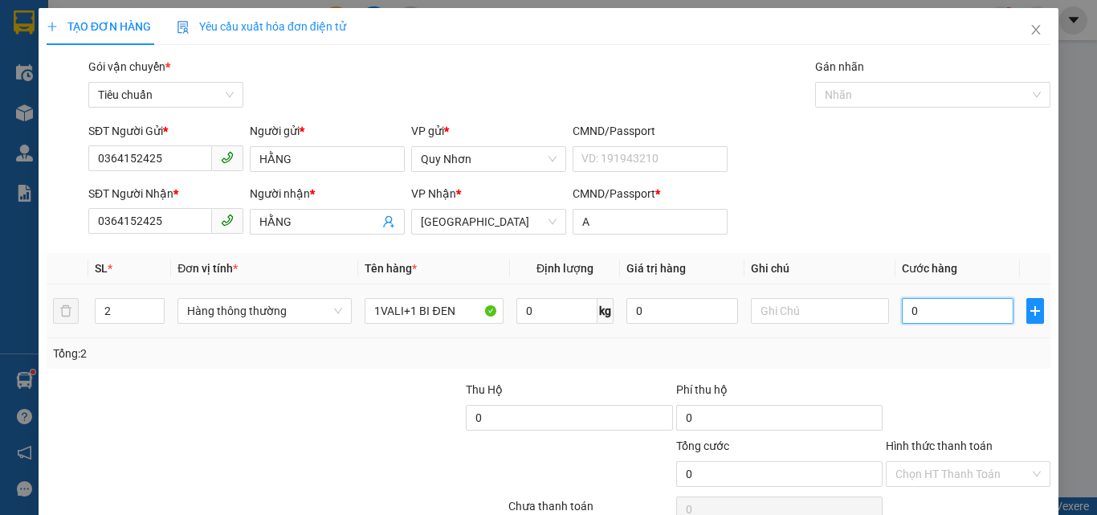
click at [970, 315] on input "0" at bounding box center [957, 311] width 111 height 26
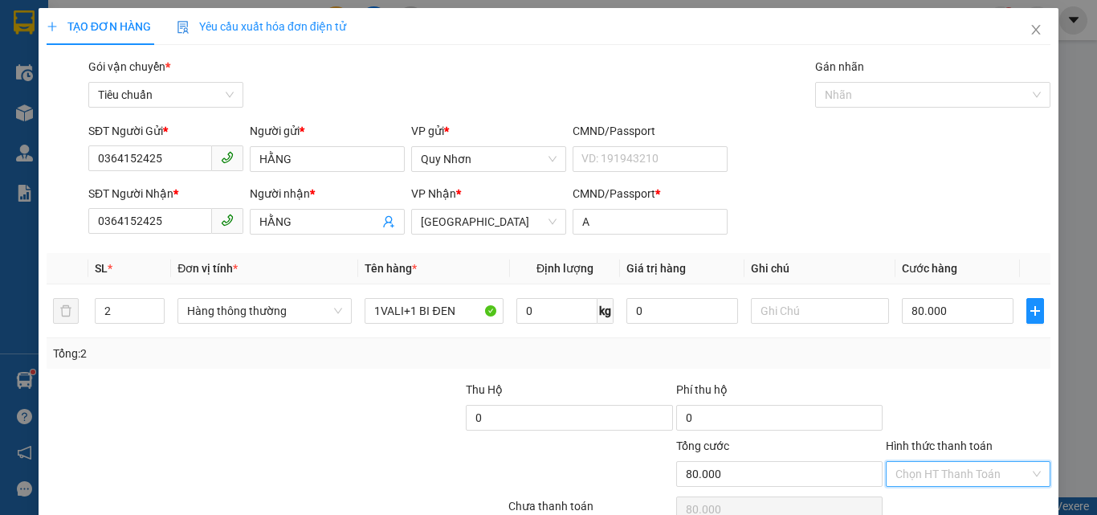
click at [954, 462] on input "Hình thức thanh toán" at bounding box center [962, 474] width 134 height 24
click at [970, 356] on div "Tại văn phòng" at bounding box center [958, 365] width 144 height 18
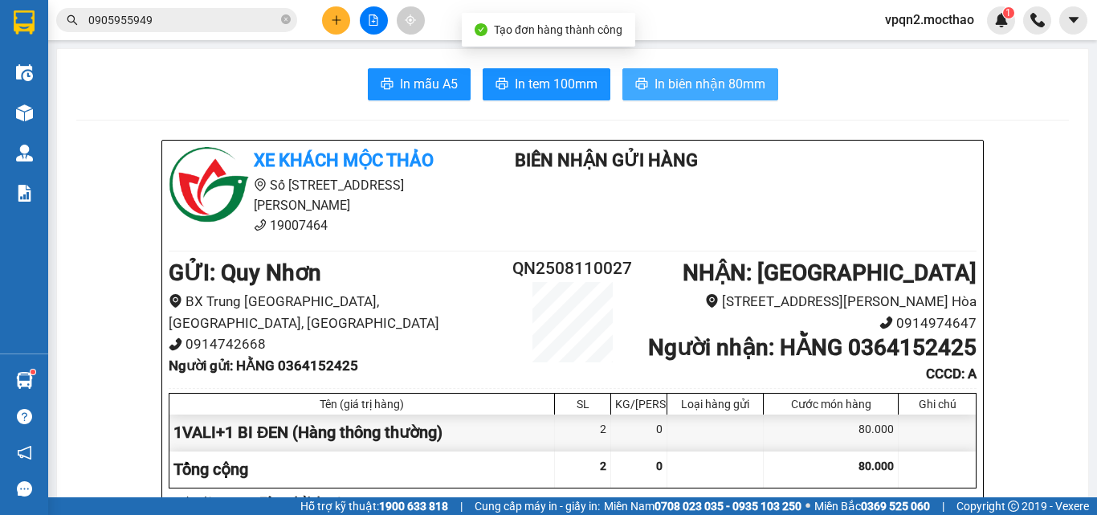
click at [669, 98] on button "In biên nhận 80mm" at bounding box center [700, 84] width 156 height 32
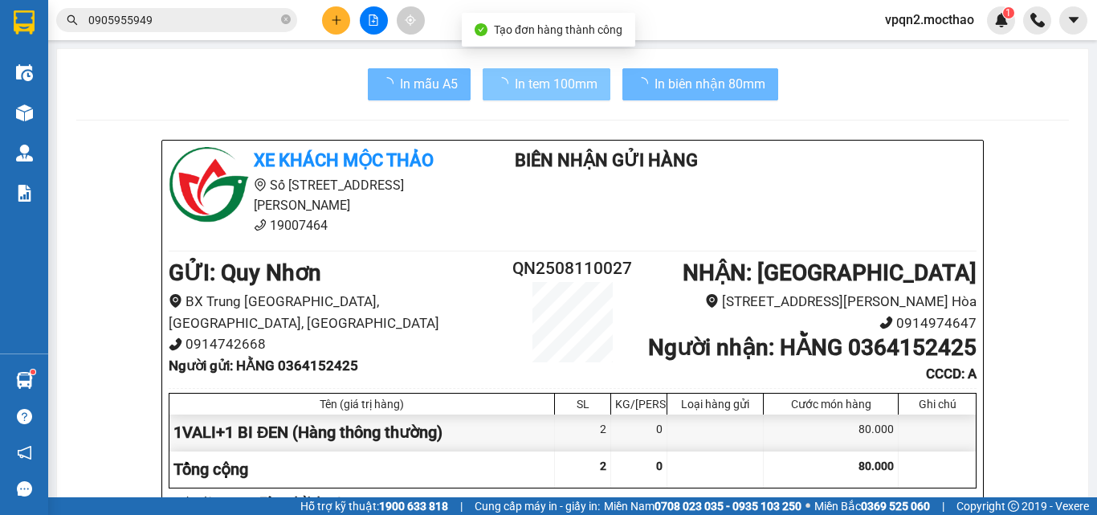
click at [572, 96] on button "In tem 100mm" at bounding box center [547, 84] width 128 height 32
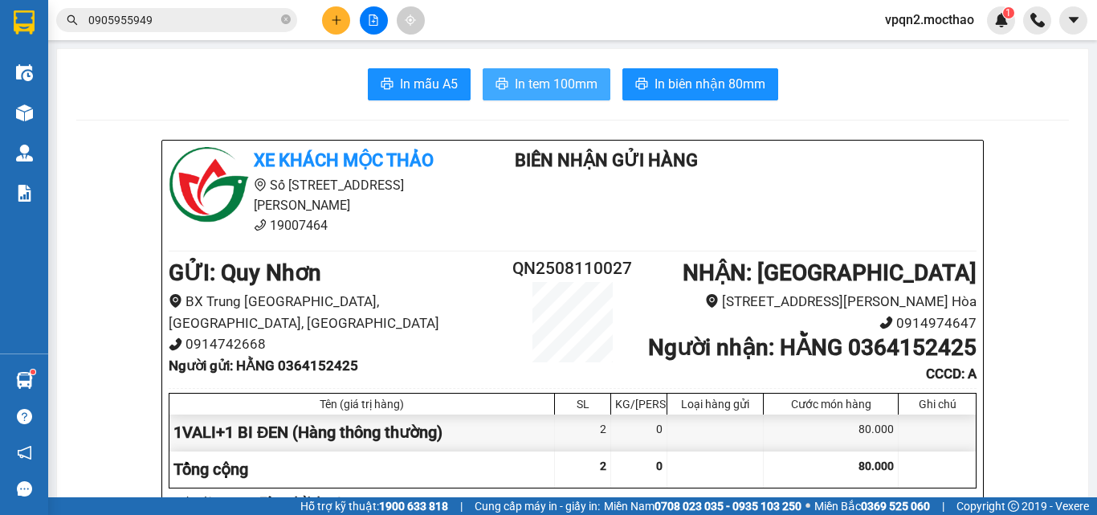
click at [579, 91] on span "In tem 100mm" at bounding box center [556, 84] width 83 height 20
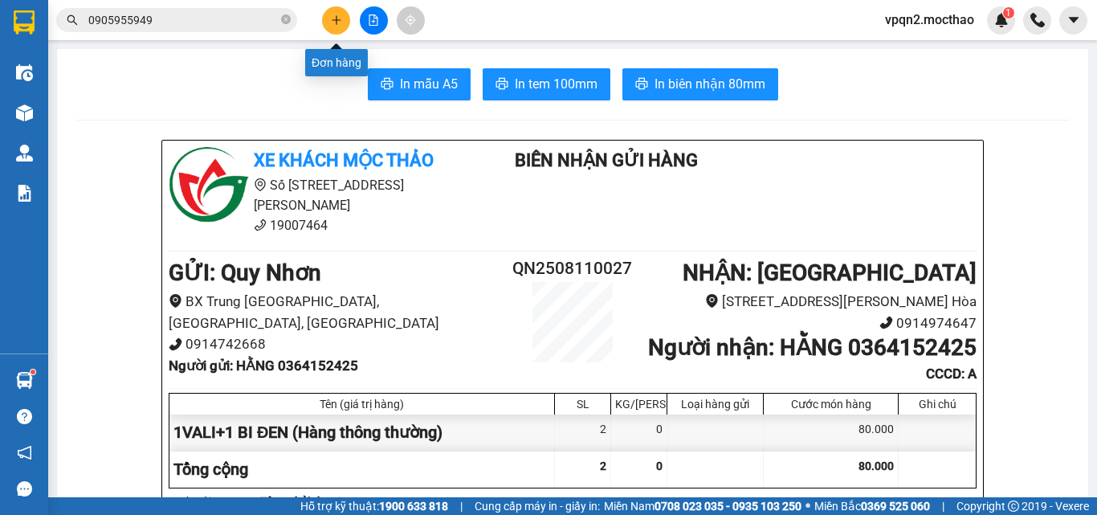
click at [325, 22] on button at bounding box center [336, 20] width 28 height 28
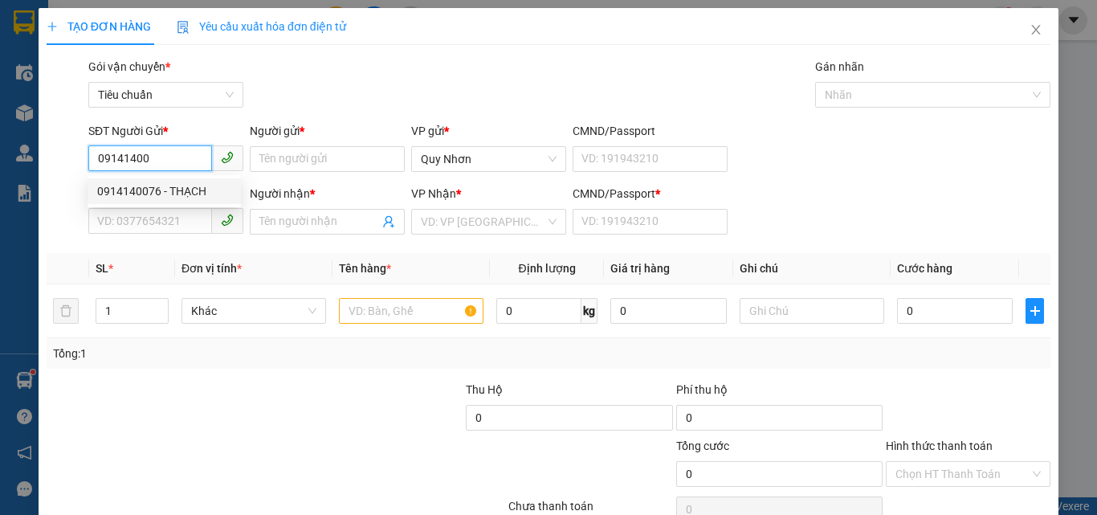
click at [169, 200] on div "0914140076 - THẠCH" at bounding box center [164, 191] width 153 height 26
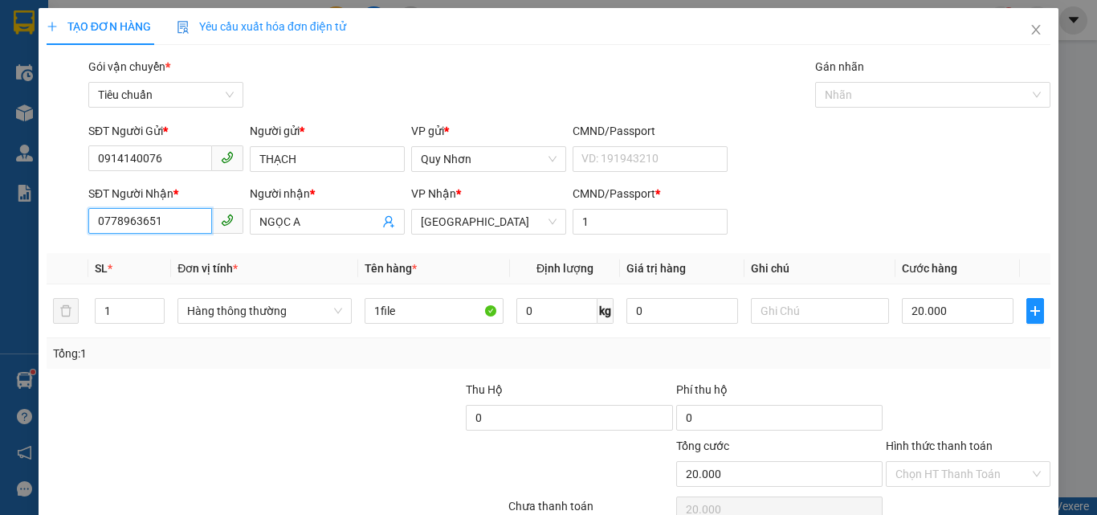
click at [169, 214] on input "0778963651" at bounding box center [150, 221] width 124 height 26
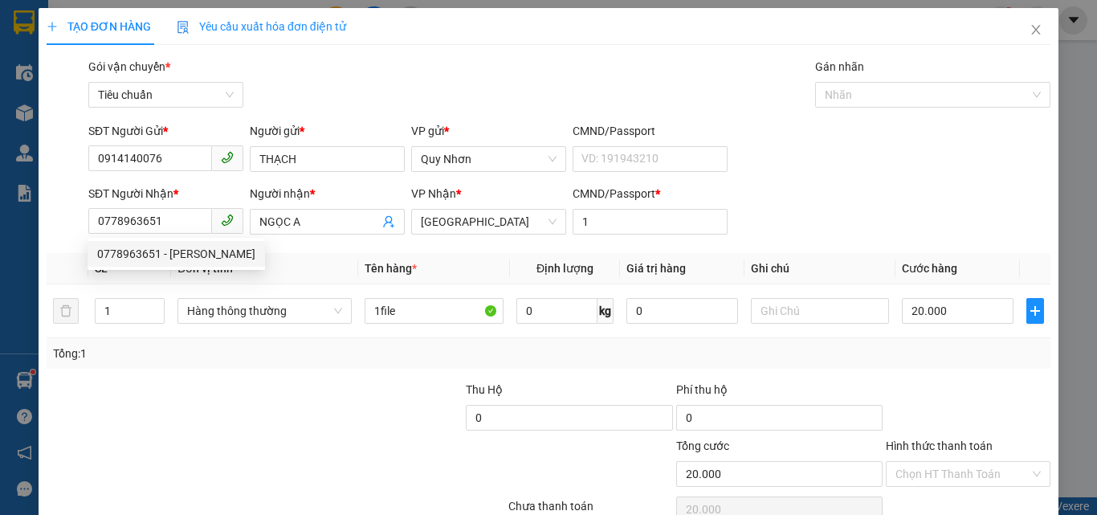
click at [936, 381] on div at bounding box center [968, 409] width 168 height 56
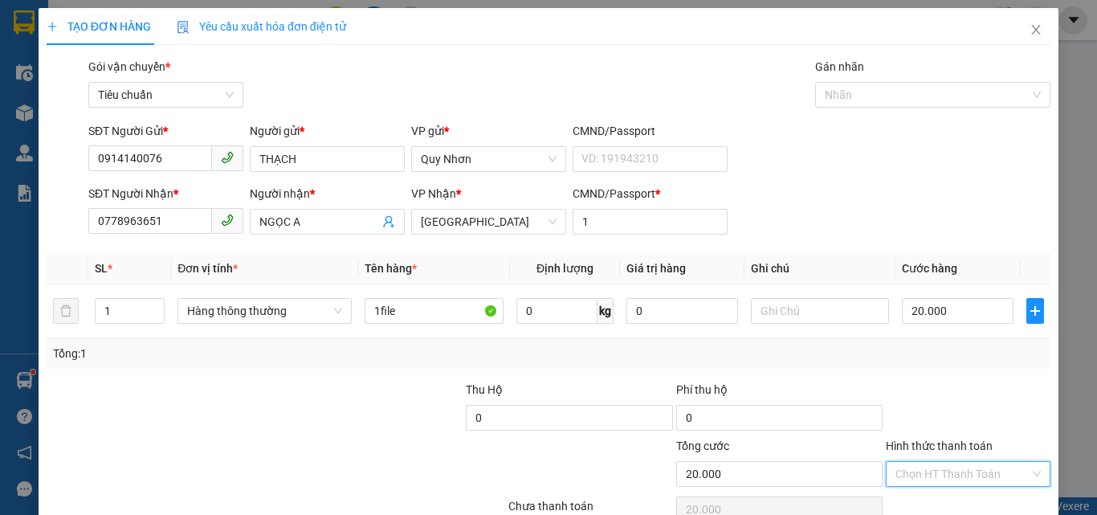
drag, startPoint x: 943, startPoint y: 389, endPoint x: 933, endPoint y: 298, distance: 91.3
click at [943, 462] on input "Hình thức thanh toán" at bounding box center [962, 474] width 134 height 24
click at [932, 356] on div "Tại văn phòng" at bounding box center [958, 365] width 144 height 18
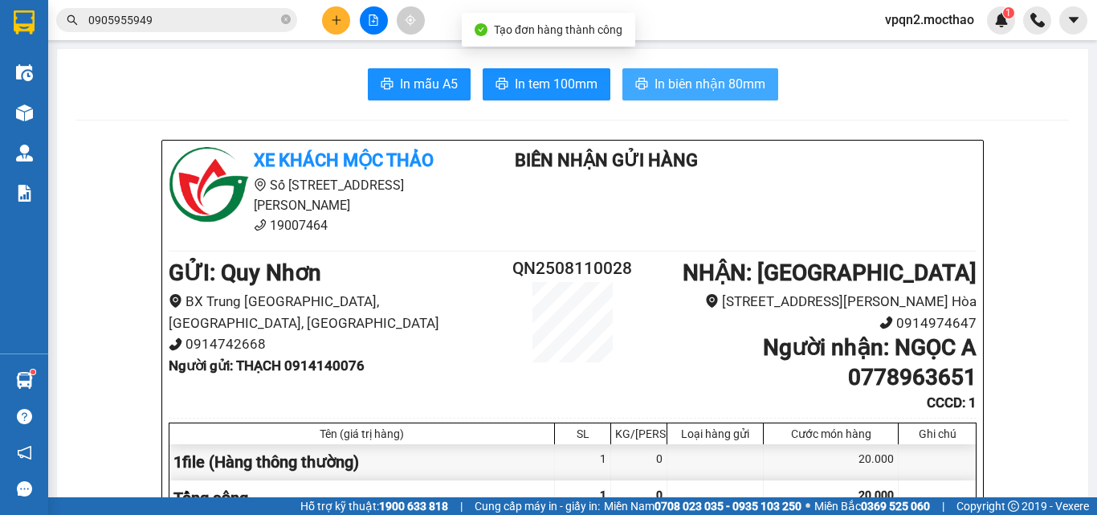
drag, startPoint x: 683, startPoint y: 89, endPoint x: 770, endPoint y: 77, distance: 87.5
click at [684, 90] on span "In biên nhận 80mm" at bounding box center [709, 84] width 111 height 20
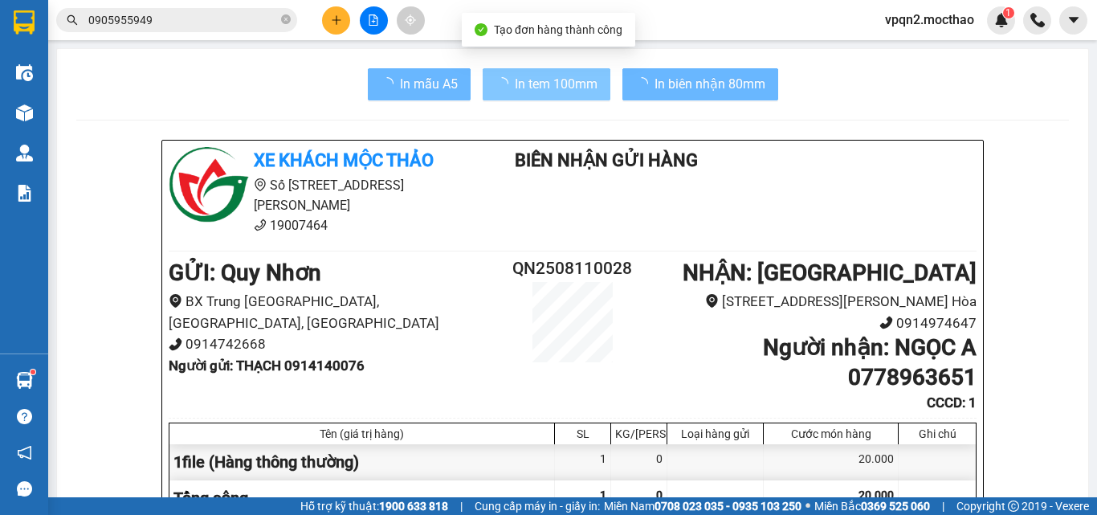
click at [568, 72] on button "In tem 100mm" at bounding box center [547, 84] width 128 height 32
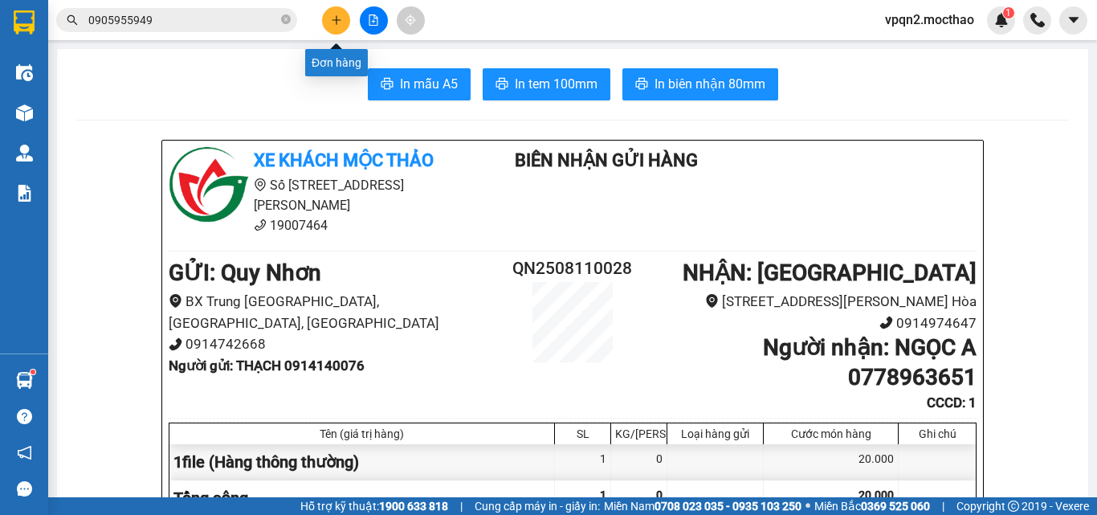
click at [333, 23] on icon "plus" at bounding box center [336, 19] width 11 height 11
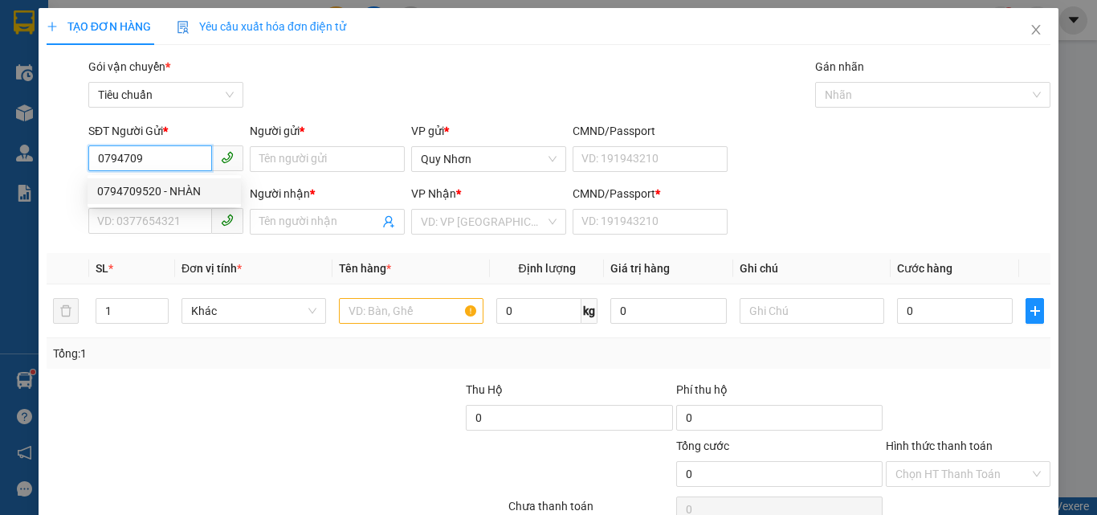
click at [179, 197] on div "0794709520 - NHÀN" at bounding box center [164, 191] width 134 height 18
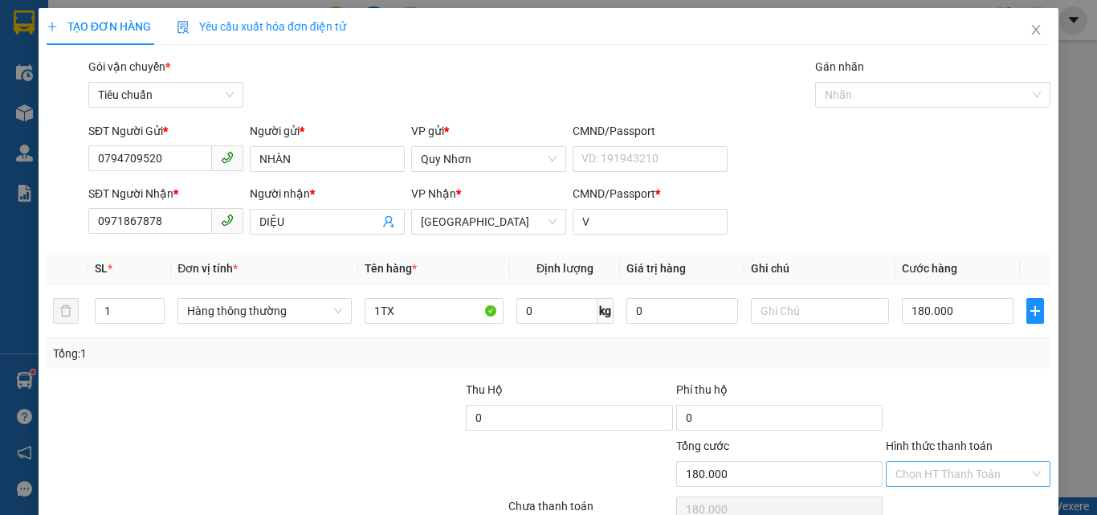
click at [902, 462] on input "Hình thức thanh toán" at bounding box center [962, 474] width 134 height 24
click at [907, 356] on div "Tại văn phòng" at bounding box center [958, 365] width 144 height 18
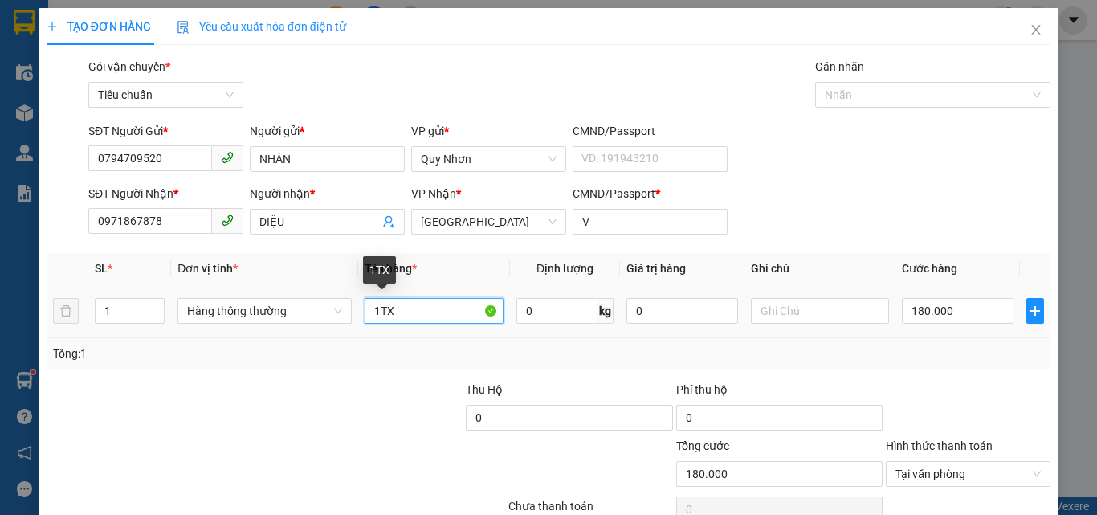
click at [401, 298] on input "1TX" at bounding box center [434, 311] width 139 height 26
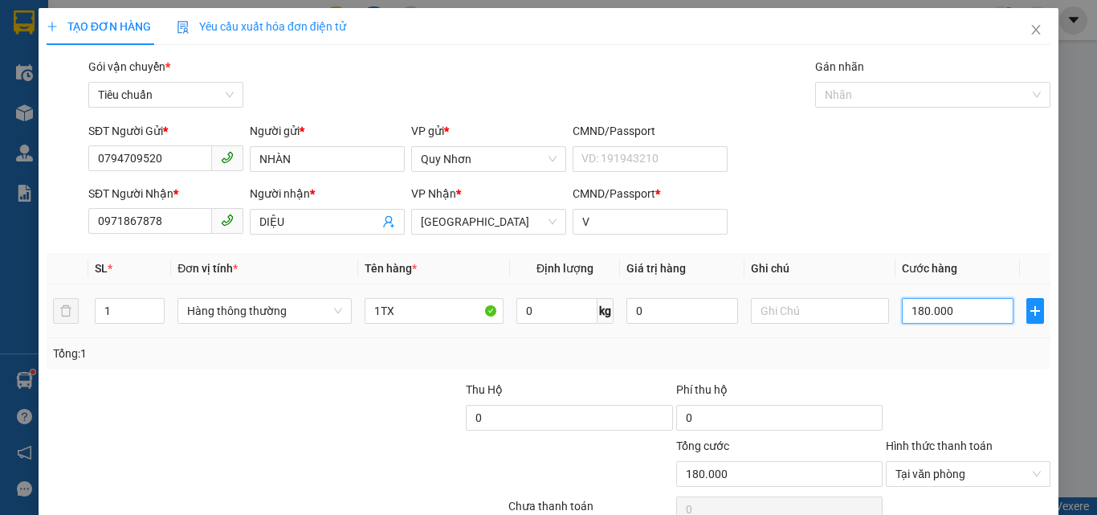
click at [931, 298] on input "180.000" at bounding box center [957, 311] width 111 height 26
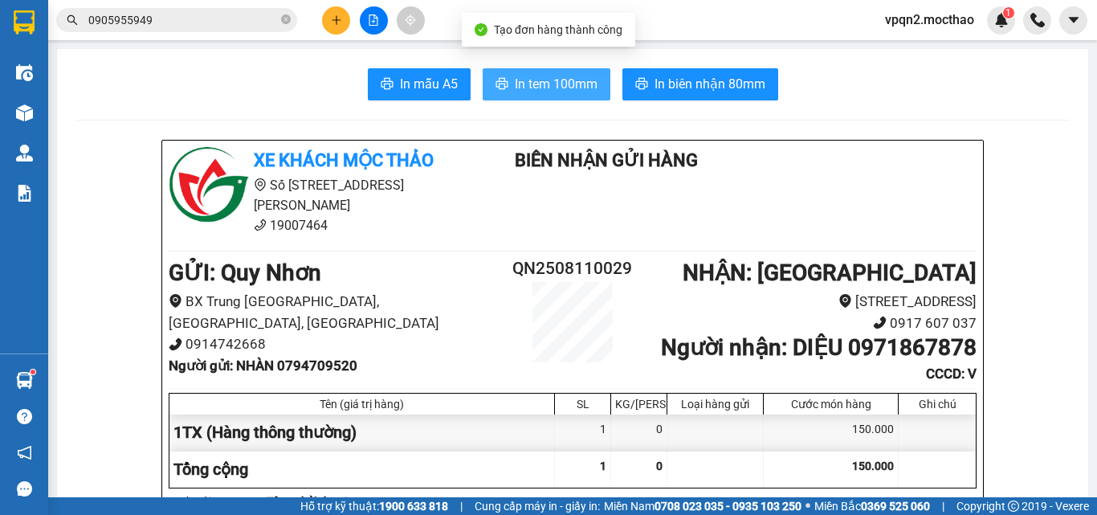
click at [515, 82] on span "In tem 100mm" at bounding box center [556, 84] width 83 height 20
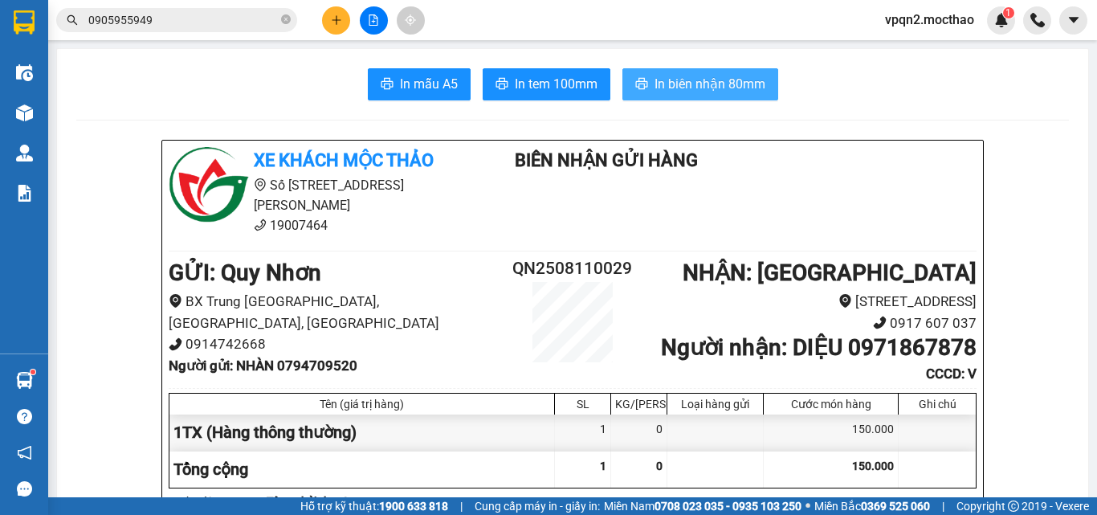
click at [683, 80] on span "In biên nhận 80mm" at bounding box center [709, 84] width 111 height 20
click at [334, 27] on button at bounding box center [336, 20] width 28 height 28
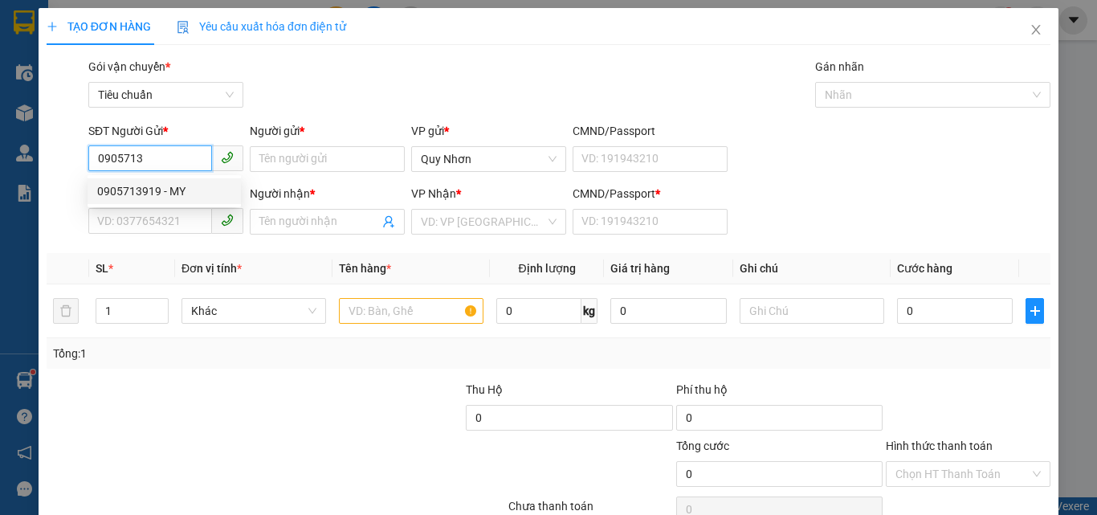
click at [176, 192] on div "0905713919 - MY" at bounding box center [164, 191] width 134 height 18
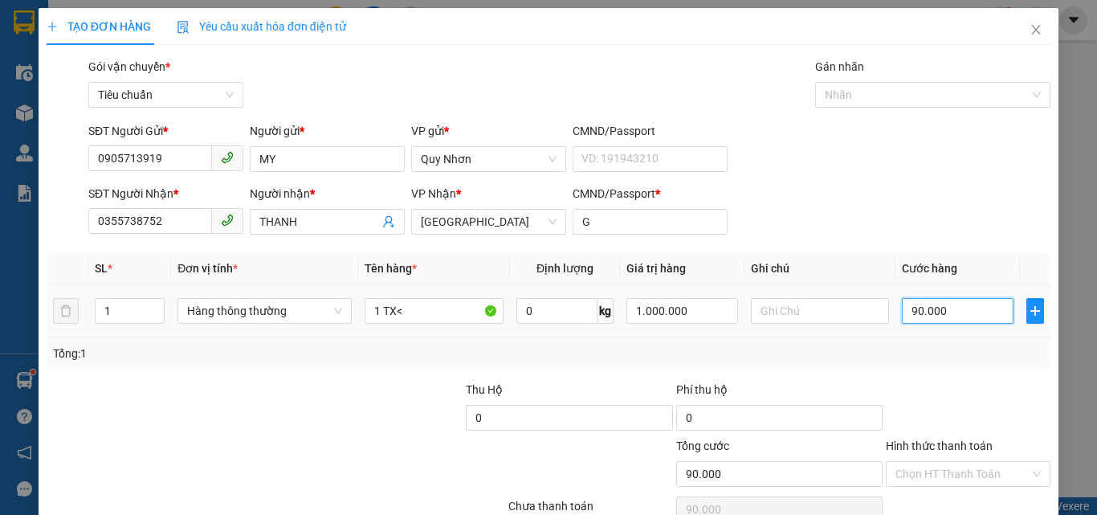
click at [902, 298] on input "90.000" at bounding box center [957, 311] width 111 height 26
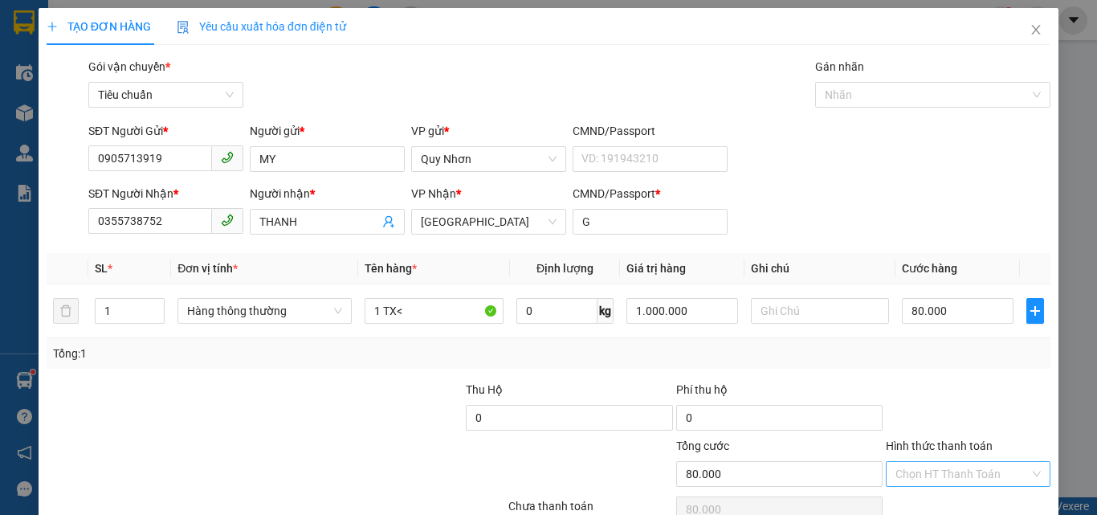
click at [909, 462] on input "Hình thức thanh toán" at bounding box center [962, 474] width 134 height 24
click at [943, 356] on div "Tại văn phòng" at bounding box center [958, 365] width 144 height 18
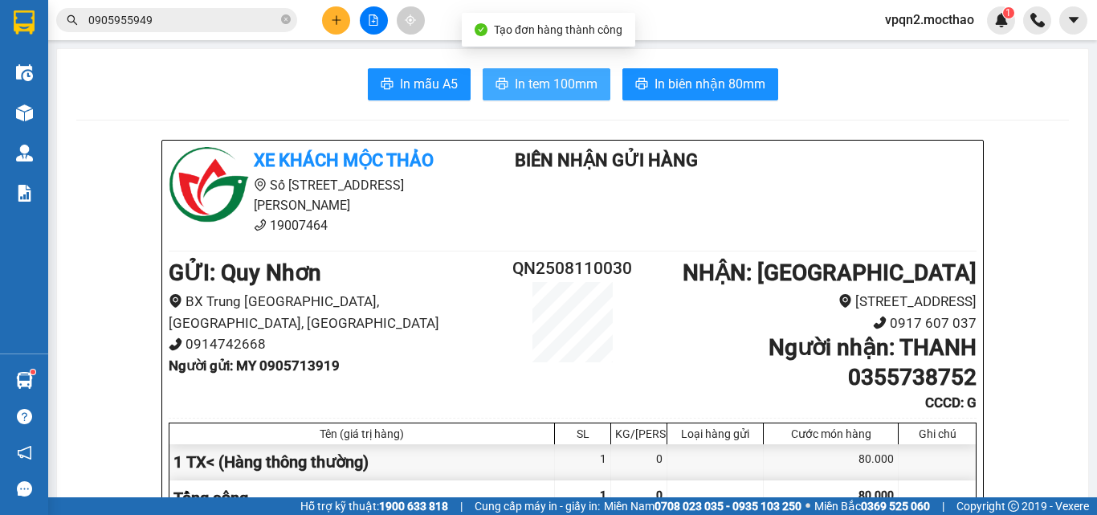
click at [526, 79] on span "In tem 100mm" at bounding box center [556, 84] width 83 height 20
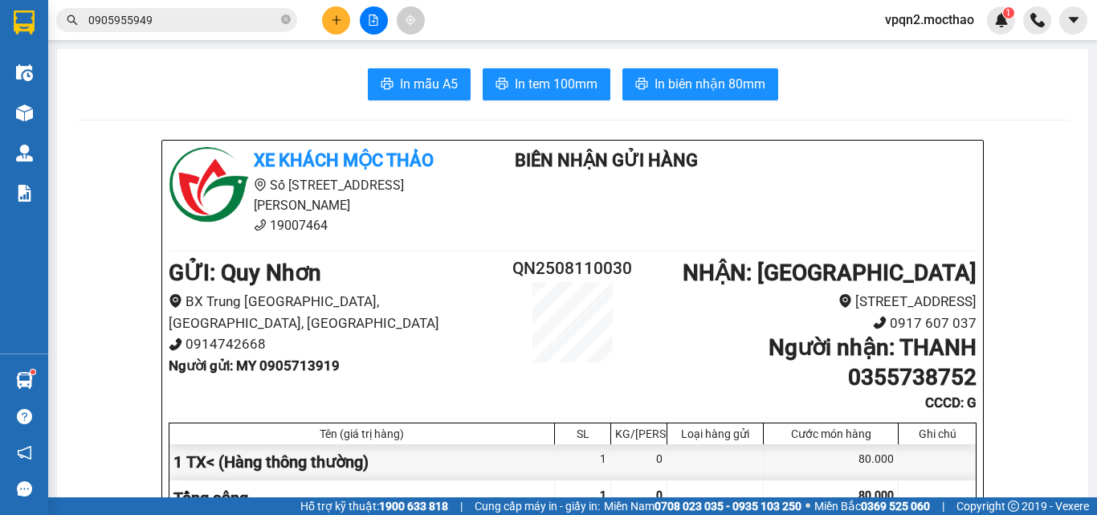
click at [337, 14] on button at bounding box center [336, 20] width 28 height 28
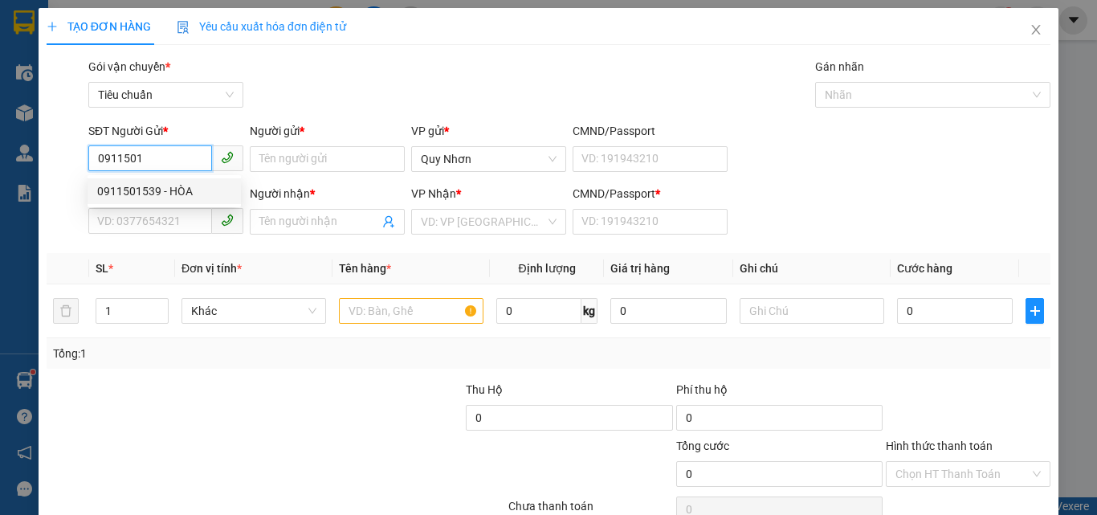
click at [149, 193] on div "0911501539 - HÒA" at bounding box center [164, 191] width 134 height 18
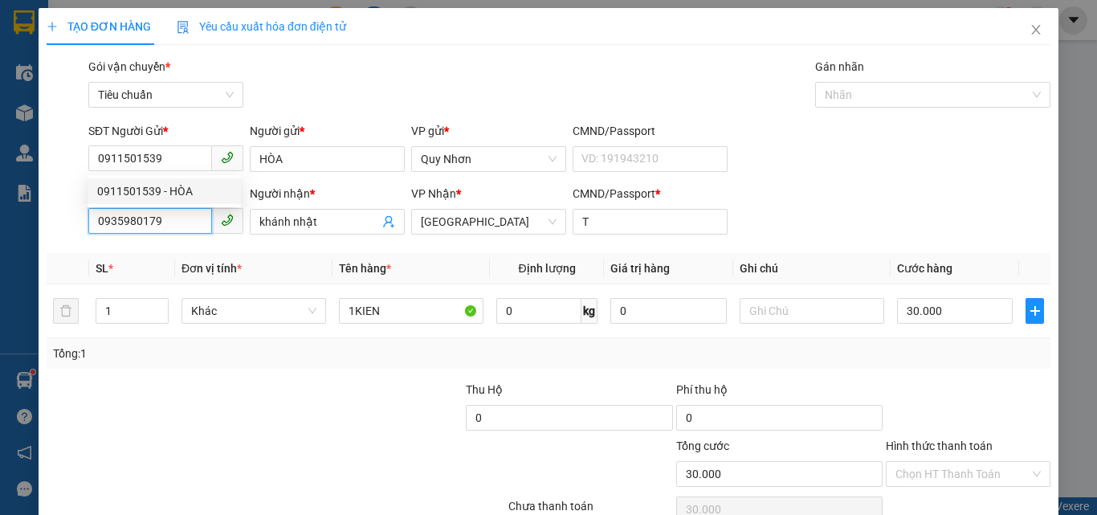
click at [157, 222] on input "0935980179" at bounding box center [150, 221] width 124 height 26
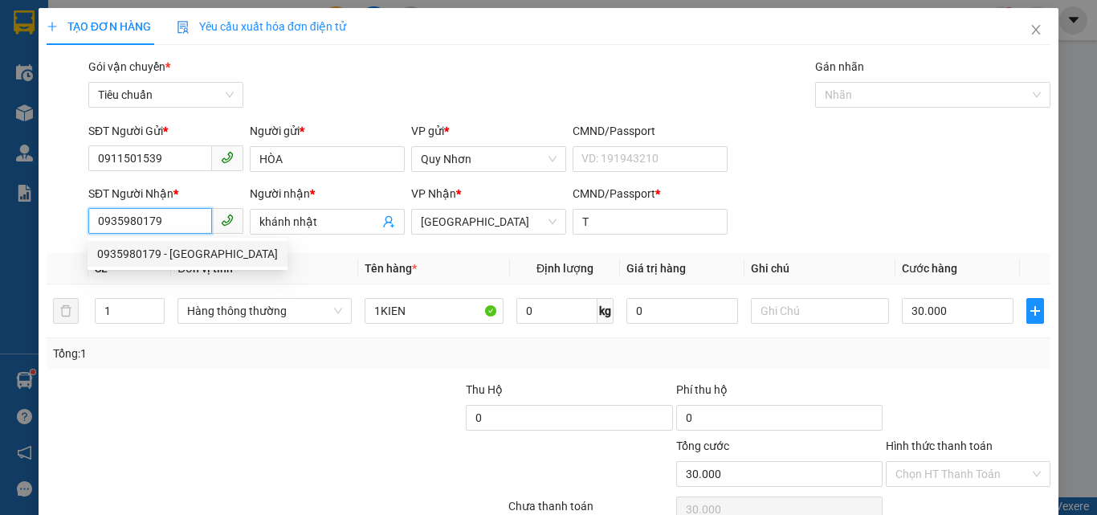
click at [158, 222] on input "0935980179" at bounding box center [150, 221] width 124 height 26
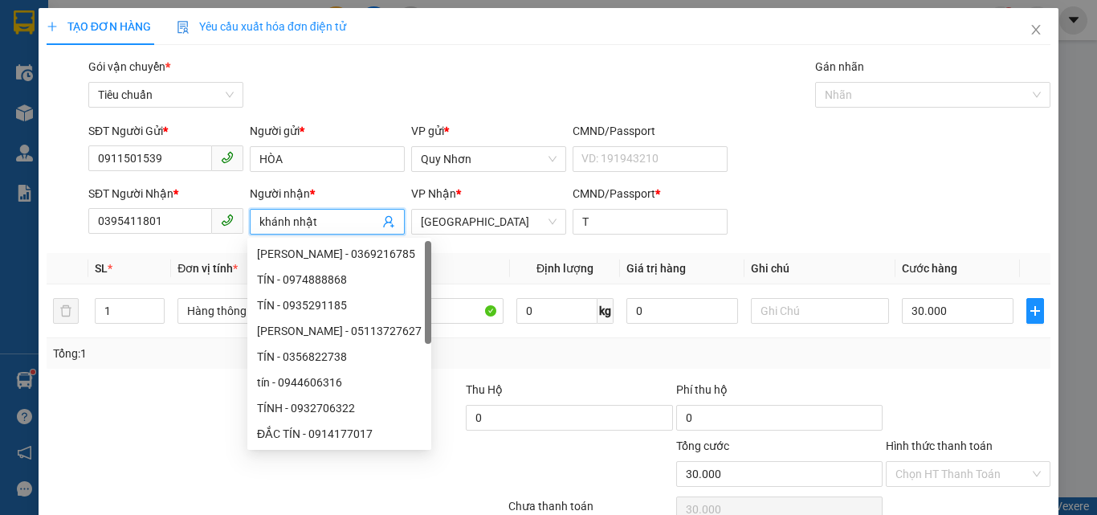
drag, startPoint x: 325, startPoint y: 210, endPoint x: 257, endPoint y: 223, distance: 69.4
click at [257, 223] on span "khánh nhật" at bounding box center [327, 222] width 155 height 26
click at [259, 223] on input "khánh nhật" at bounding box center [319, 222] width 120 height 18
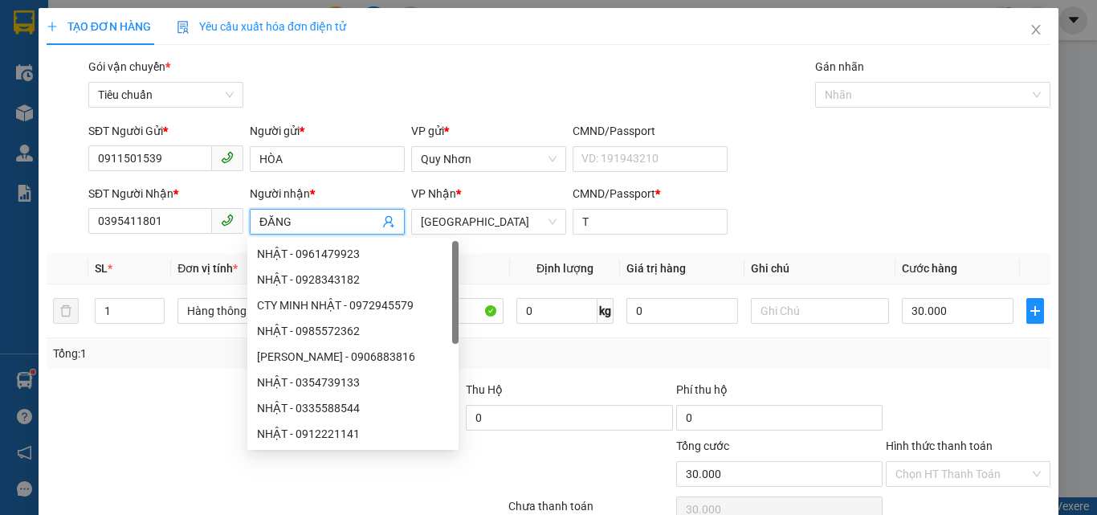
click at [415, 112] on div "Gói vận chuyển * Tiêu chuẩn Gán nhãn Nhãn" at bounding box center [569, 86] width 968 height 56
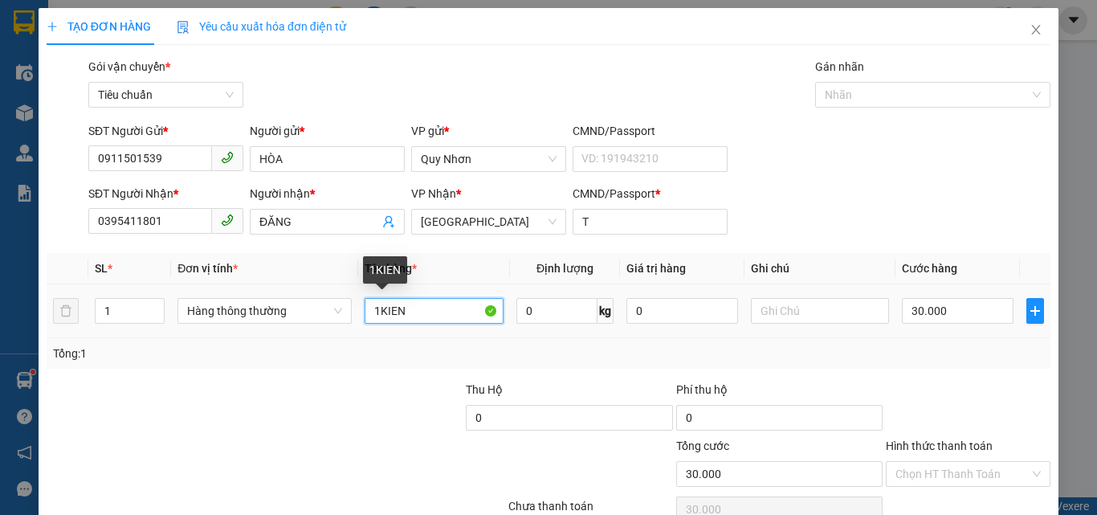
click at [427, 312] on input "1KIEN" at bounding box center [434, 311] width 139 height 26
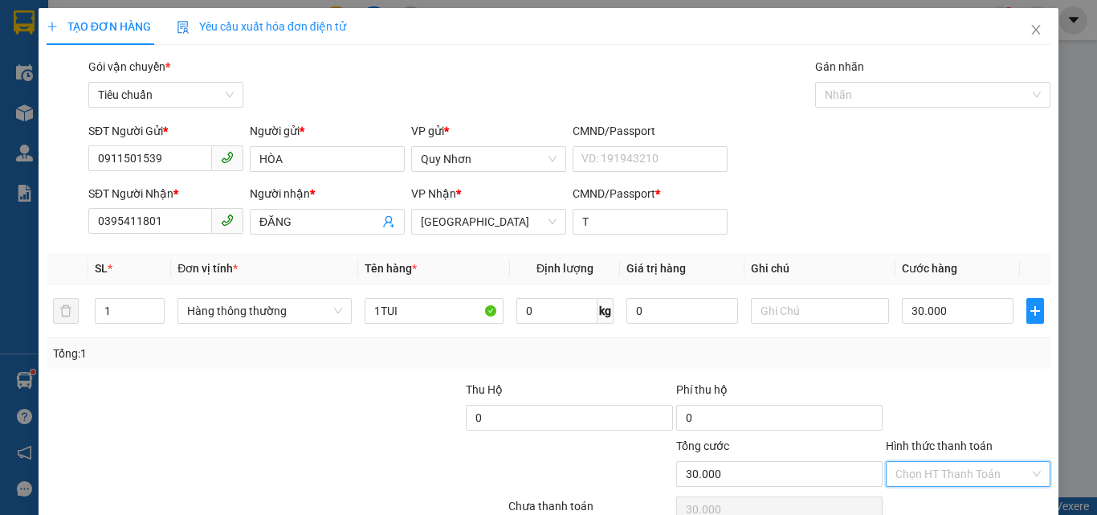
click at [929, 462] on input "Hình thức thanh toán" at bounding box center [962, 474] width 134 height 24
click at [932, 356] on div "Tại văn phòng" at bounding box center [958, 365] width 144 height 18
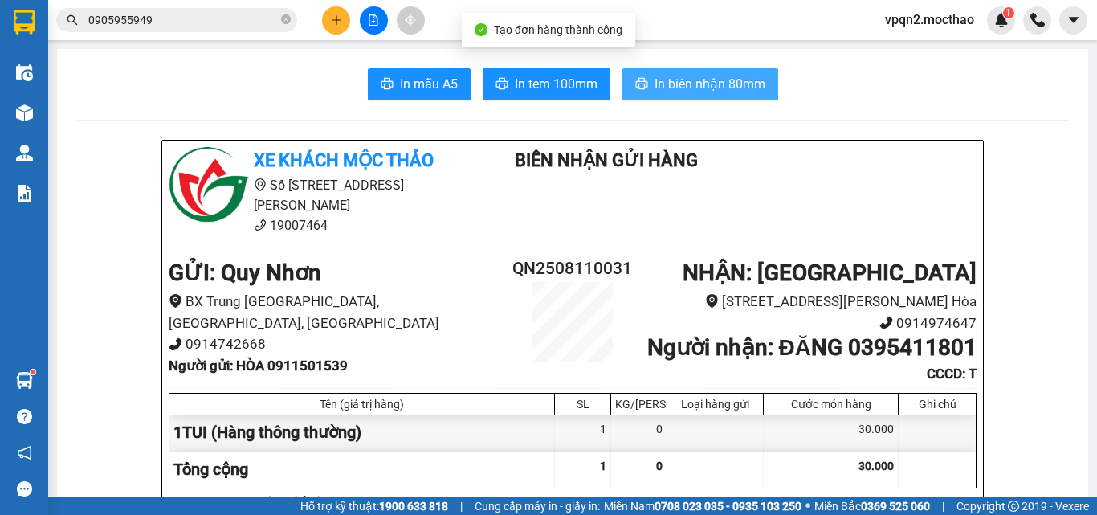
click at [701, 95] on button "In biên nhận 80mm" at bounding box center [700, 84] width 156 height 32
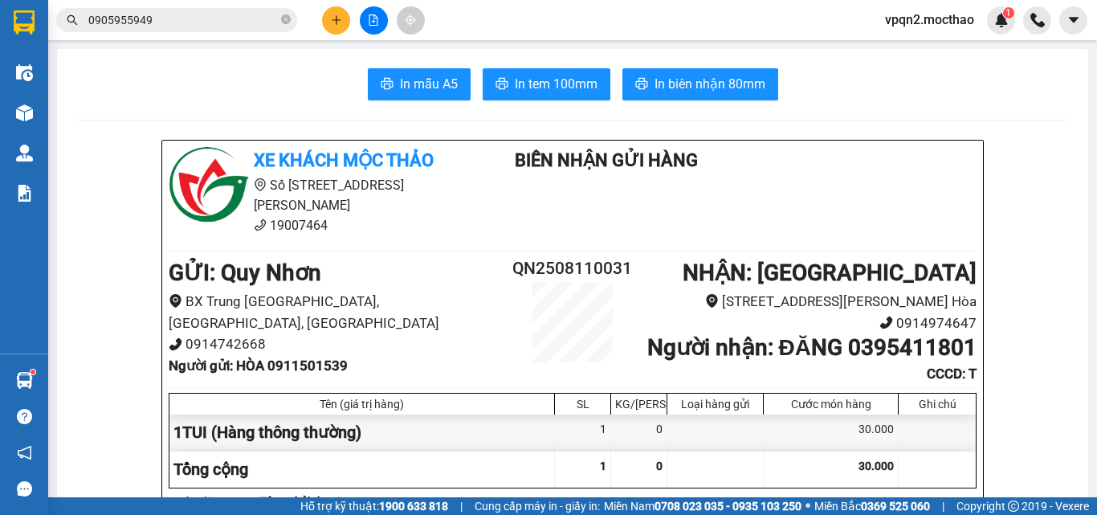
click at [556, 83] on span "In tem 100mm" at bounding box center [556, 84] width 83 height 20
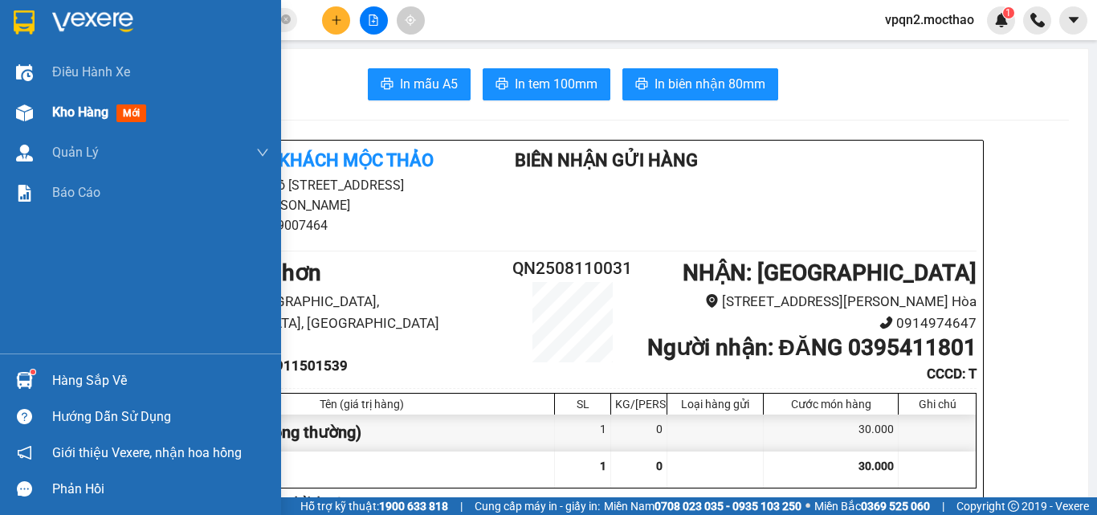
click at [42, 119] on div "Kho hàng mới" at bounding box center [140, 112] width 281 height 40
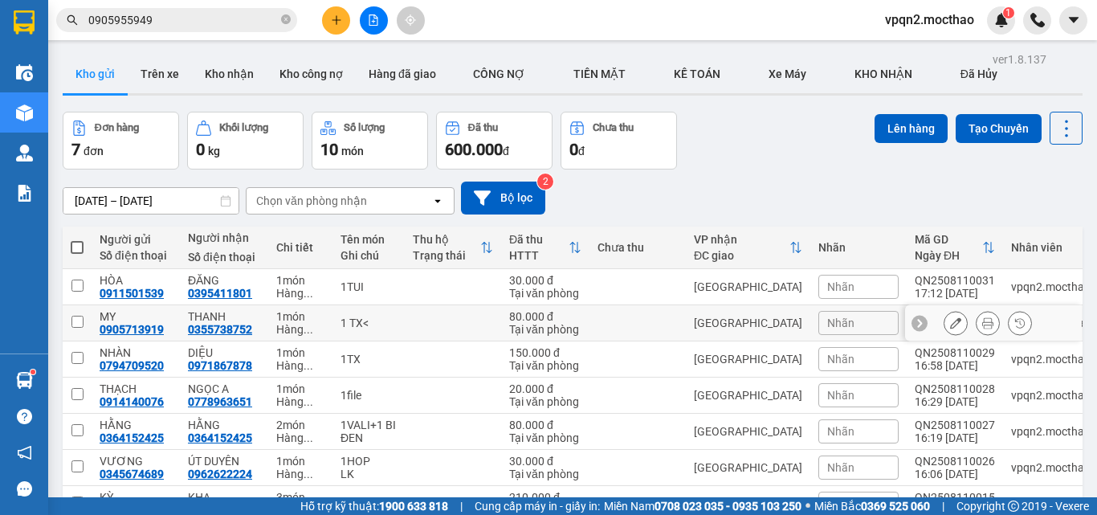
click at [682, 305] on td at bounding box center [637, 323] width 96 height 36
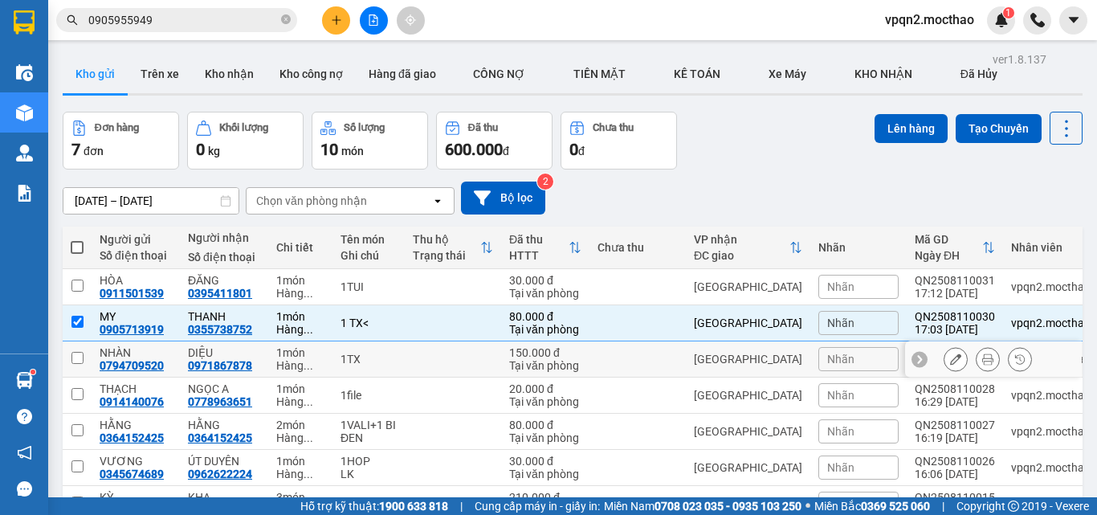
click at [682, 341] on td at bounding box center [637, 359] width 96 height 36
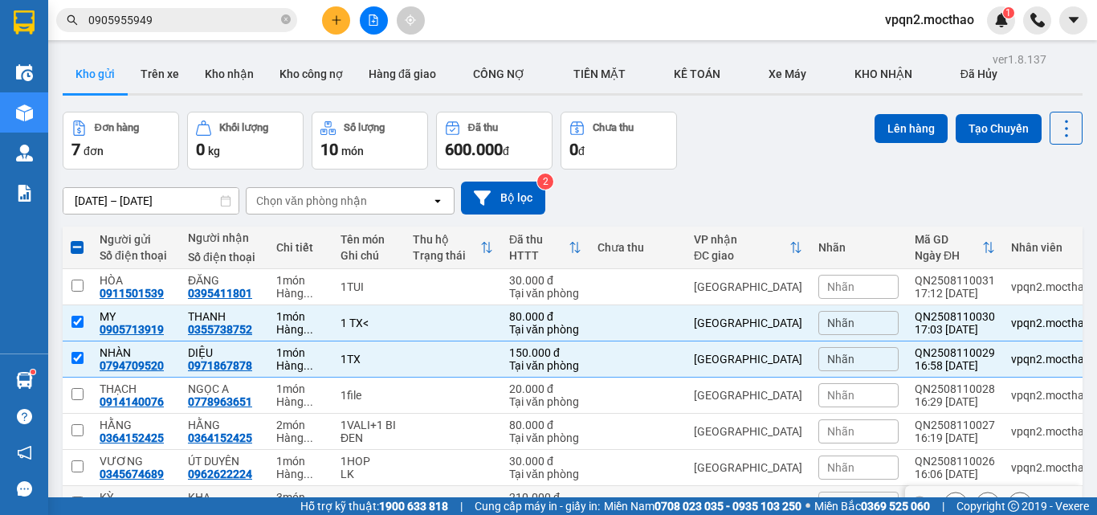
click at [711, 497] on div "[GEOGRAPHIC_DATA]" at bounding box center [748, 503] width 108 height 13
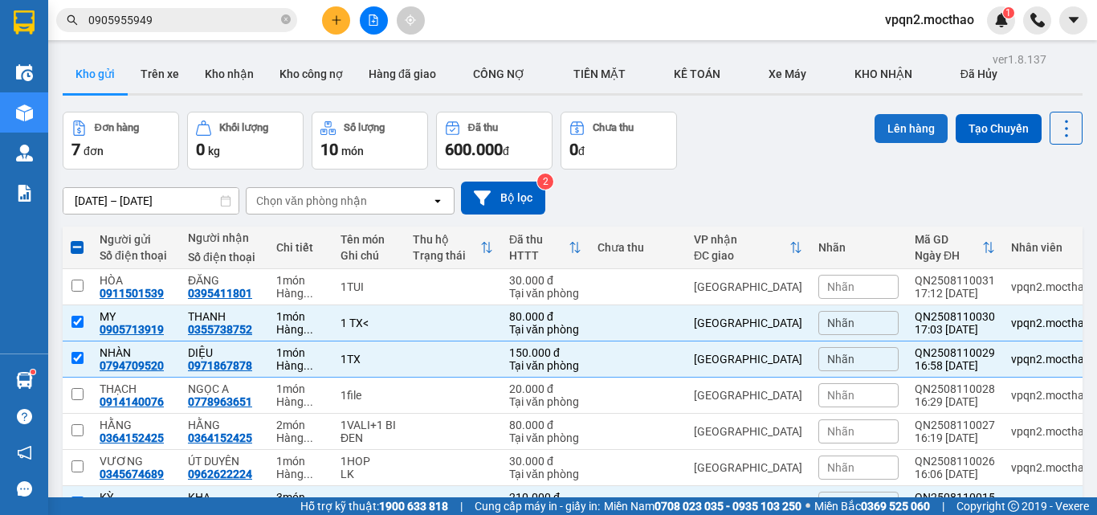
click at [897, 114] on button "Lên hàng" at bounding box center [910, 128] width 73 height 29
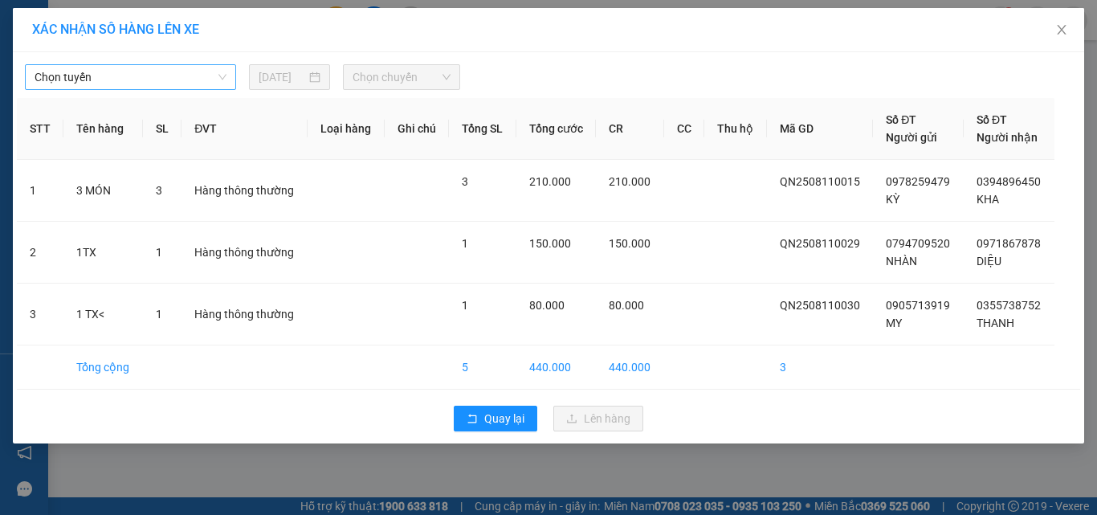
click at [175, 75] on span "Chọn tuyến" at bounding box center [131, 77] width 192 height 24
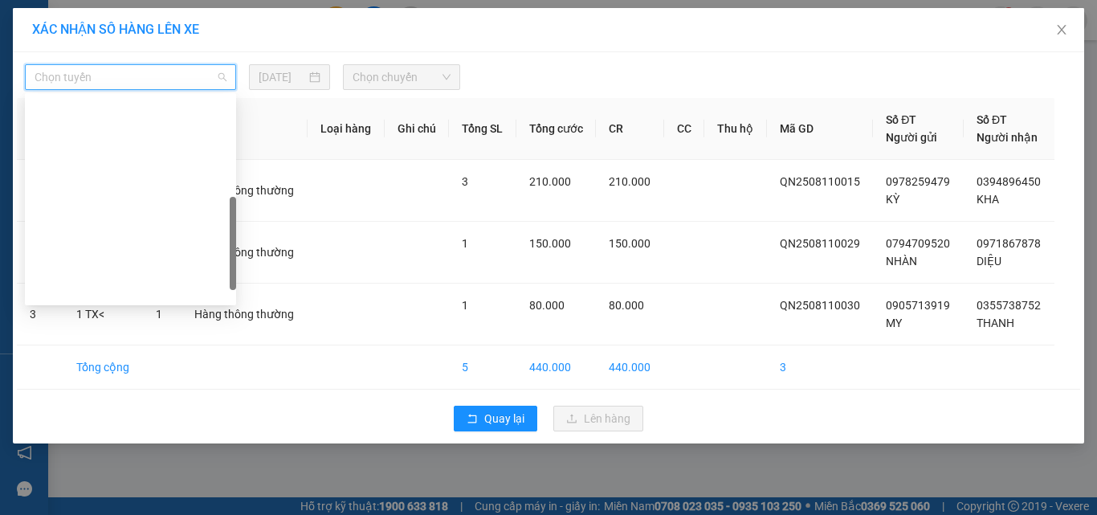
drag, startPoint x: 145, startPoint y: 179, endPoint x: 222, endPoint y: 120, distance: 97.3
click at [148, 486] on div "Quy Nhơn - [GEOGRAPHIC_DATA]" at bounding box center [131, 495] width 192 height 18
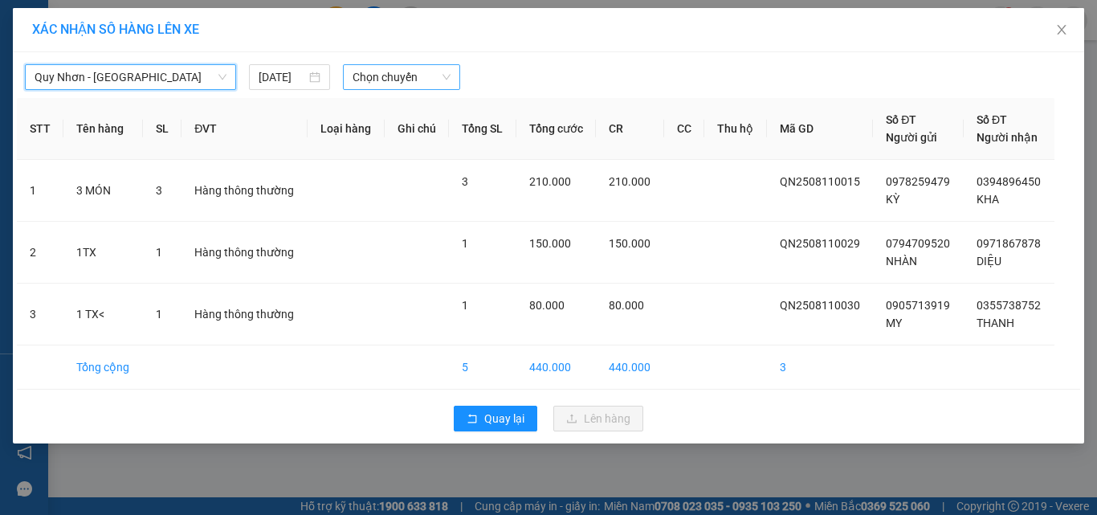
click at [362, 79] on span "Chọn chuyến" at bounding box center [401, 77] width 99 height 24
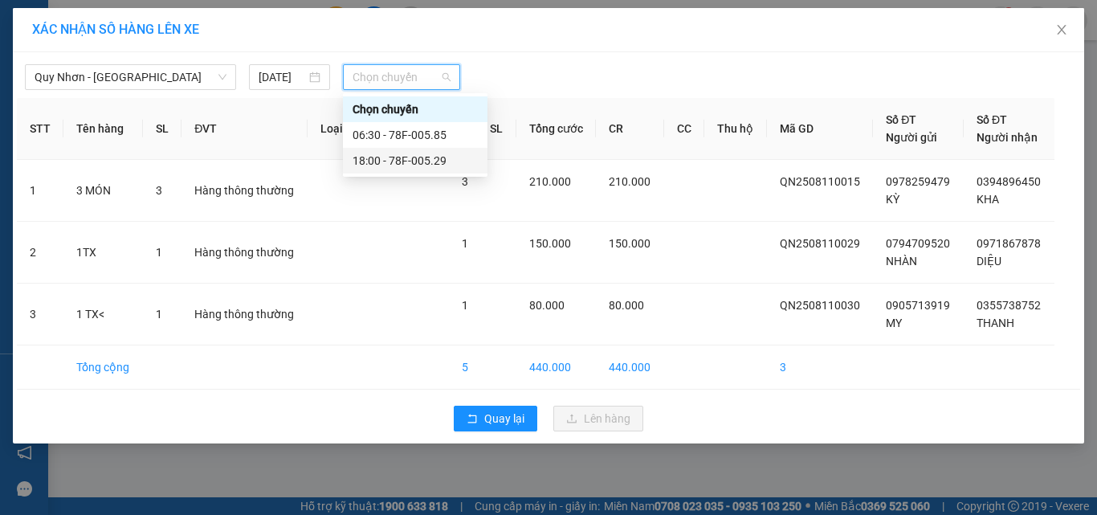
click at [365, 163] on div "18:00 - 78F-005.29" at bounding box center [414, 161] width 125 height 18
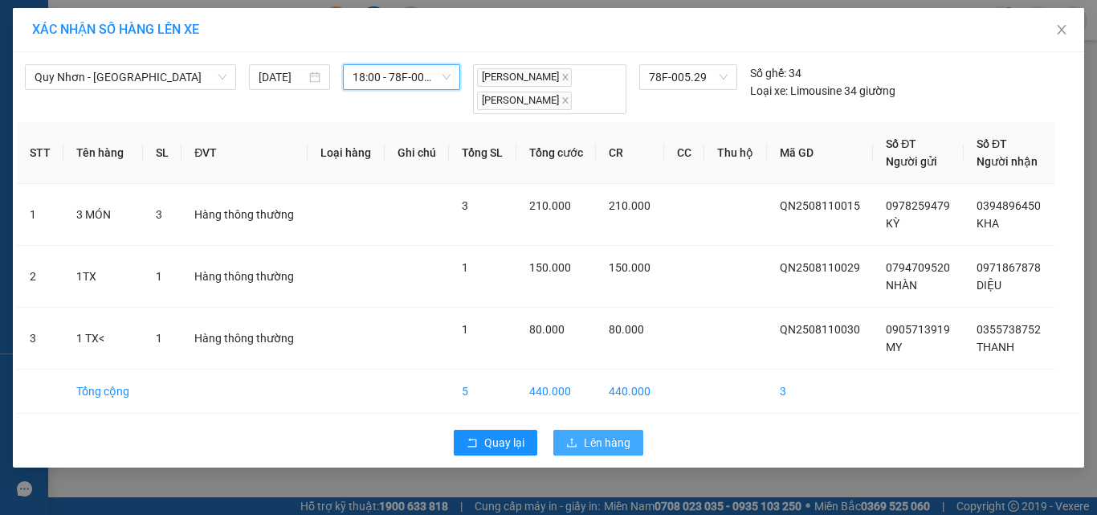
click at [601, 434] on span "Lên hàng" at bounding box center [607, 443] width 47 height 18
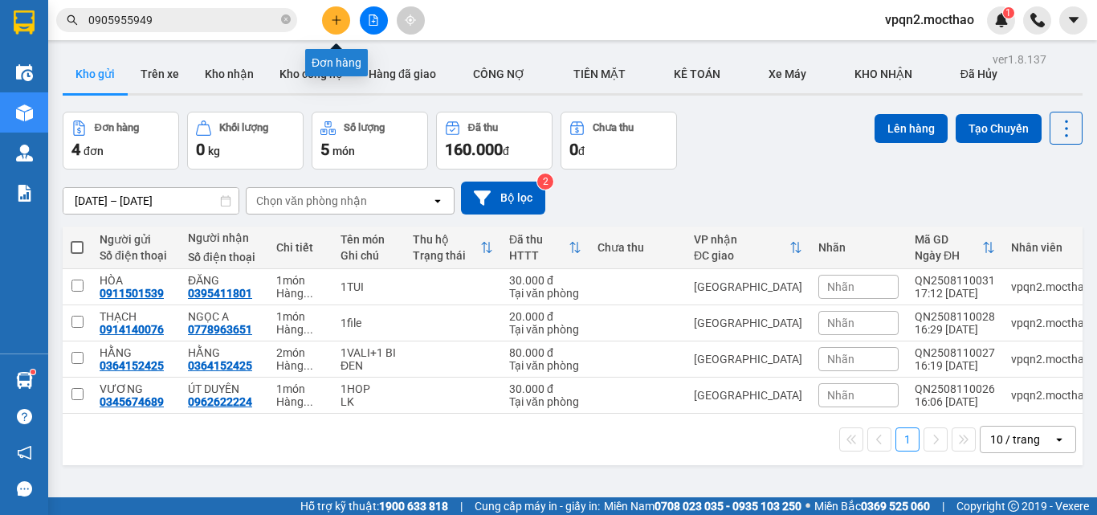
click at [335, 31] on button at bounding box center [336, 20] width 28 height 28
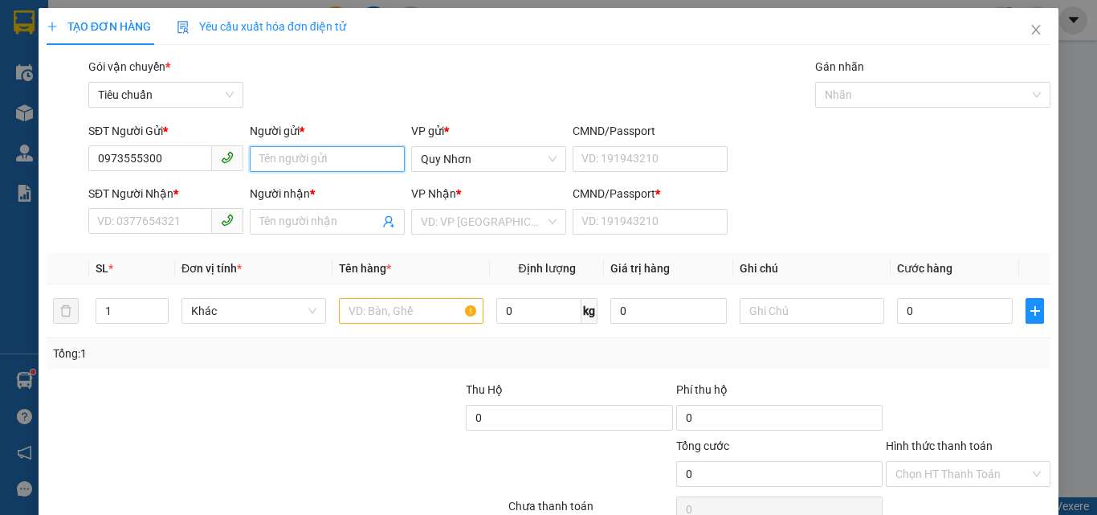
click at [267, 157] on input "Người gửi *" at bounding box center [327, 159] width 155 height 26
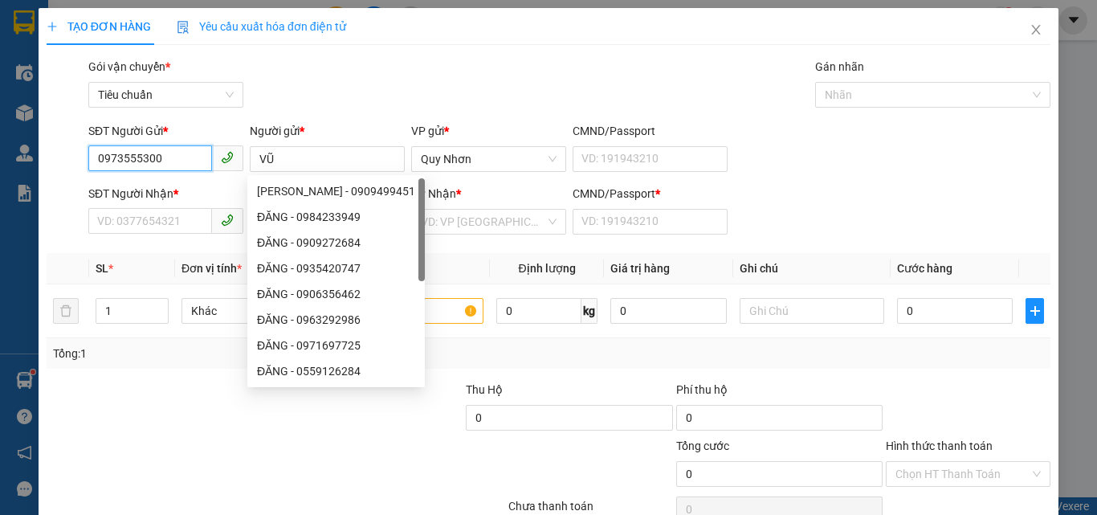
click at [147, 158] on input "0973555300" at bounding box center [150, 158] width 124 height 26
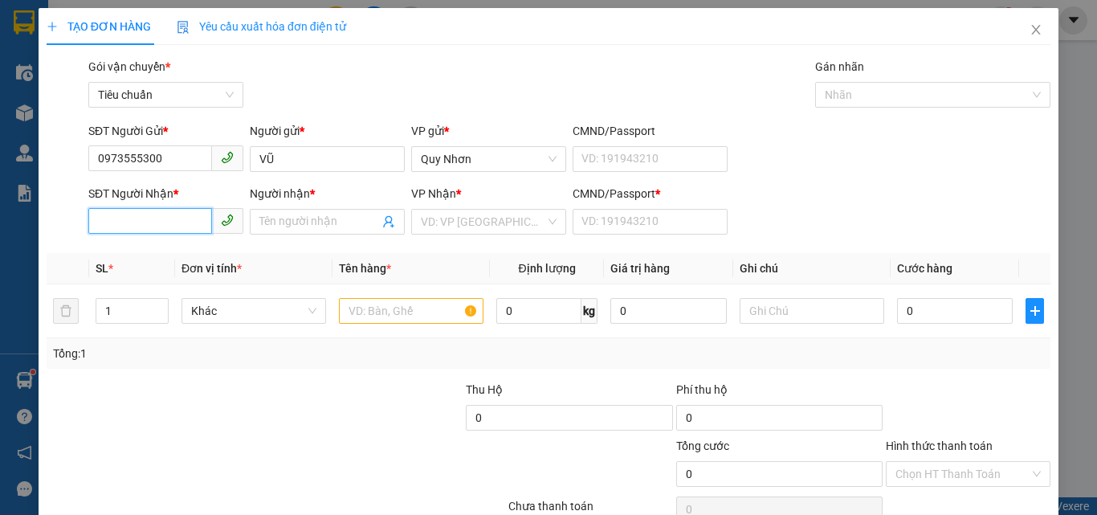
paste input "0973555300"
click at [287, 218] on input "Người nhận *" at bounding box center [319, 222] width 120 height 18
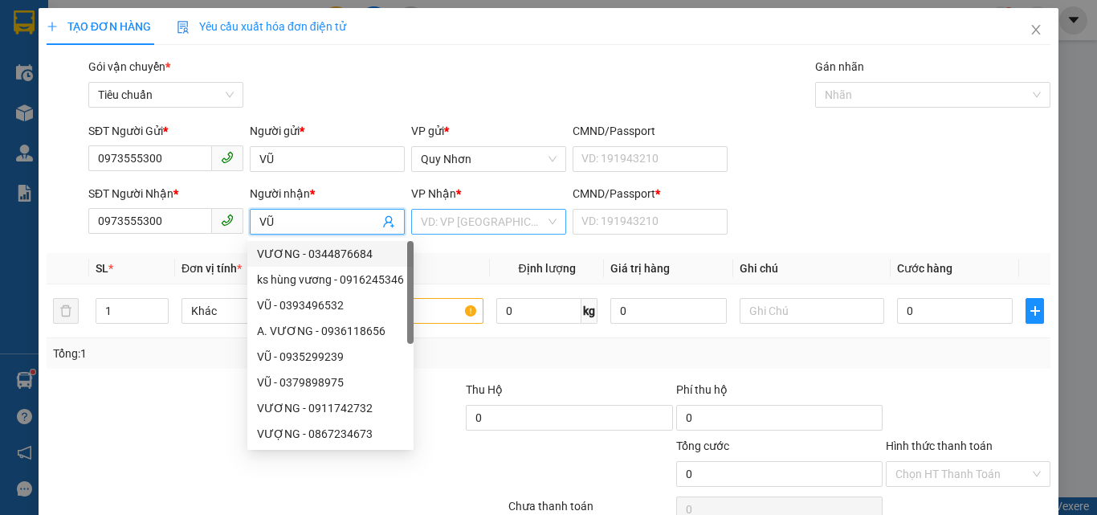
click at [482, 222] on input "search" at bounding box center [483, 222] width 124 height 24
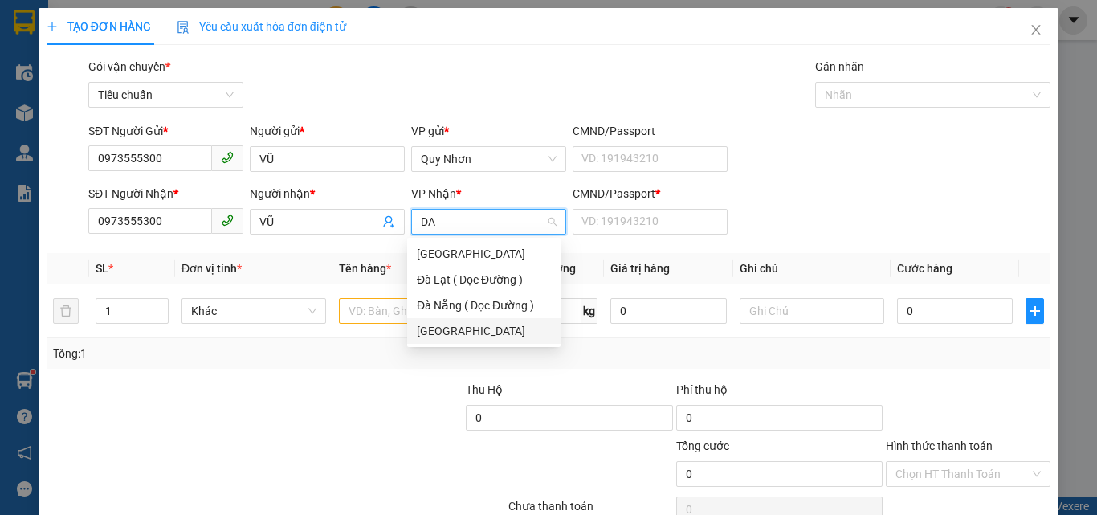
click at [450, 324] on div "[GEOGRAPHIC_DATA]" at bounding box center [484, 331] width 134 height 18
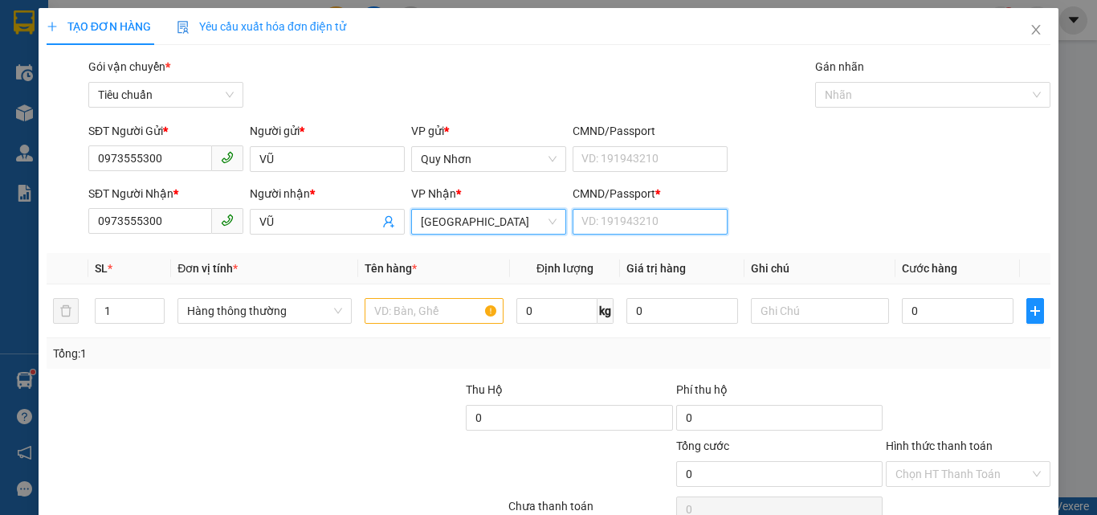
click at [673, 220] on input "CMND/Passport *" at bounding box center [649, 222] width 155 height 26
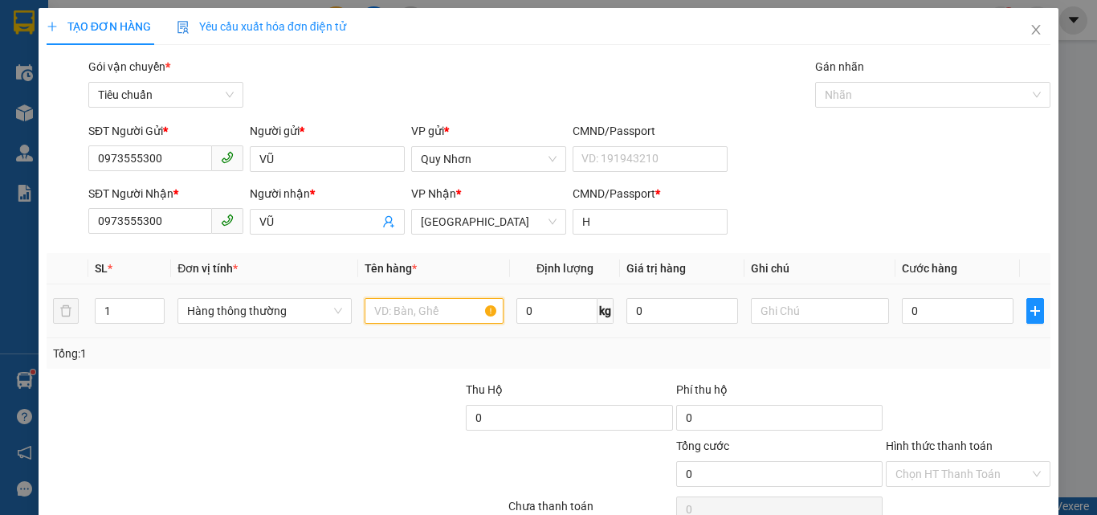
click at [422, 312] on input "text" at bounding box center [434, 311] width 139 height 26
click at [909, 322] on input "0" at bounding box center [957, 311] width 111 height 26
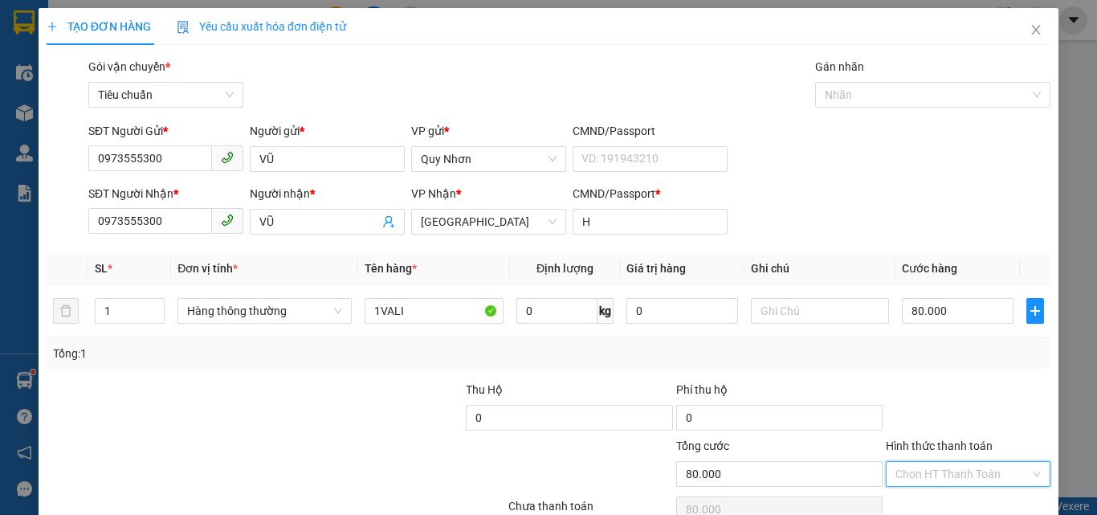
click at [923, 462] on input "Hình thức thanh toán" at bounding box center [962, 474] width 134 height 24
click at [935, 356] on div "Tại văn phòng" at bounding box center [958, 365] width 144 height 18
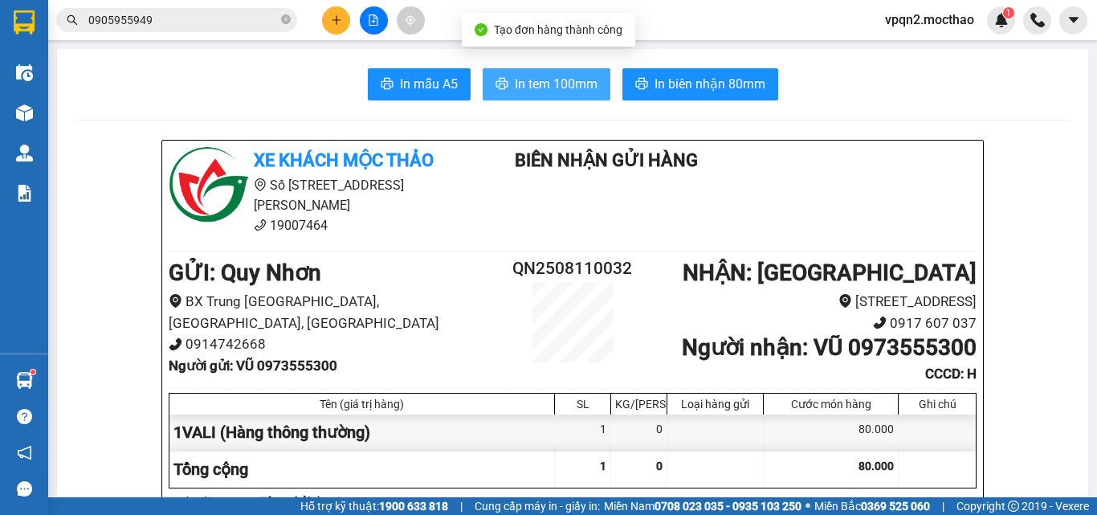
drag, startPoint x: 554, startPoint y: 64, endPoint x: 550, endPoint y: 75, distance: 11.2
click at [550, 75] on span "In tem 100mm" at bounding box center [556, 84] width 83 height 20
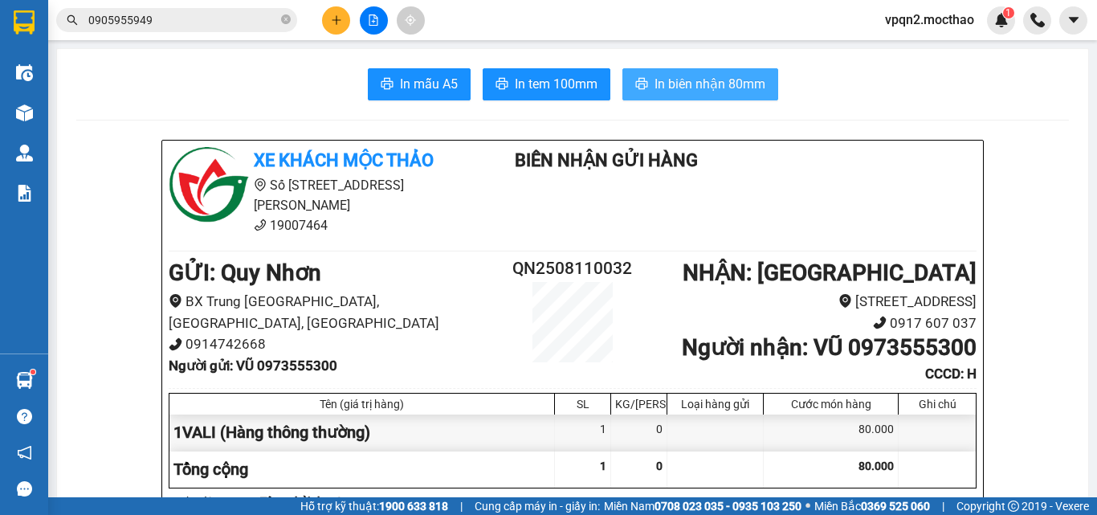
click at [684, 72] on button "In biên nhận 80mm" at bounding box center [700, 84] width 156 height 32
click at [682, 76] on span "In biên nhận 80mm" at bounding box center [709, 84] width 111 height 20
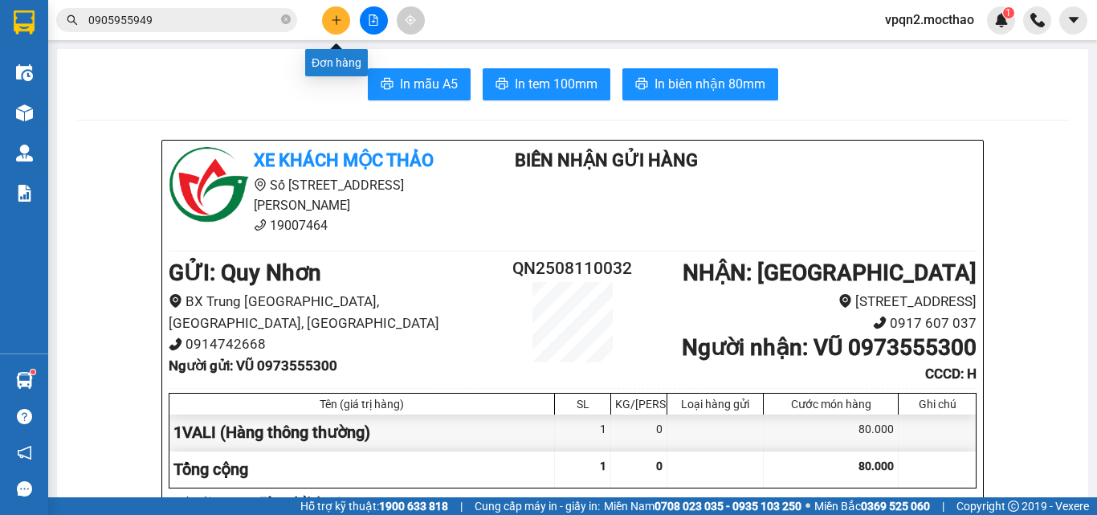
click at [332, 15] on icon "plus" at bounding box center [336, 19] width 11 height 11
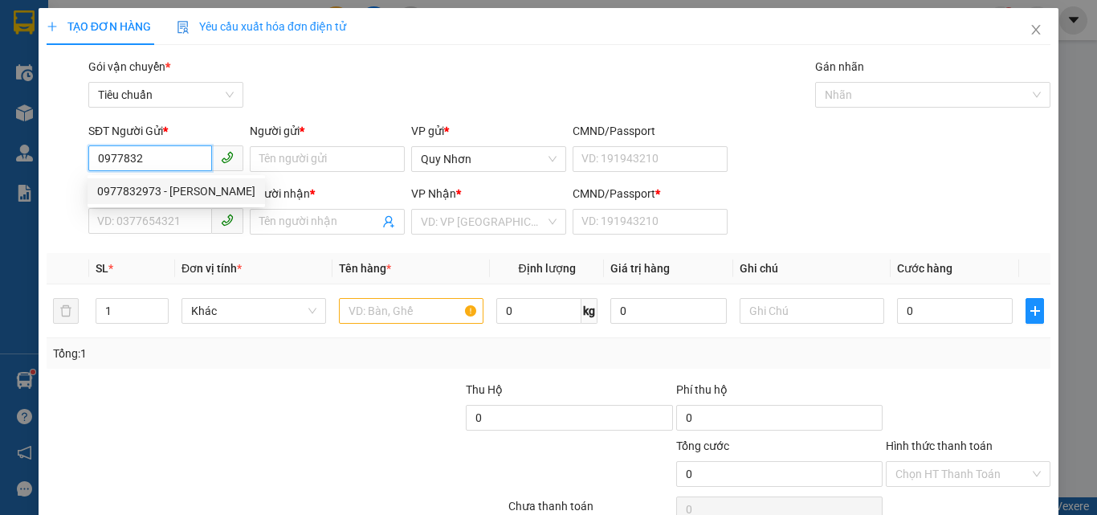
click at [119, 193] on div "0977832973 - [PERSON_NAME]" at bounding box center [176, 191] width 158 height 18
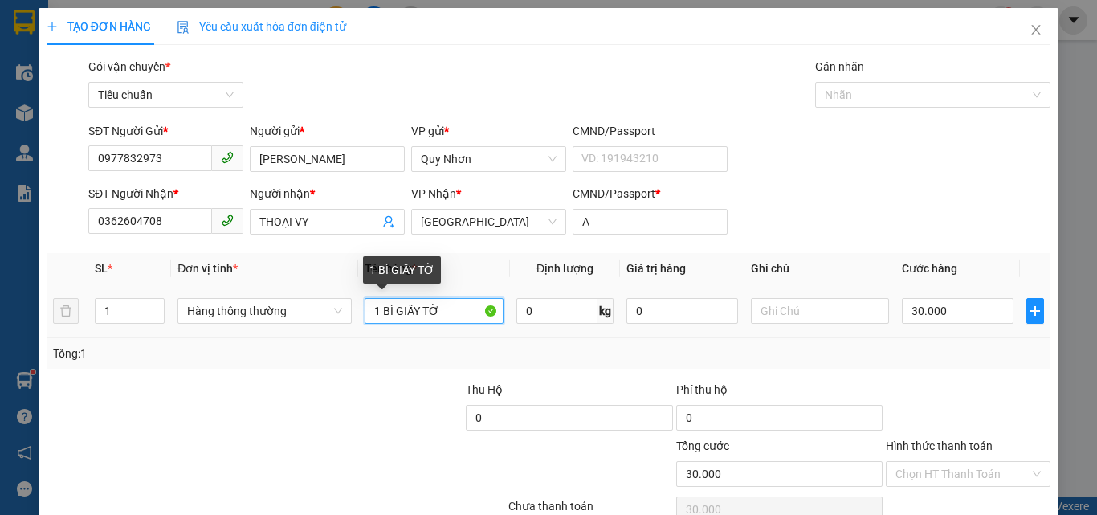
click at [387, 298] on input "1 BÌ GIẤY TỜ" at bounding box center [434, 311] width 139 height 26
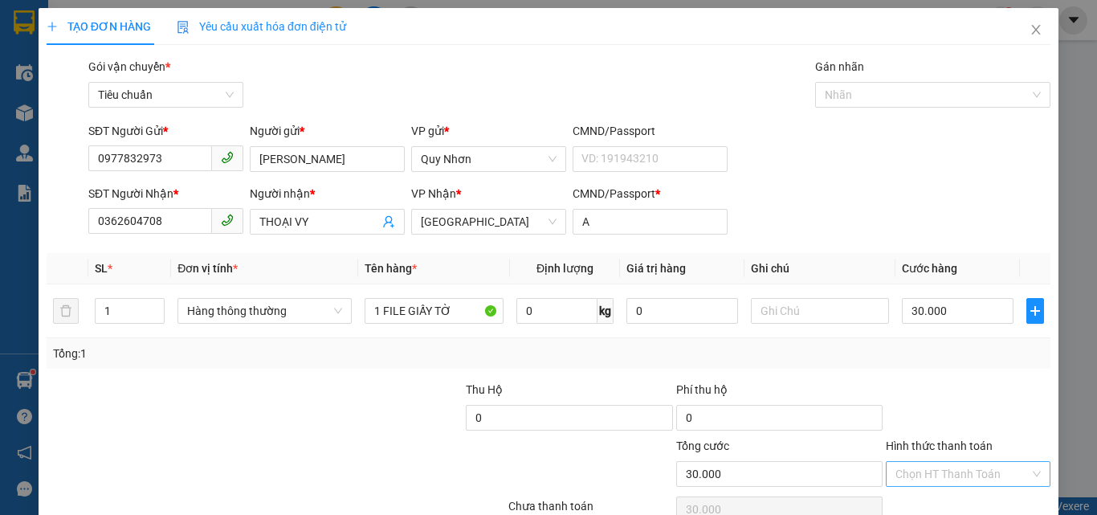
click at [923, 462] on input "Hình thức thanh toán" at bounding box center [962, 474] width 134 height 24
click at [945, 344] on div "Tổng: 1" at bounding box center [548, 353] width 991 height 18
drag, startPoint x: 925, startPoint y: 389, endPoint x: 943, endPoint y: 303, distance: 87.7
click at [927, 462] on input "Hình thức thanh toán" at bounding box center [962, 474] width 134 height 24
click at [947, 356] on div "Tại văn phòng" at bounding box center [958, 365] width 144 height 18
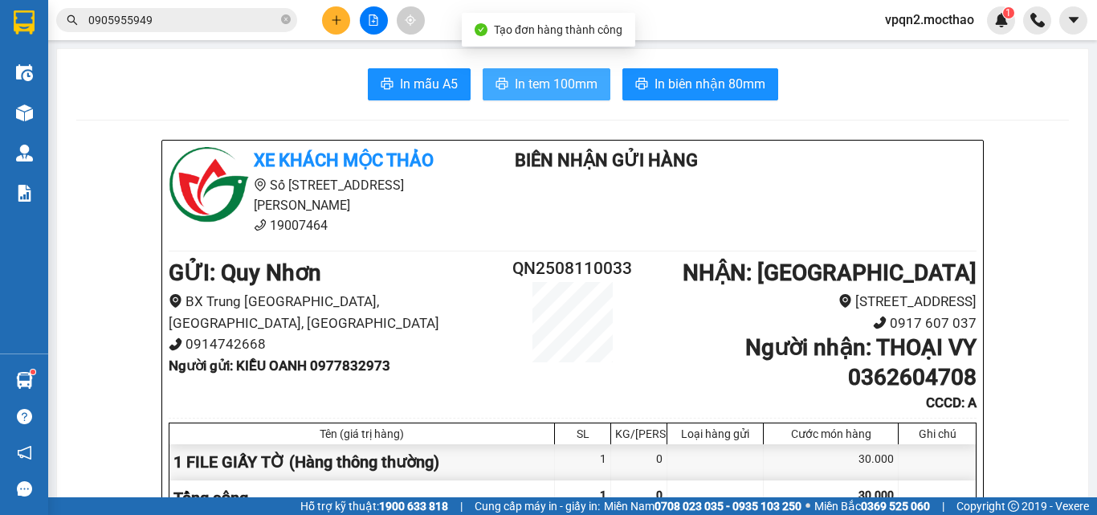
click at [556, 84] on span "In tem 100mm" at bounding box center [556, 84] width 83 height 20
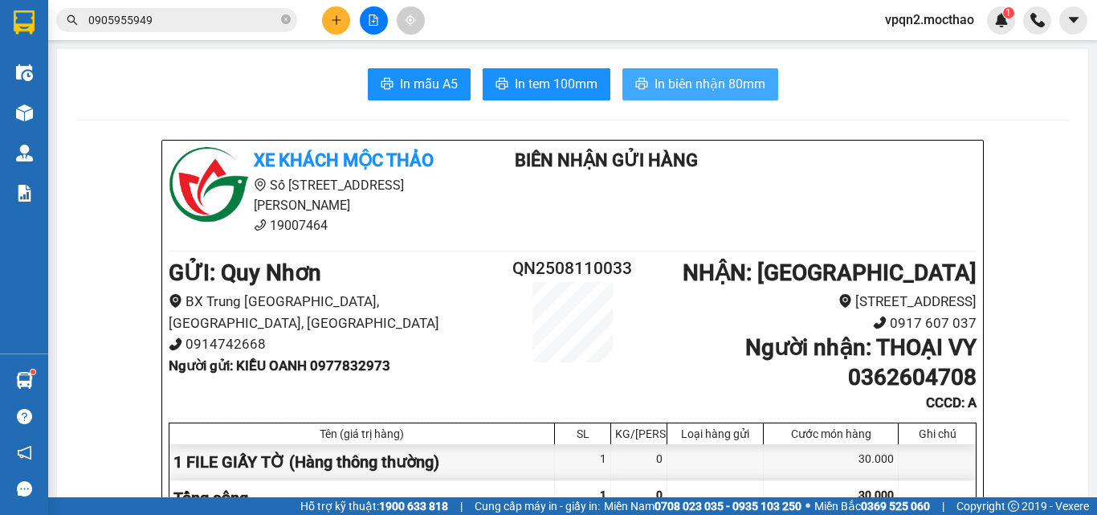
click at [702, 81] on span "In biên nhận 80mm" at bounding box center [709, 84] width 111 height 20
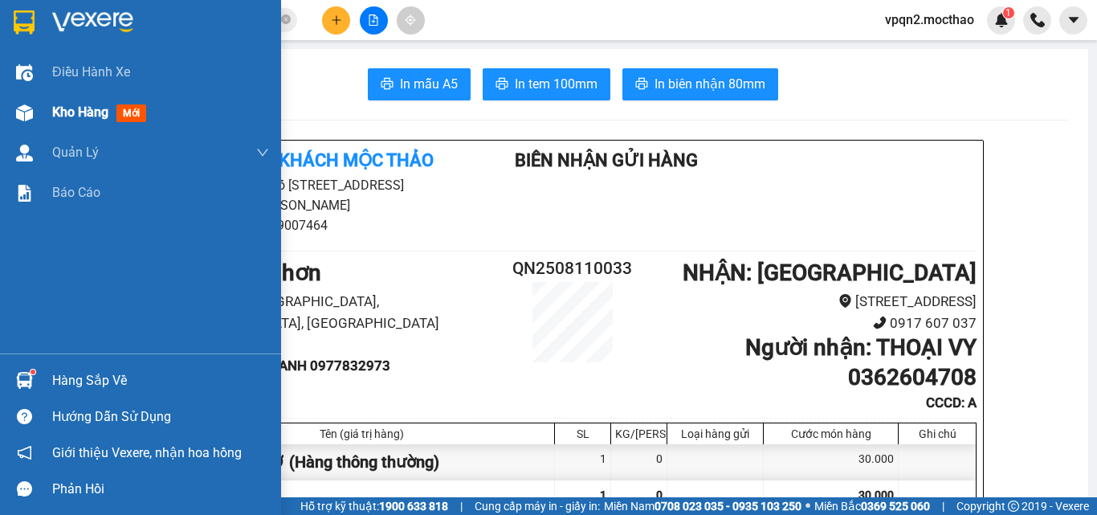
click at [39, 107] on div "Kho hàng mới" at bounding box center [140, 112] width 281 height 40
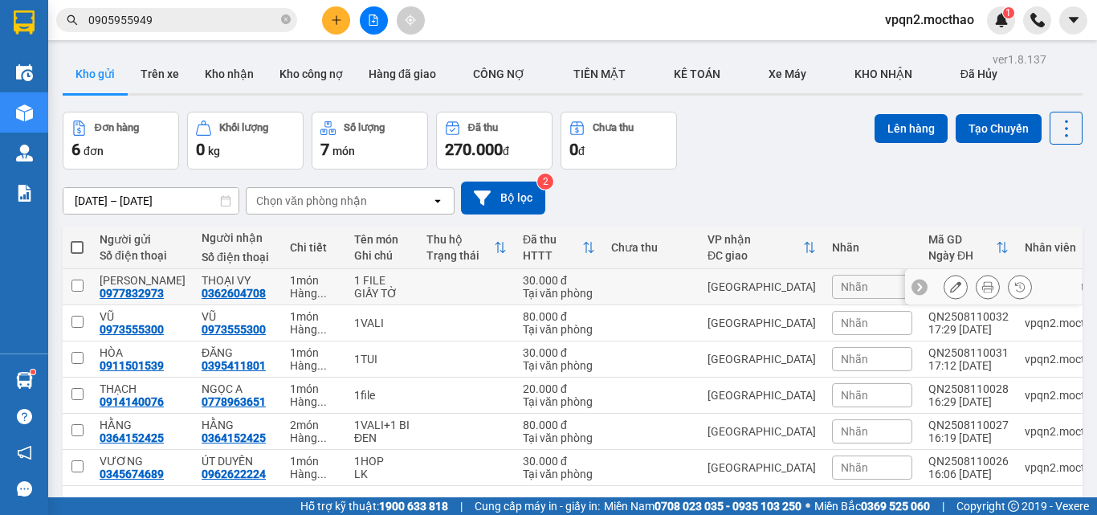
click at [638, 283] on td at bounding box center [651, 287] width 96 height 36
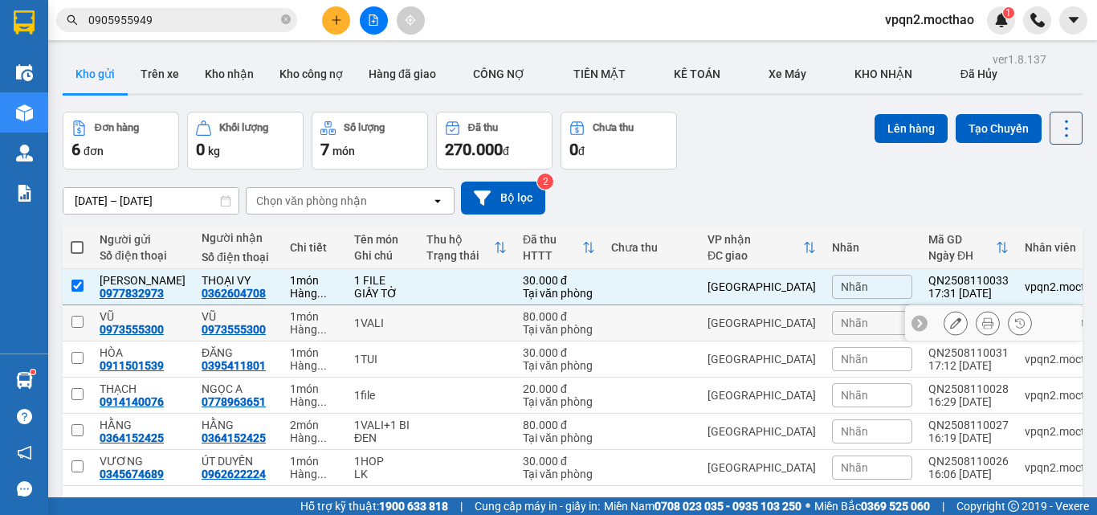
click at [638, 321] on td at bounding box center [651, 323] width 96 height 36
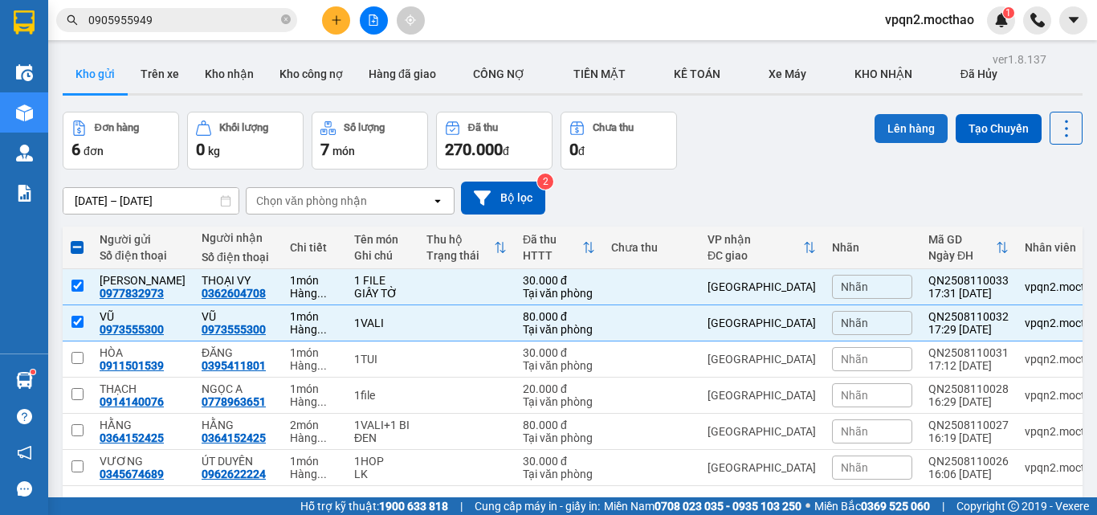
click at [907, 114] on button "Lên hàng" at bounding box center [910, 128] width 73 height 29
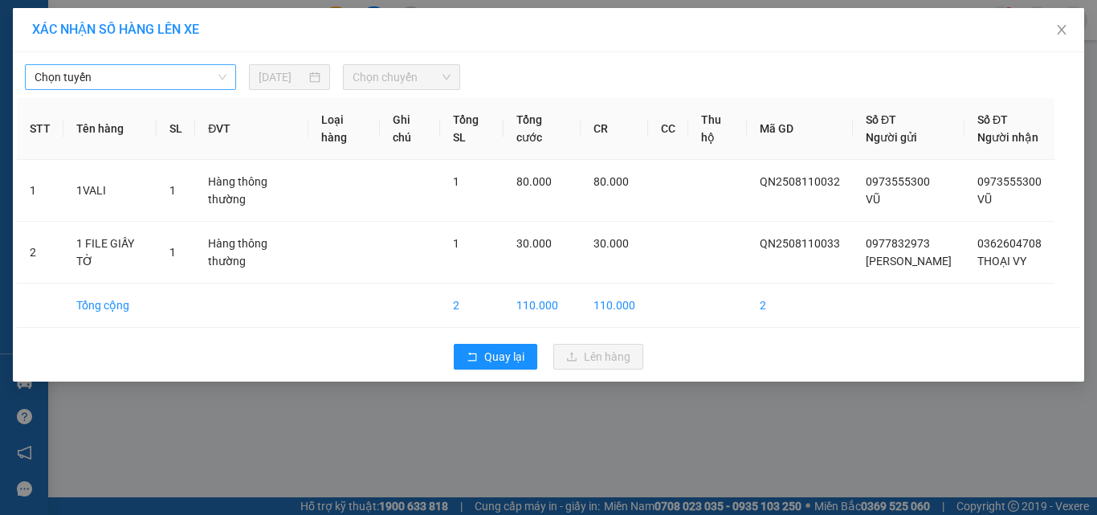
click at [153, 80] on span "Chọn tuyến" at bounding box center [131, 77] width 192 height 24
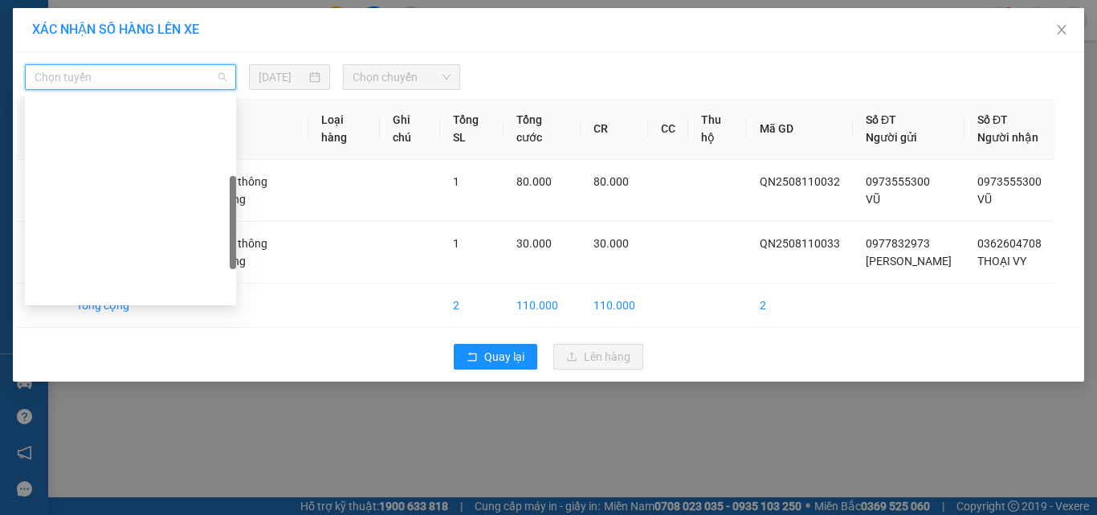
click at [115, 486] on div "Quy Nhơn - [GEOGRAPHIC_DATA]" at bounding box center [131, 495] width 192 height 18
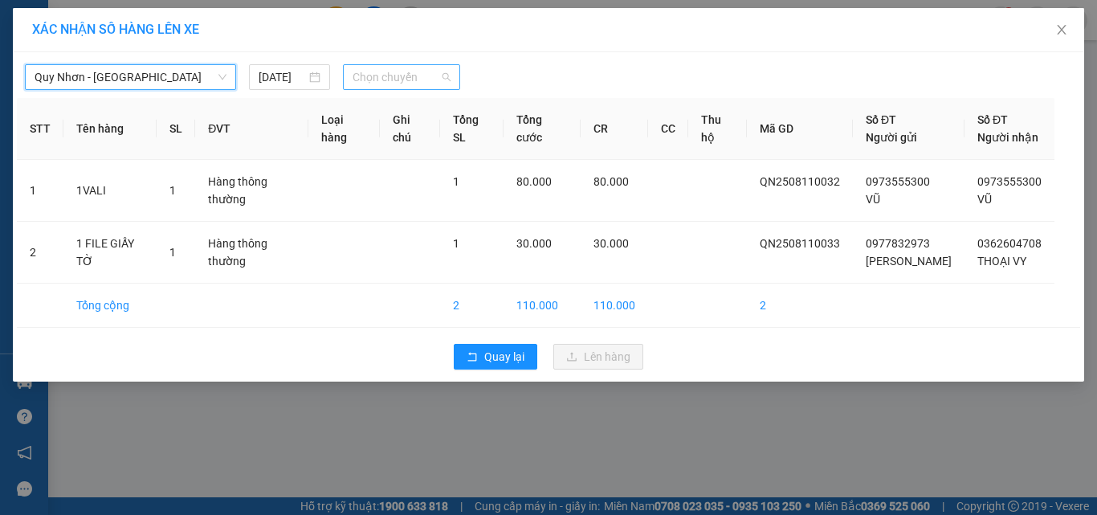
click at [391, 79] on span "Chọn chuyến" at bounding box center [401, 77] width 99 height 24
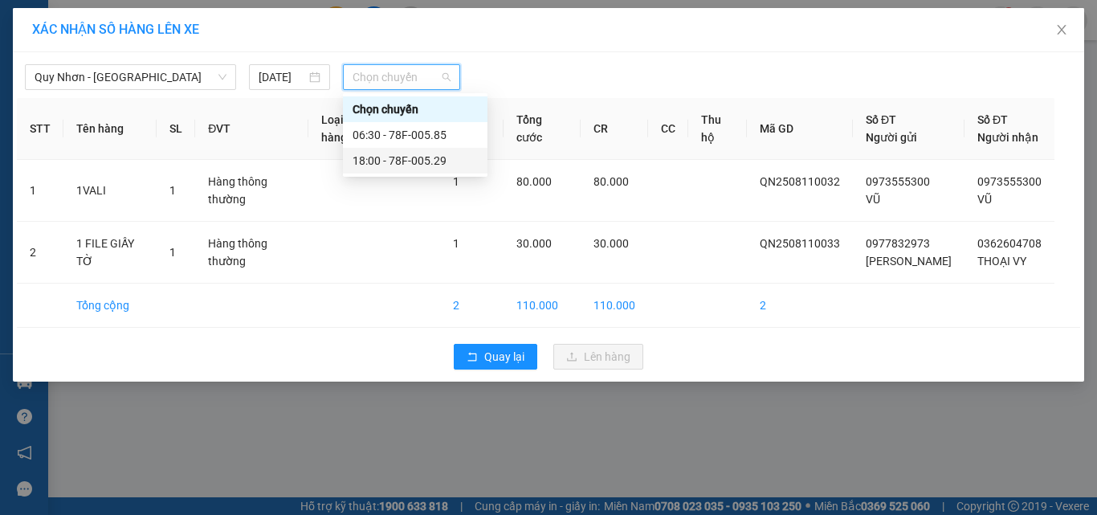
click at [397, 160] on div "18:00 - 78F-005.29" at bounding box center [414, 161] width 125 height 18
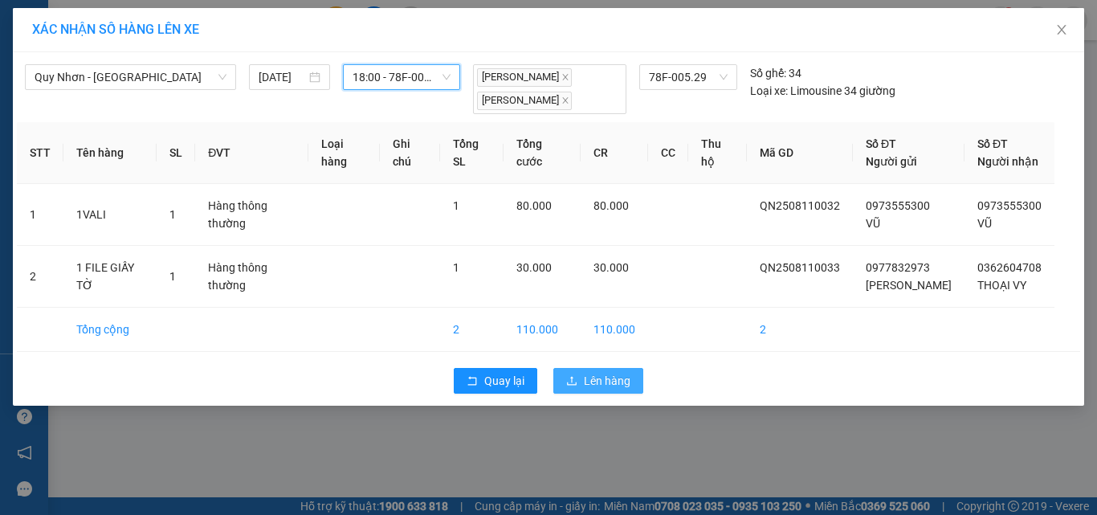
click at [587, 372] on span "Lên hàng" at bounding box center [607, 381] width 47 height 18
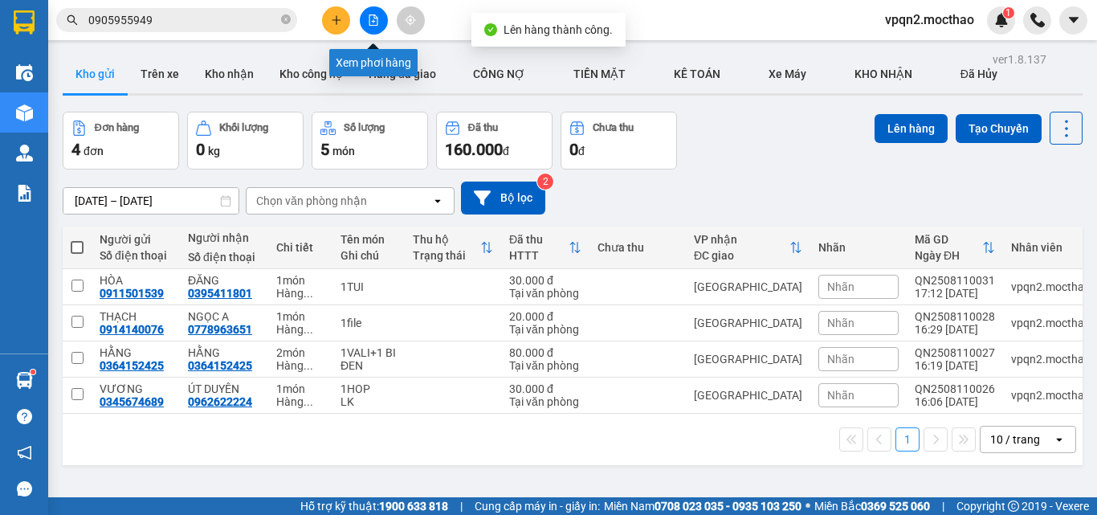
click at [368, 24] on icon "file-add" at bounding box center [373, 19] width 11 height 11
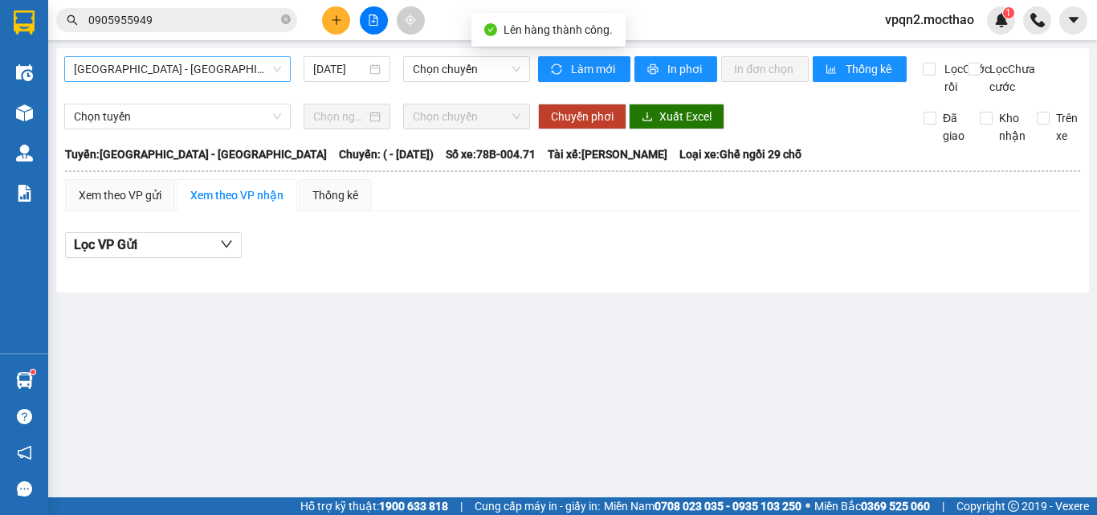
click at [145, 67] on span "[GEOGRAPHIC_DATA] - [GEOGRAPHIC_DATA]" at bounding box center [177, 69] width 207 height 24
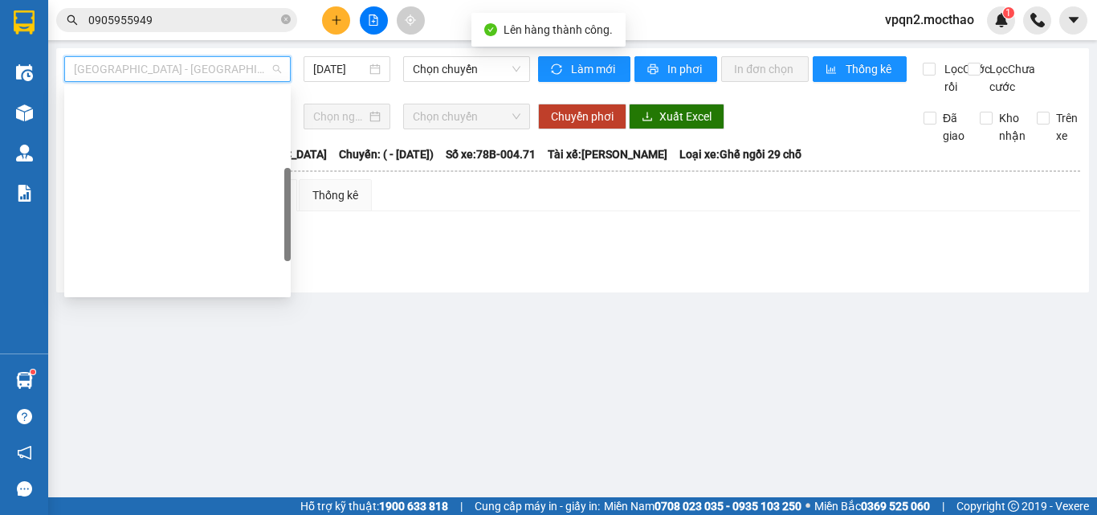
click at [135, 478] on div "Quy Nhơn - [GEOGRAPHIC_DATA]" at bounding box center [177, 487] width 207 height 18
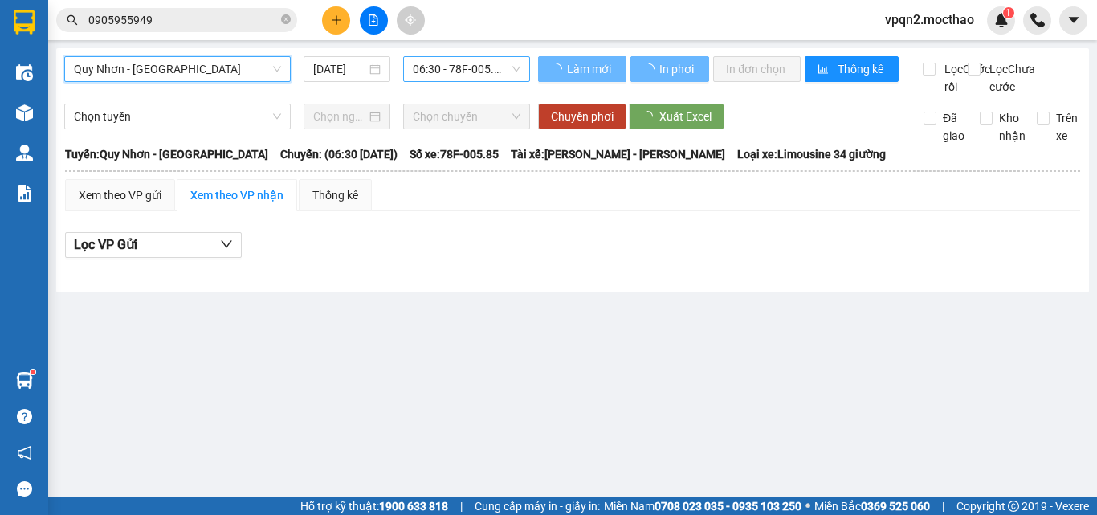
click at [426, 66] on span "06:30 - 78F-005.85" at bounding box center [467, 69] width 108 height 24
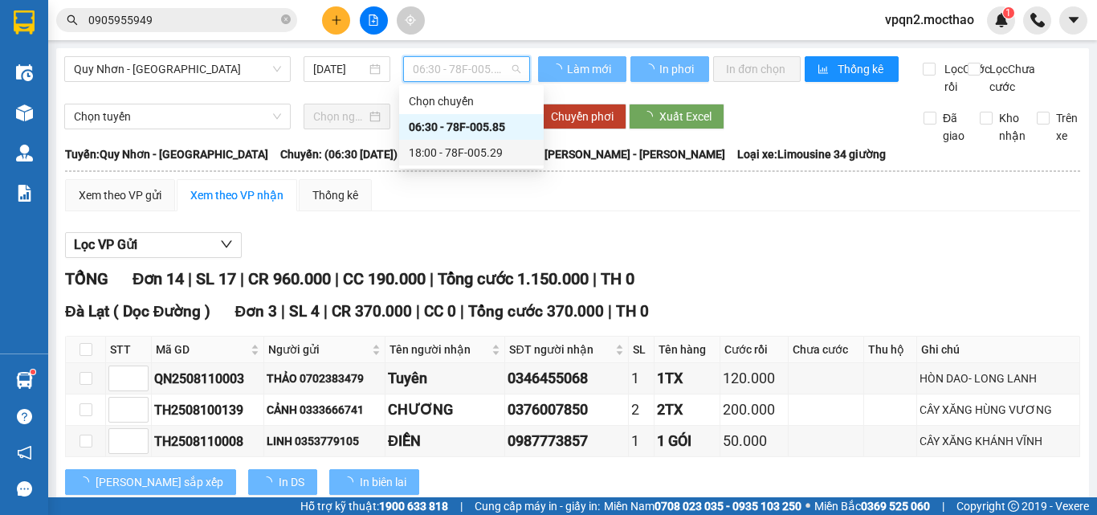
click at [432, 147] on div "18:00 - 78F-005.29" at bounding box center [471, 153] width 125 height 18
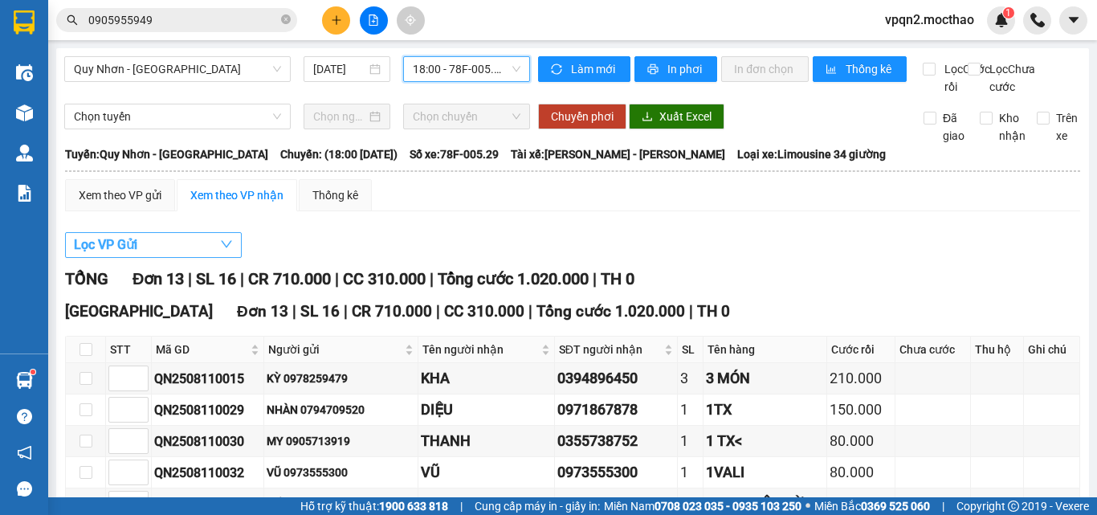
click at [190, 255] on button "Lọc VP Gửi" at bounding box center [153, 245] width 177 height 26
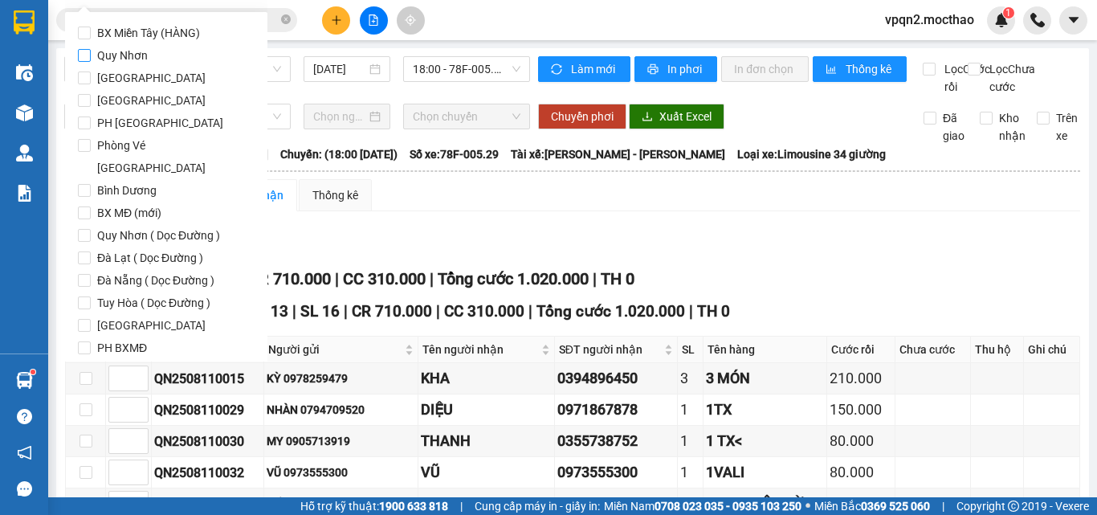
click at [117, 54] on span "Quy Nhơn" at bounding box center [122, 55] width 63 height 22
click at [91, 54] on input "Quy Nhơn" at bounding box center [84, 55] width 13 height 13
click at [104, 430] on span "Lọc" at bounding box center [100, 439] width 18 height 18
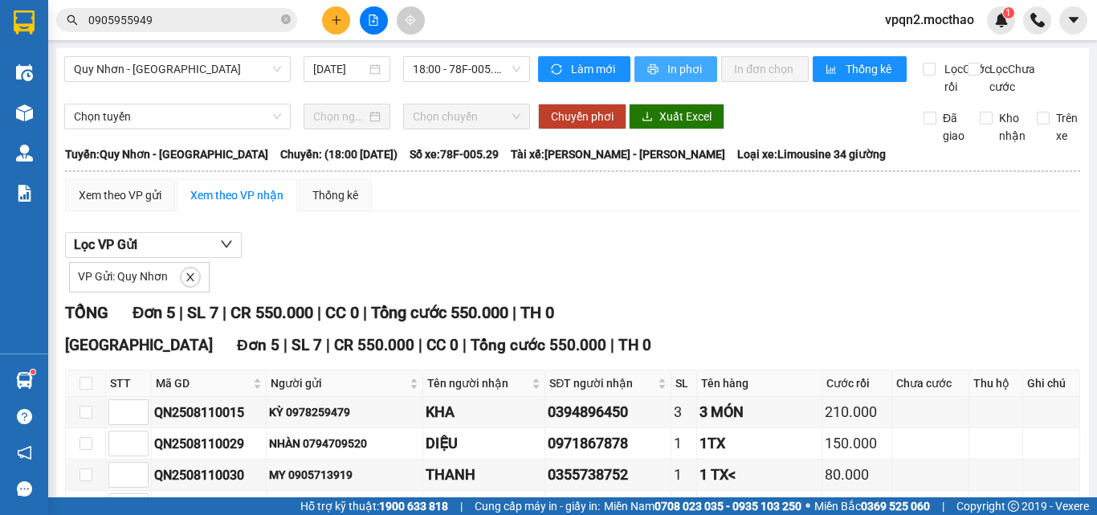
click at [670, 75] on span "In phơi" at bounding box center [685, 69] width 37 height 18
click at [690, 63] on span "In phơi" at bounding box center [685, 69] width 37 height 18
click at [343, 14] on button at bounding box center [336, 20] width 28 height 28
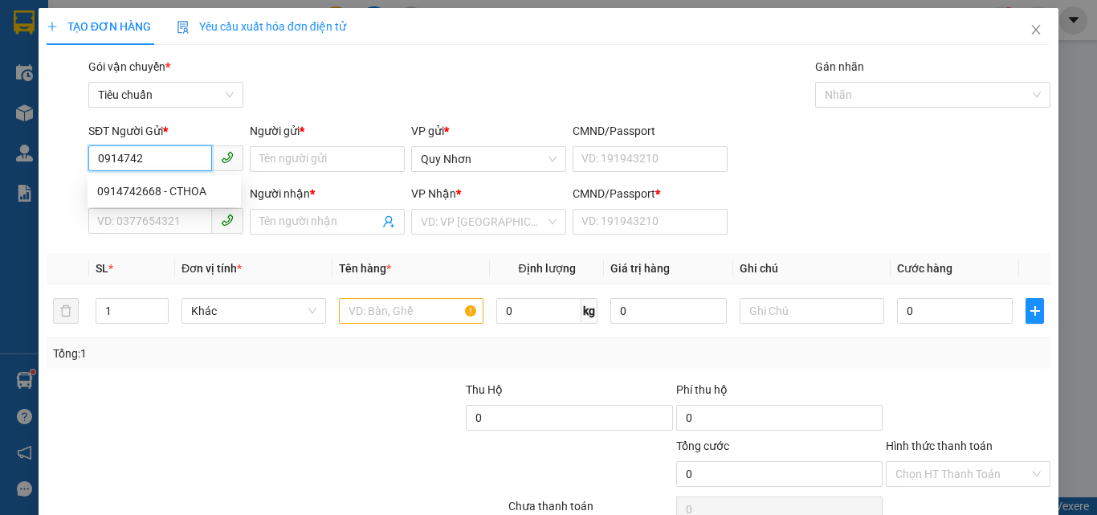
click at [161, 192] on div "0914742668 - CTHOA" at bounding box center [164, 191] width 134 height 18
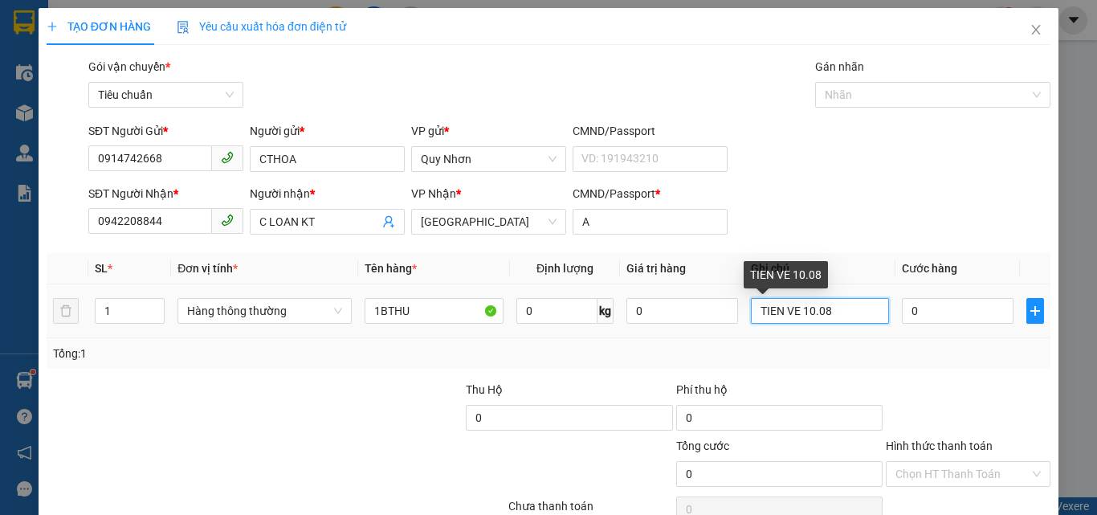
click at [807, 312] on input "TIEN VE 10.08" at bounding box center [820, 311] width 139 height 26
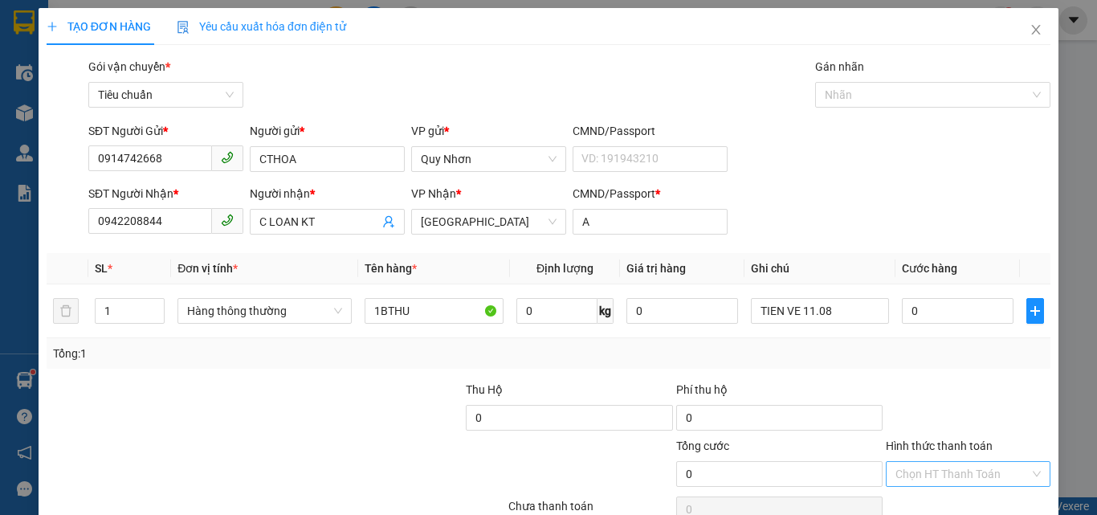
click at [973, 462] on input "Hình thức thanh toán" at bounding box center [962, 474] width 134 height 24
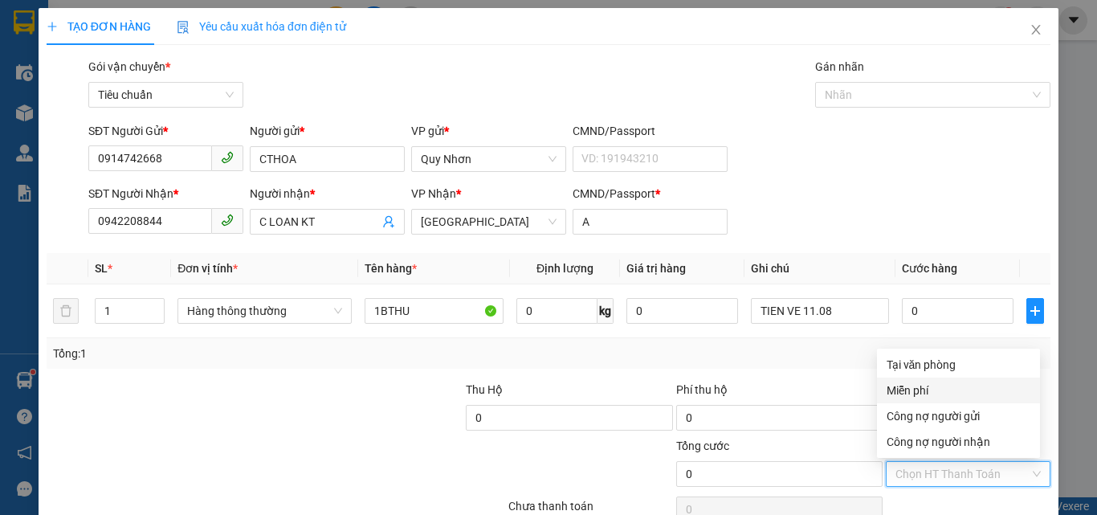
click at [957, 381] on div "Miễn phí" at bounding box center [958, 390] width 144 height 18
